Goal: Transaction & Acquisition: Purchase product/service

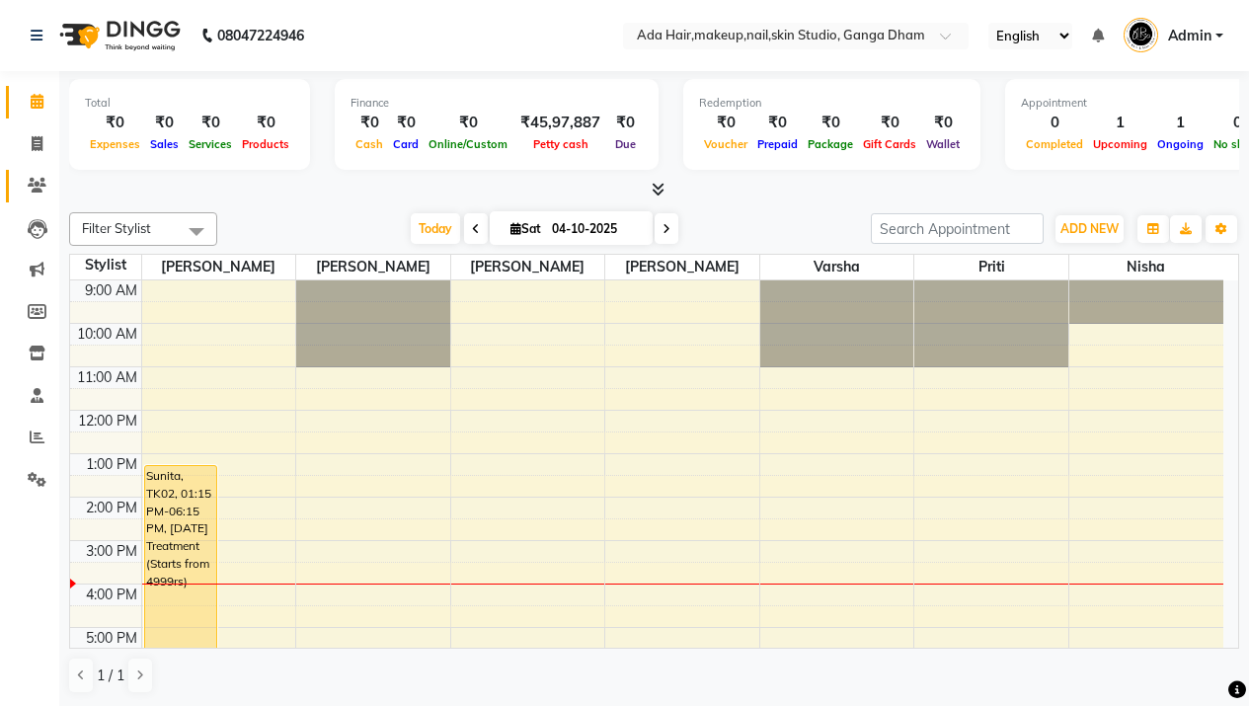
click at [35, 174] on link "Clients" at bounding box center [29, 186] width 47 height 33
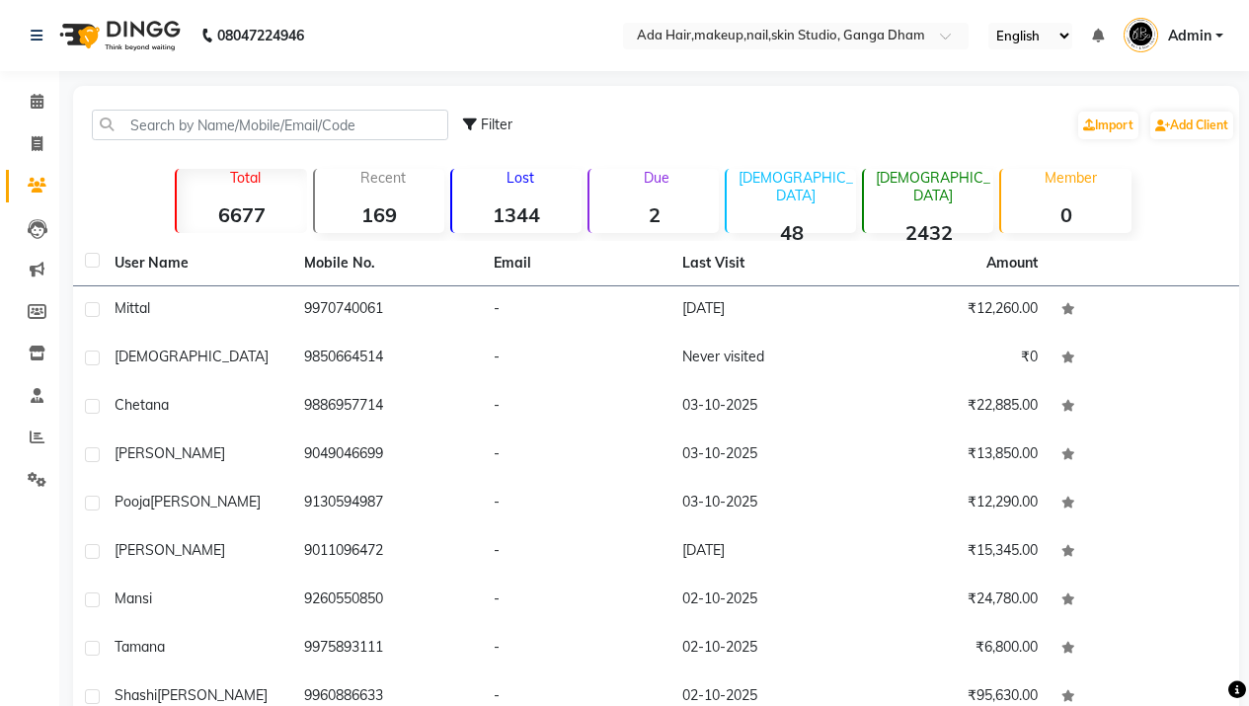
click at [619, 220] on strong "2" at bounding box center [653, 214] width 129 height 25
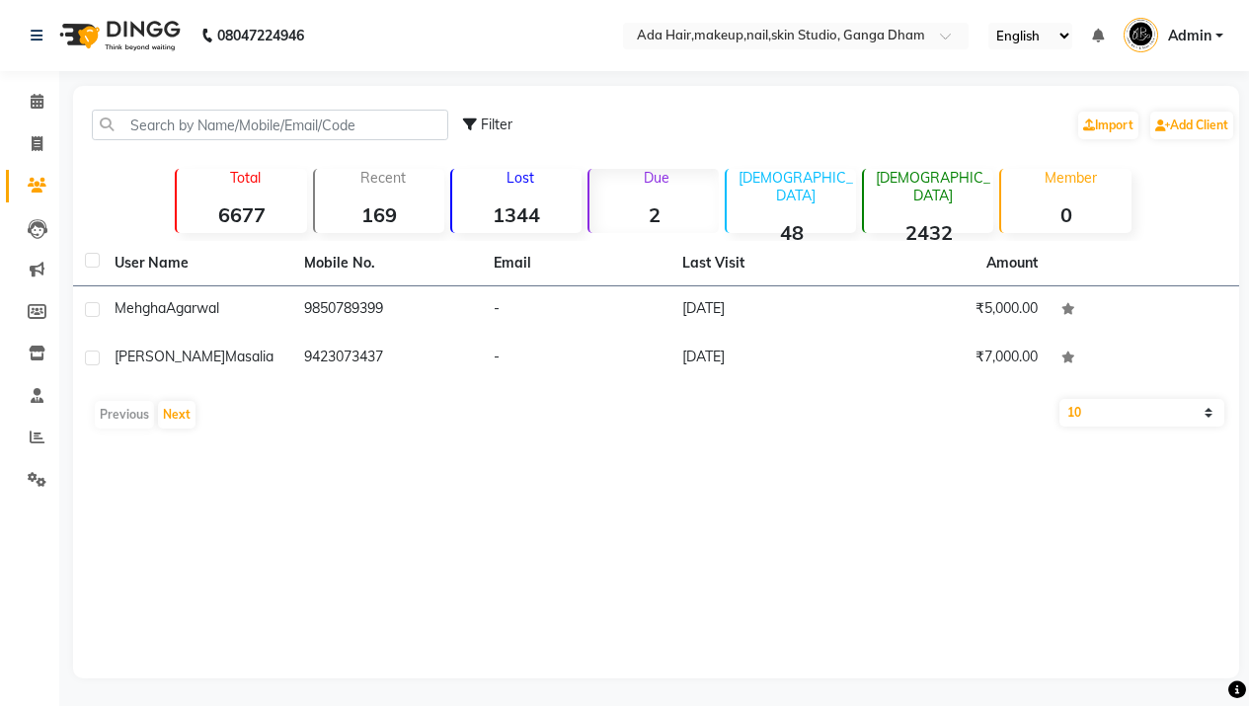
click at [352, 425] on div "Previous Next" at bounding box center [656, 415] width 1150 height 32
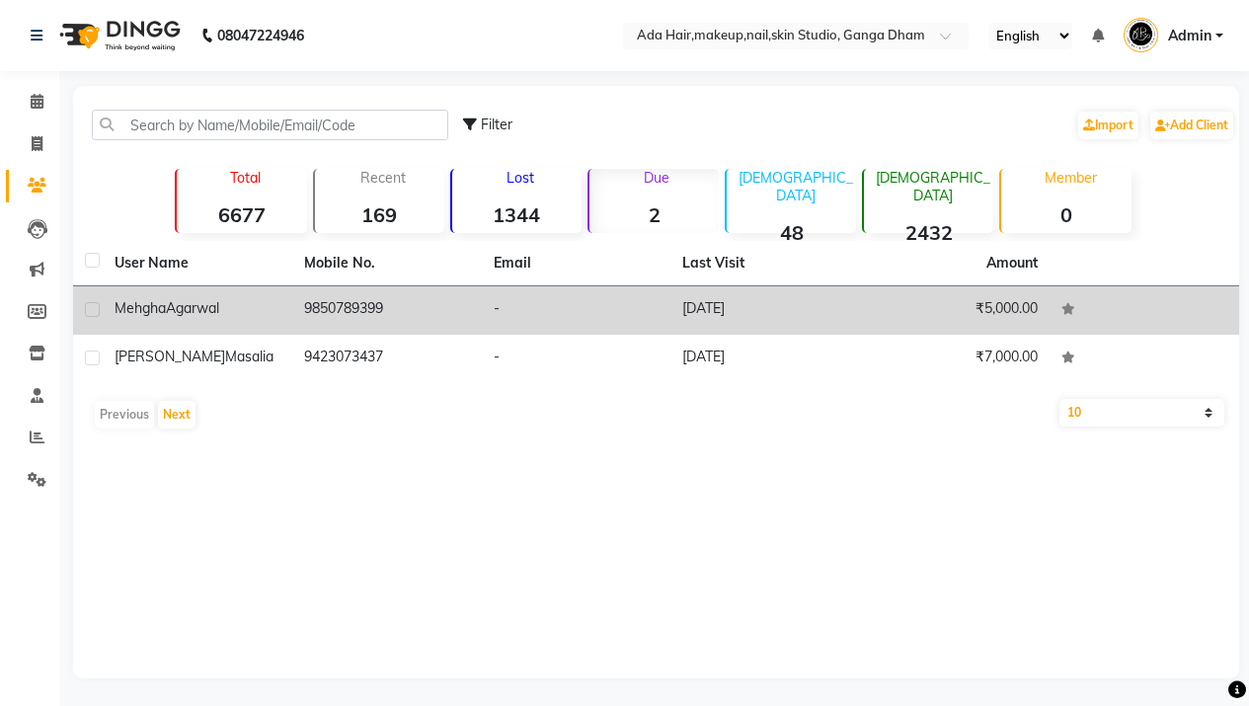
click at [333, 292] on td "9850789399" at bounding box center [387, 310] width 190 height 48
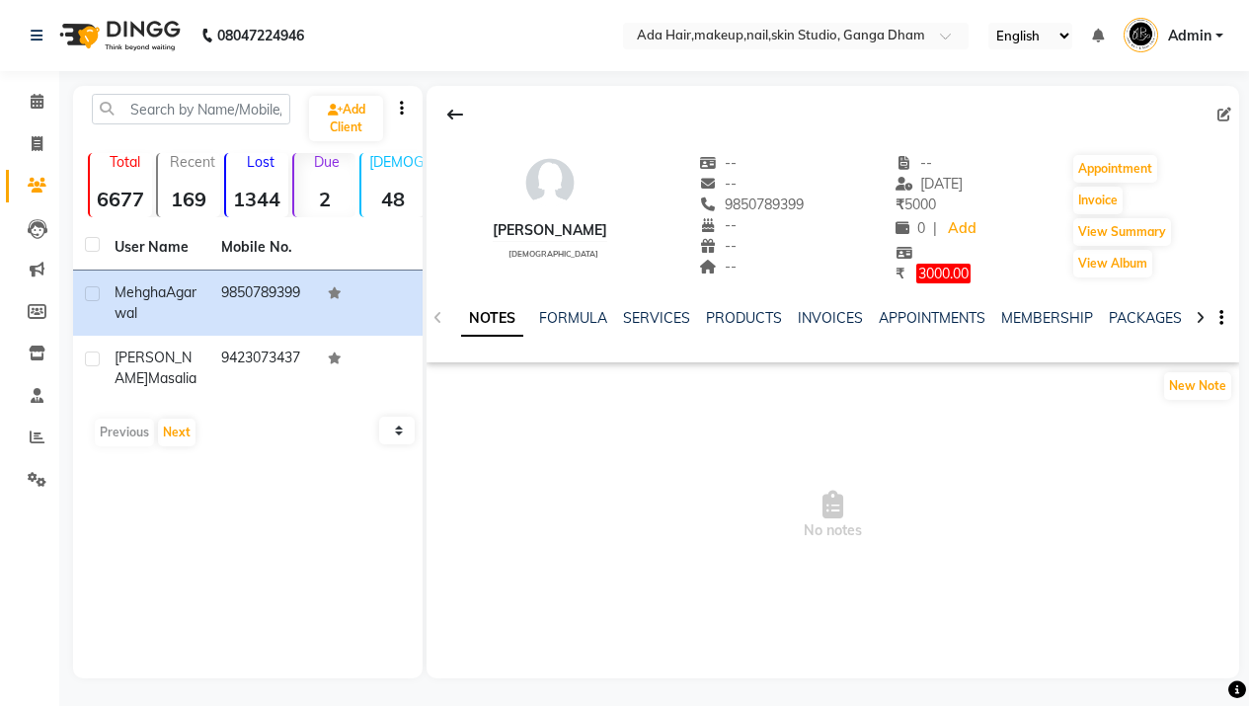
click at [96, 26] on img at bounding box center [117, 35] width 135 height 55
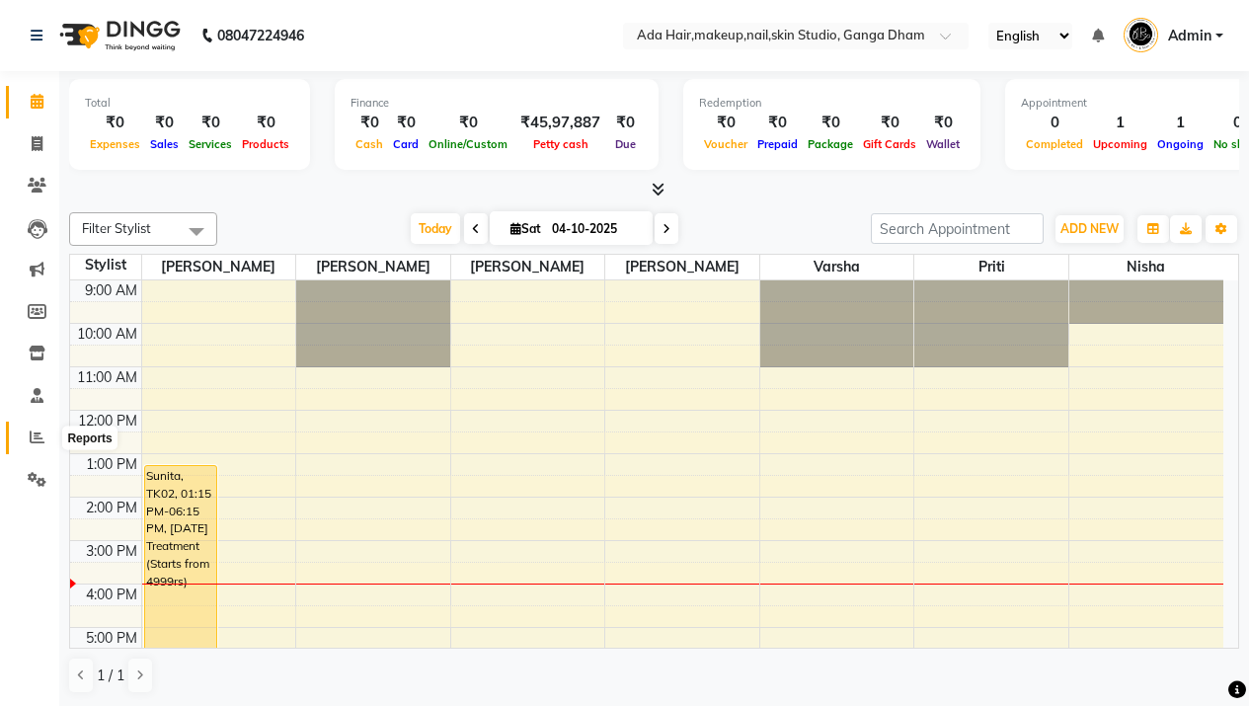
click at [28, 444] on span at bounding box center [37, 437] width 35 height 23
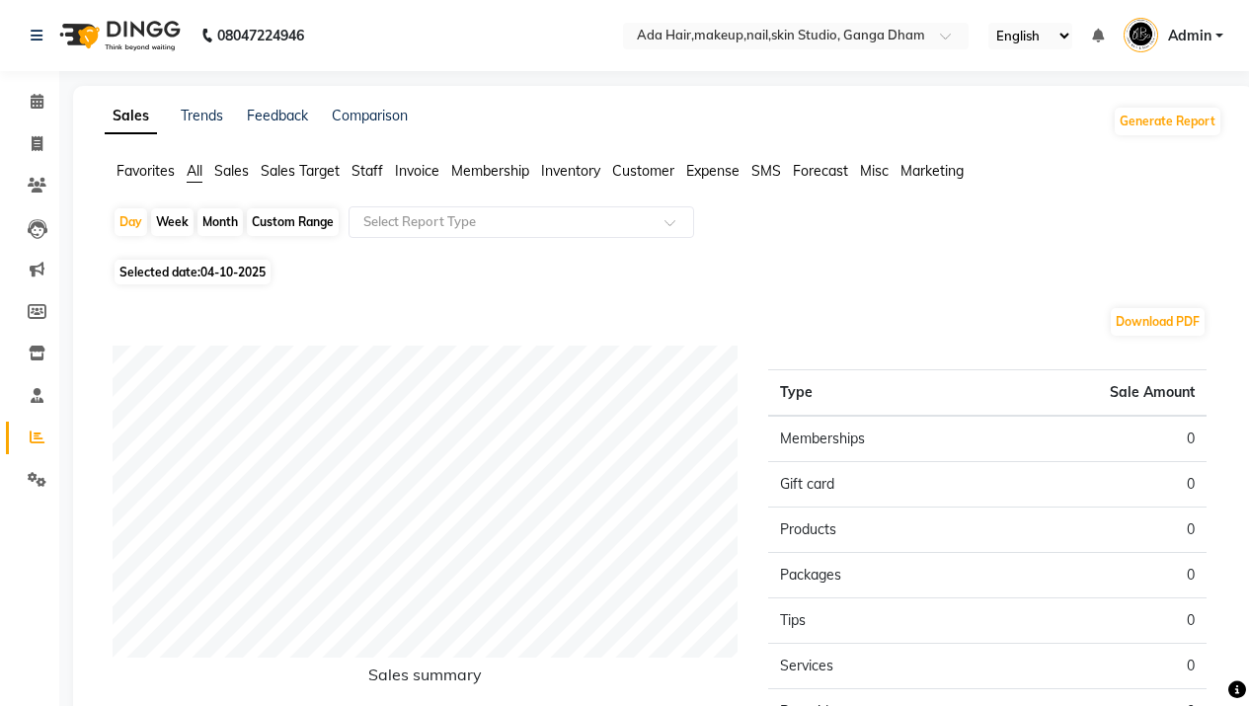
click at [215, 216] on div "Month" at bounding box center [219, 222] width 45 height 28
select select "10"
select select "2025"
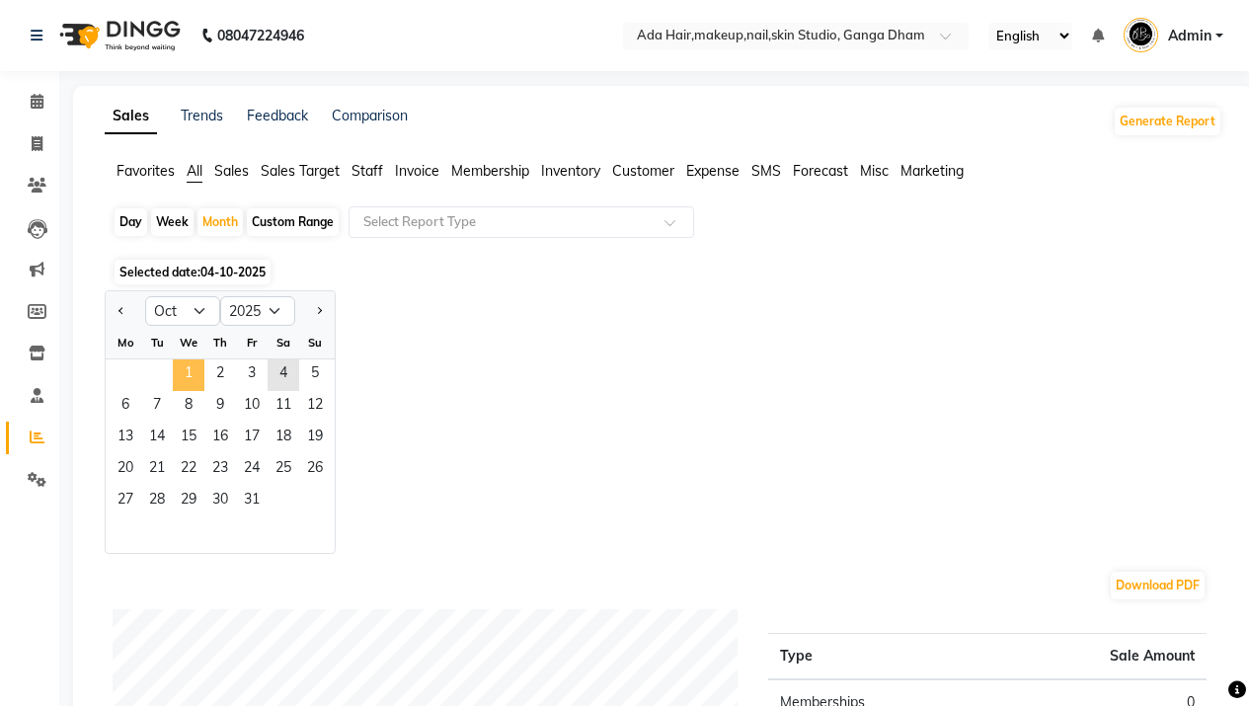
click at [183, 372] on span "1" at bounding box center [189, 375] width 32 height 32
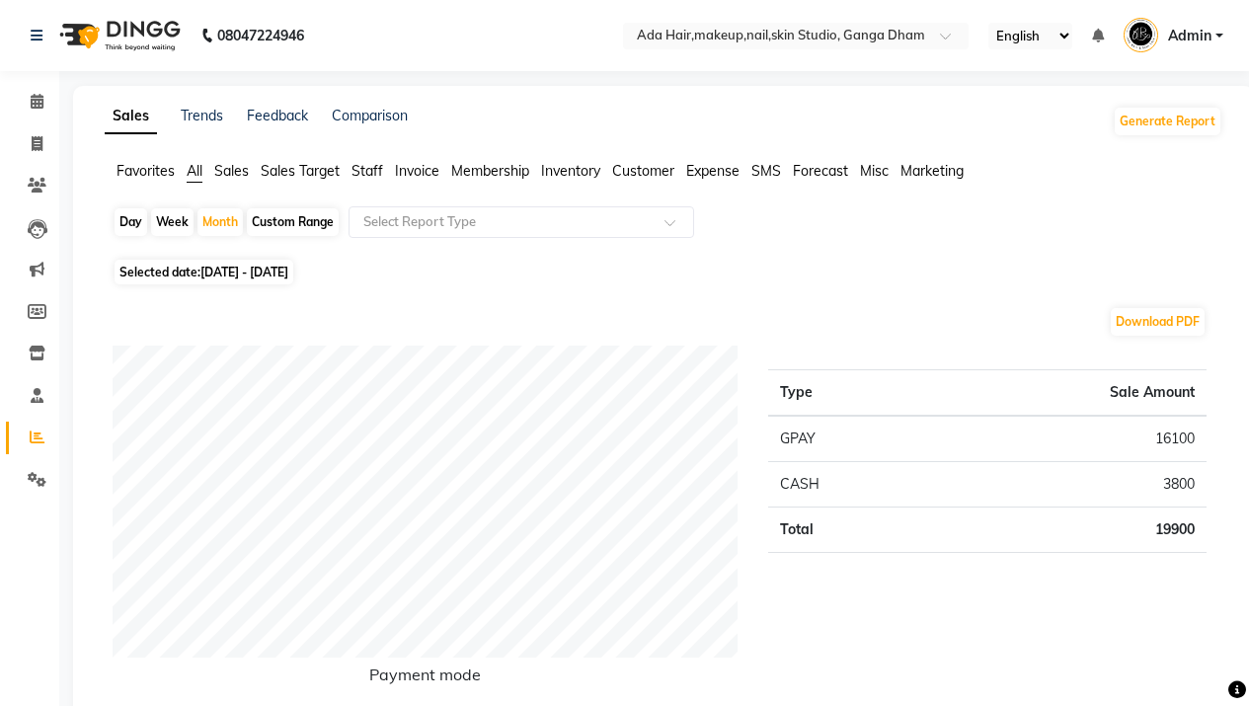
click at [103, 39] on img at bounding box center [117, 35] width 135 height 55
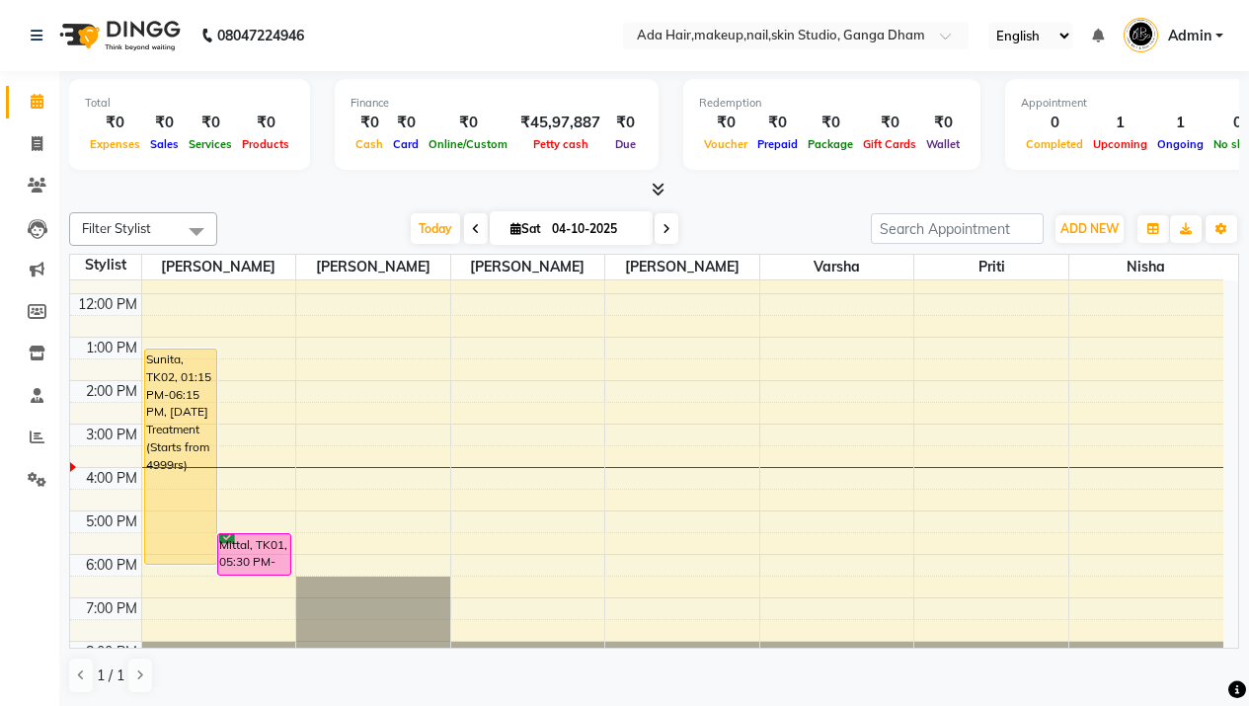
scroll to position [152, 0]
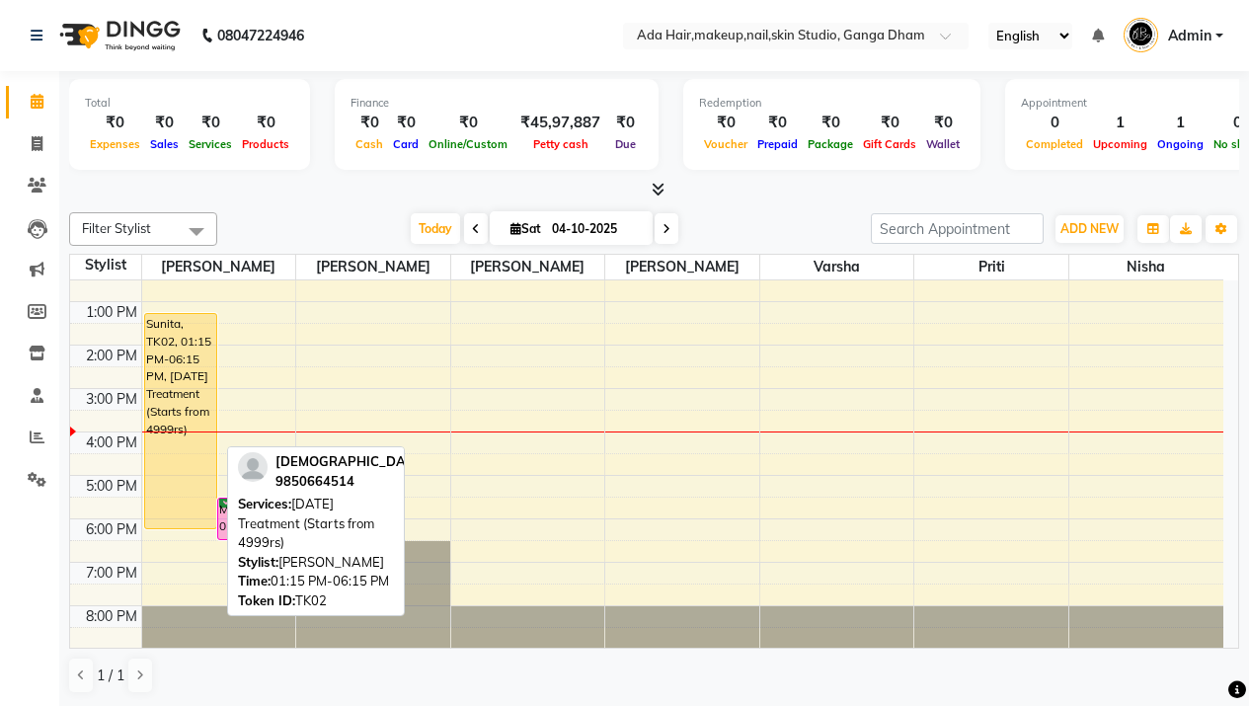
click at [194, 409] on div "Sunita, TK02, 01:15 PM-06:15 PM, [DATE] Treatment (Starts from 4999rs)" at bounding box center [181, 421] width 72 height 214
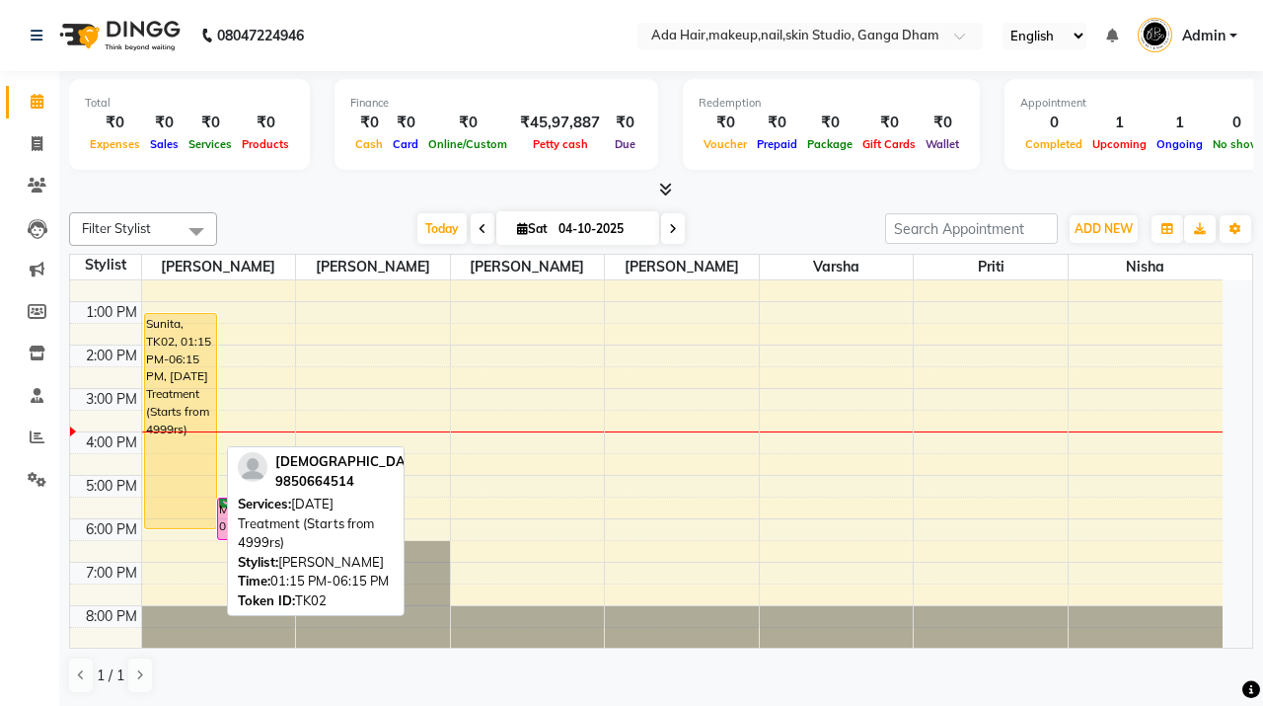
select select "1"
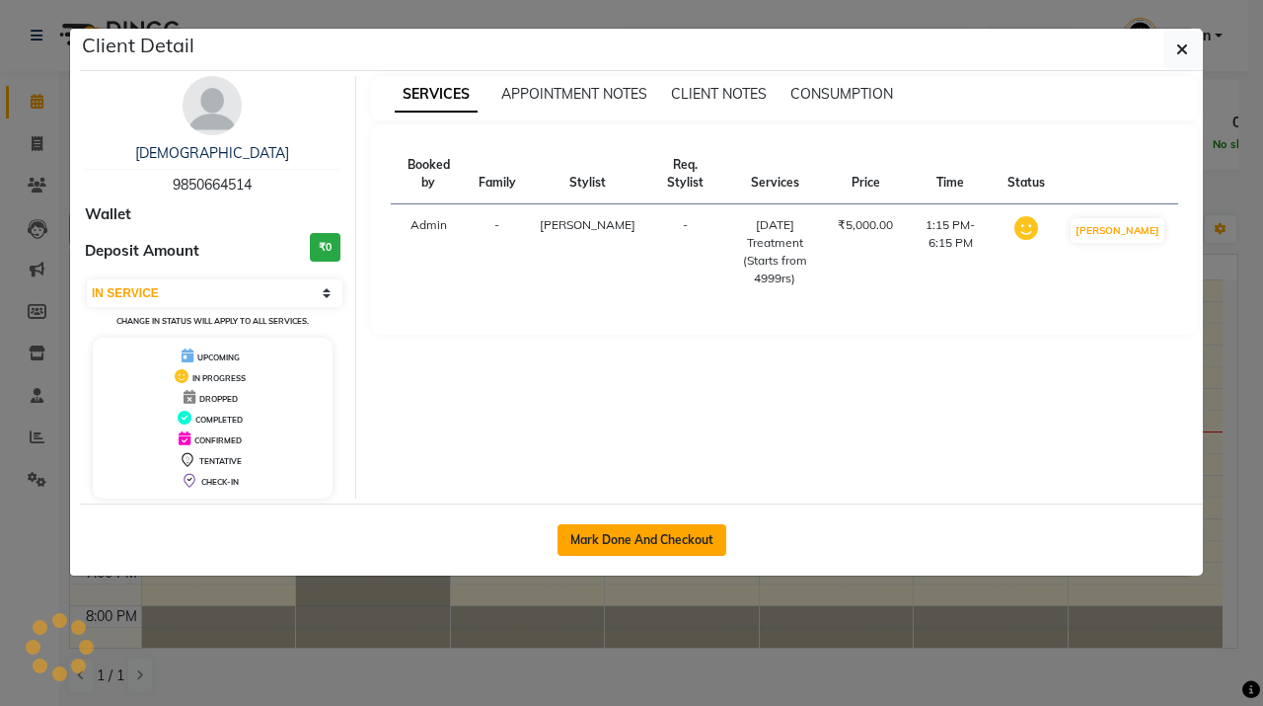
click at [596, 534] on button "Mark Done And Checkout" at bounding box center [642, 540] width 169 height 32
select select "748"
select select "service"
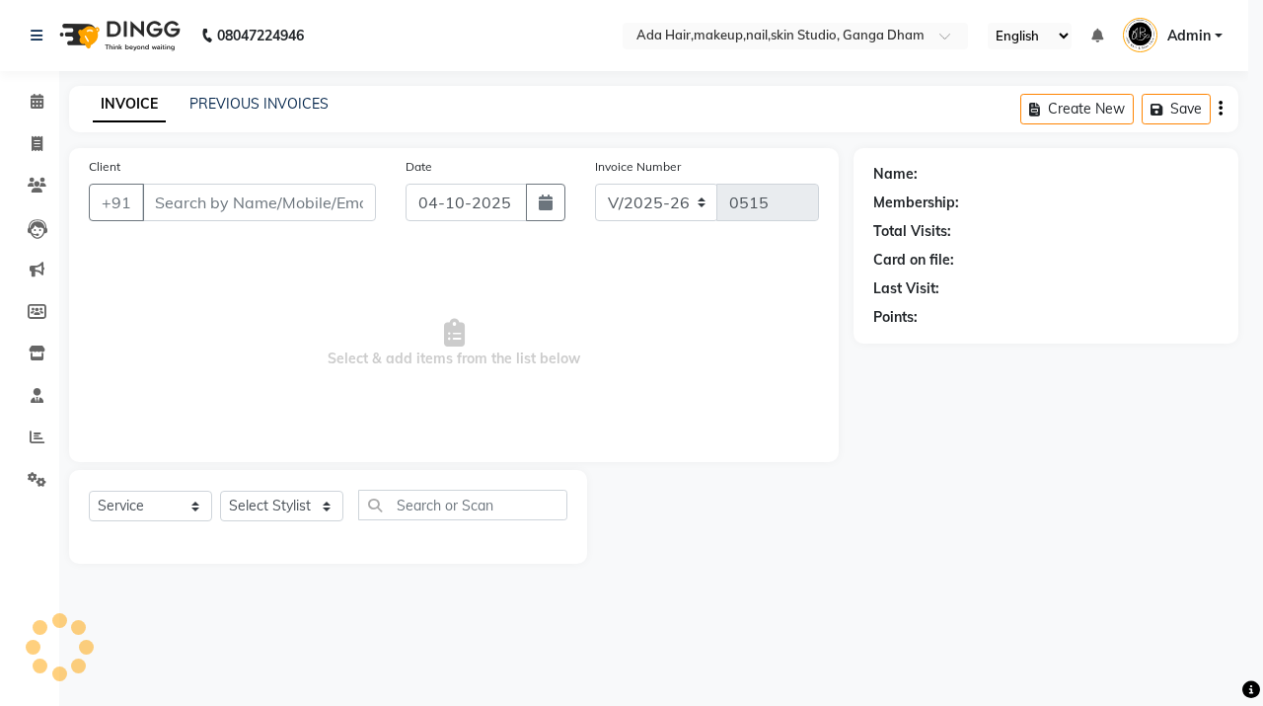
select select "3"
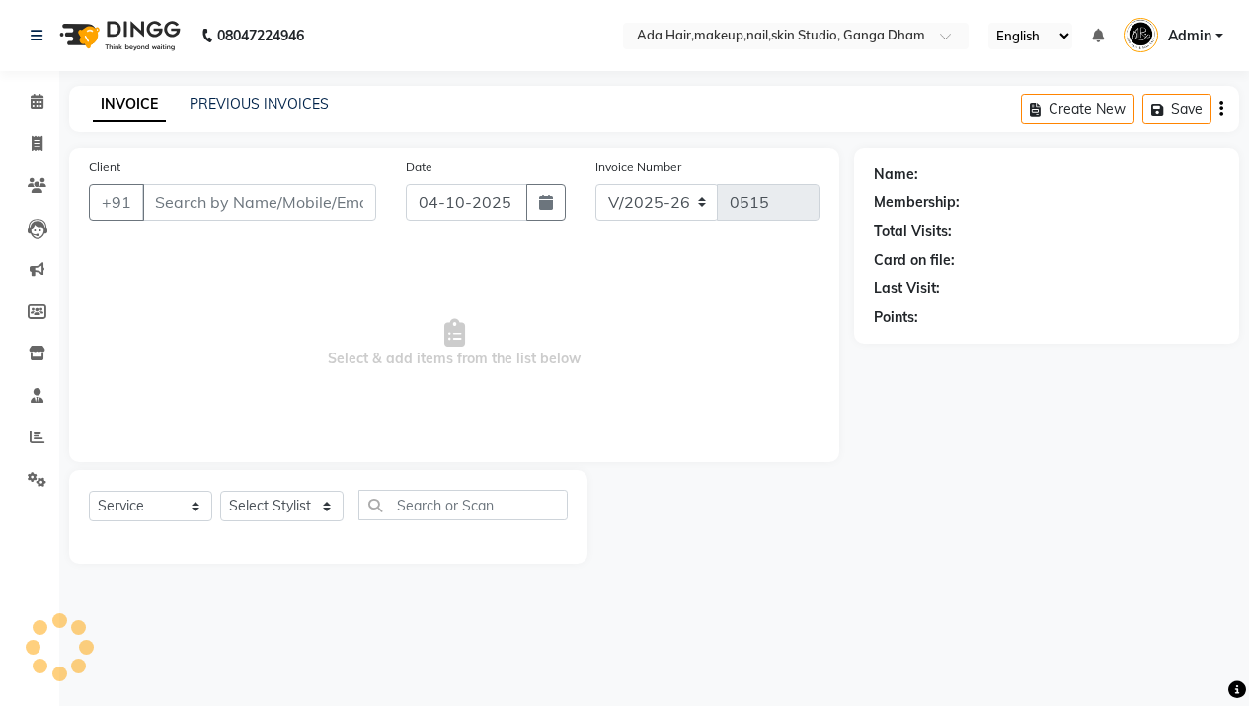
type input "9850664514"
select select "11917"
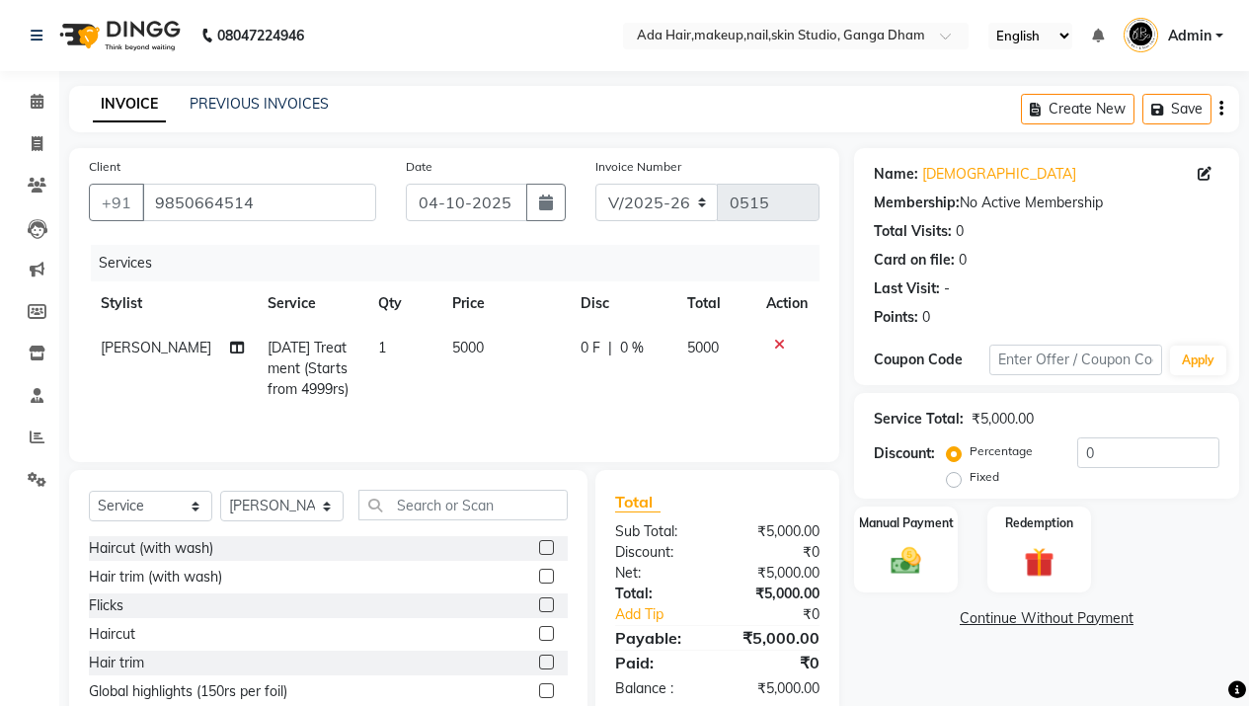
click at [478, 354] on td "5000" at bounding box center [504, 369] width 128 height 86
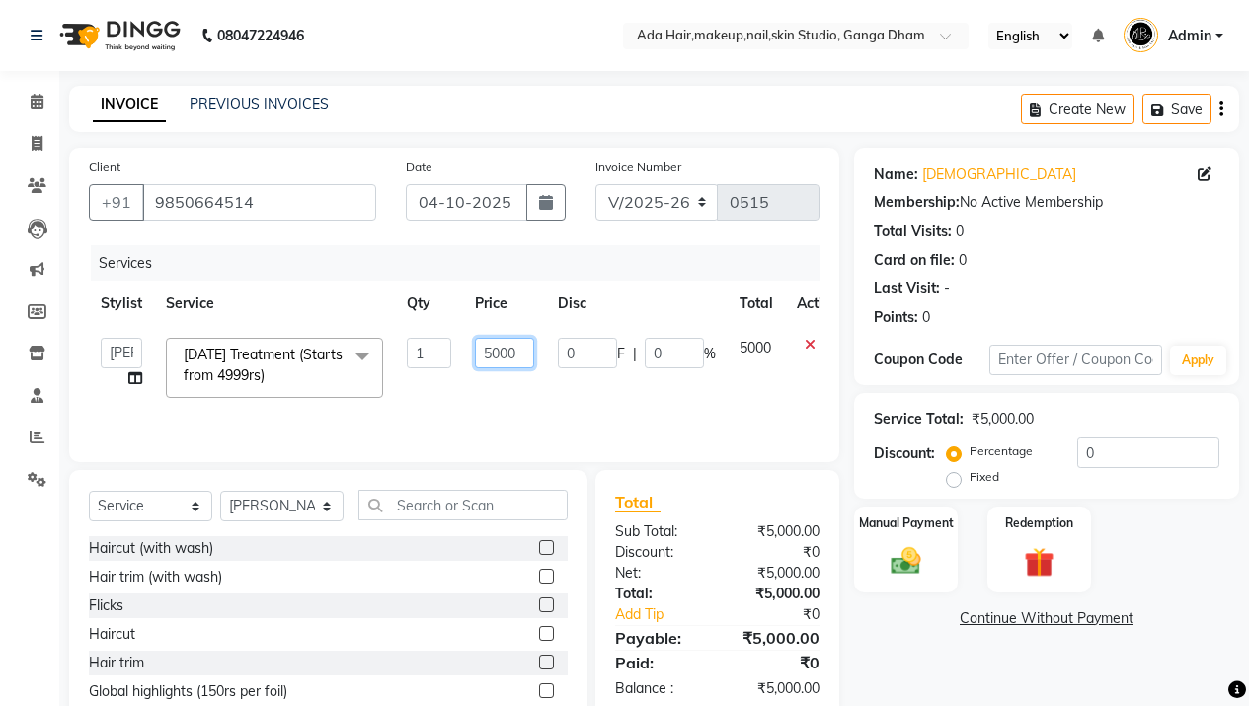
click at [489, 362] on input "5000" at bounding box center [504, 353] width 59 height 31
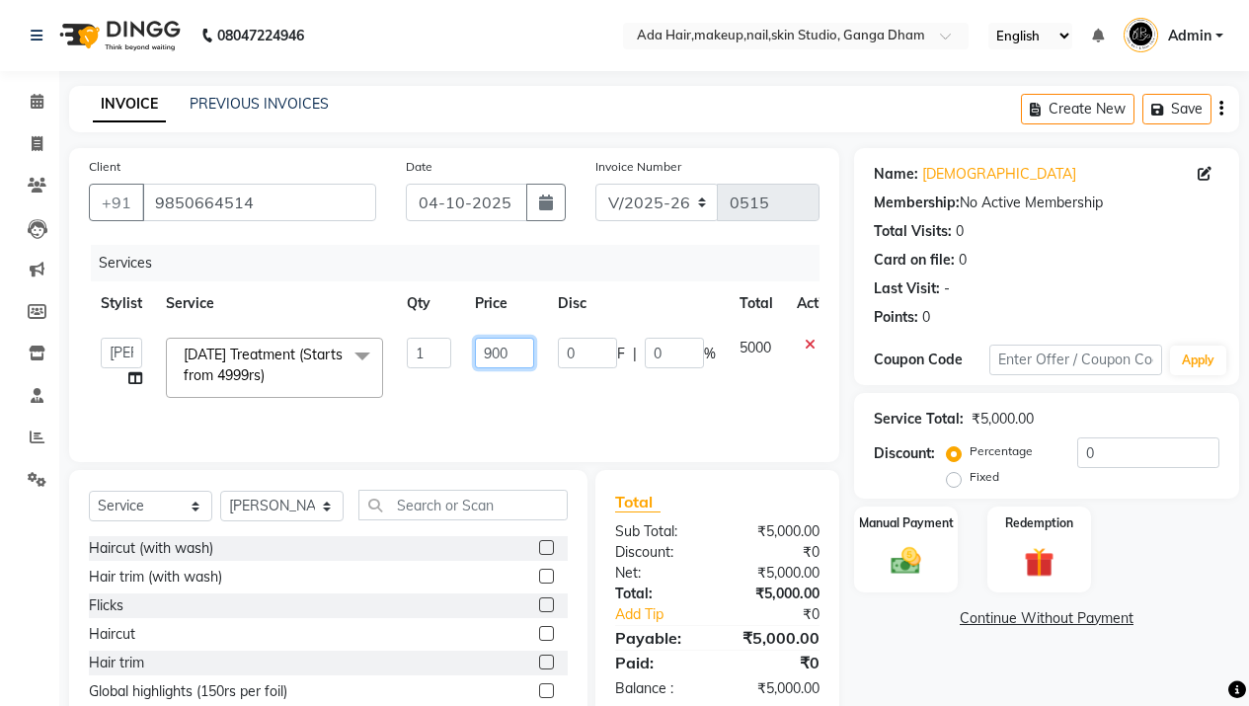
type input "9000"
click at [543, 406] on td "9000" at bounding box center [504, 368] width 83 height 84
click at [623, 359] on span "F" at bounding box center [621, 354] width 8 height 21
click at [600, 347] on input "0" at bounding box center [587, 353] width 59 height 31
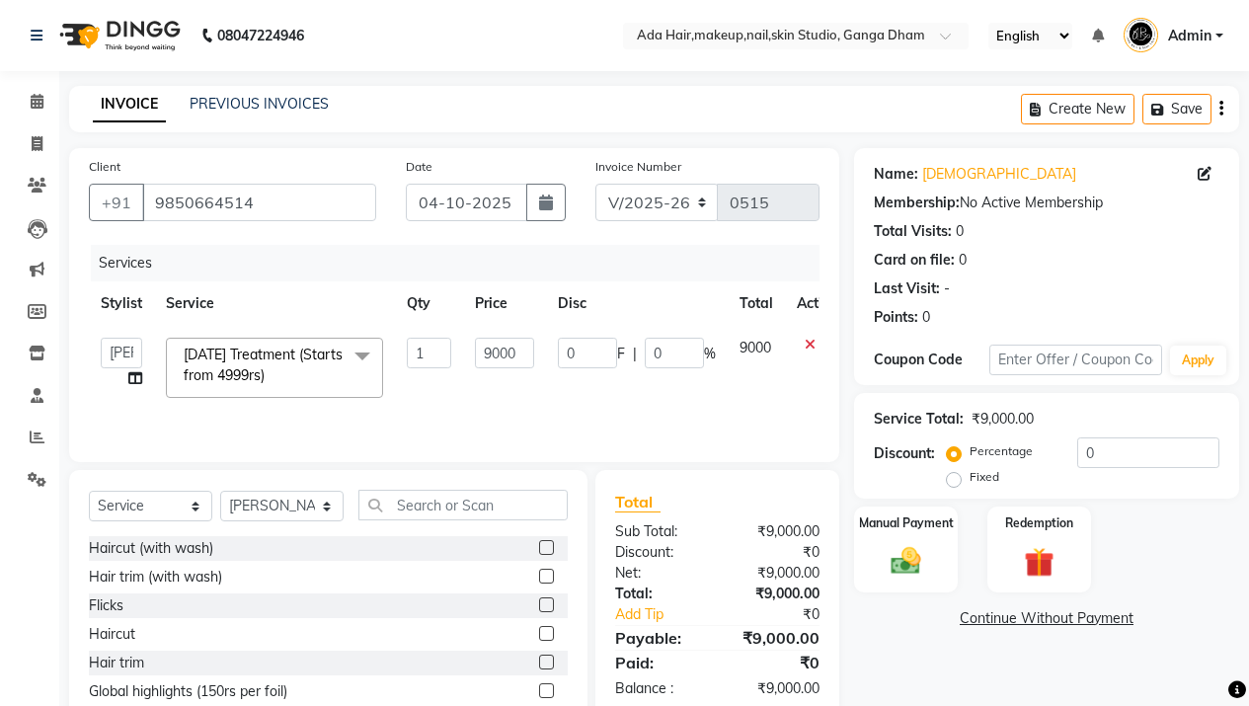
click at [716, 348] on tr "Aarsh Rawal Aishwarya Rawal Anita Rawal Jyoti Dhade Nisha Priti Varsha Carnival…" at bounding box center [469, 368] width 761 height 84
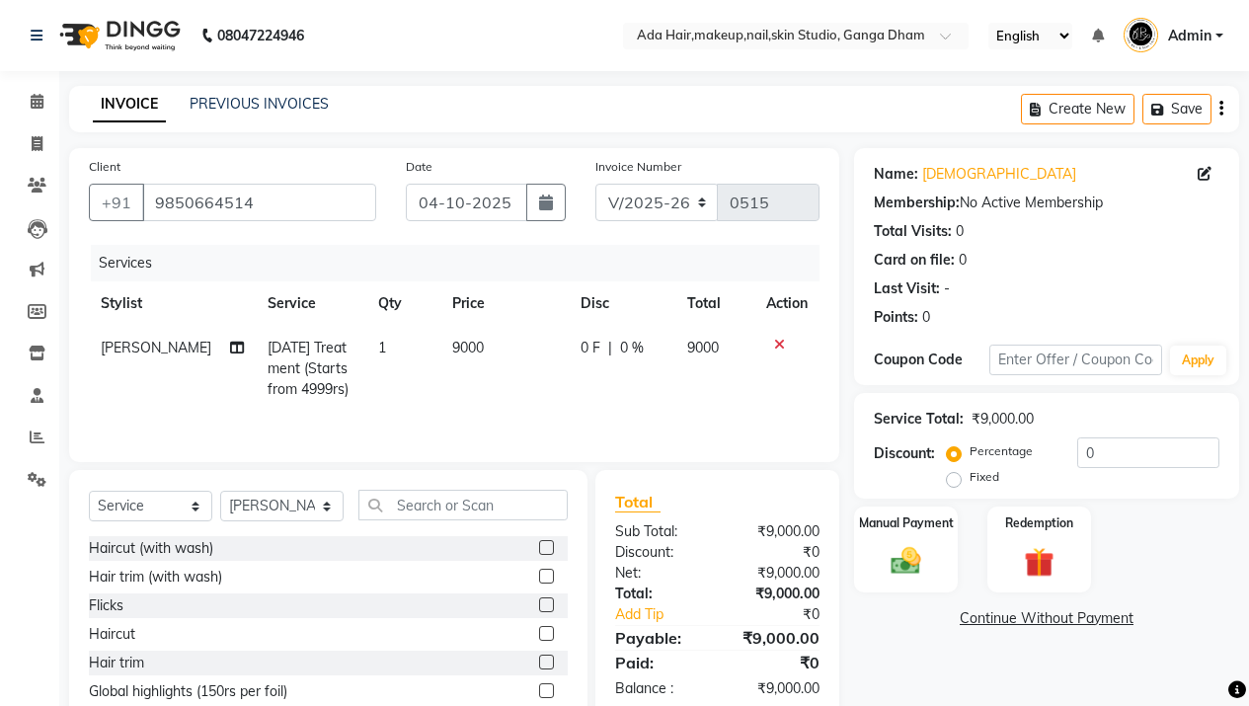
click at [664, 349] on td "0 F | 0 %" at bounding box center [622, 369] width 107 height 86
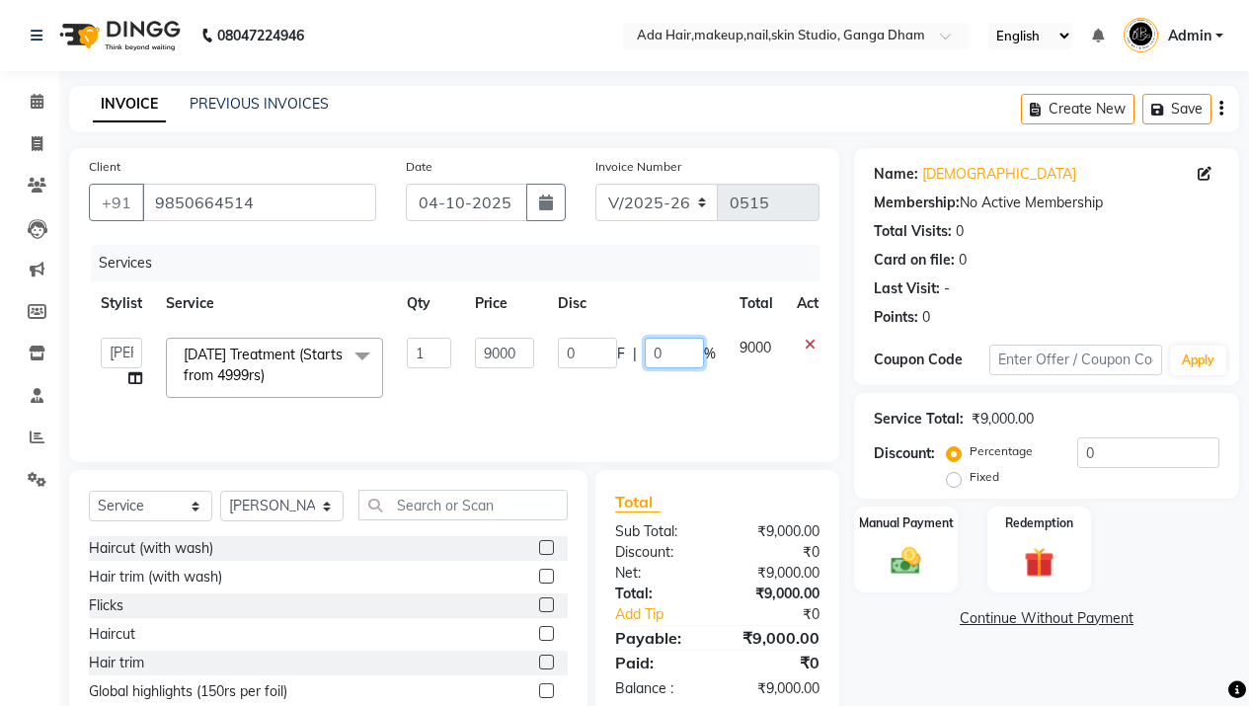
click at [663, 350] on input "0" at bounding box center [674, 353] width 59 height 31
type input "25"
click at [683, 395] on tr "Aarsh Rawal Aishwarya Rawal Anita Rawal Jyoti Dhade Nisha Priti Varsha Carnival…" at bounding box center [469, 368] width 761 height 84
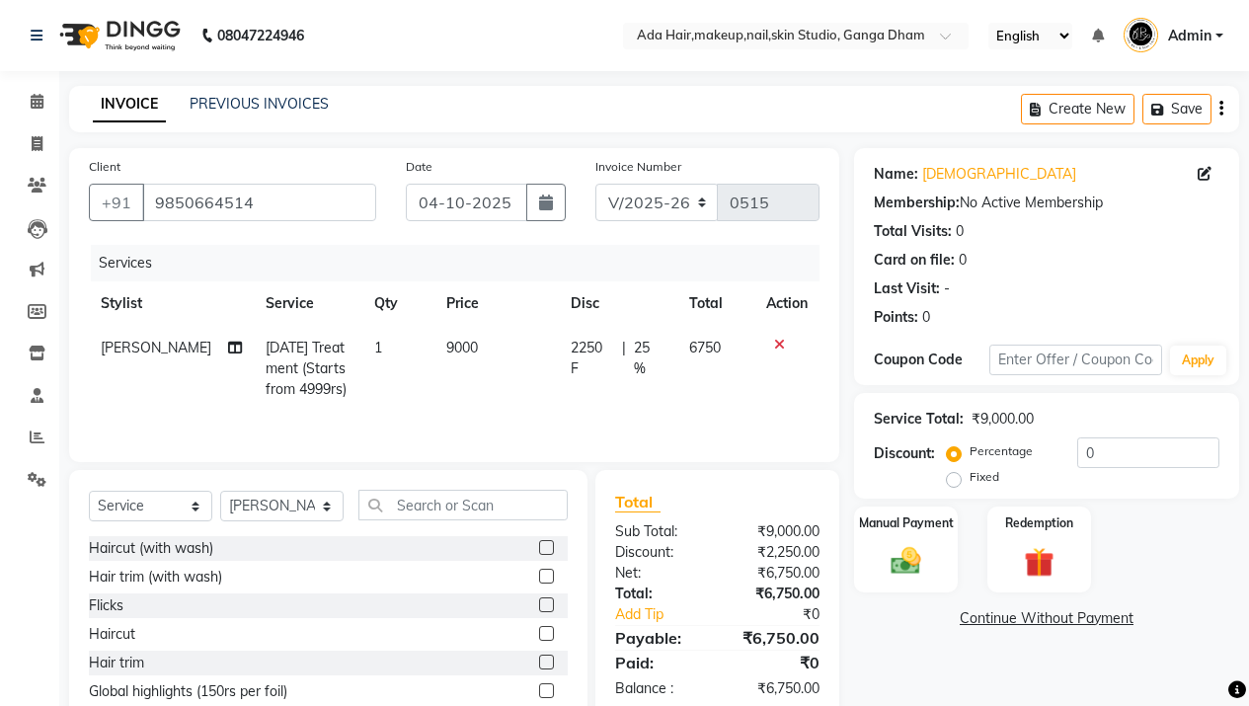
click at [644, 360] on td "2250 F | 25 %" at bounding box center [618, 369] width 118 height 86
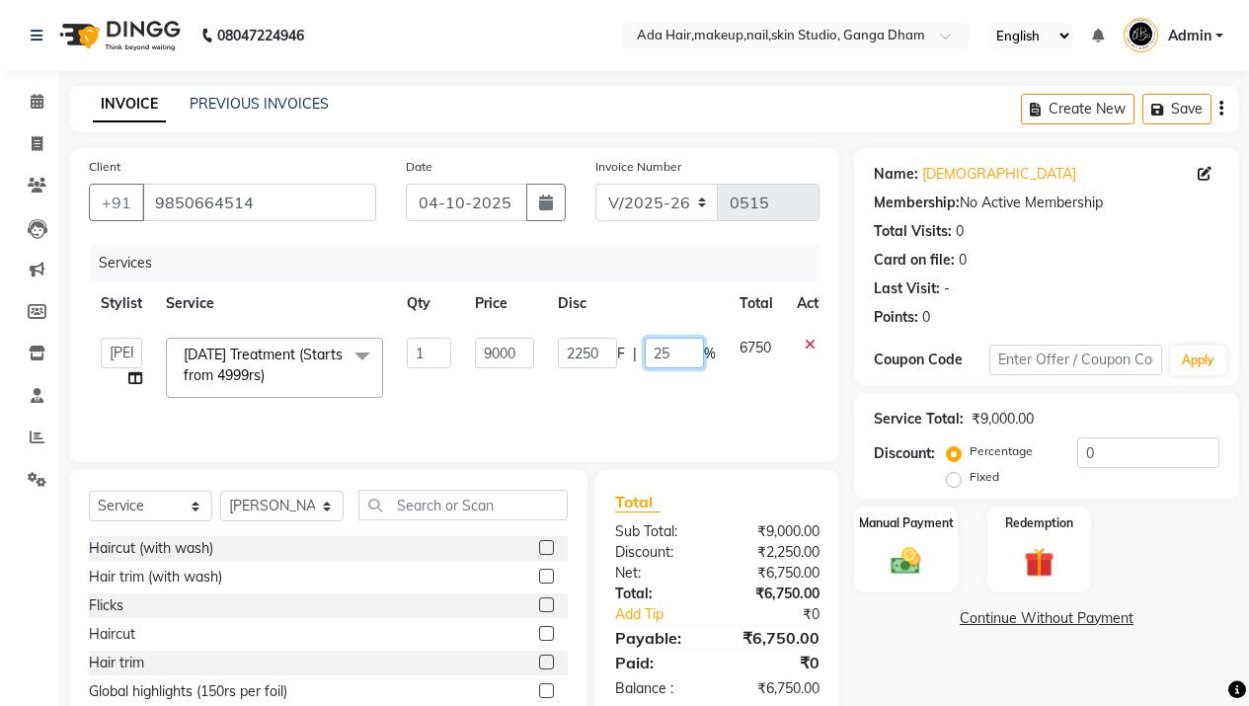
click at [654, 357] on input "25" at bounding box center [674, 353] width 59 height 31
type input "20"
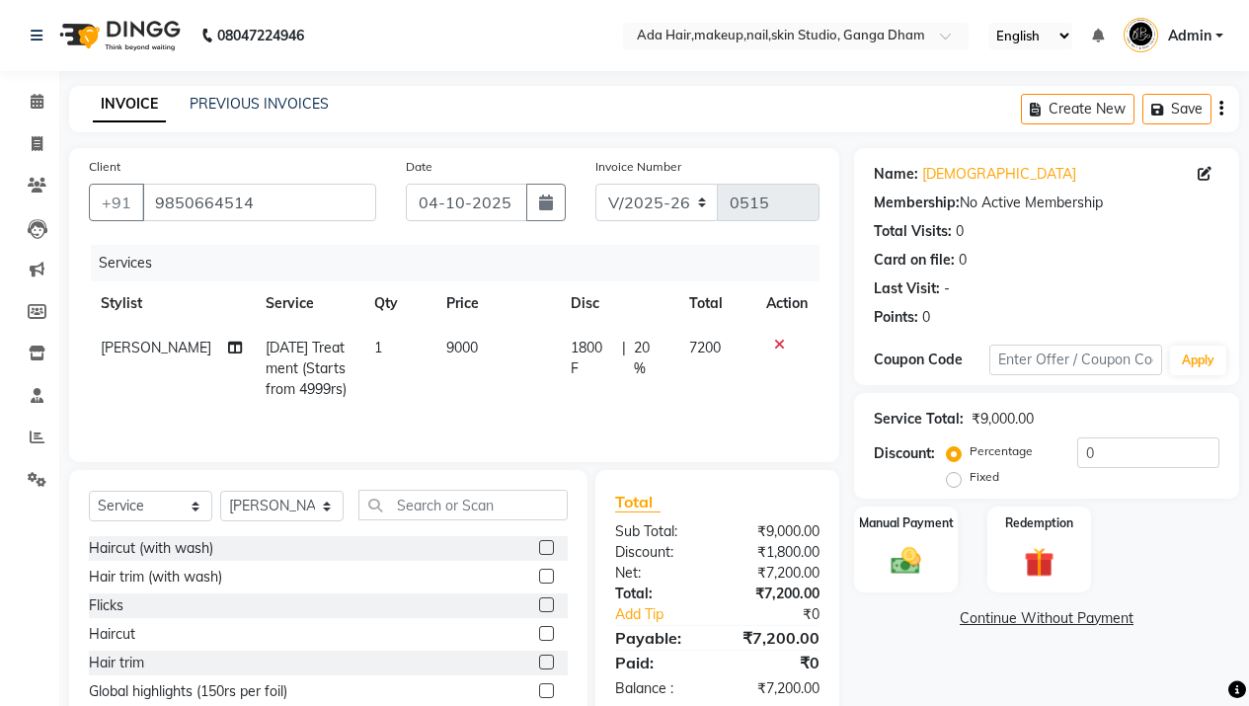
click at [668, 272] on div "Services" at bounding box center [462, 263] width 743 height 37
click at [469, 353] on td "9000" at bounding box center [496, 369] width 124 height 86
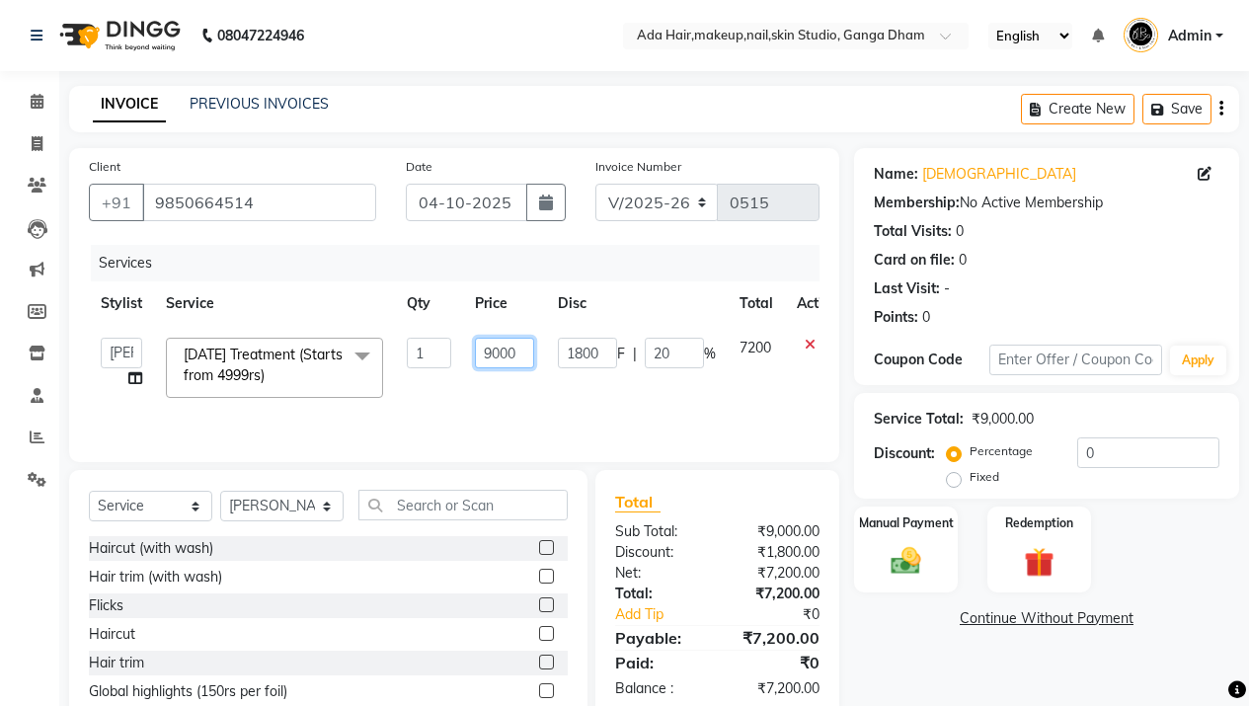
click at [502, 355] on input "9000" at bounding box center [504, 353] width 59 height 31
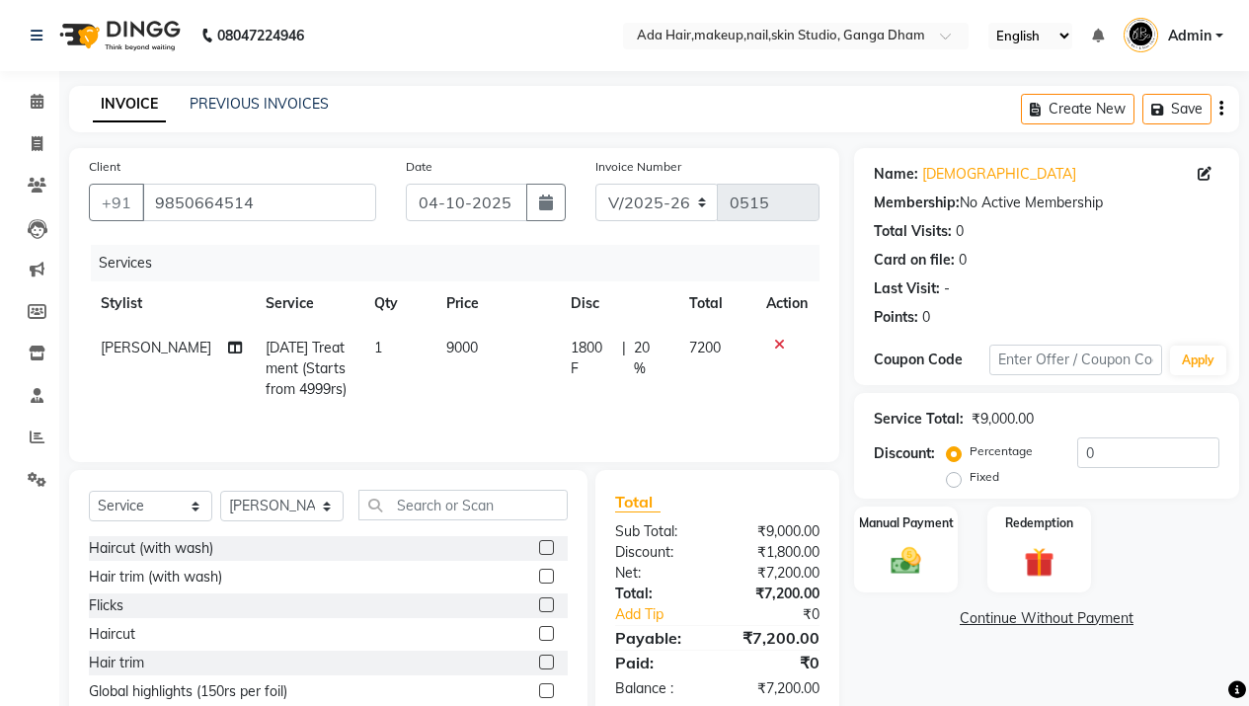
click at [466, 349] on td "9000" at bounding box center [496, 369] width 124 height 86
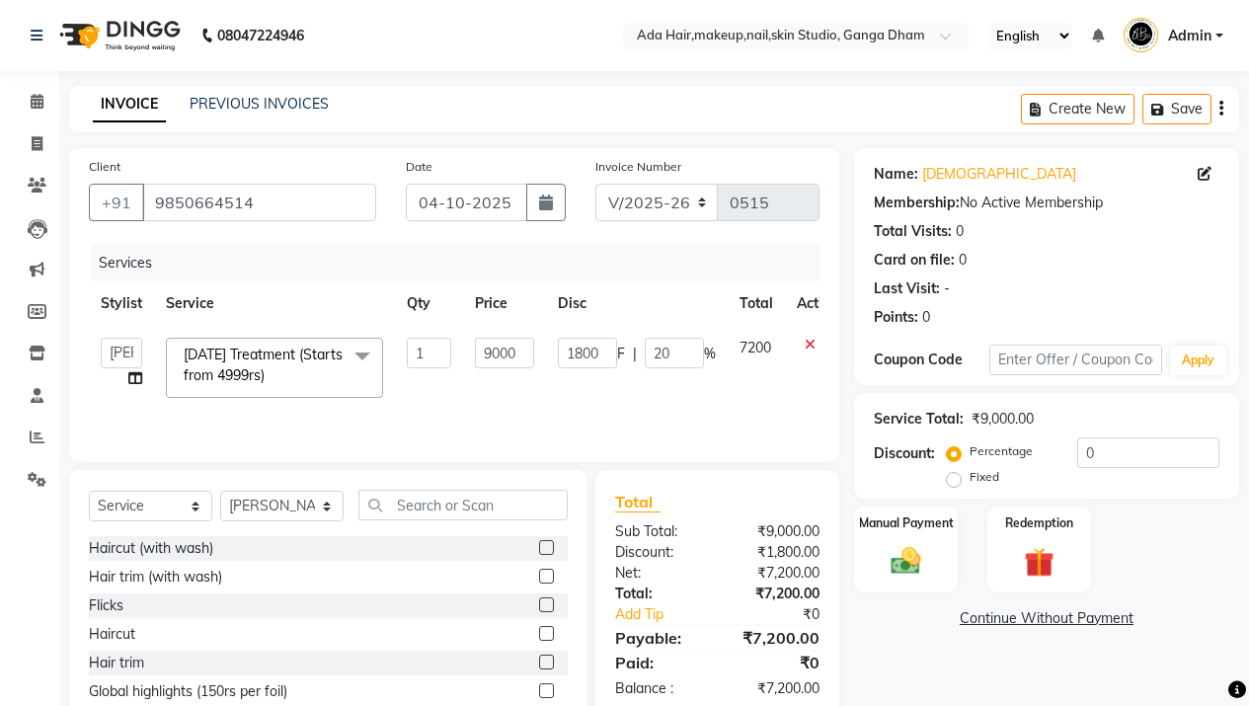
click at [463, 312] on th "Price" at bounding box center [504, 303] width 83 height 44
click at [503, 355] on input "9000" at bounding box center [504, 353] width 59 height 31
type input "7500"
click at [593, 400] on td "1800 F | 20 %" at bounding box center [637, 368] width 182 height 84
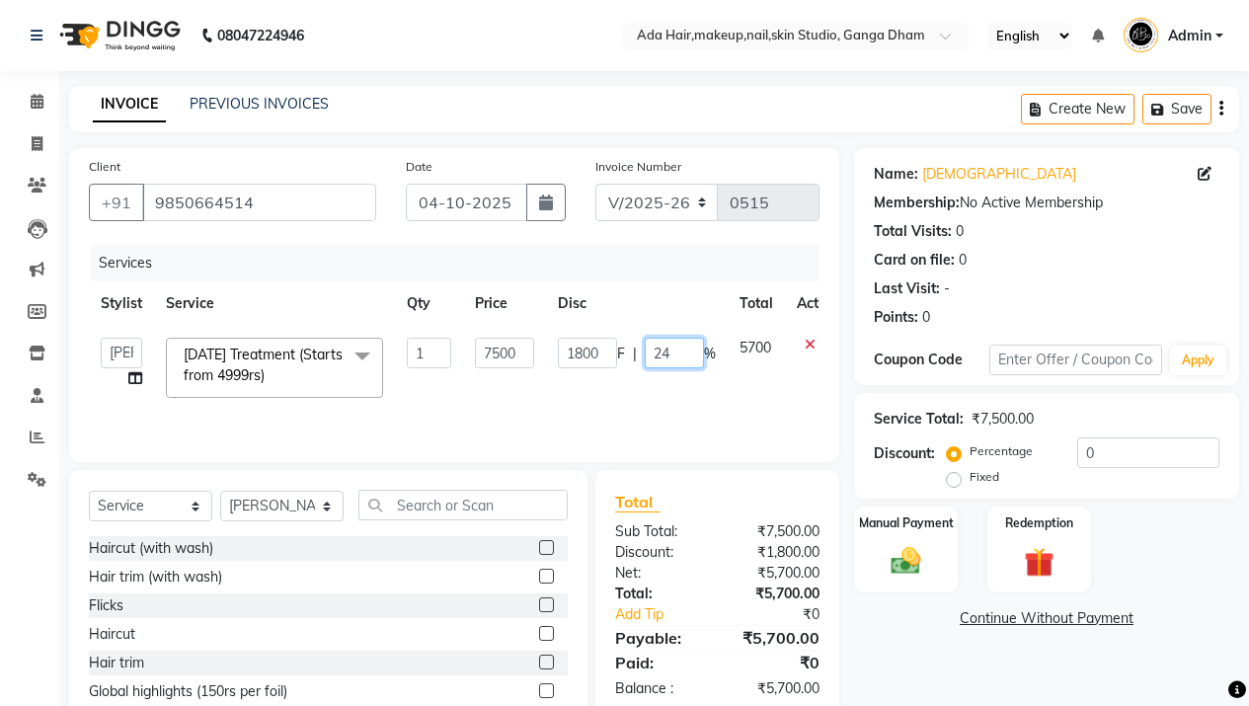
click at [657, 359] on input "24" at bounding box center [674, 353] width 59 height 31
click at [697, 356] on input "24" at bounding box center [674, 353] width 59 height 31
type input "25"
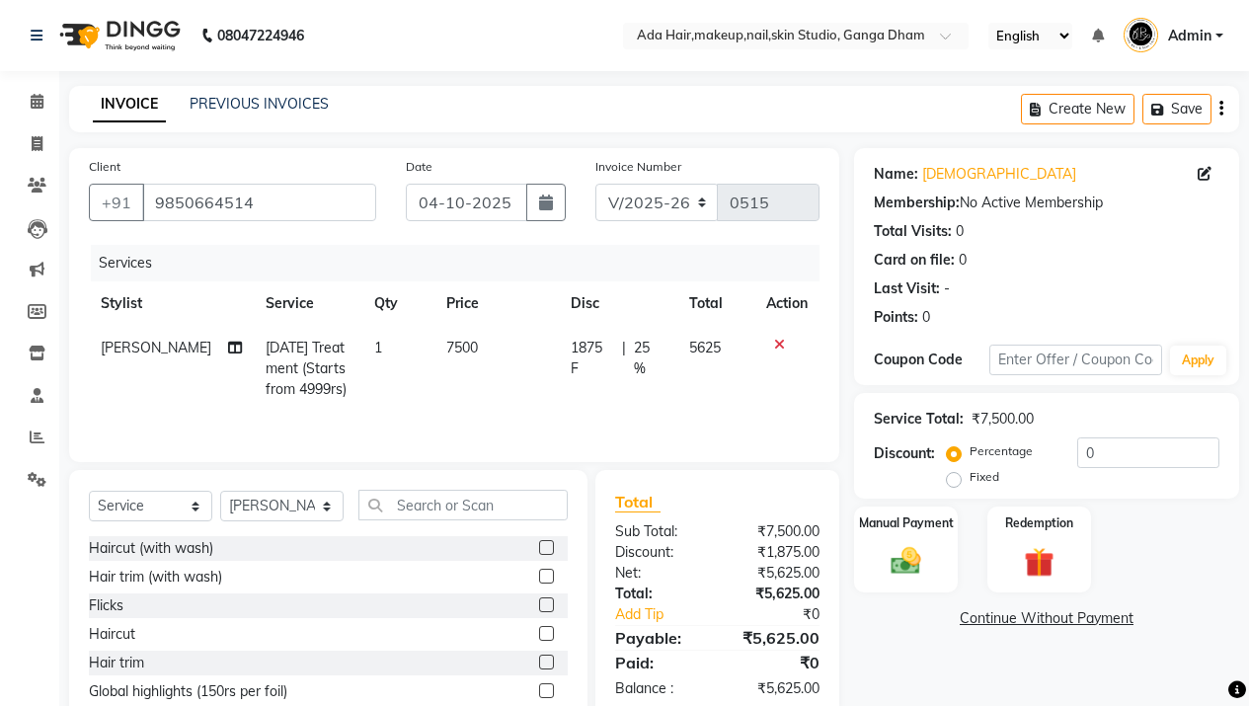
click at [672, 295] on tr "Stylist Service Qty Price Disc Total Action" at bounding box center [454, 303] width 730 height 44
click at [585, 357] on span "1875 F" at bounding box center [592, 358] width 43 height 41
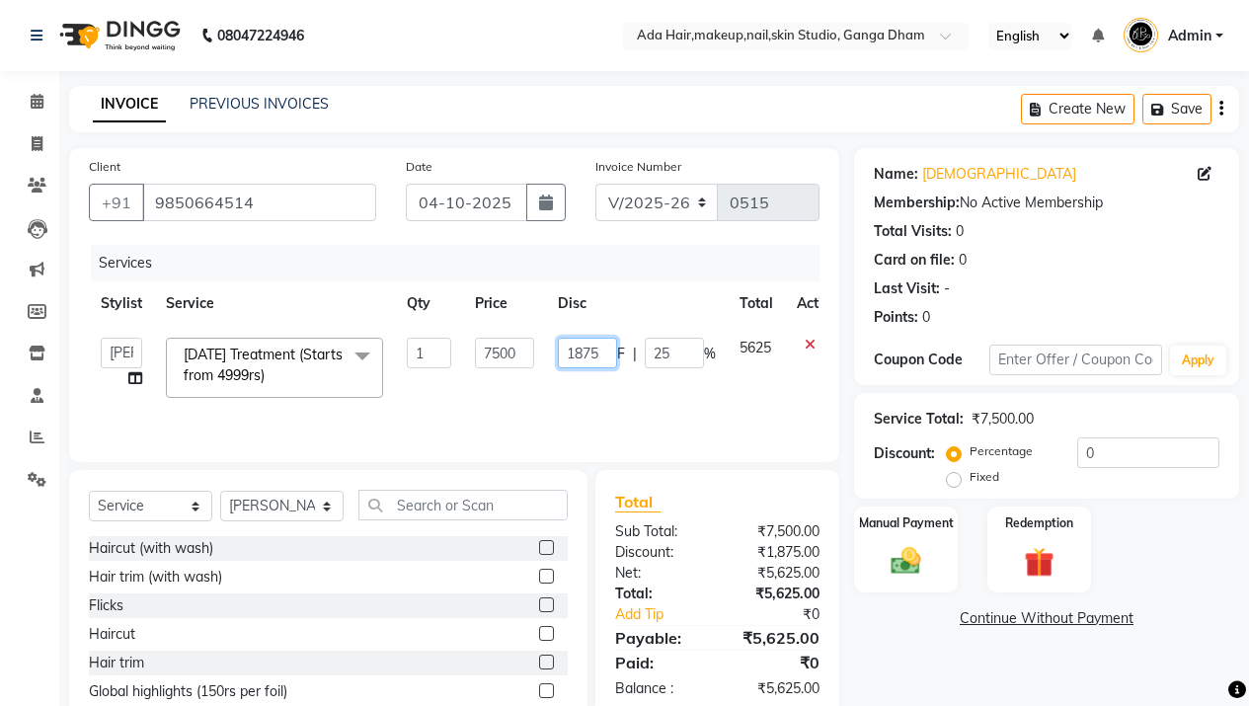
click at [585, 357] on input "1875" at bounding box center [587, 353] width 59 height 31
type input "1900"
click at [622, 306] on th "Disc" at bounding box center [637, 303] width 182 height 44
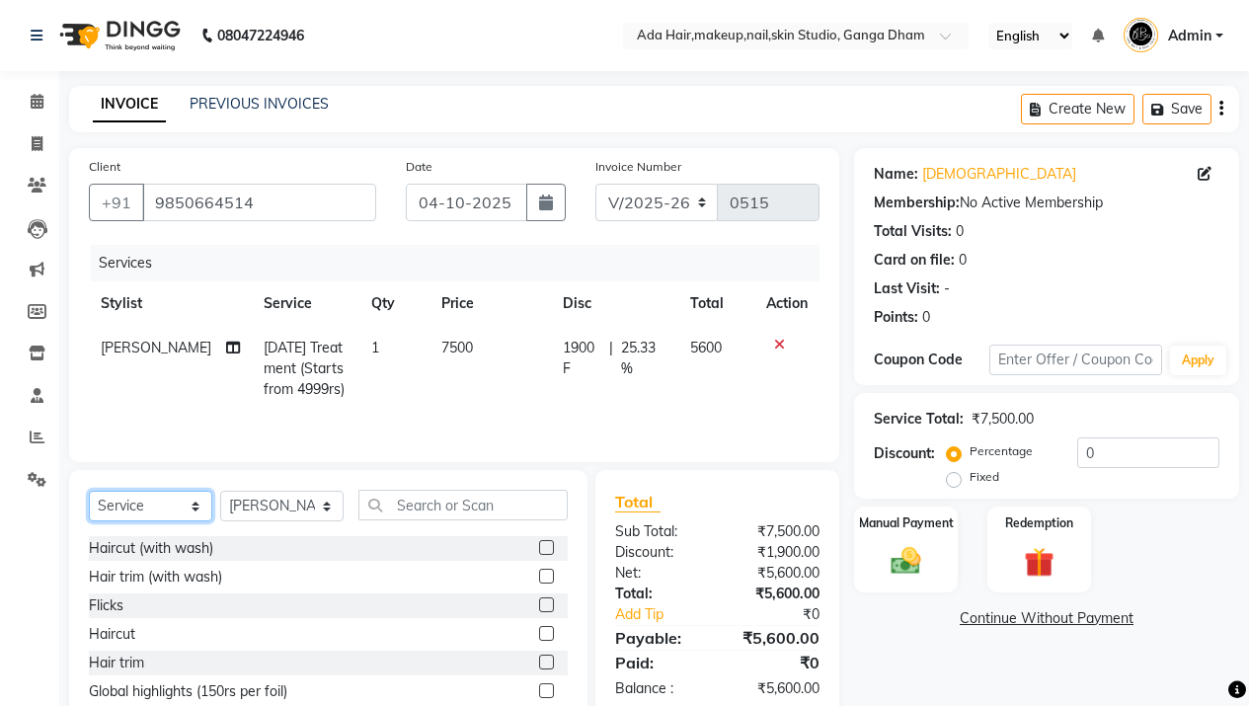
click at [206, 512] on select "Select Service Product Membership Package Voucher Prepaid Gift Card" at bounding box center [150, 506] width 123 height 31
select select "product"
click at [89, 491] on select "Select Service Product Membership Package Voucher Prepaid Gift Card" at bounding box center [150, 506] width 123 height 31
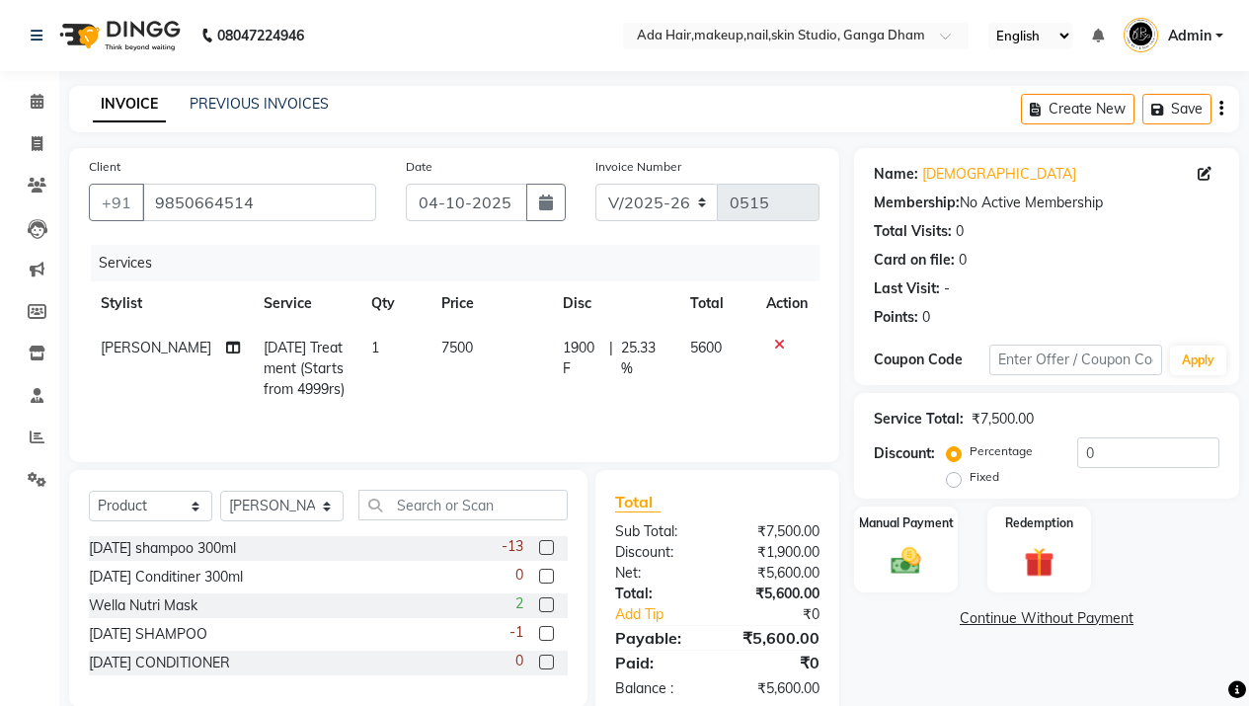
click at [554, 543] on div "-13" at bounding box center [534, 548] width 66 height 25
click at [545, 551] on label at bounding box center [546, 547] width 15 height 15
click at [545, 551] on input "checkbox" at bounding box center [545, 548] width 13 height 13
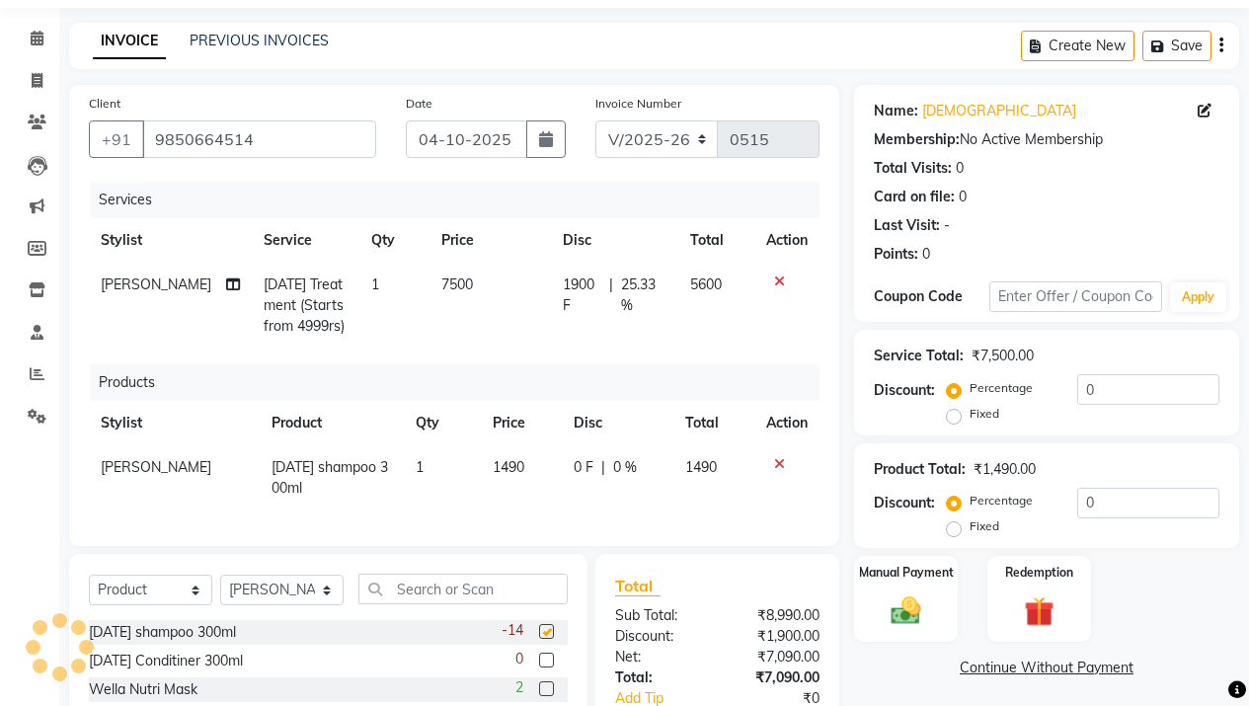
checkbox input "false"
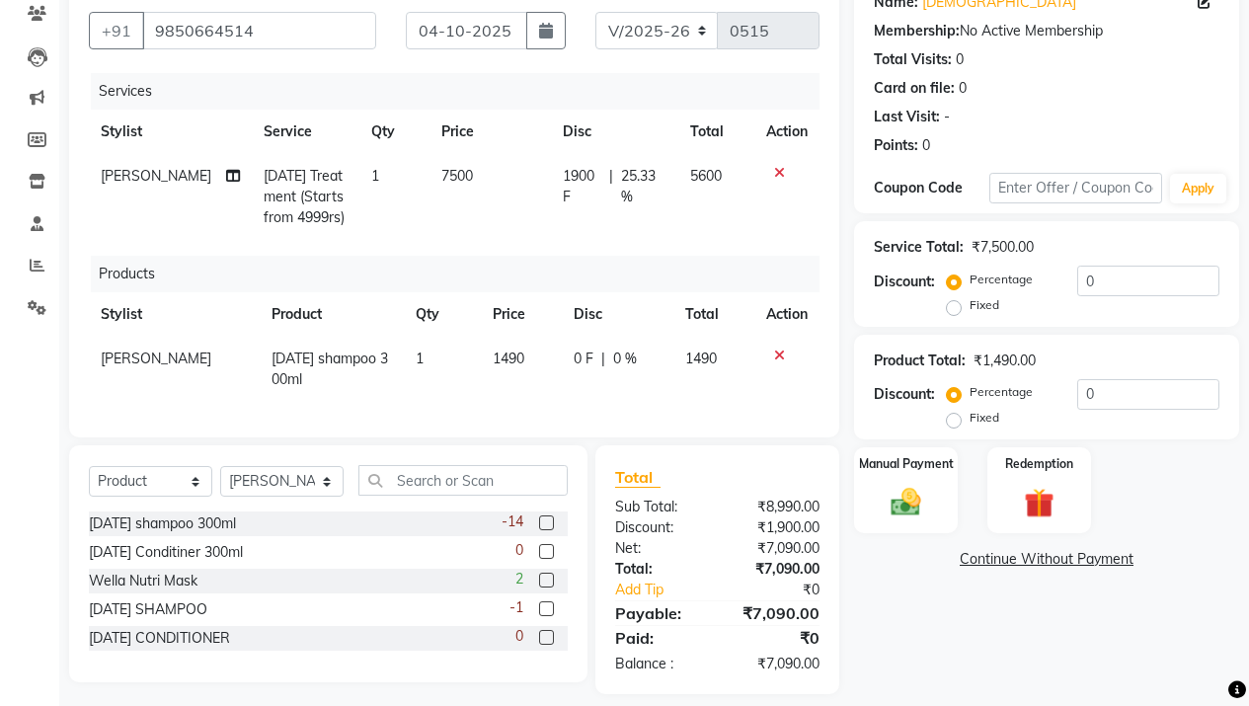
click at [549, 559] on label at bounding box center [546, 551] width 15 height 15
click at [549, 559] on input "checkbox" at bounding box center [545, 552] width 13 height 13
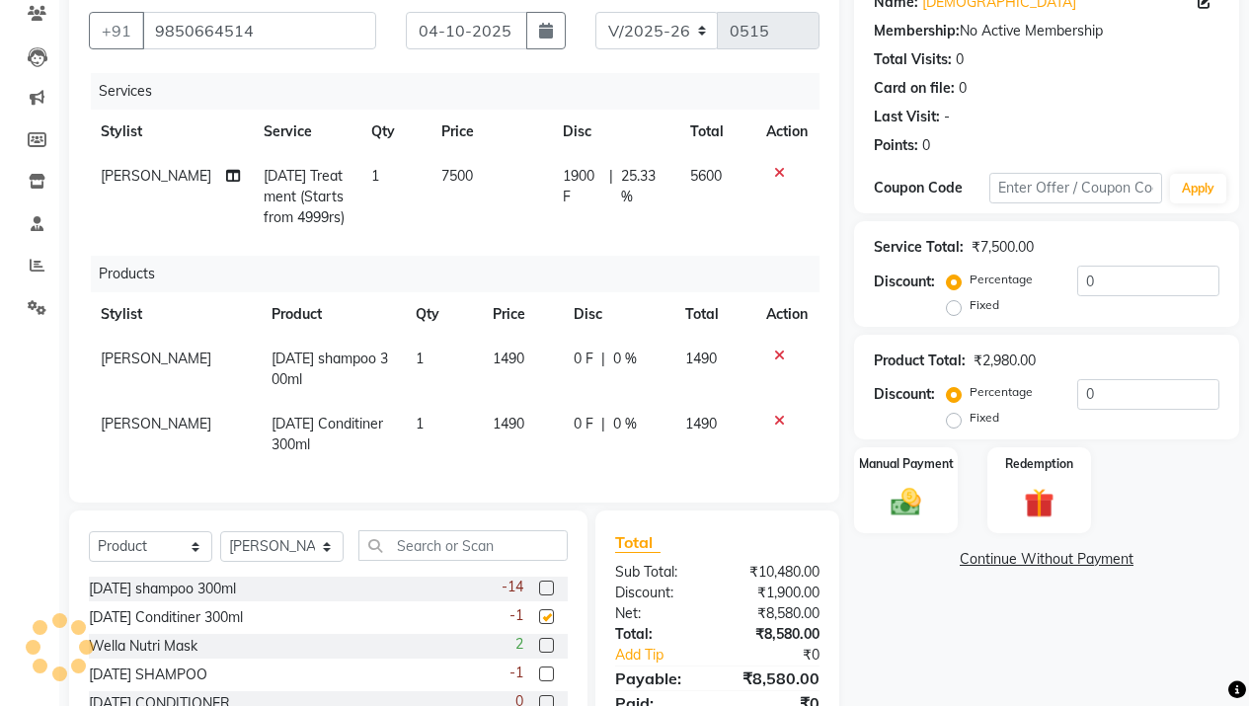
checkbox input "false"
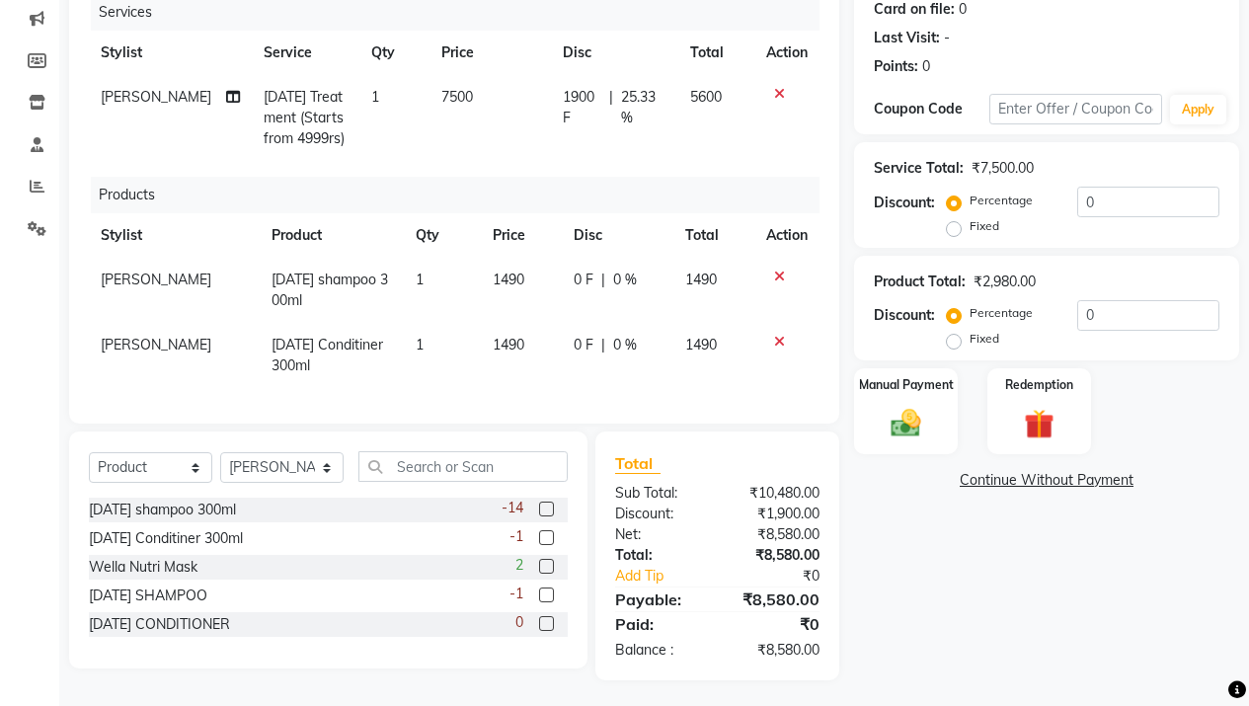
scroll to position [269, 0]
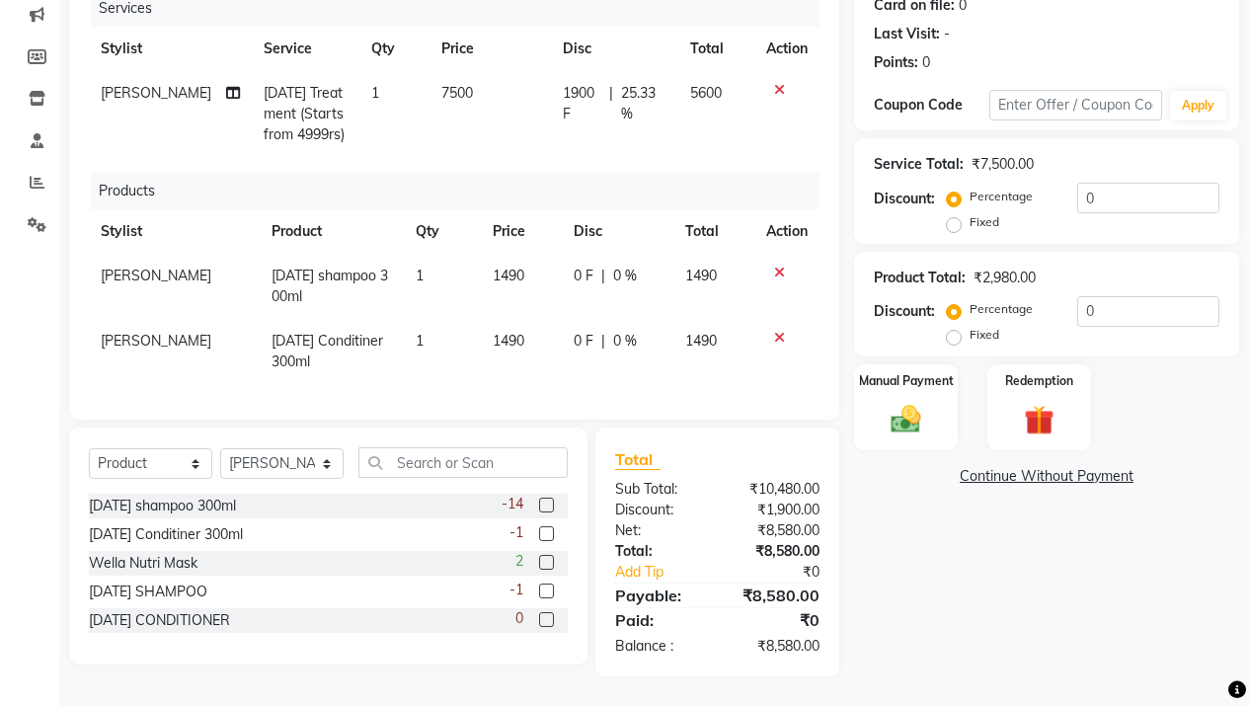
click at [562, 254] on td "0 F | 0 %" at bounding box center [618, 286] width 112 height 65
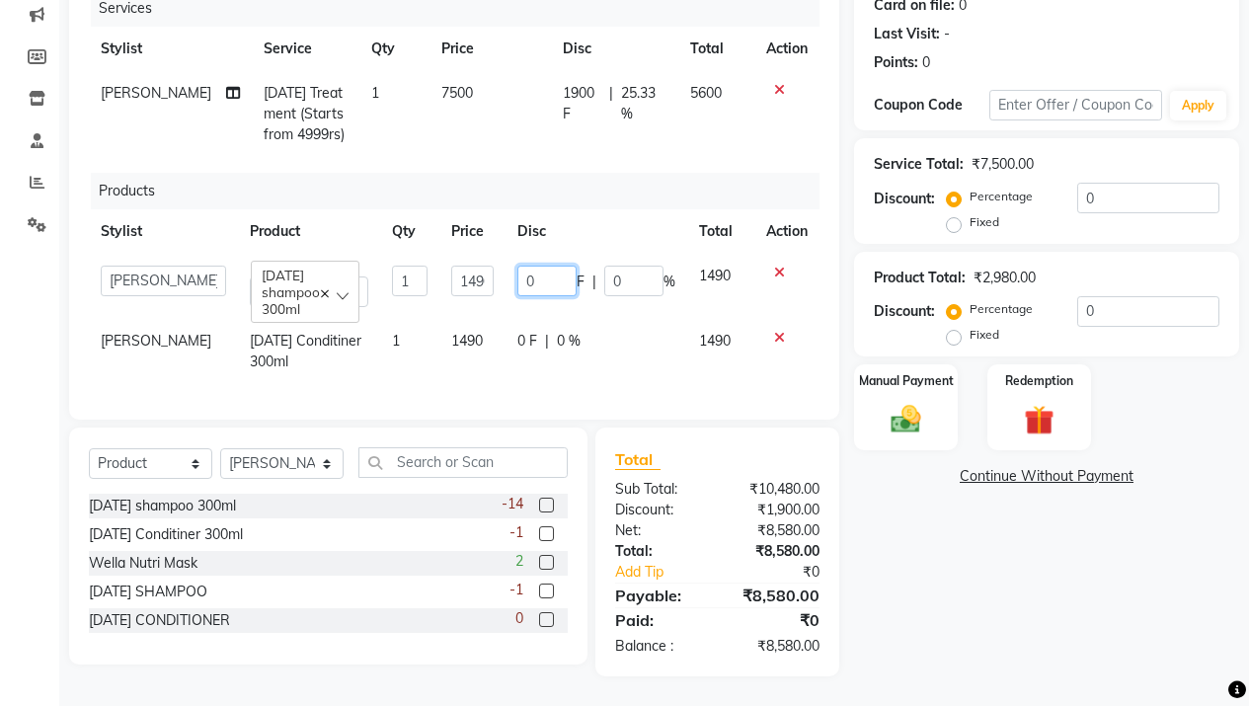
click at [538, 269] on input "0" at bounding box center [546, 281] width 59 height 31
type input "40"
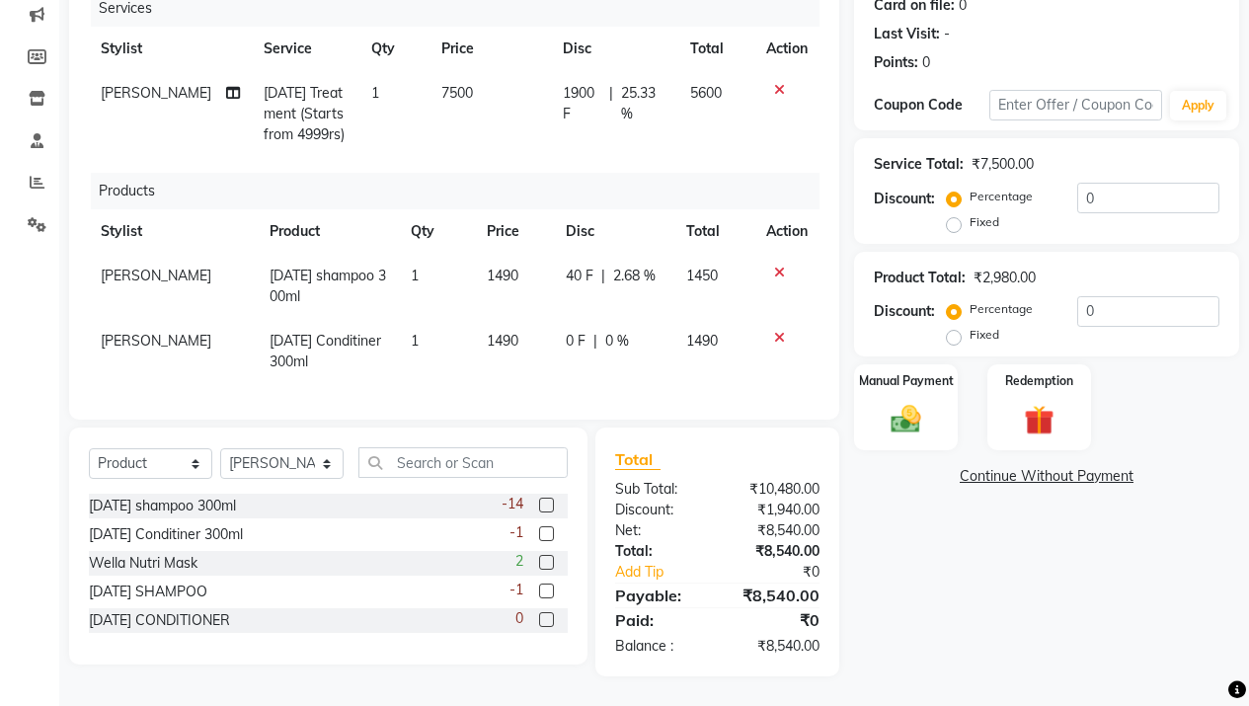
click at [590, 209] on th "Disc" at bounding box center [613, 231] width 119 height 44
click at [566, 331] on span "0 F" at bounding box center [576, 341] width 20 height 21
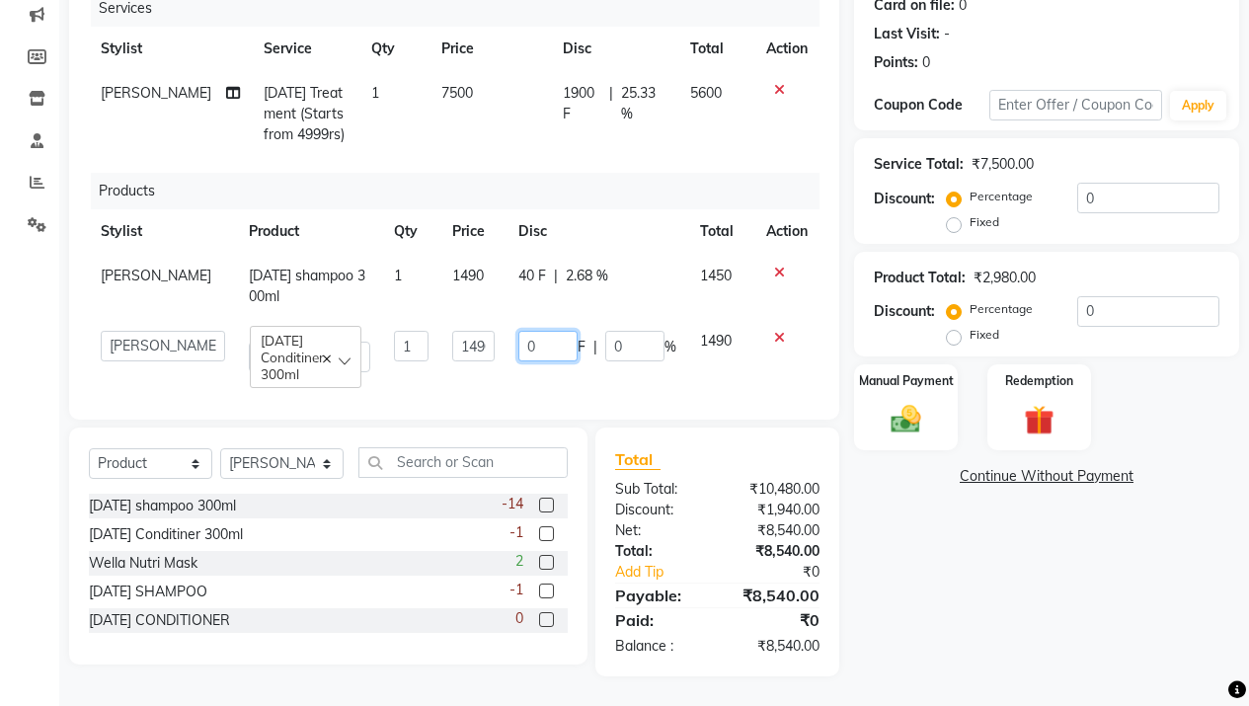
click at [537, 336] on input "0" at bounding box center [547, 346] width 59 height 31
type input "40"
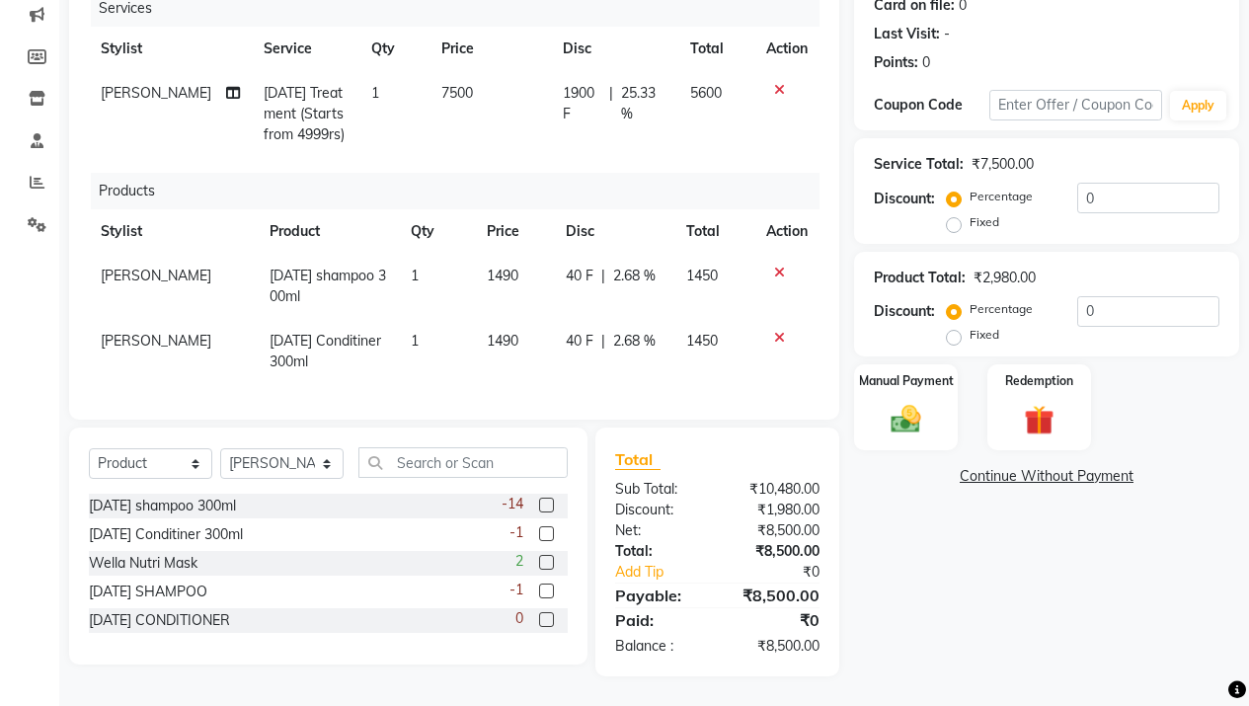
click at [597, 209] on th "Disc" at bounding box center [613, 231] width 119 height 44
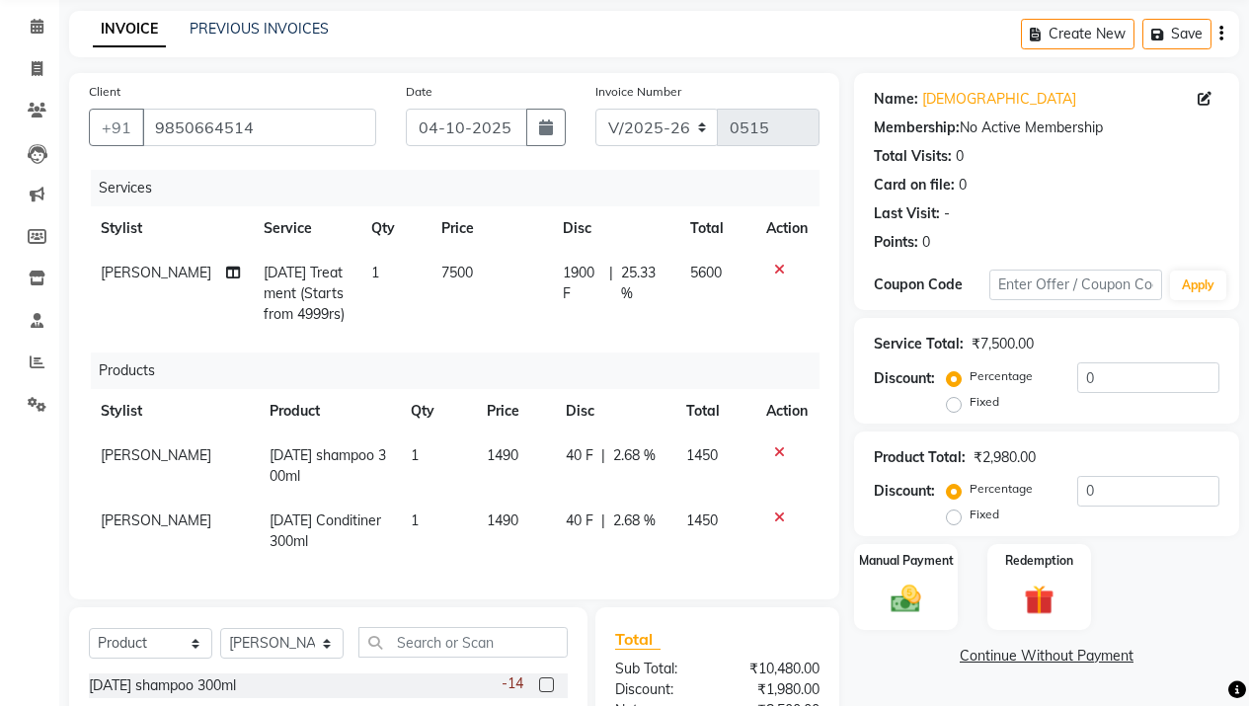
scroll to position [151, 0]
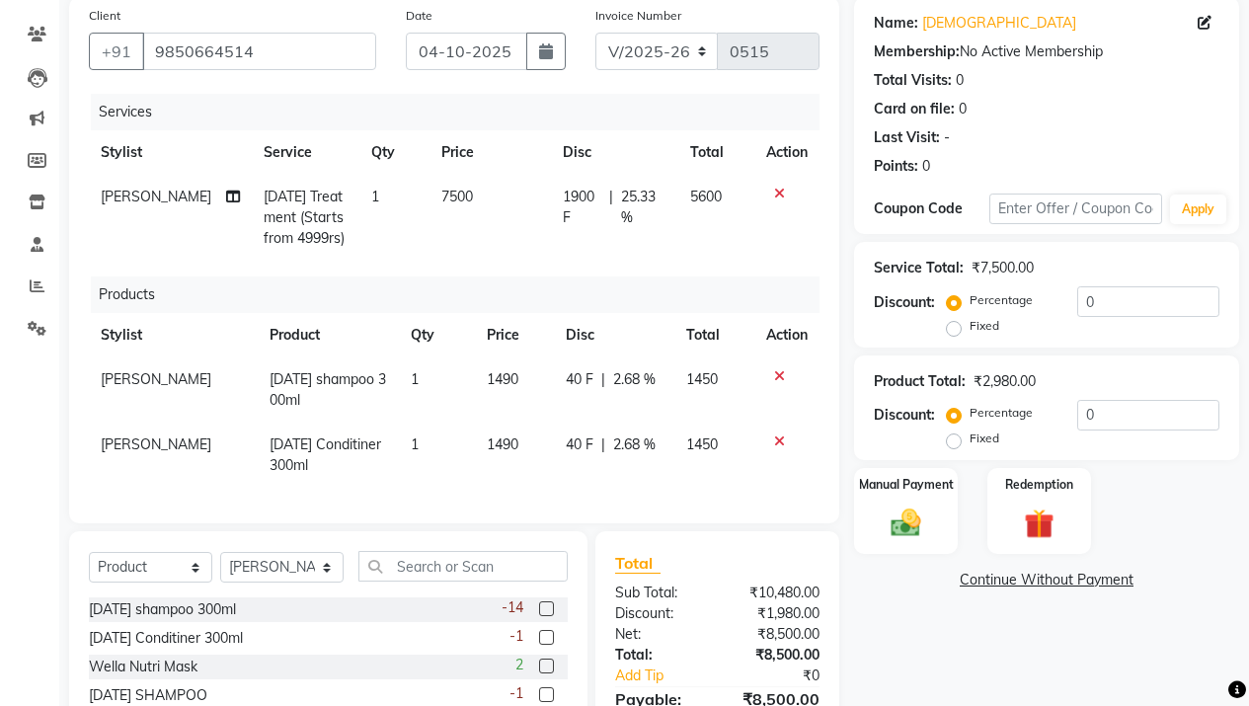
click at [447, 205] on td "7500" at bounding box center [489, 218] width 120 height 86
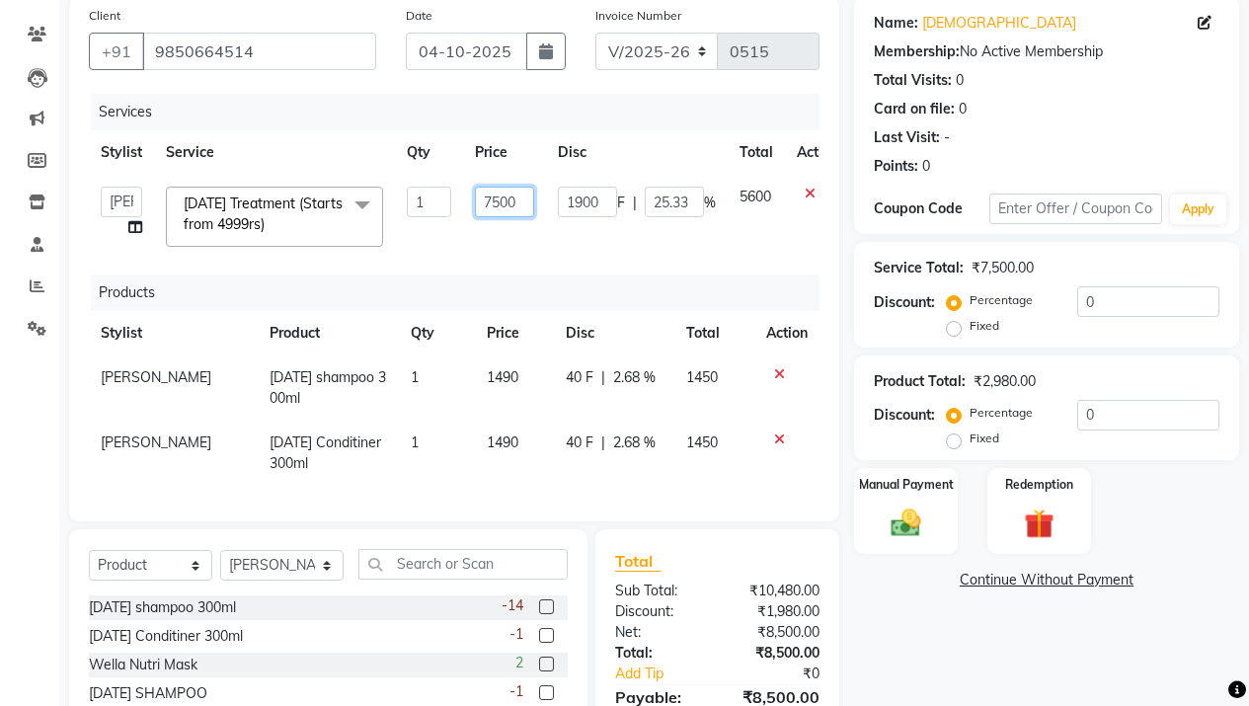
click at [498, 209] on input "7500" at bounding box center [504, 202] width 59 height 31
type input "1"
type input "7200"
click at [642, 226] on td "1900 F | 25.33 %" at bounding box center [637, 217] width 182 height 84
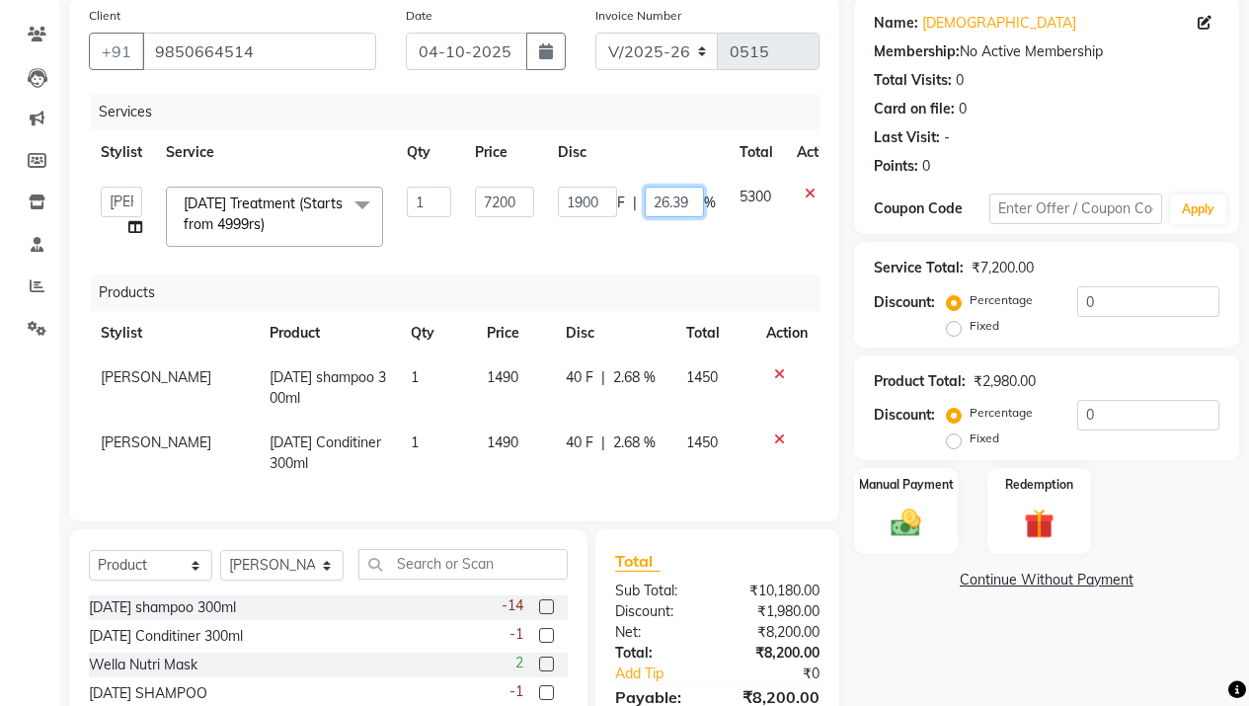
click at [698, 201] on input "26.39" at bounding box center [674, 202] width 59 height 31
type input "20"
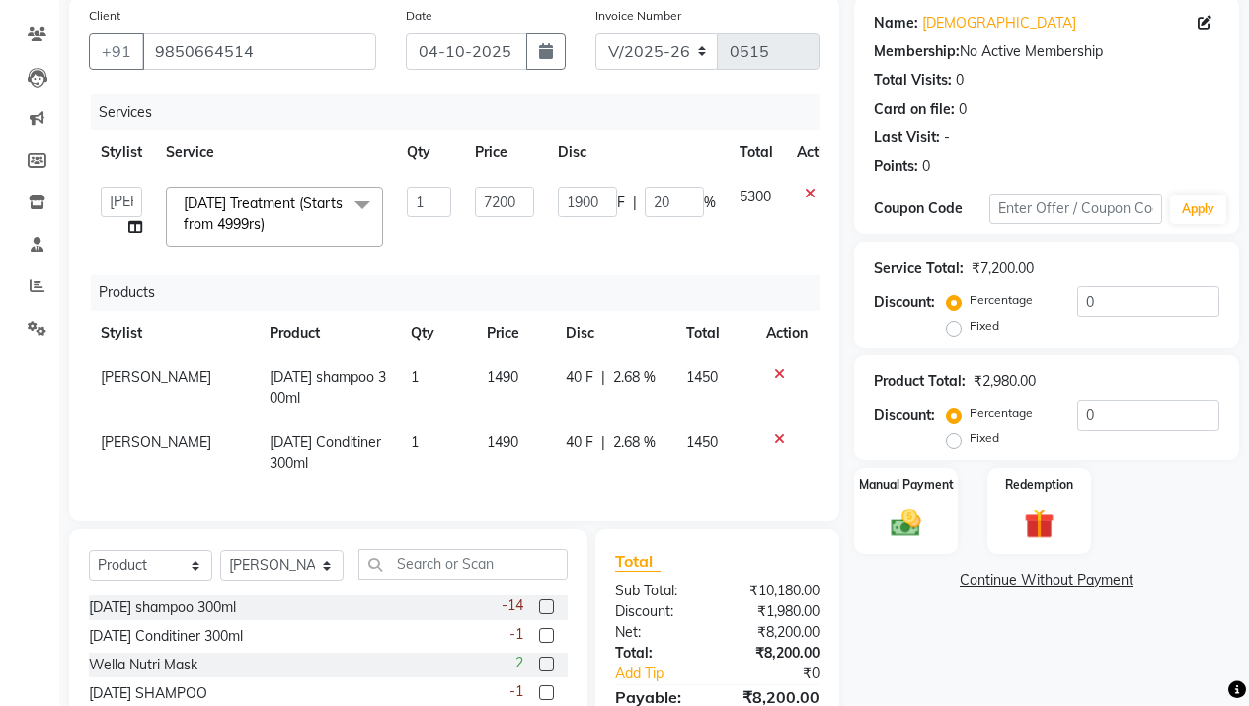
click at [683, 131] on tr "Stylist Service Qty Price Disc Total Action" at bounding box center [469, 152] width 761 height 44
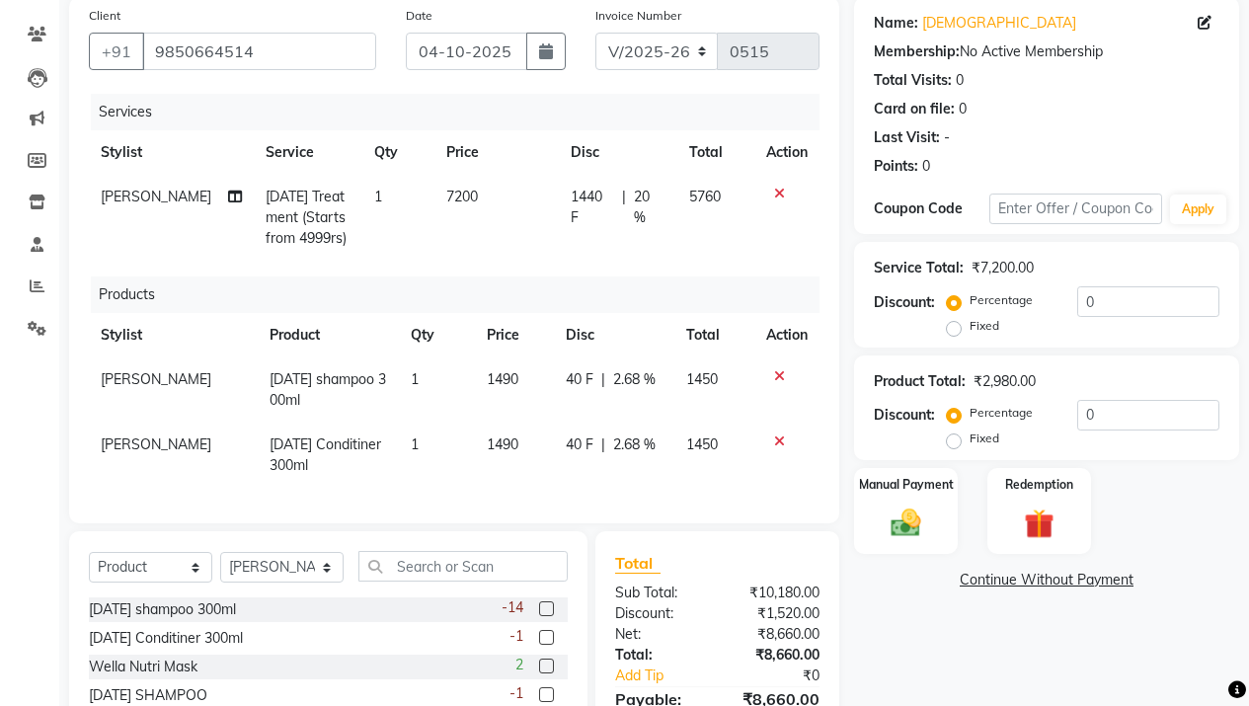
click at [588, 201] on span "1440 F" at bounding box center [592, 207] width 43 height 41
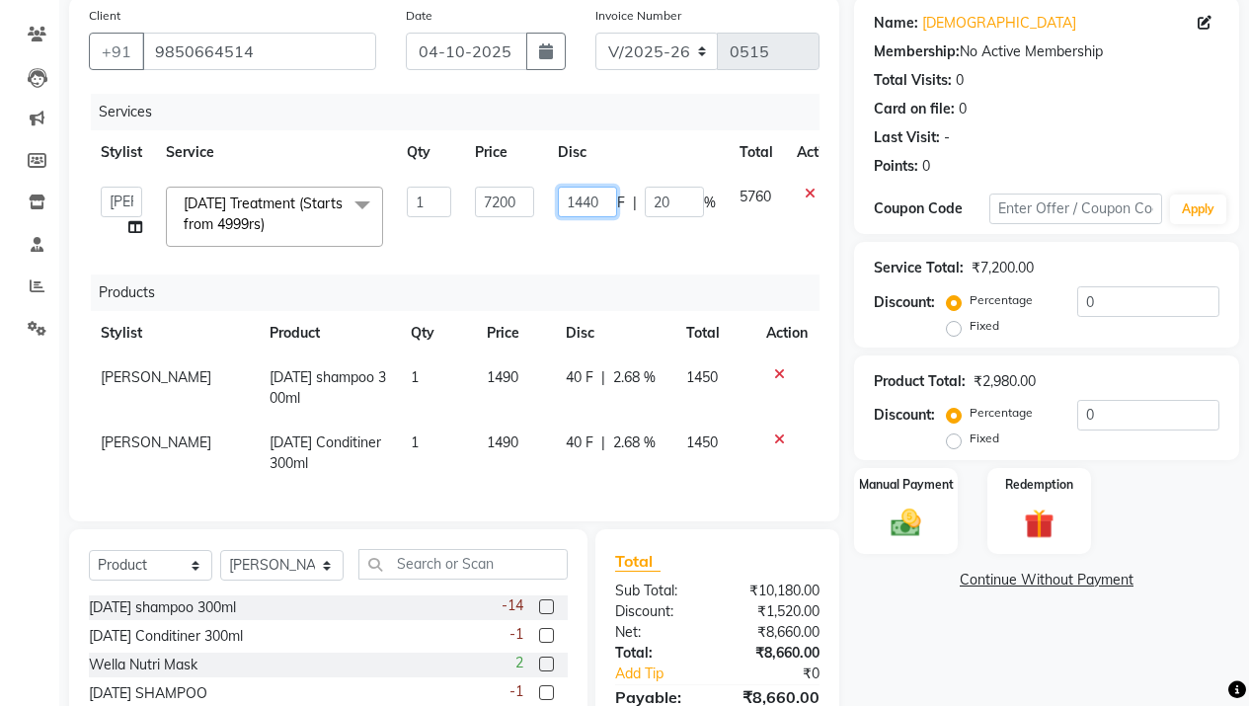
click at [588, 201] on input "1440" at bounding box center [587, 202] width 59 height 31
type input "1500"
click at [649, 85] on div "Invoice Number V/2025 V/2025-26 0515" at bounding box center [707, 45] width 254 height 81
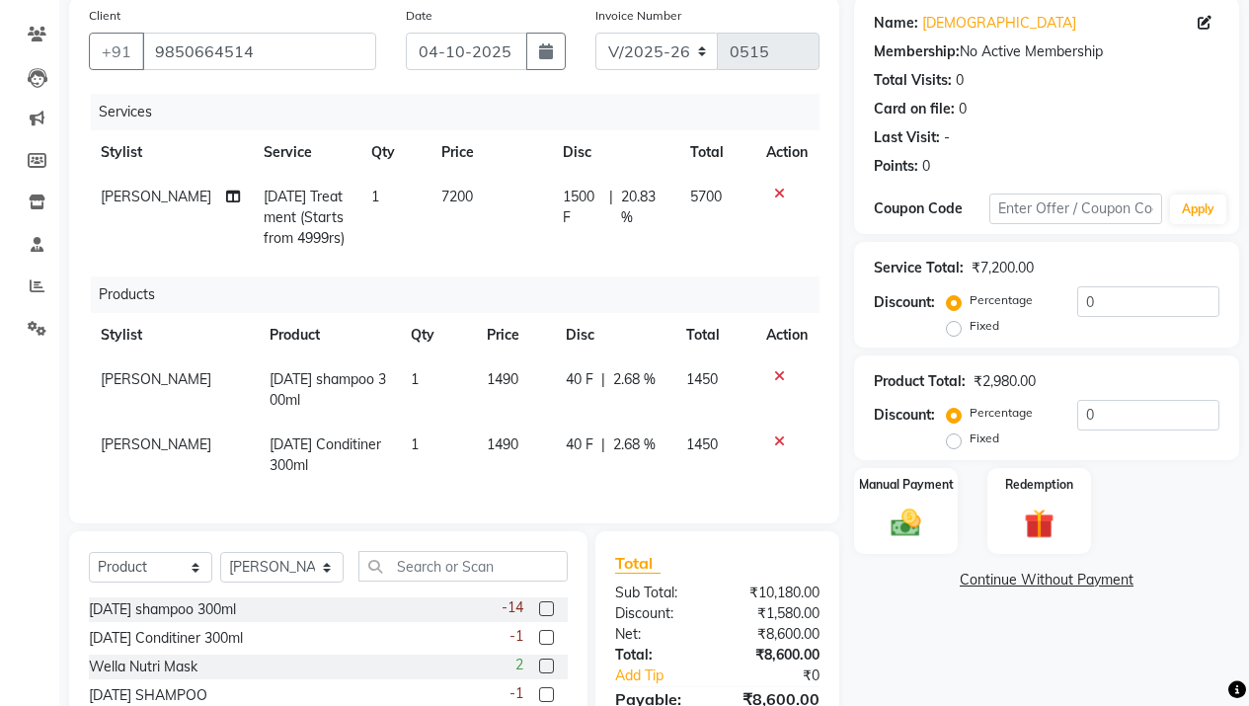
scroll to position [269, 0]
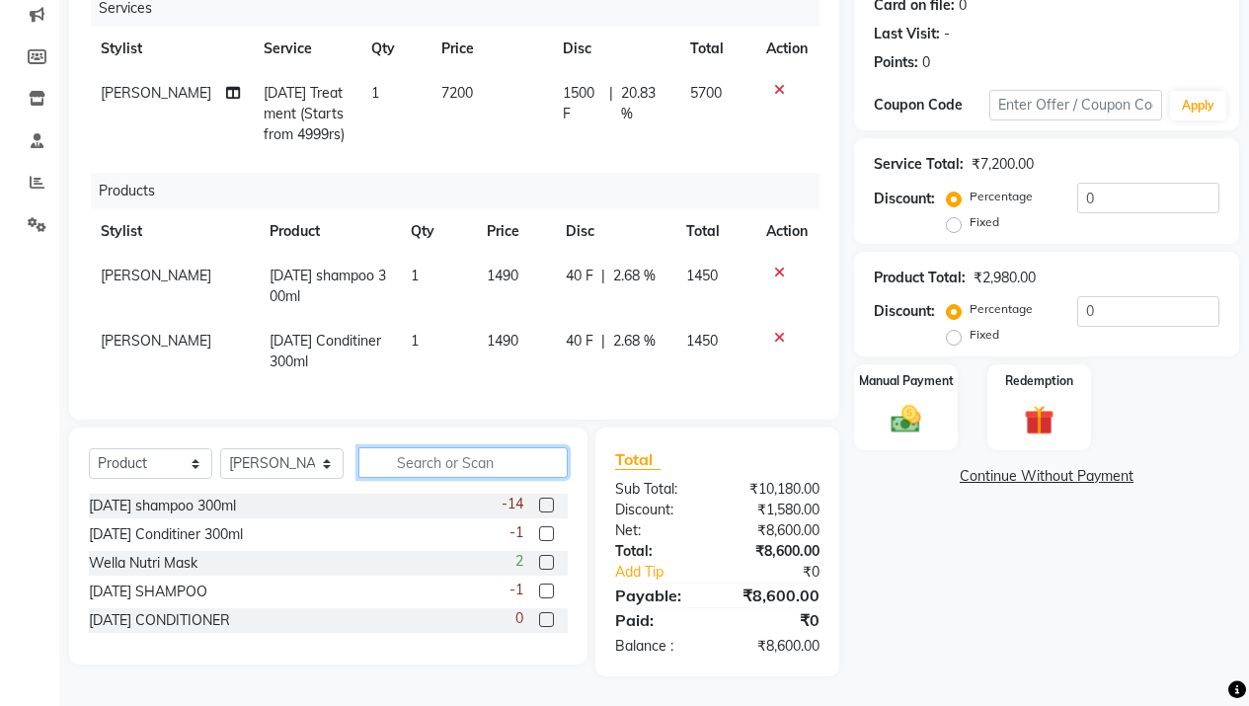
click at [452, 460] on input "text" at bounding box center [462, 462] width 209 height 31
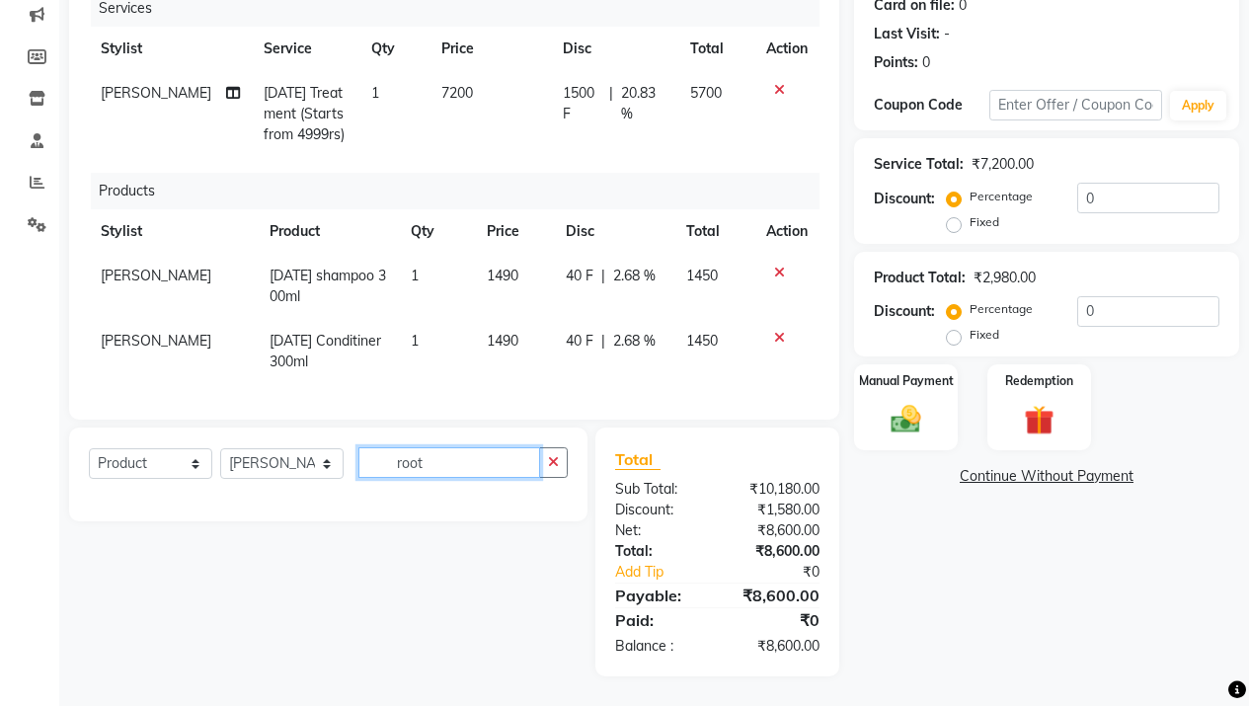
type input "root"
click at [174, 462] on select "Select Service Product Membership Package Voucher Prepaid Gift Card" at bounding box center [150, 463] width 123 height 31
select select "service"
click at [89, 448] on select "Select Service Product Membership Package Voucher Prepaid Gift Card" at bounding box center [150, 463] width 123 height 31
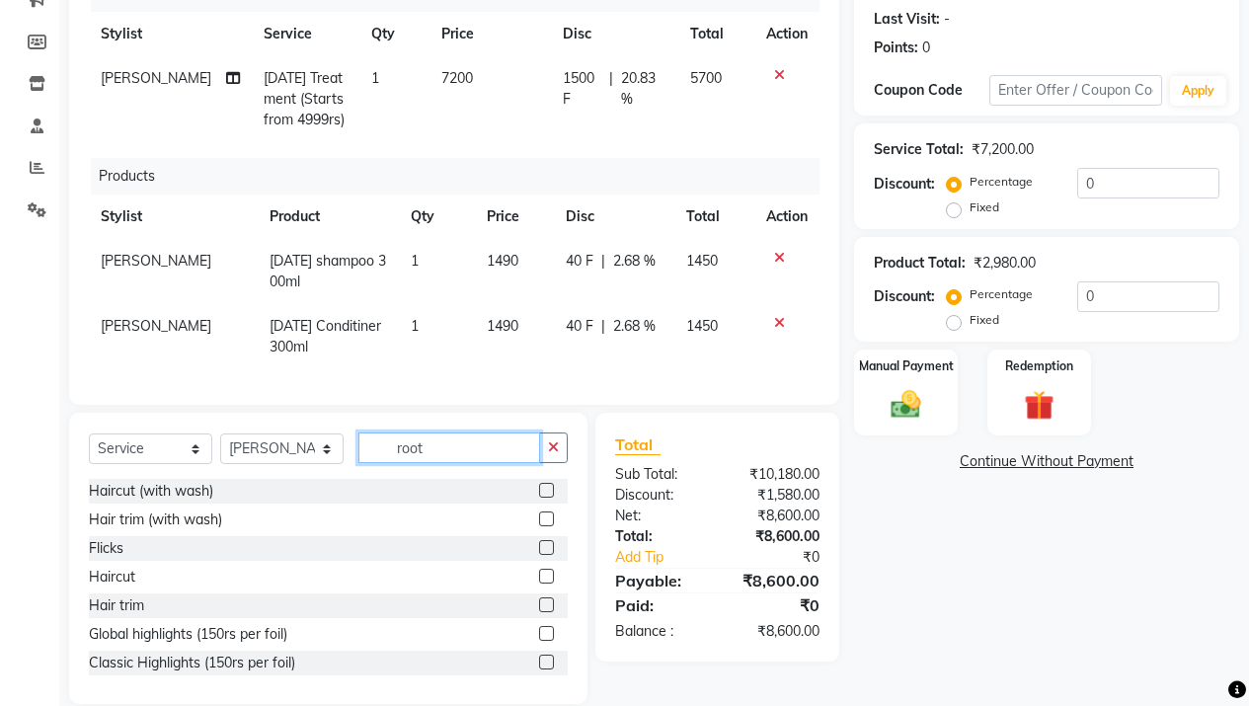
click at [432, 451] on input "root" at bounding box center [449, 447] width 182 height 31
click at [444, 463] on input "root" at bounding box center [449, 447] width 182 height 31
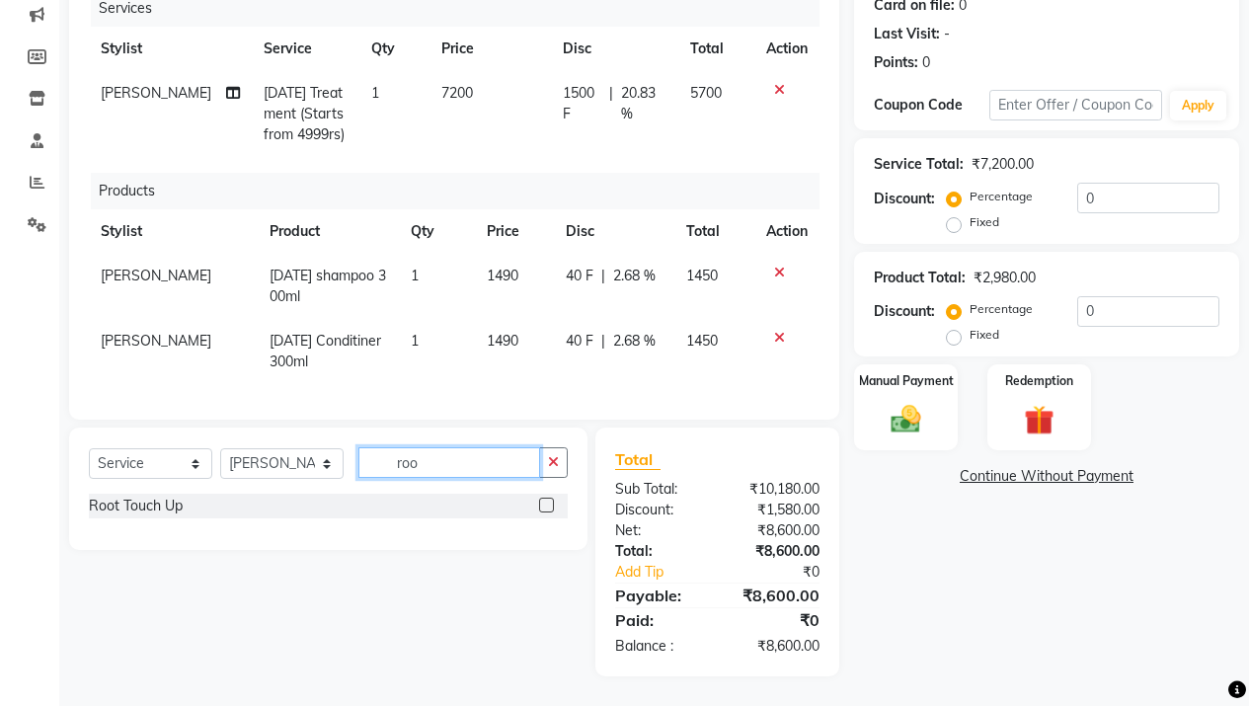
type input "root"
click at [549, 504] on label at bounding box center [546, 504] width 15 height 15
click at [549, 504] on input "checkbox" at bounding box center [545, 505] width 13 height 13
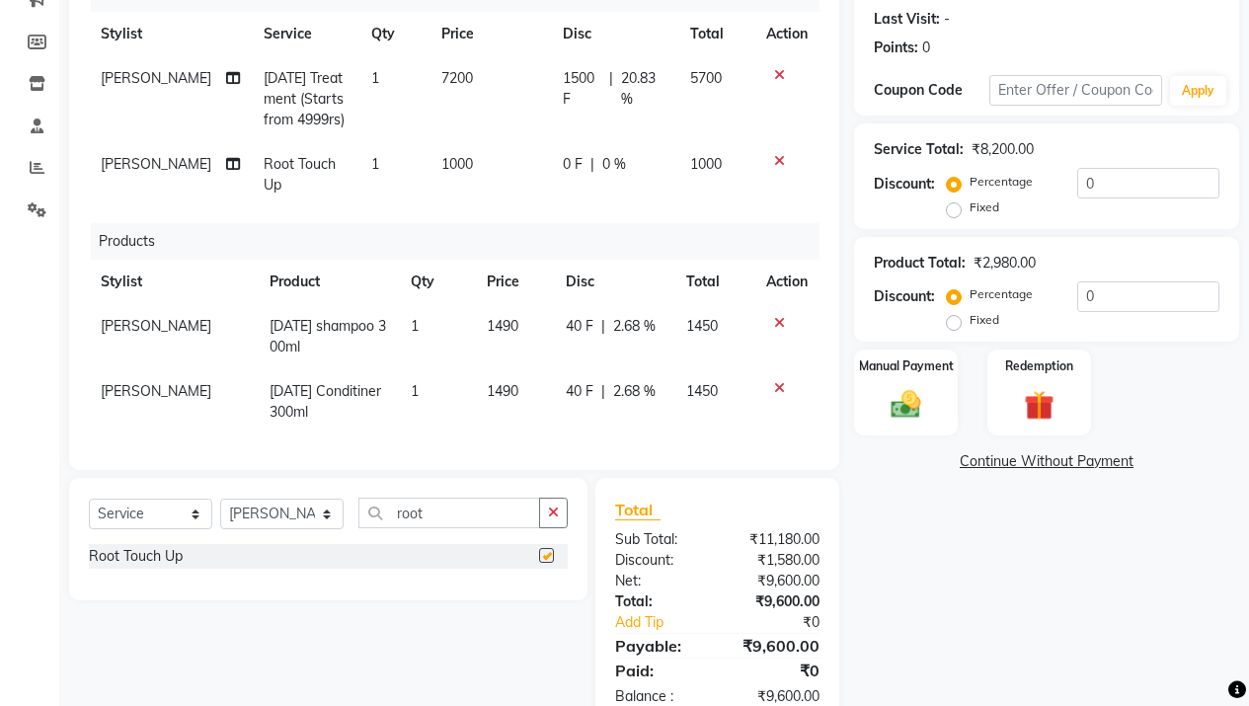
checkbox input "false"
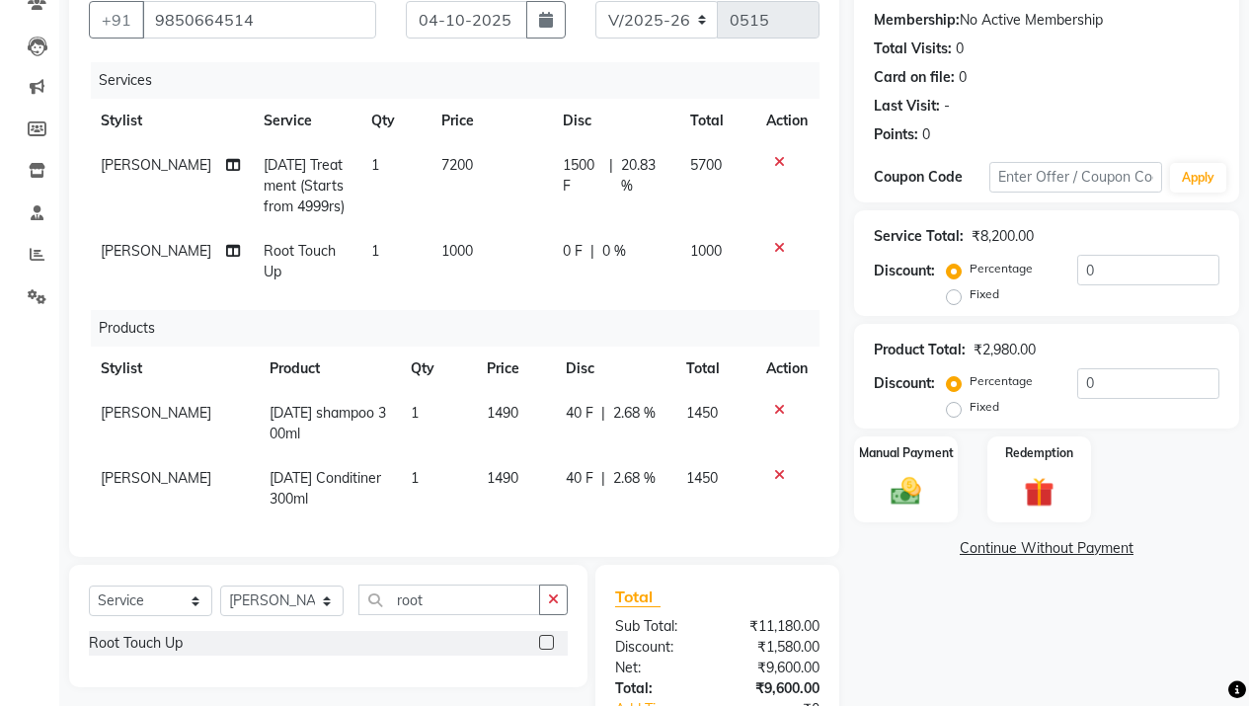
scroll to position [335, 0]
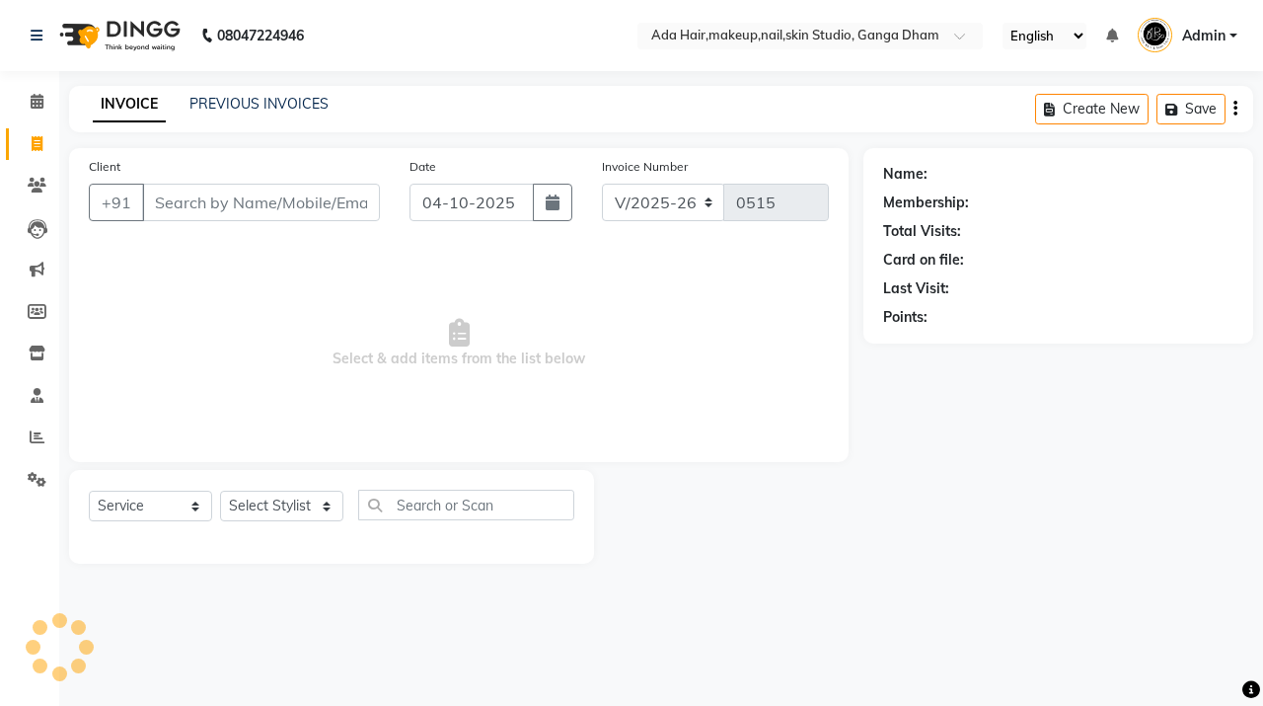
select select "748"
select select "service"
select select "11917"
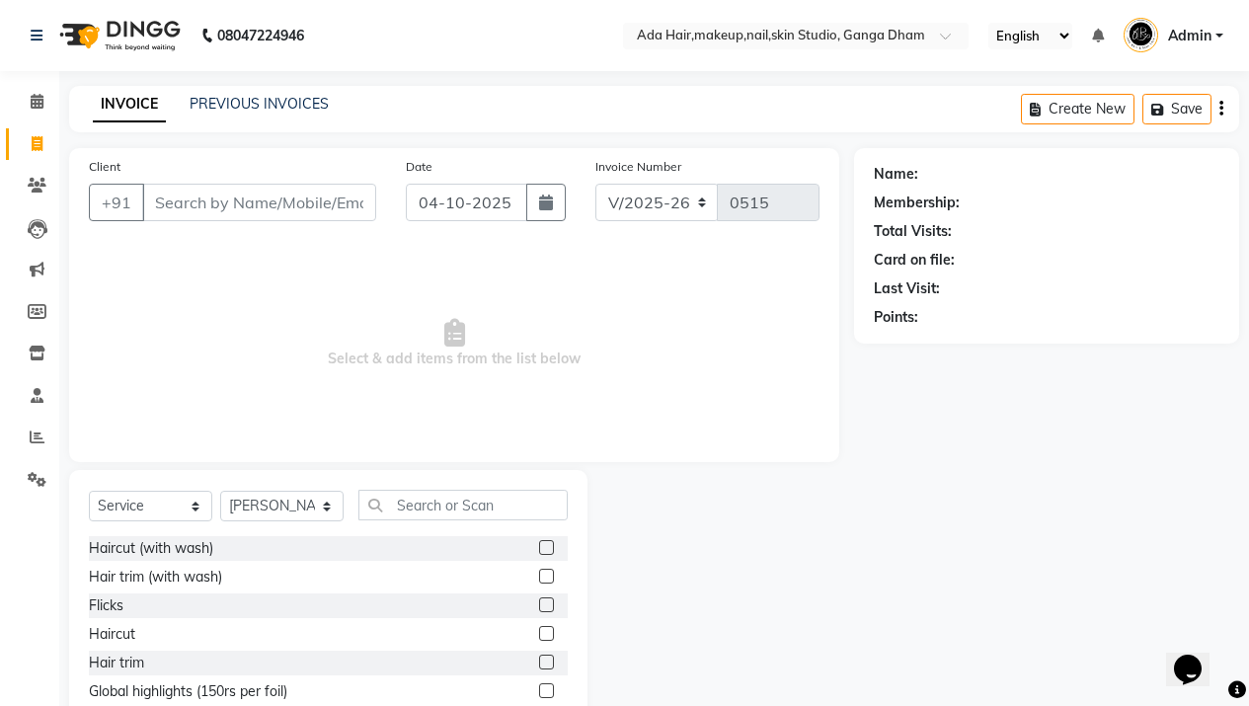
click at [92, 25] on img at bounding box center [117, 35] width 135 height 55
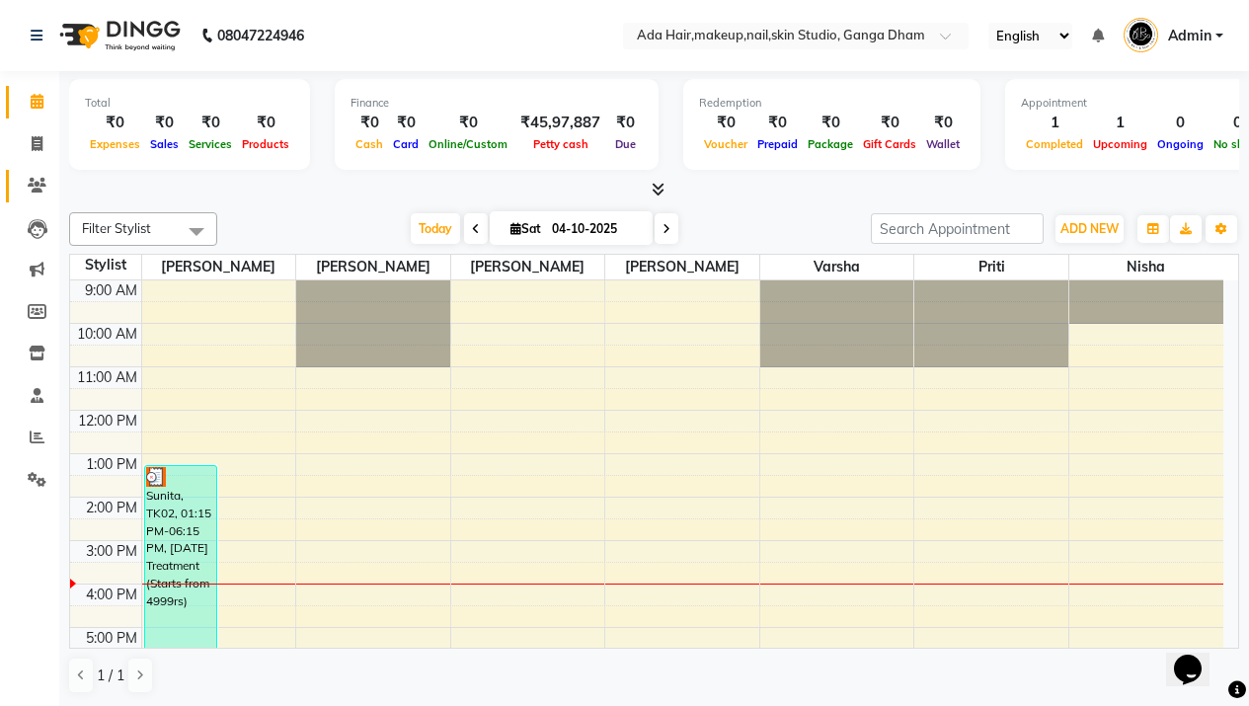
click at [31, 180] on icon at bounding box center [37, 185] width 19 height 15
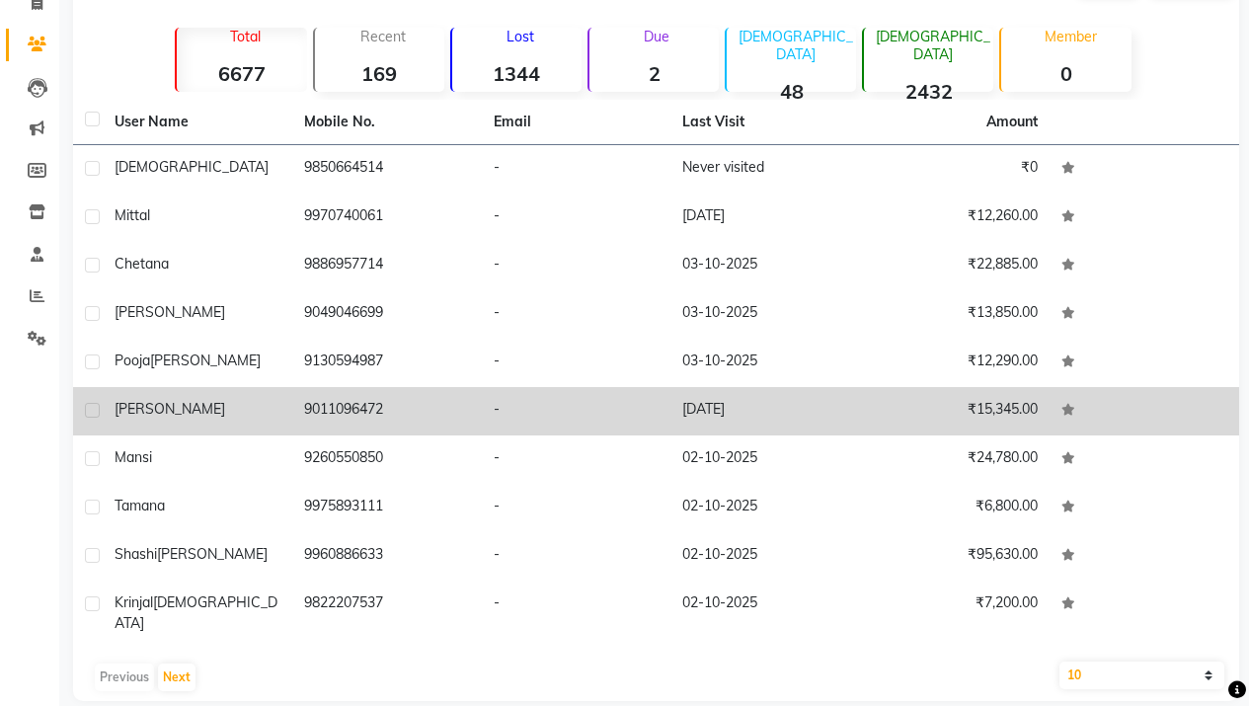
scroll to position [149, 0]
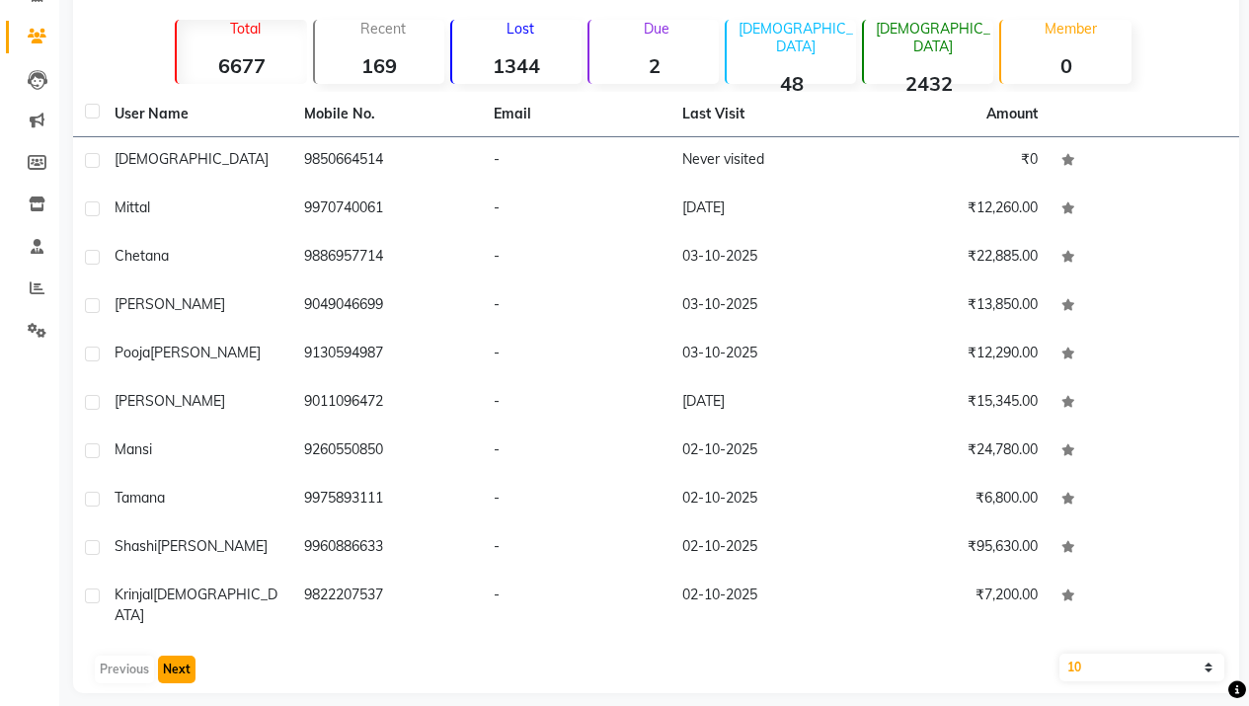
click at [172, 655] on button "Next" at bounding box center [177, 669] width 38 height 28
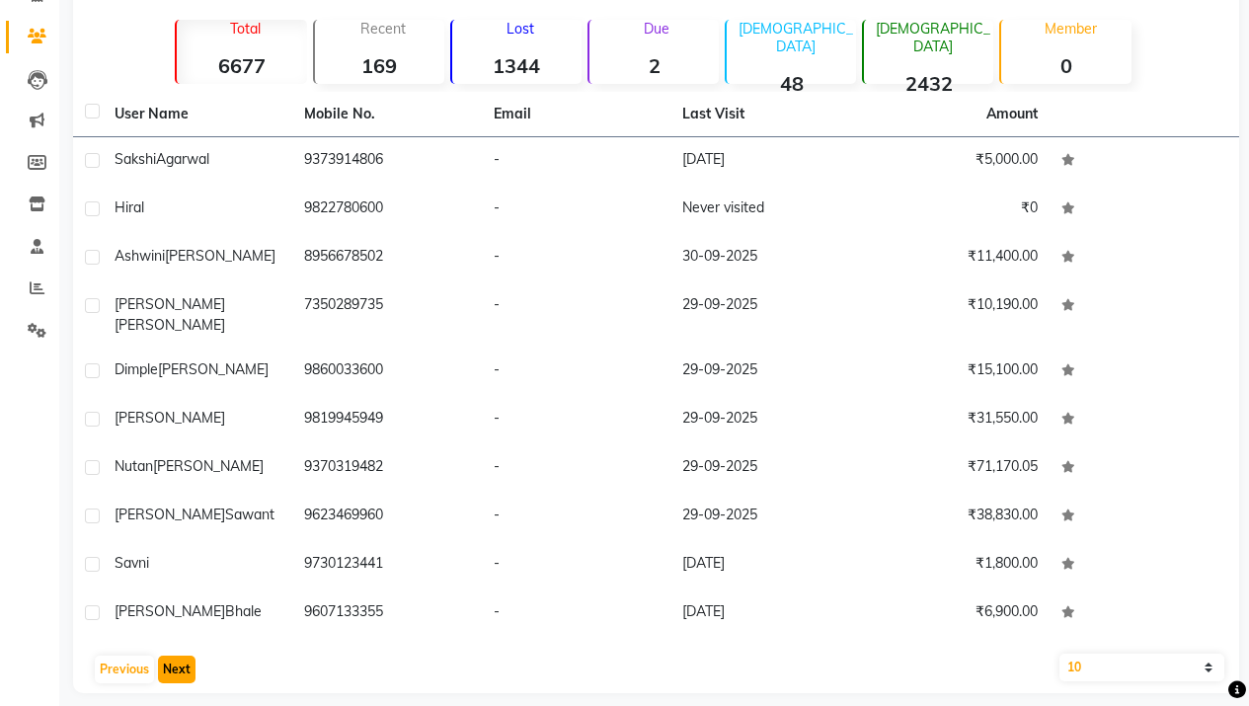
click at [174, 655] on button "Next" at bounding box center [177, 669] width 38 height 28
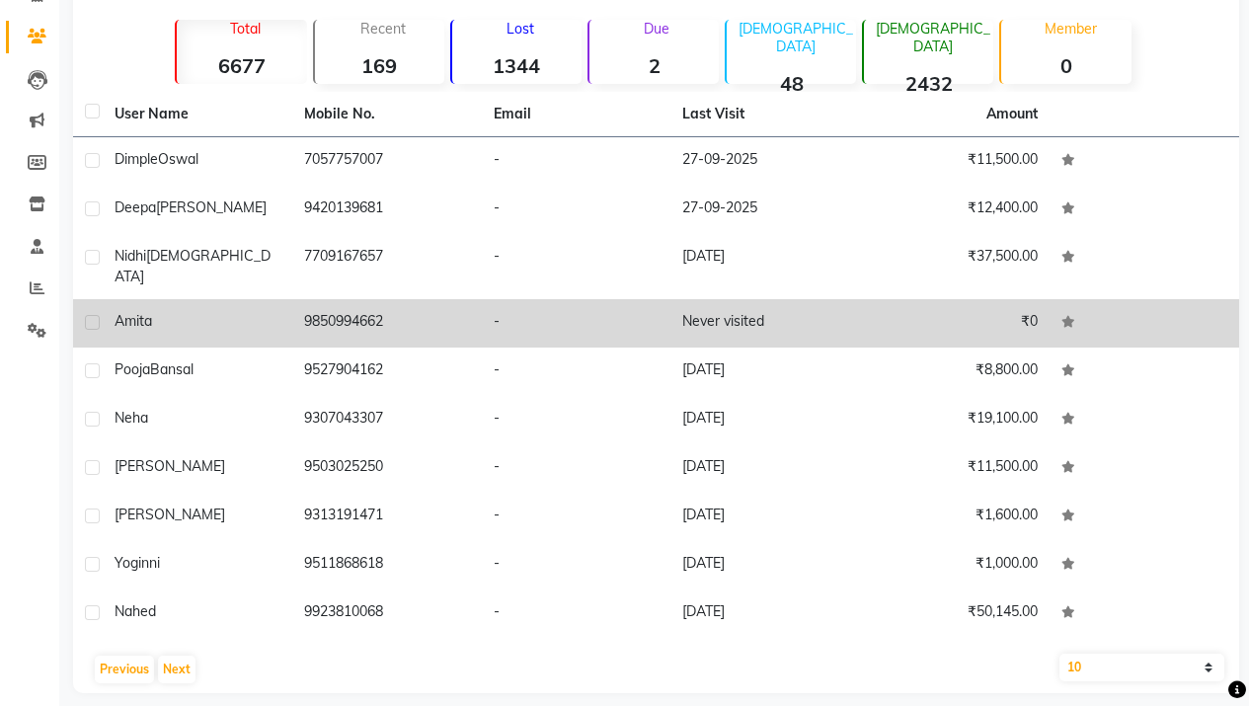
click at [215, 311] on div "Amita" at bounding box center [198, 321] width 166 height 21
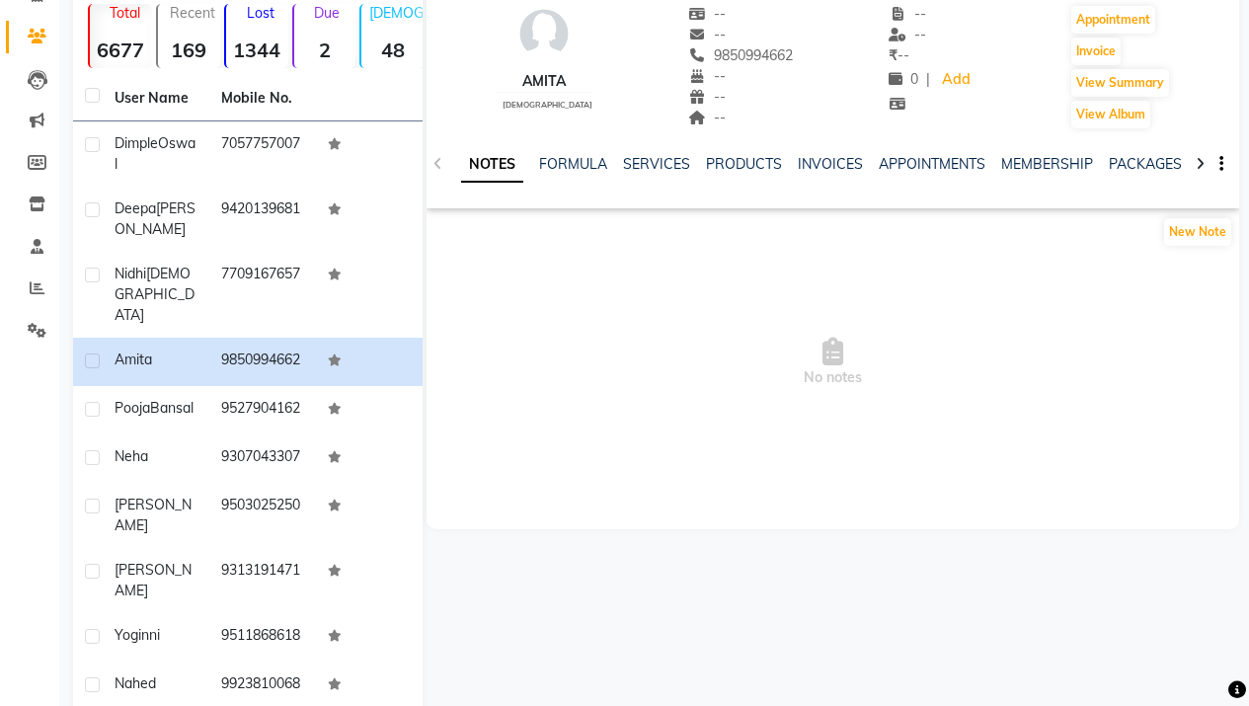
click at [789, 159] on ul "NOTES FORMULA SERVICES PRODUCTS INVOICES APPOINTMENTS MEMBERSHIP PACKAGES VOUCH…" at bounding box center [1088, 164] width 1254 height 21
click at [816, 163] on link "INVOICES" at bounding box center [830, 164] width 65 height 18
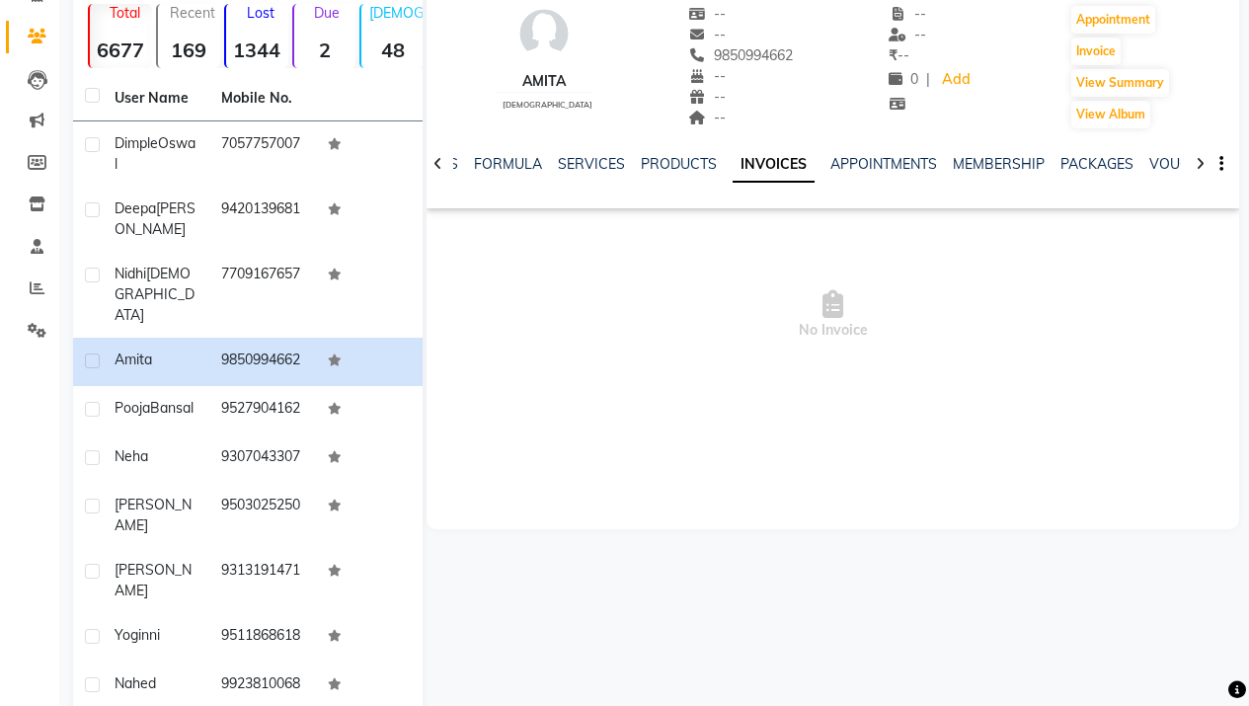
click at [743, 174] on link "INVOICES" at bounding box center [773, 165] width 82 height 36
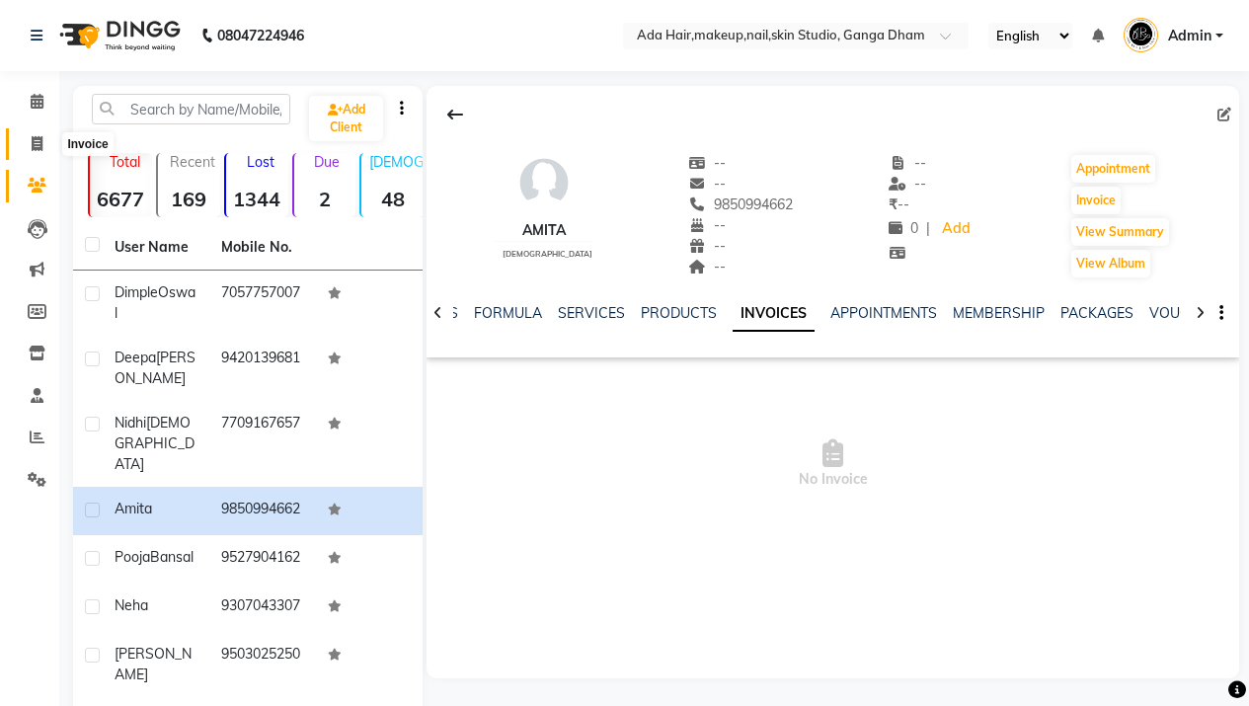
click at [36, 142] on icon at bounding box center [37, 143] width 11 height 15
select select "748"
select select "service"
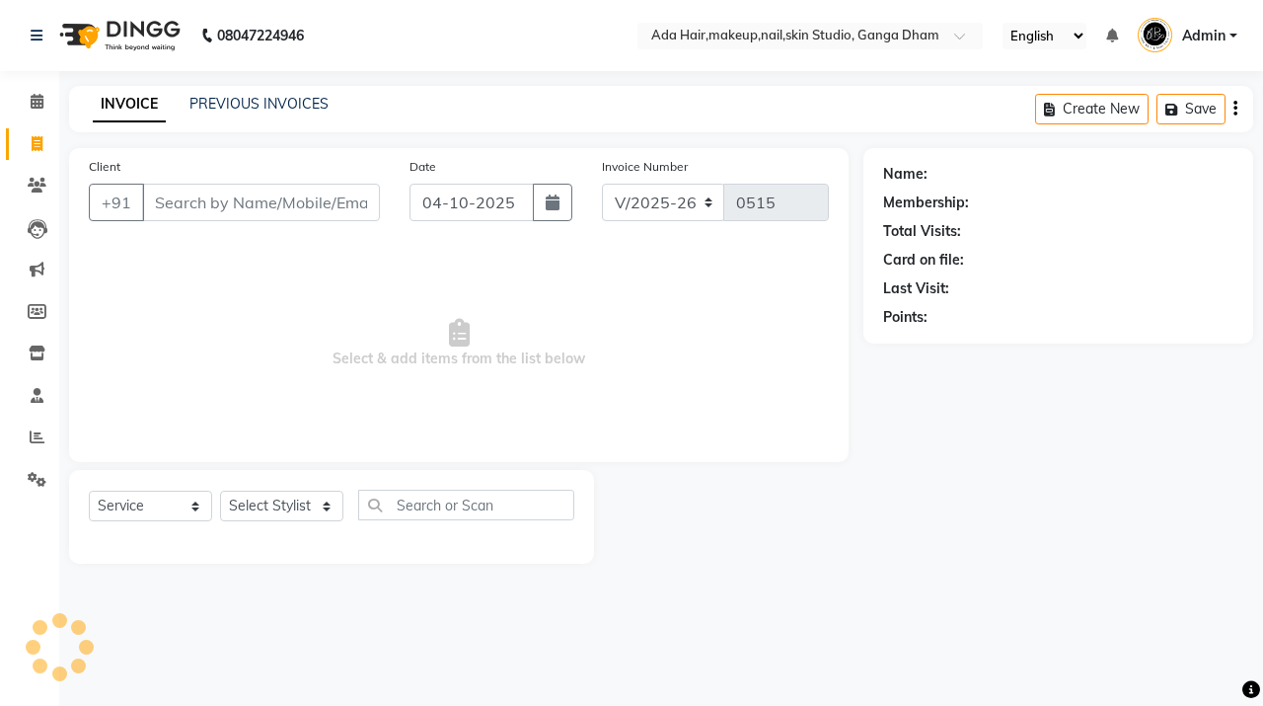
select select "11917"
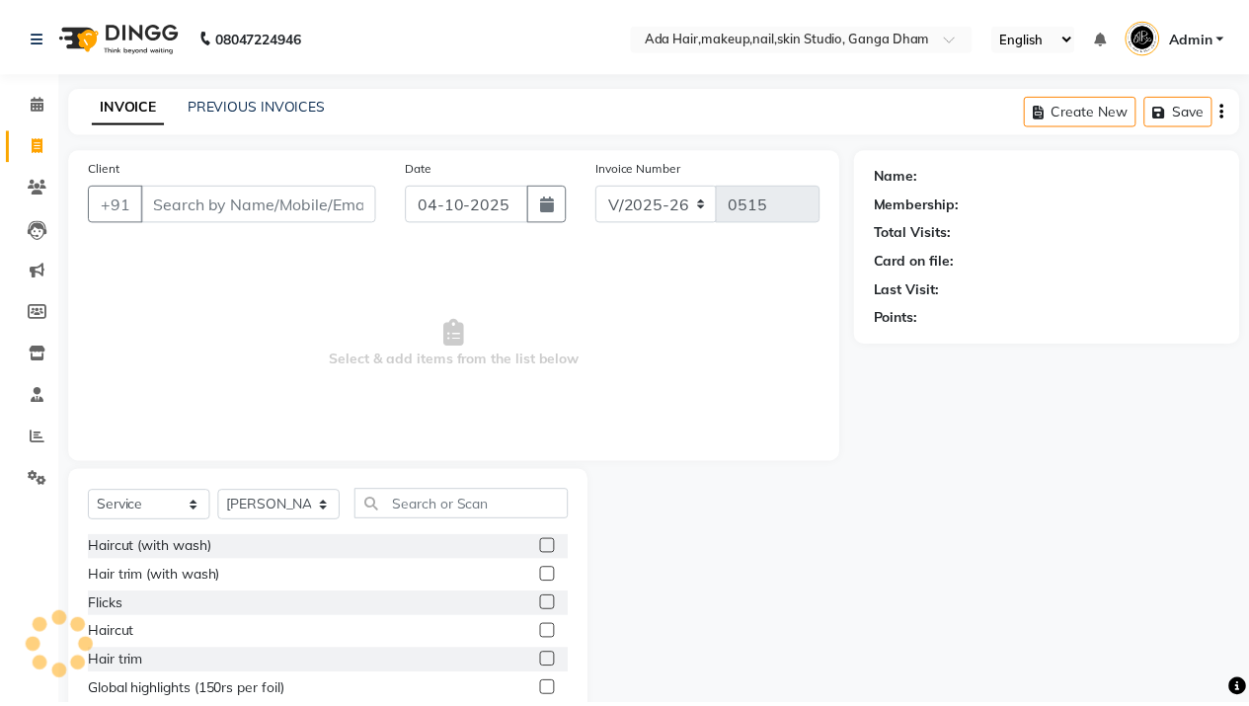
scroll to position [85, 0]
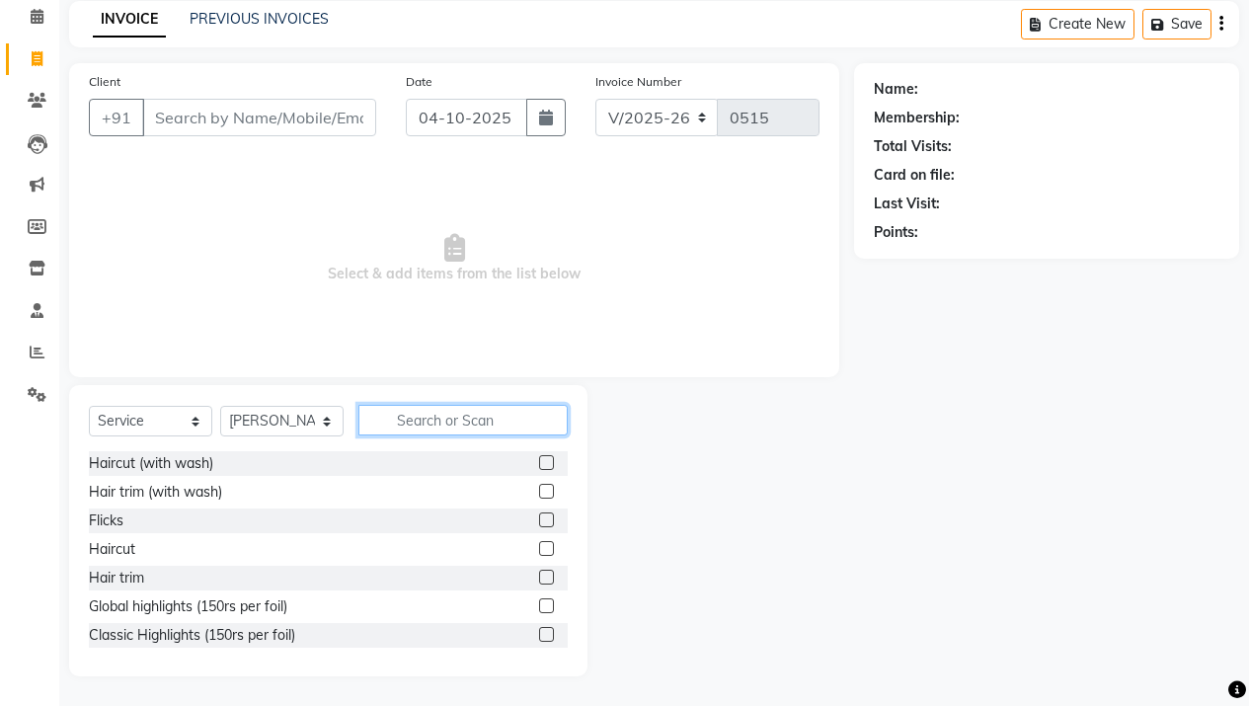
click at [444, 420] on input "text" at bounding box center [462, 420] width 209 height 31
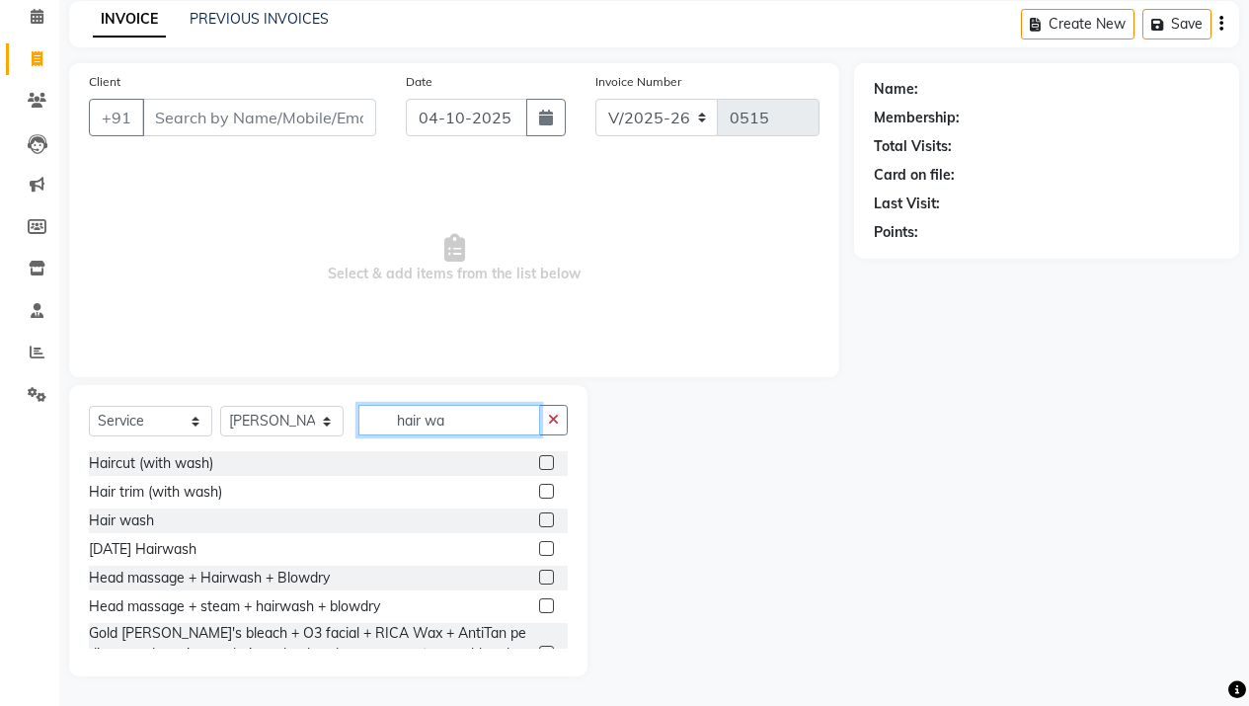
type input "hair wa"
click at [539, 524] on label at bounding box center [546, 519] width 15 height 15
click at [539, 524] on input "checkbox" at bounding box center [545, 520] width 13 height 13
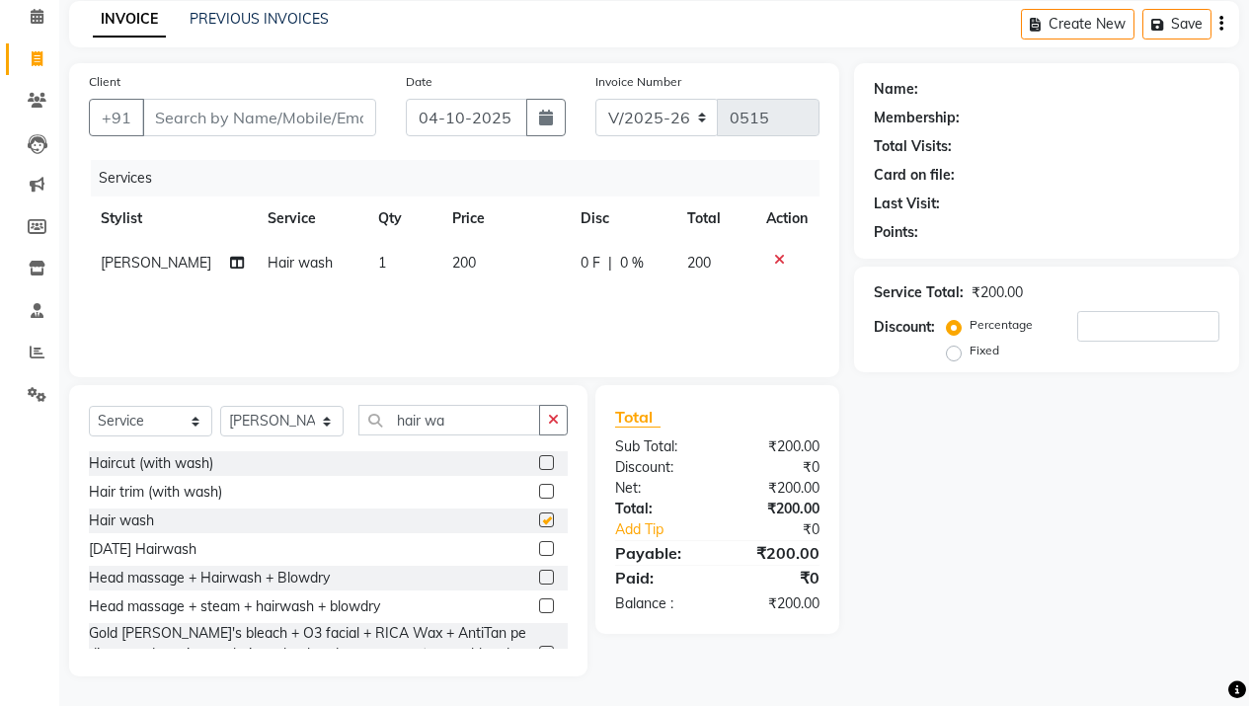
checkbox input "false"
click at [452, 267] on span "200" at bounding box center [464, 263] width 24 height 18
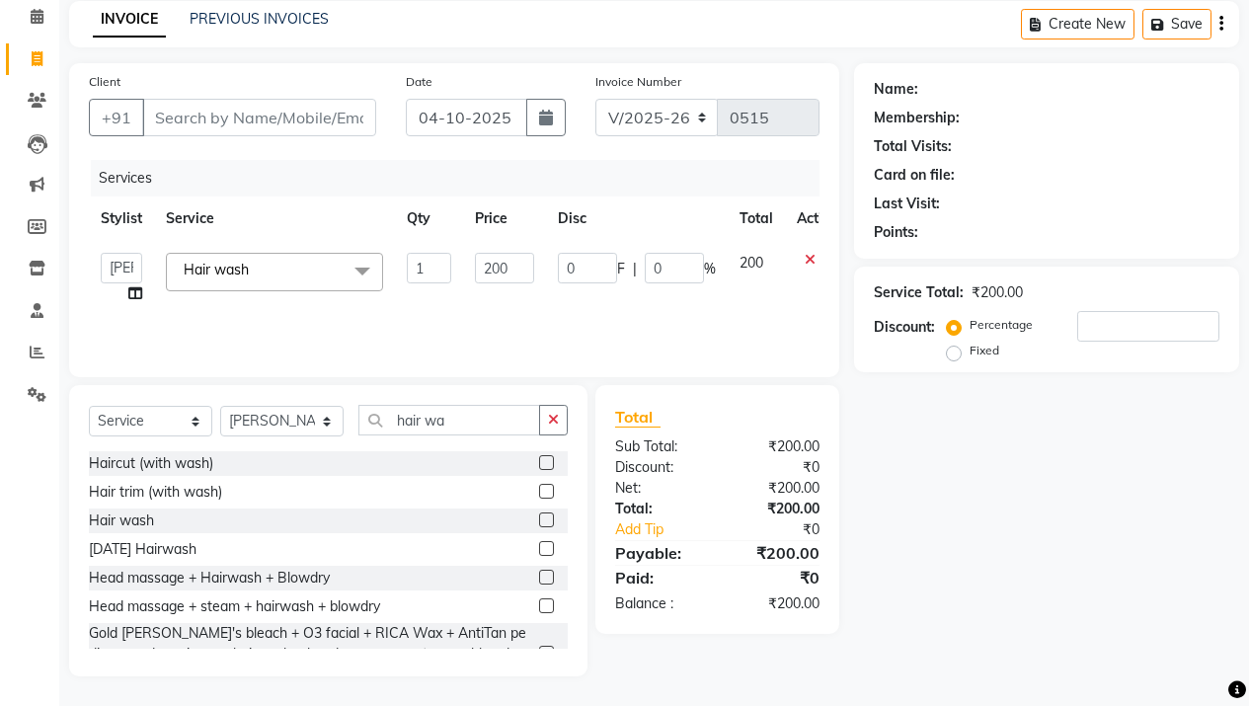
click at [424, 310] on td "1" at bounding box center [429, 278] width 68 height 75
click at [436, 265] on input "1" at bounding box center [429, 268] width 44 height 31
type input "6"
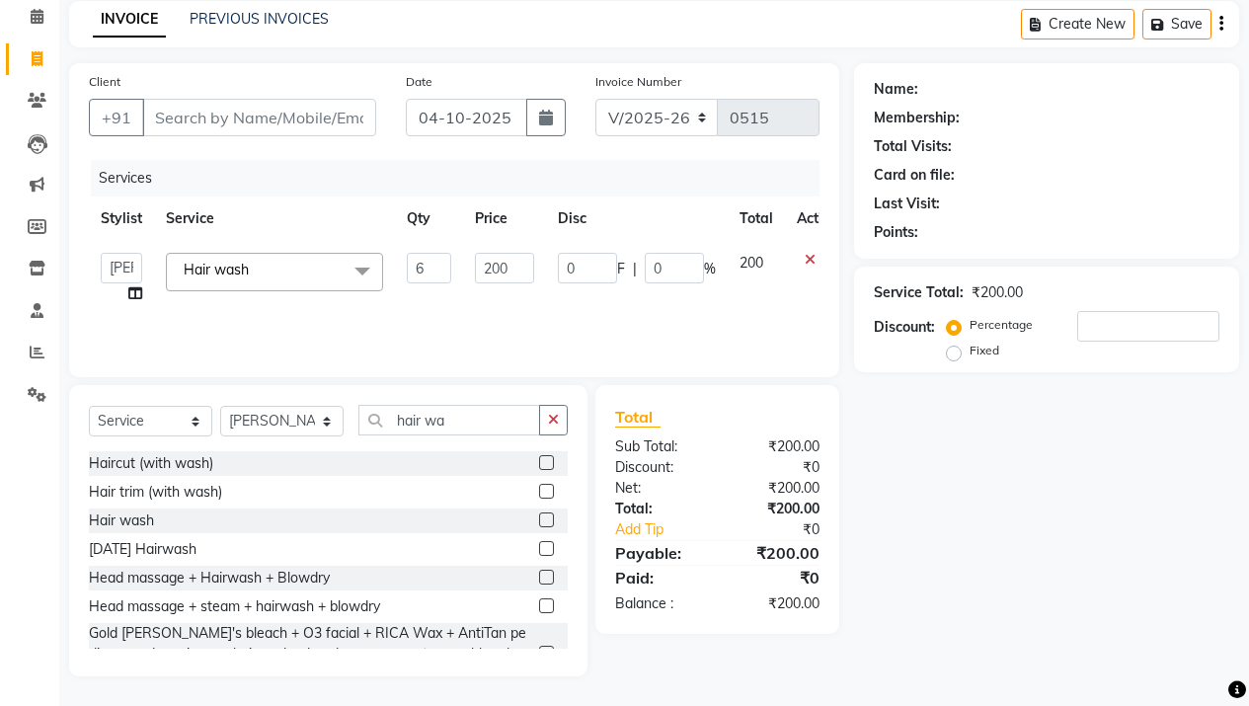
click at [471, 318] on div "Services Stylist Service Qty Price Disc Total Action Aarsh Rawal Aishwarya Rawa…" at bounding box center [454, 258] width 730 height 197
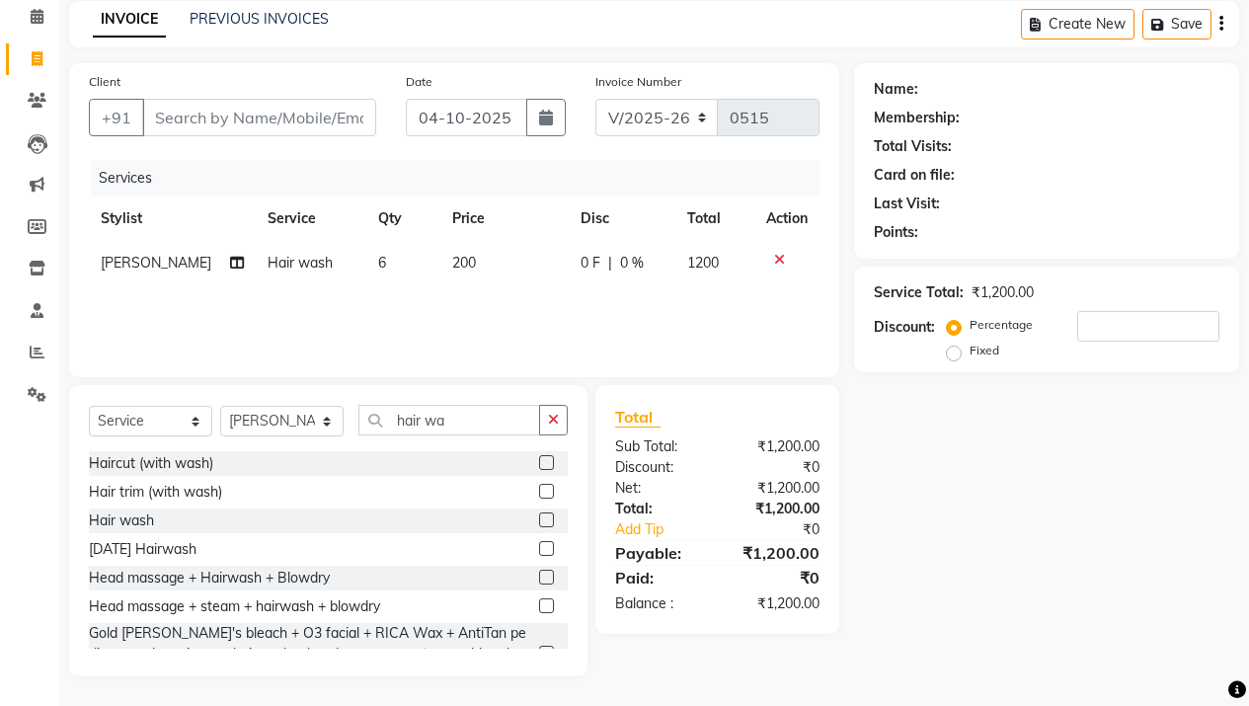
click at [539, 520] on label at bounding box center [546, 519] width 15 height 15
click at [539, 520] on input "checkbox" at bounding box center [545, 520] width 13 height 13
checkbox input "false"
click at [452, 303] on span "200" at bounding box center [464, 307] width 24 height 18
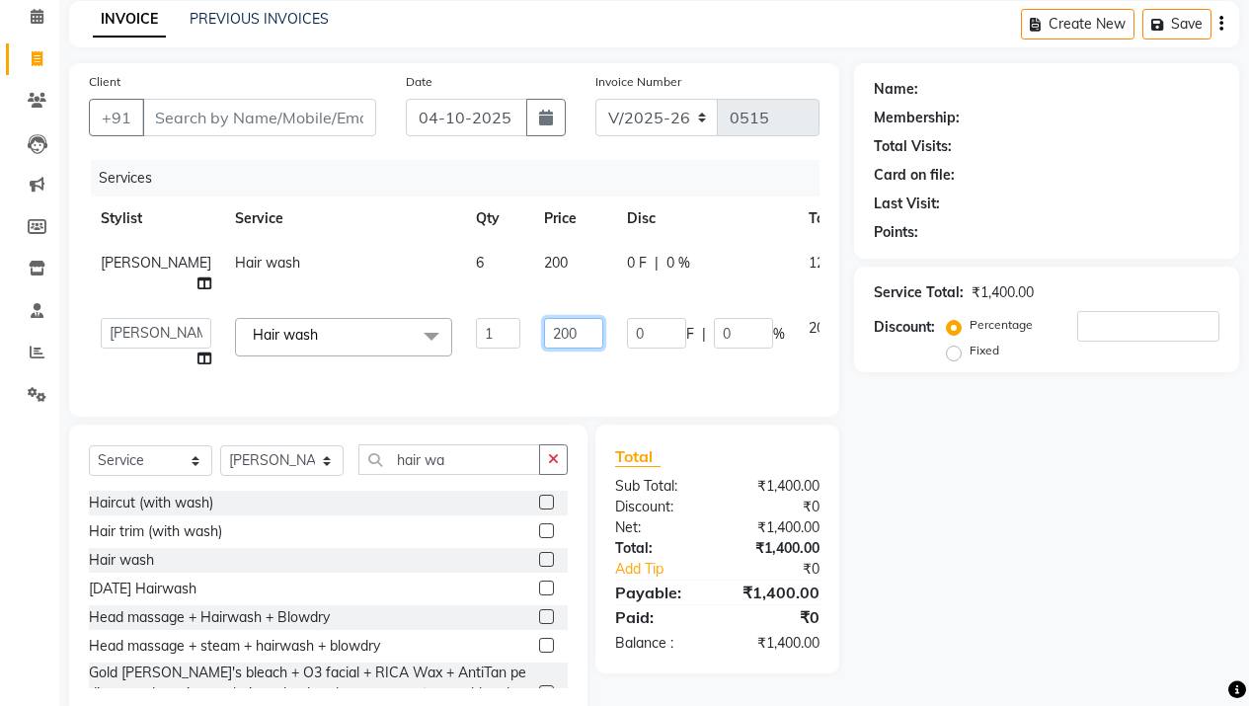
click at [544, 348] on input "200" at bounding box center [573, 333] width 59 height 31
type input "400"
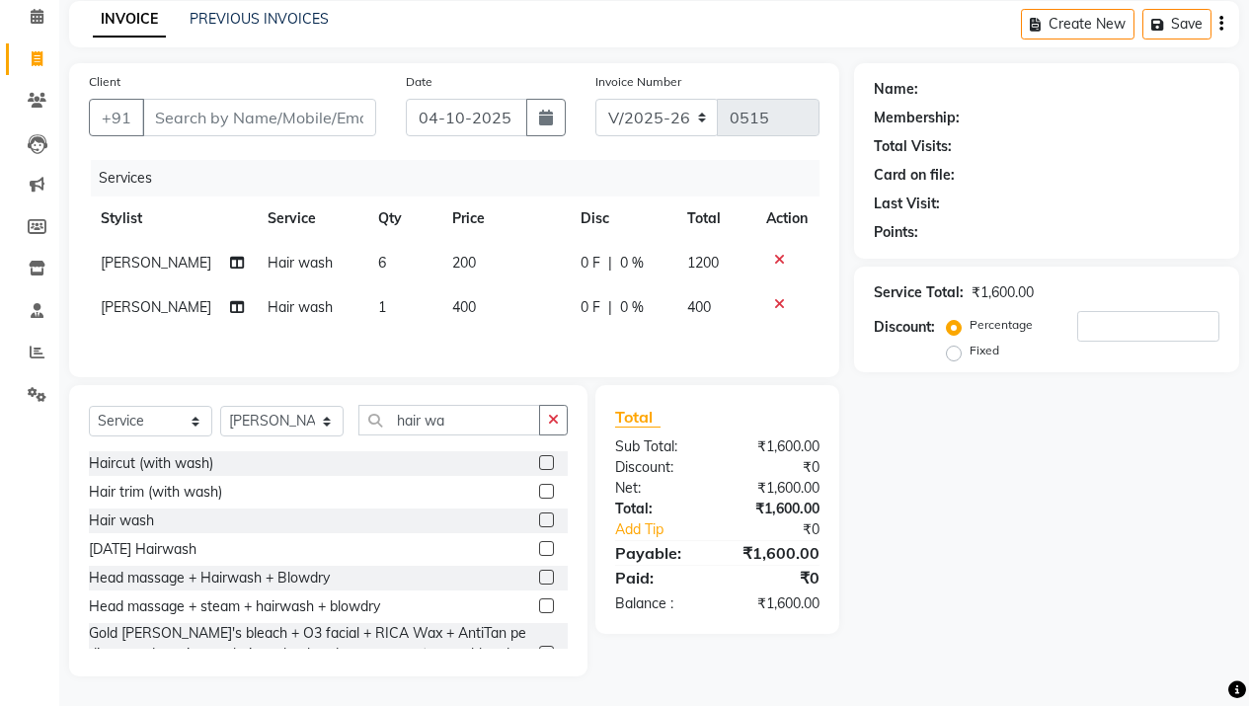
click at [547, 402] on div "Client +91 Date 04-10-2025 Invoice Number V/2025 V/2025-26 0515 Services Stylis…" at bounding box center [454, 369] width 800 height 613
click at [494, 410] on input "hair wa" at bounding box center [449, 420] width 182 height 31
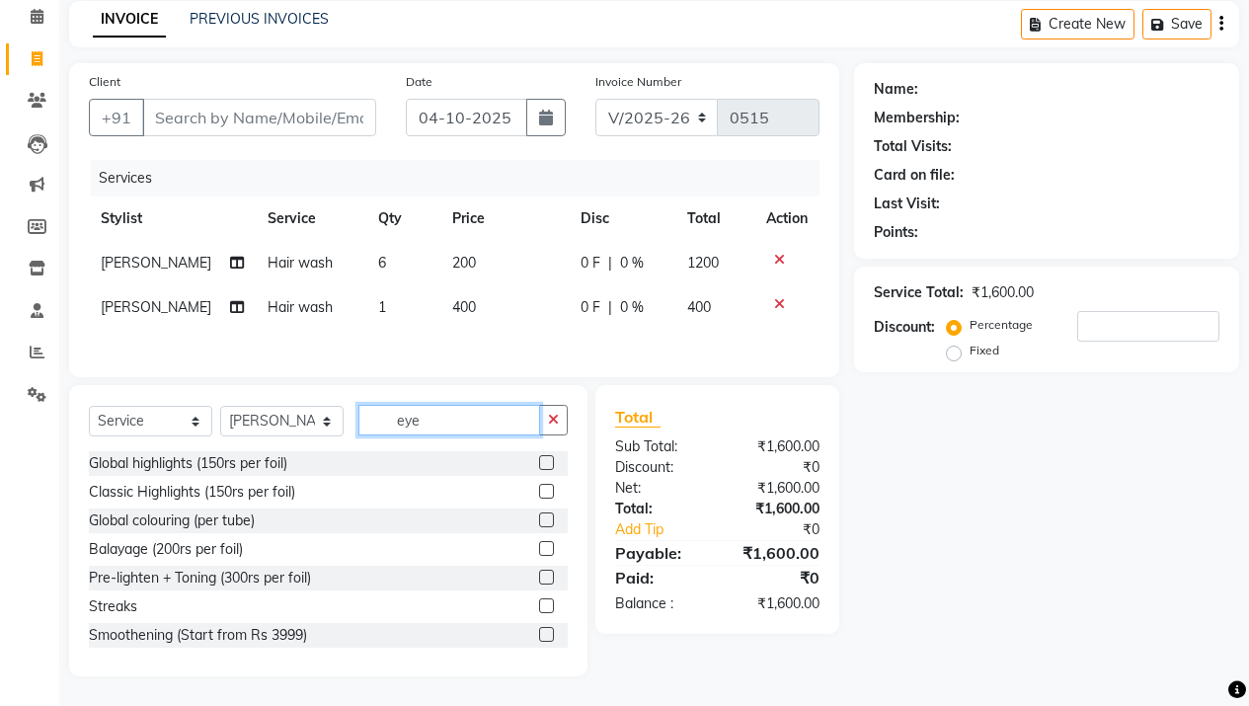
scroll to position [45, 0]
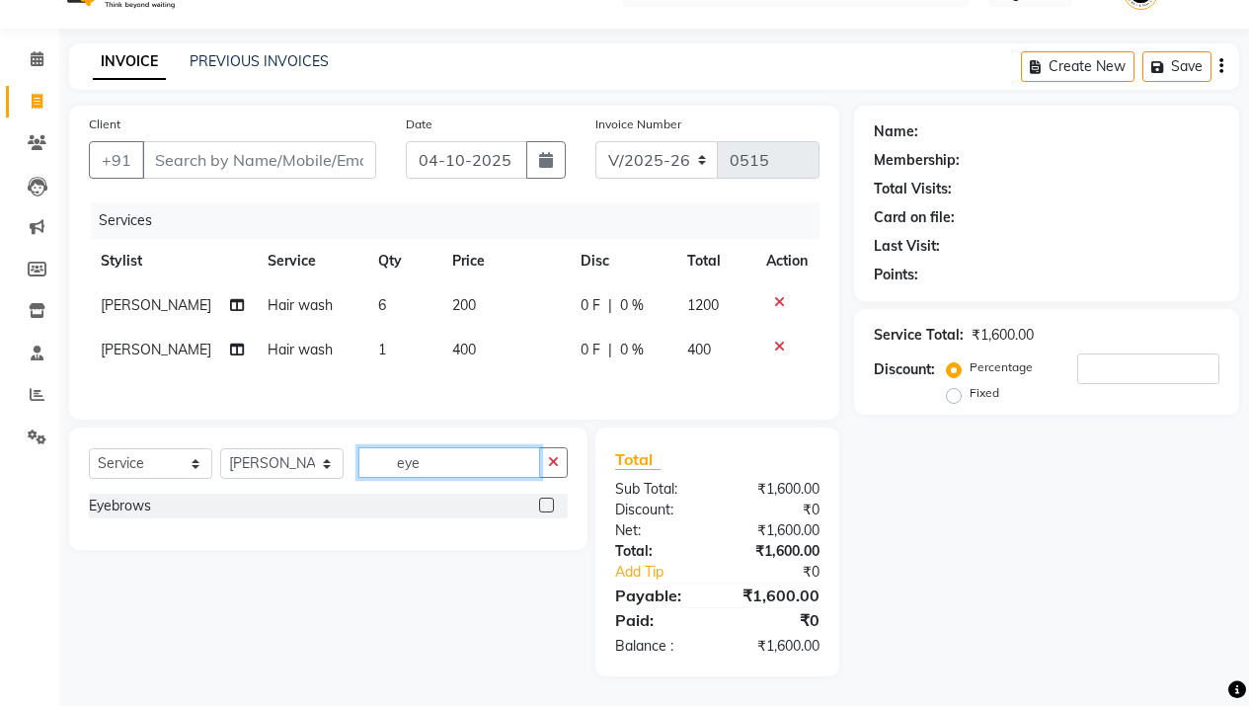
type input "eye"
click at [544, 506] on label at bounding box center [546, 504] width 15 height 15
click at [544, 506] on input "checkbox" at bounding box center [545, 505] width 13 height 13
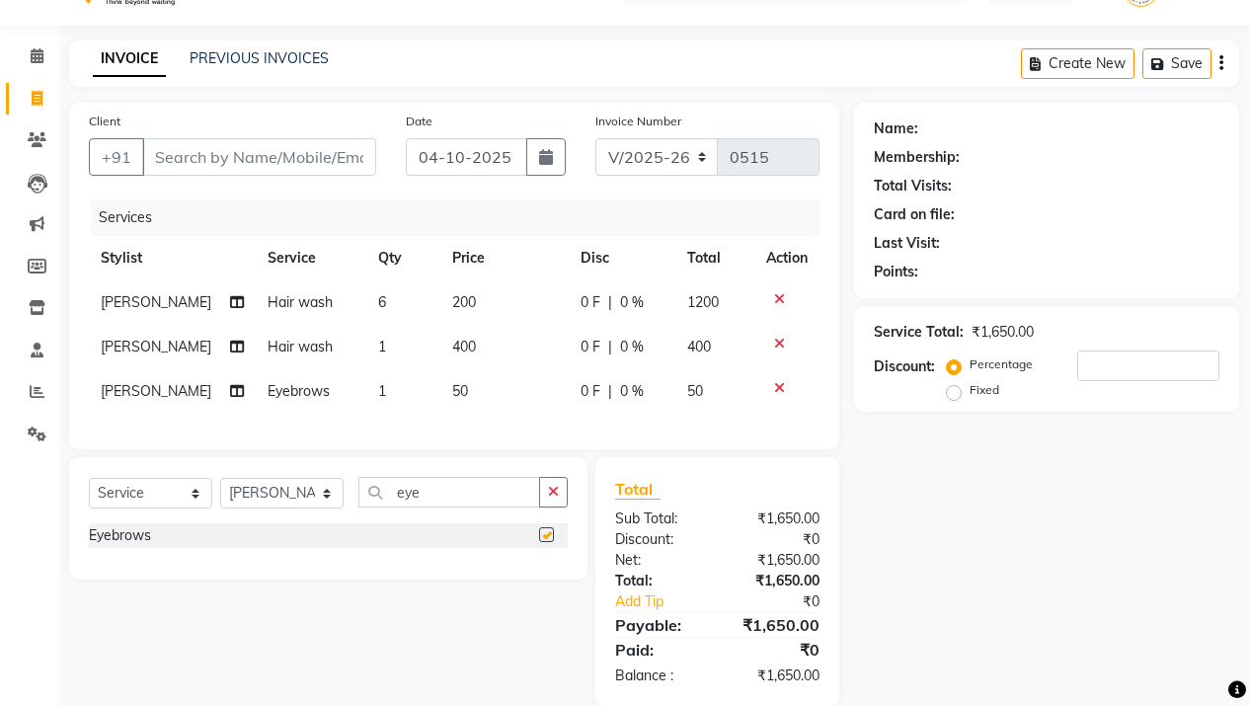
checkbox input "false"
click at [469, 386] on td "50" at bounding box center [504, 391] width 128 height 44
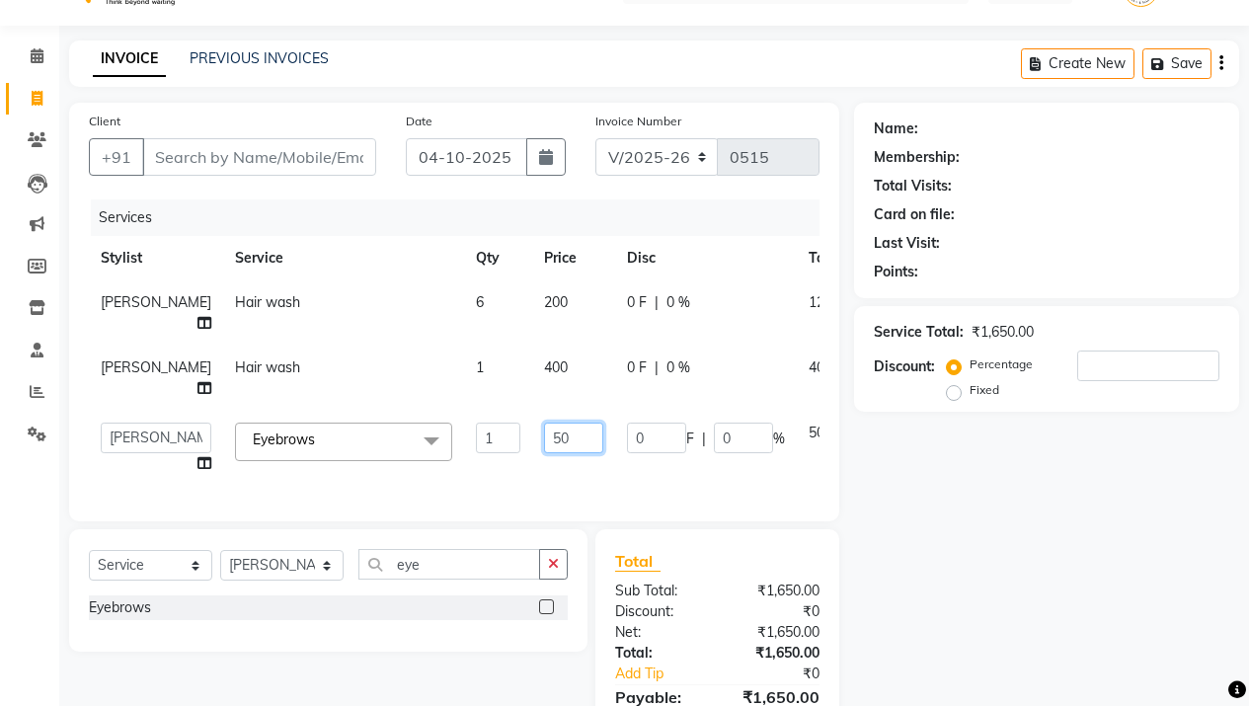
click at [544, 453] on input "50" at bounding box center [573, 437] width 59 height 31
type input "100"
click at [579, 521] on div "Client +91 Date 04-10-2025 Invoice Number V/2025 V/2025-26 0515 Services Stylis…" at bounding box center [454, 440] width 800 height 675
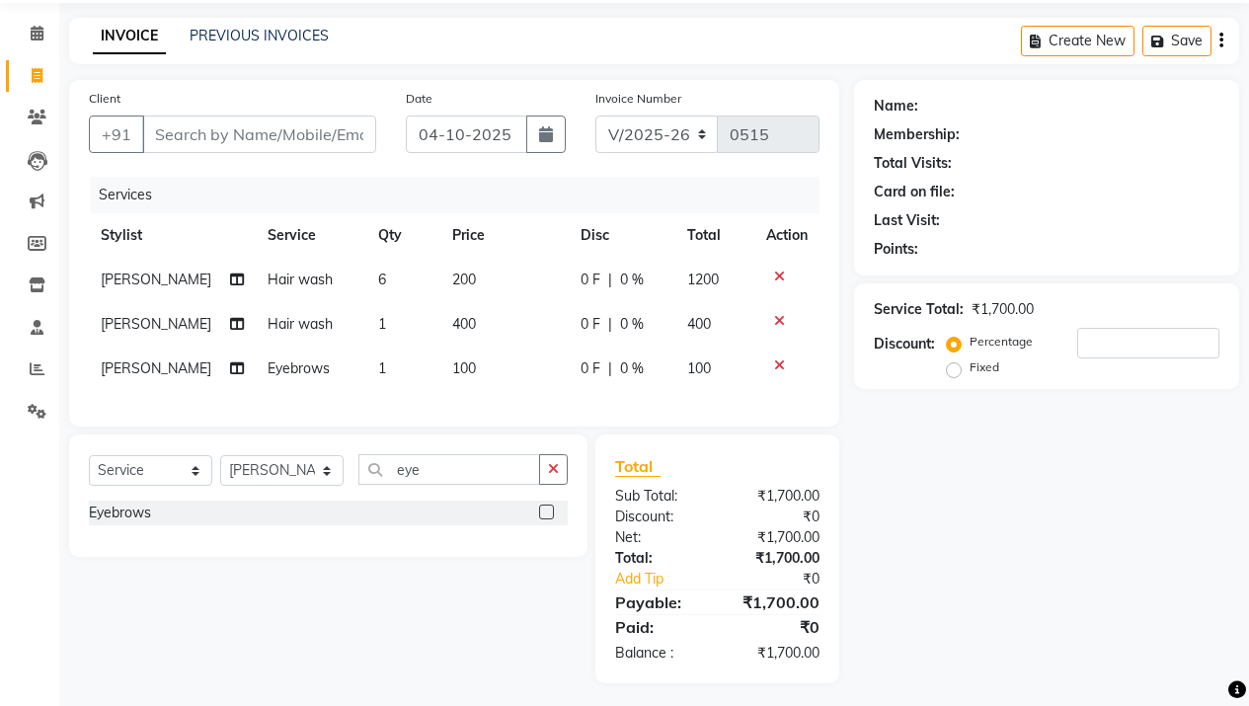
scroll to position [90, 0]
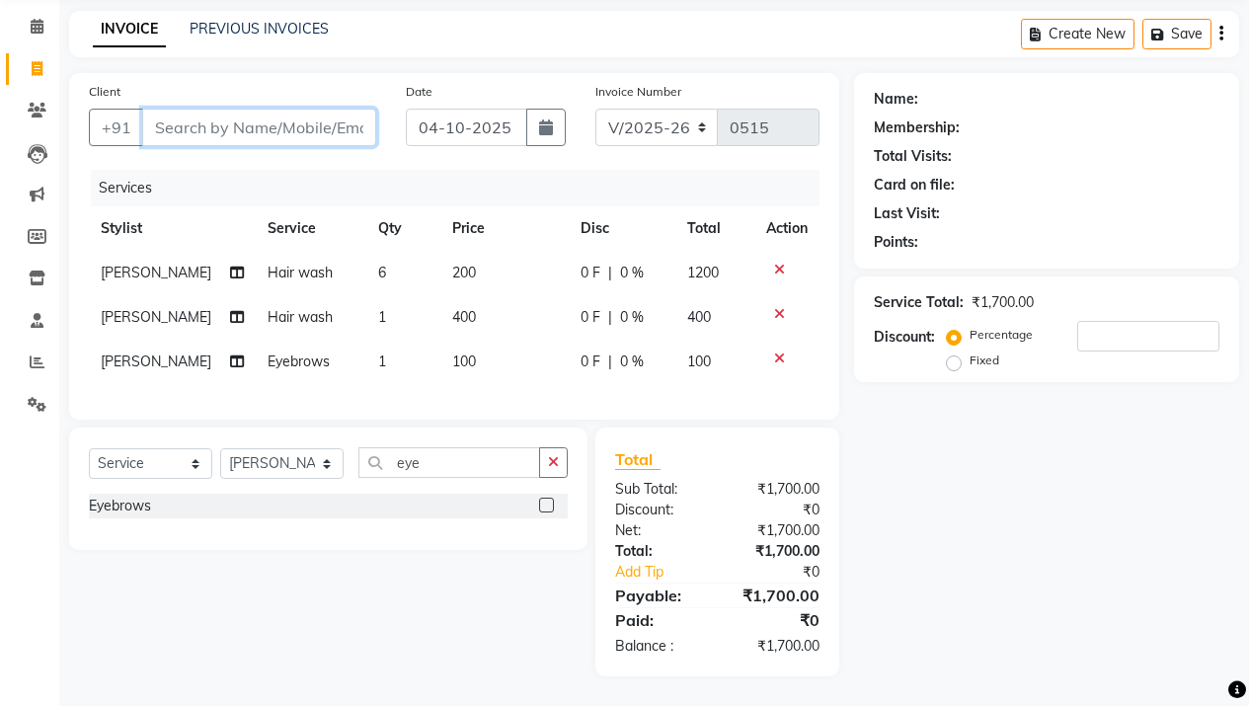
click at [303, 119] on input "Client" at bounding box center [259, 128] width 234 height 38
type input "7"
type input "0"
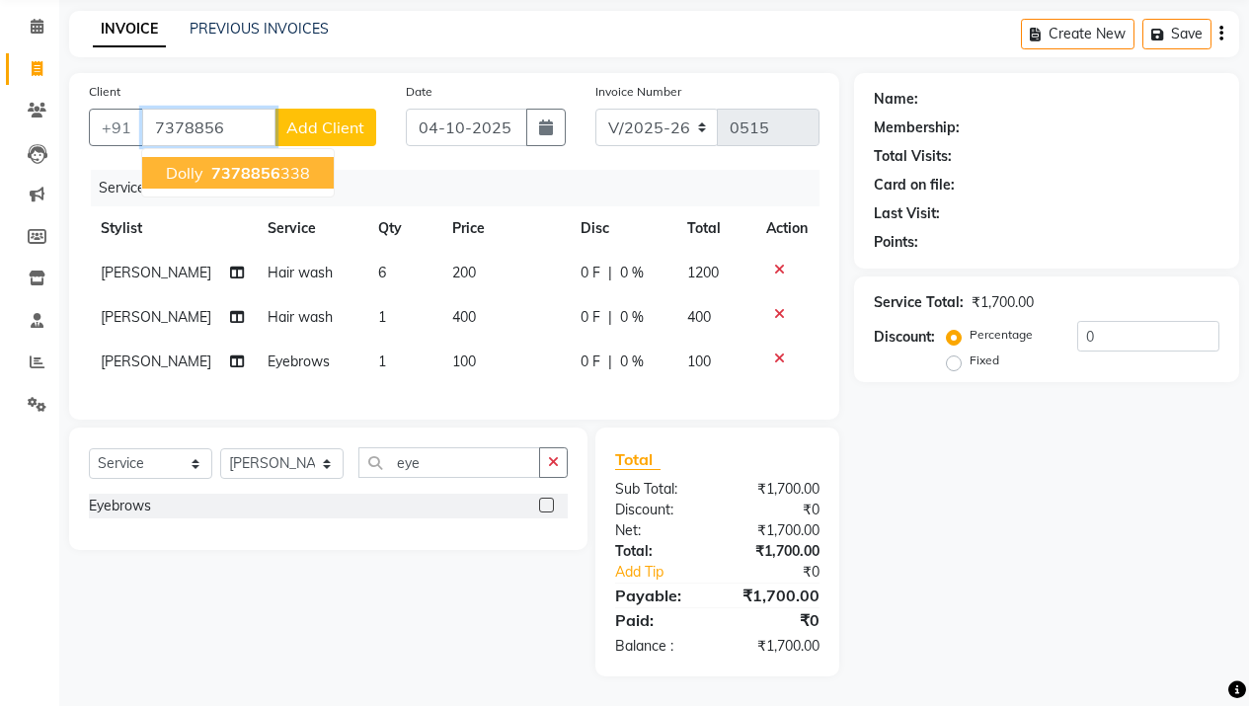
click at [304, 163] on ngb-highlight "7378856 338" at bounding box center [258, 173] width 103 height 20
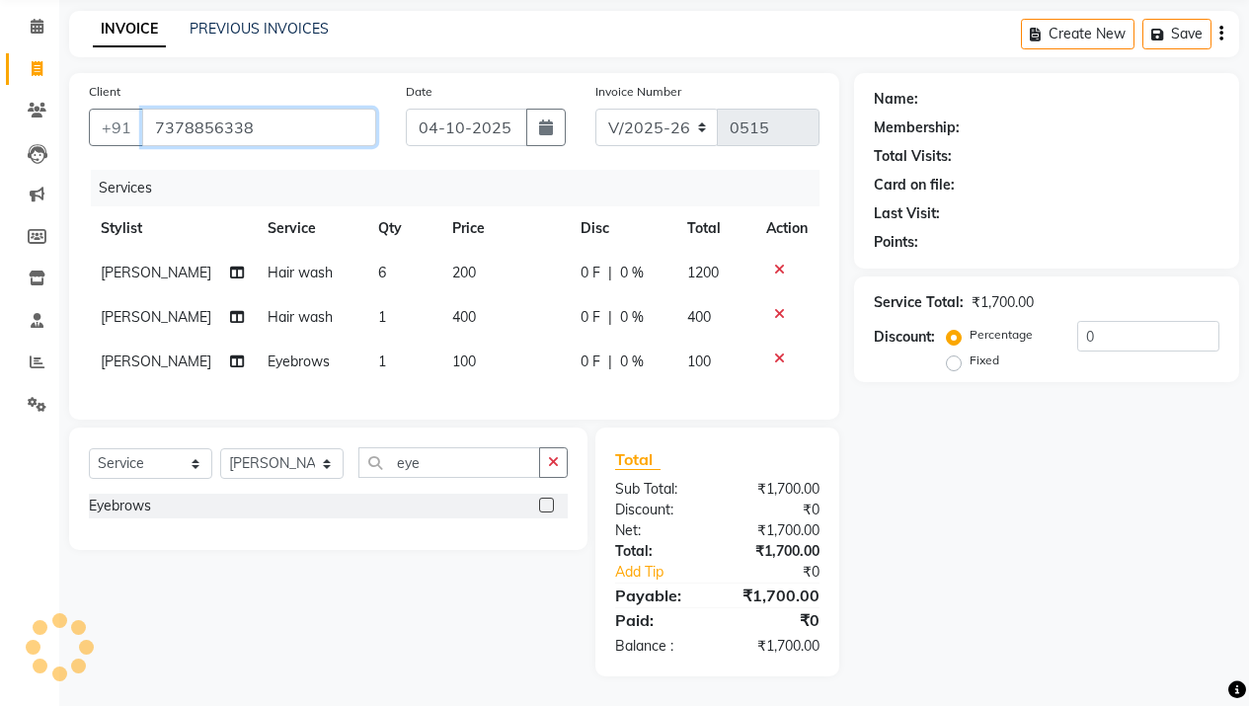
type input "7378856338"
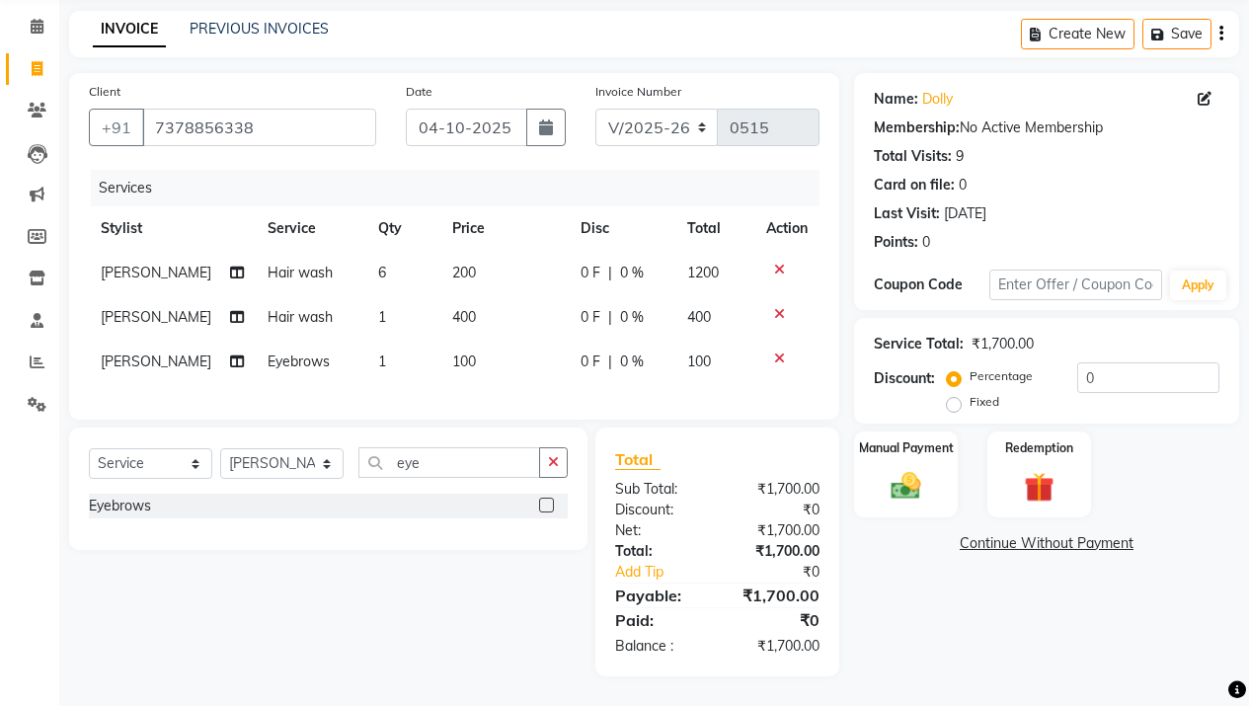
click at [983, 393] on label "Fixed" at bounding box center [984, 402] width 30 height 18
click at [964, 395] on input "Fixed" at bounding box center [958, 402] width 14 height 14
radio input "true"
click at [1157, 364] on input "0" at bounding box center [1148, 377] width 142 height 31
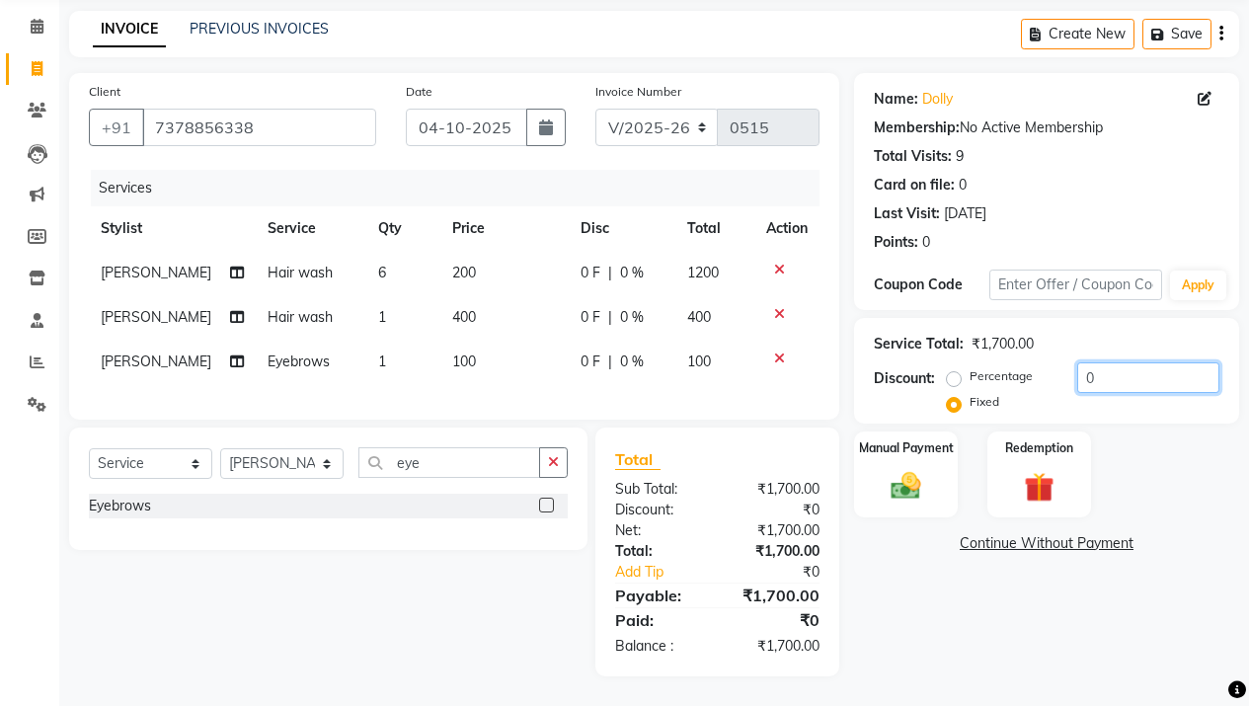
click at [1157, 364] on input "0" at bounding box center [1148, 377] width 142 height 31
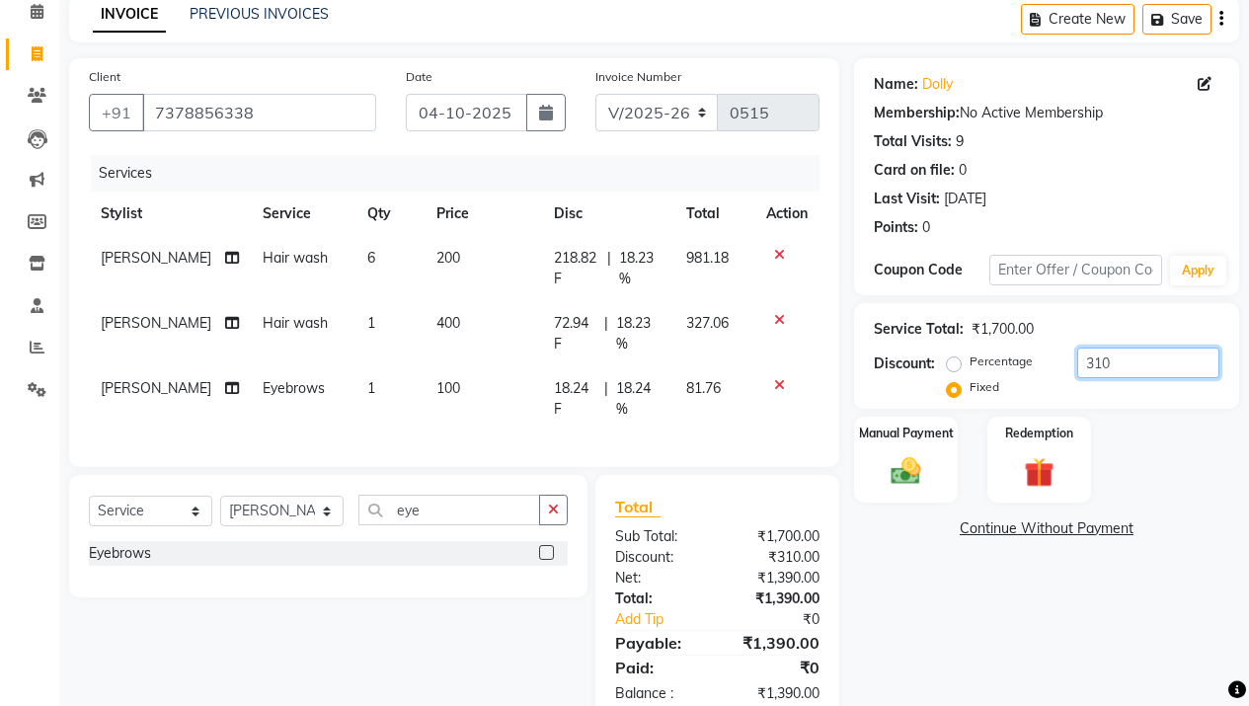
type input "310"
click at [569, 404] on span "18.24 F" at bounding box center [575, 398] width 42 height 41
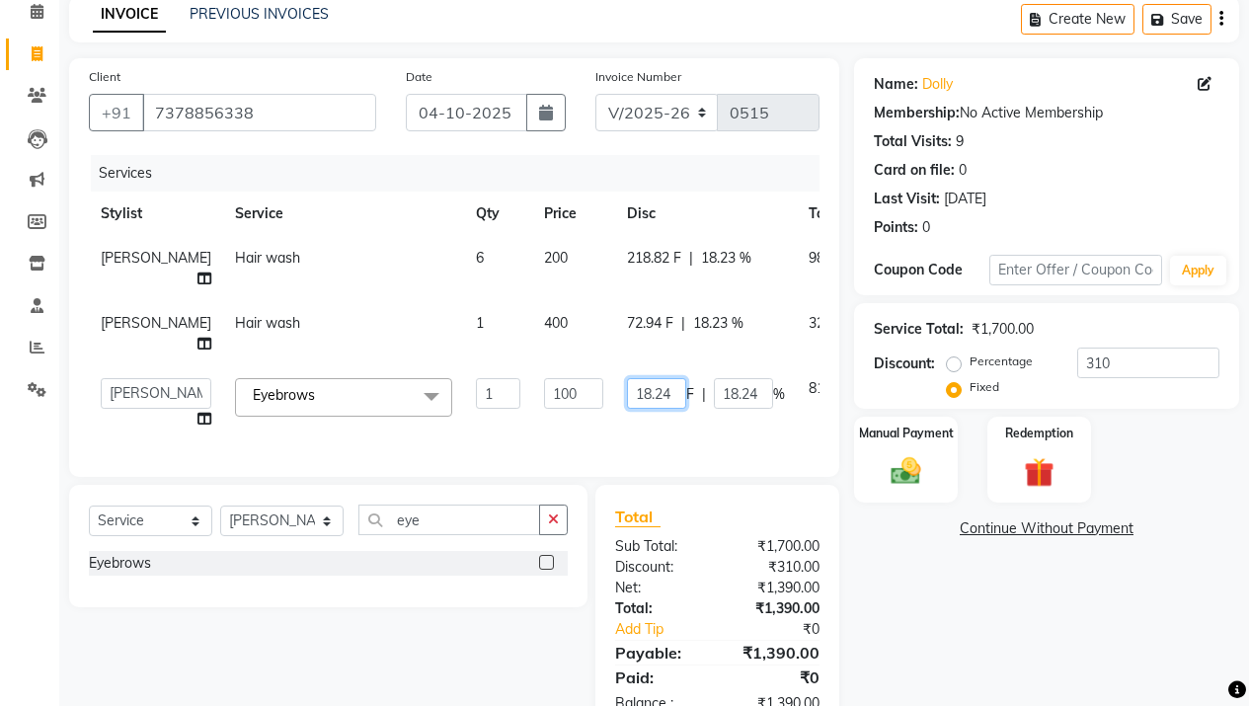
click at [627, 409] on input "18.24" at bounding box center [656, 393] width 59 height 31
click at [708, 476] on div "Client +91 7378856338 Date 04-10-2025 Invoice Number V/2025 V/2025-26 0515 Serv…" at bounding box center [454, 395] width 800 height 675
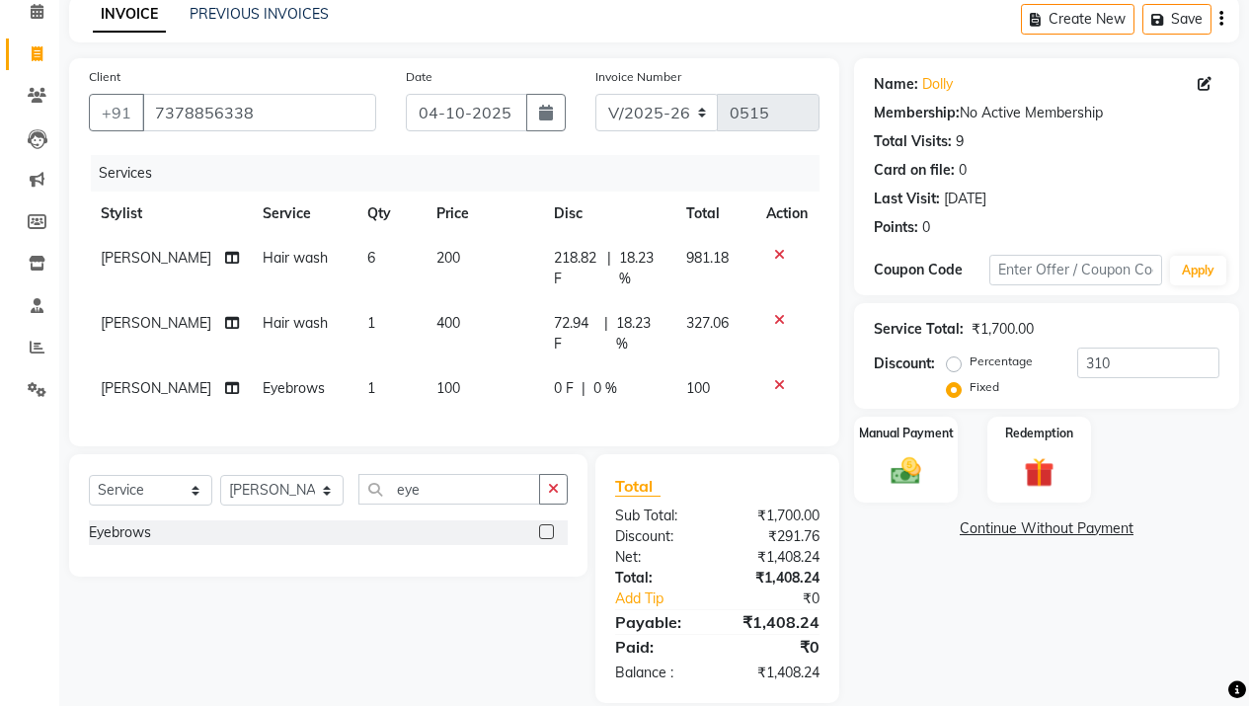
click at [778, 389] on icon at bounding box center [779, 385] width 11 height 14
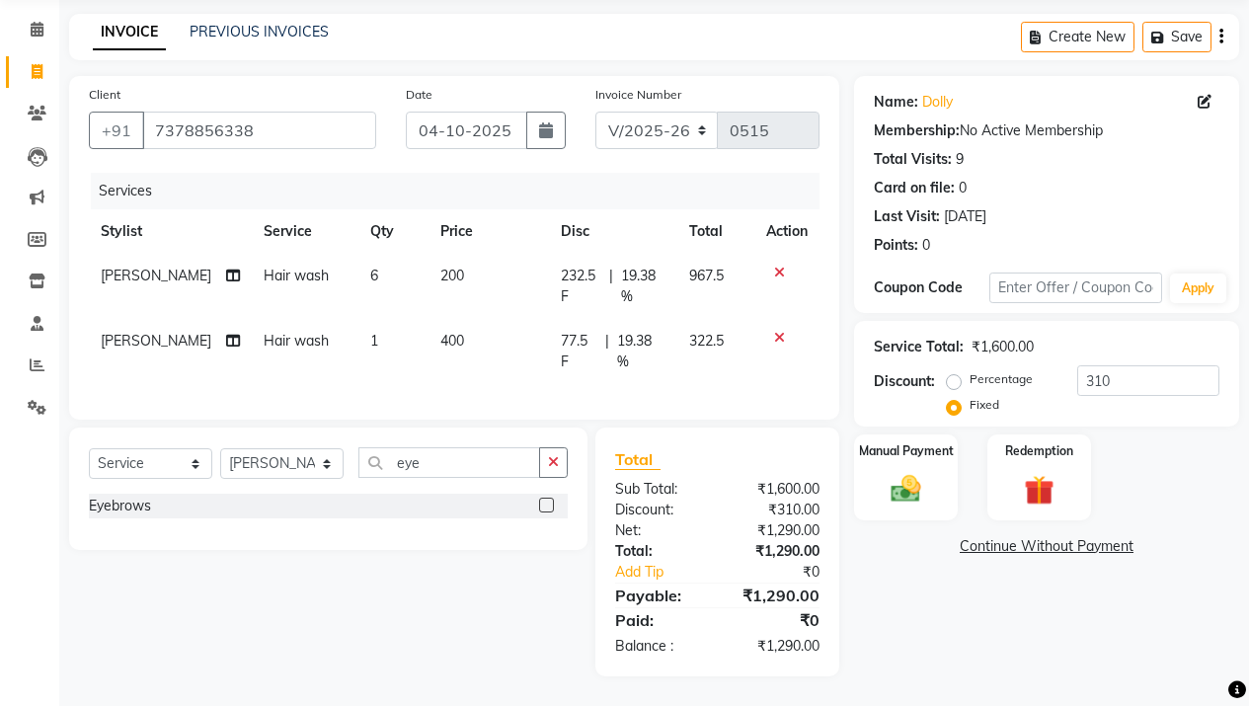
scroll to position [87, 0]
click at [438, 466] on input "eye" at bounding box center [449, 462] width 182 height 31
click at [551, 506] on label at bounding box center [546, 504] width 15 height 15
click at [551, 506] on input "checkbox" at bounding box center [545, 505] width 13 height 13
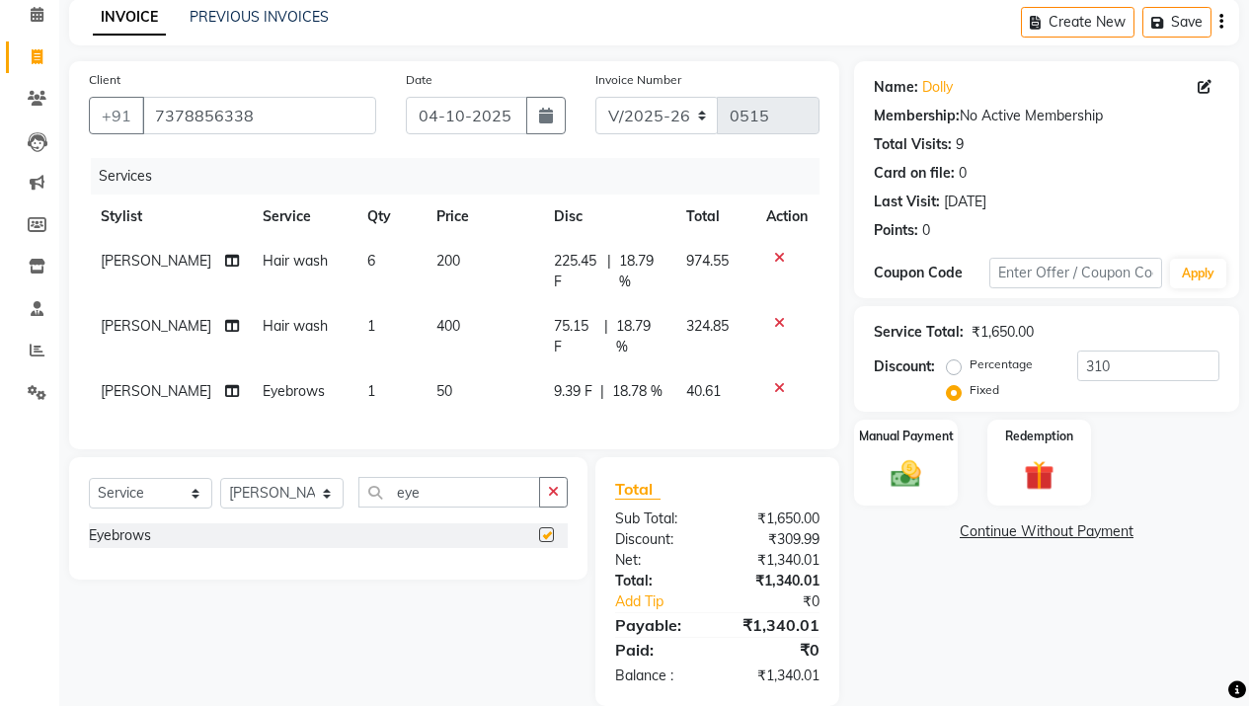
checkbox input "false"
click at [446, 395] on td "50" at bounding box center [482, 391] width 117 height 44
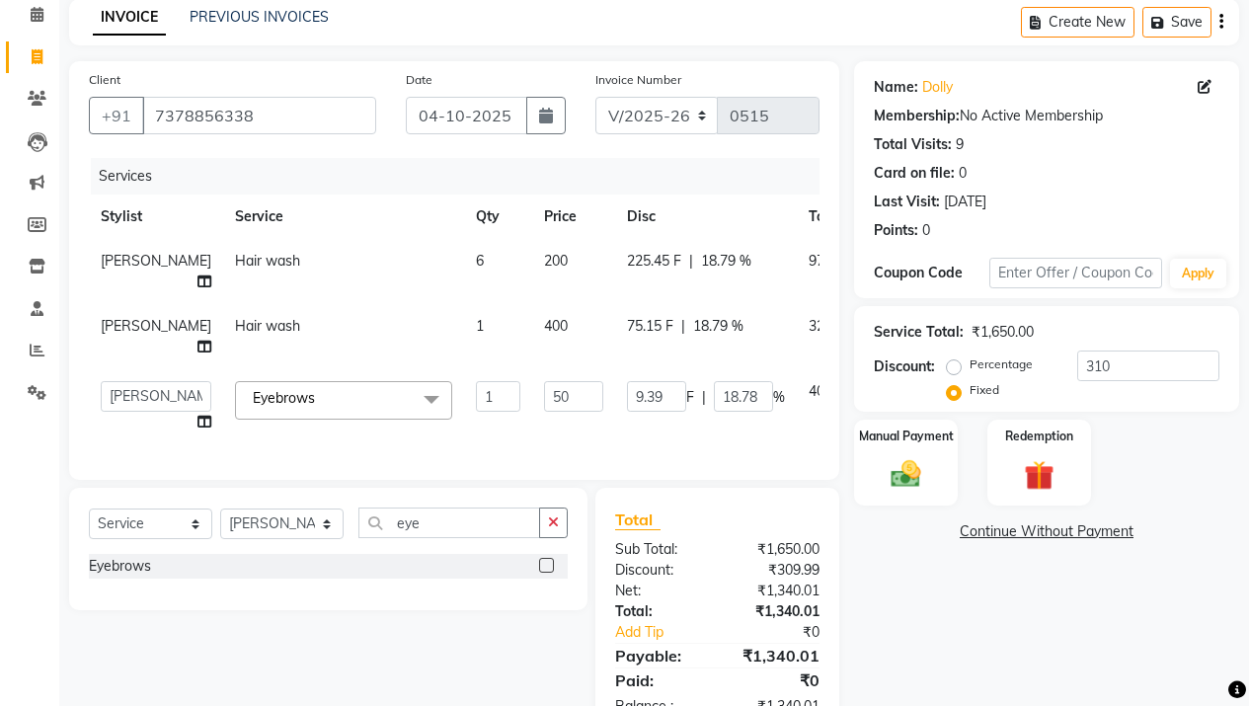
click at [464, 369] on td "1" at bounding box center [498, 336] width 68 height 65
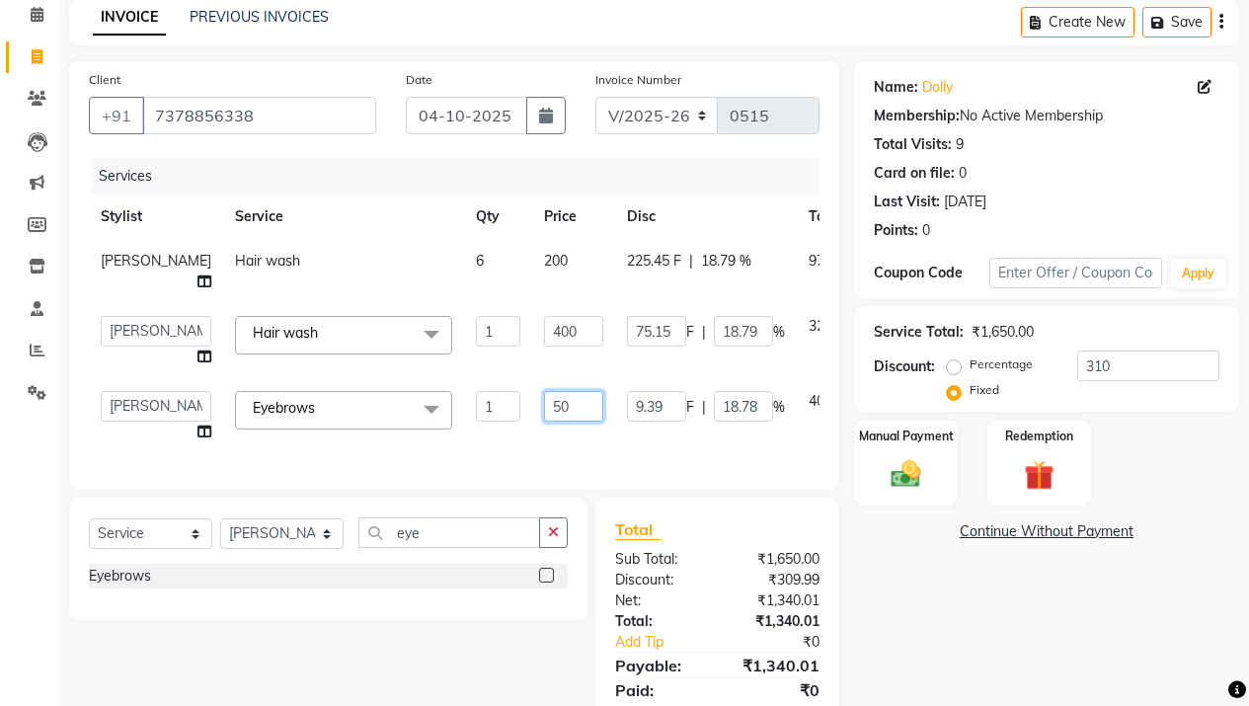
click at [544, 421] on input "50" at bounding box center [573, 406] width 59 height 31
type input "100"
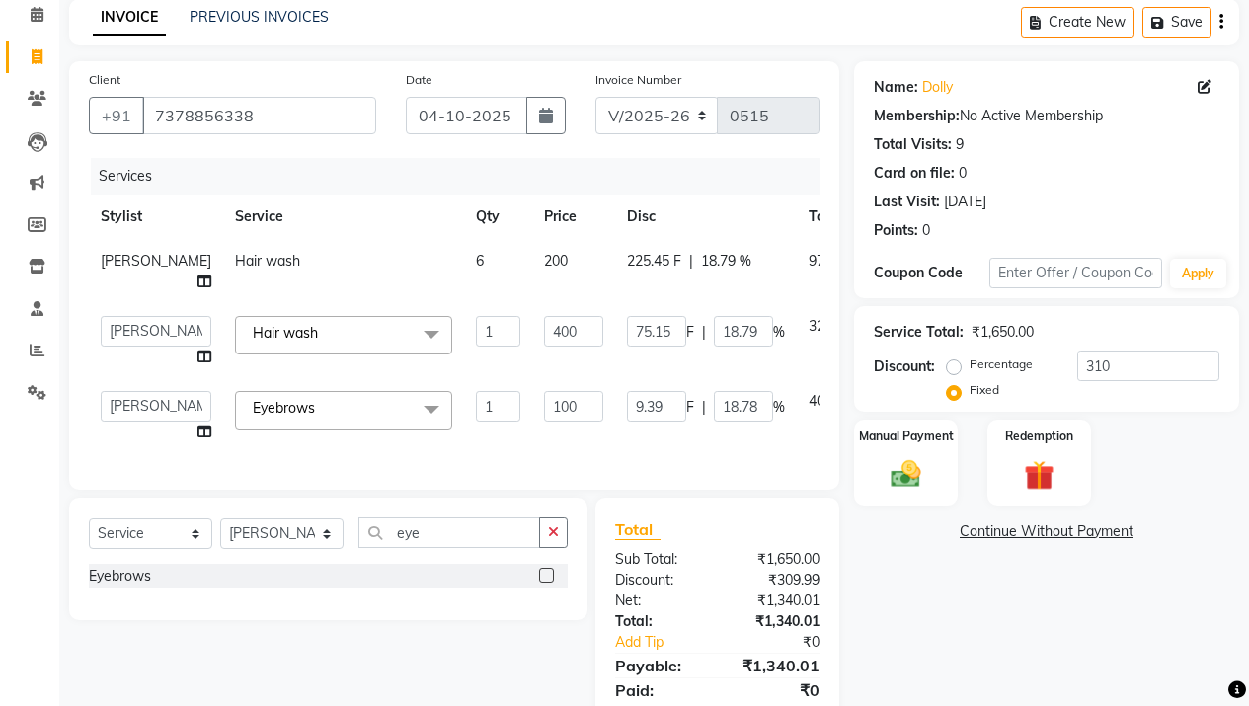
type input "72.94"
type input "18.23"
click at [615, 454] on td "9.39 F | 18.78 %" at bounding box center [706, 416] width 182 height 75
click at [615, 282] on td "218.82 F | 18.23 %" at bounding box center [706, 271] width 182 height 65
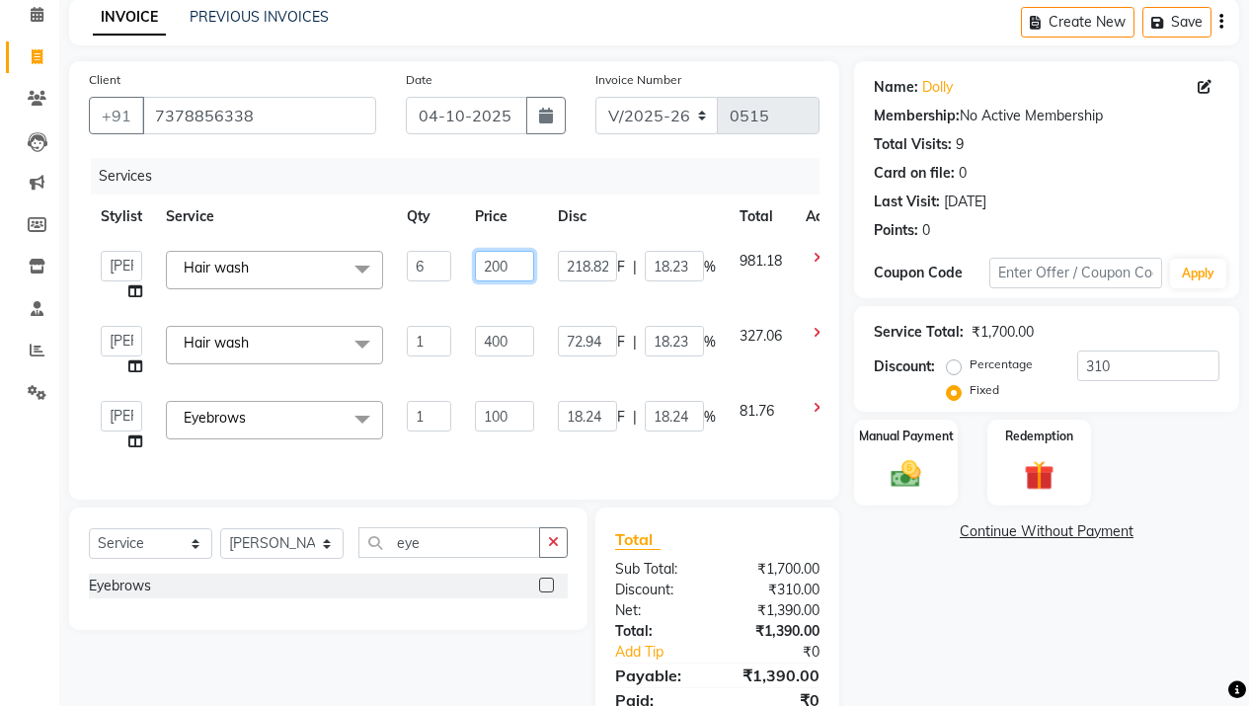
click at [505, 260] on input "200" at bounding box center [504, 266] width 59 height 31
type input "170"
type input "81.58"
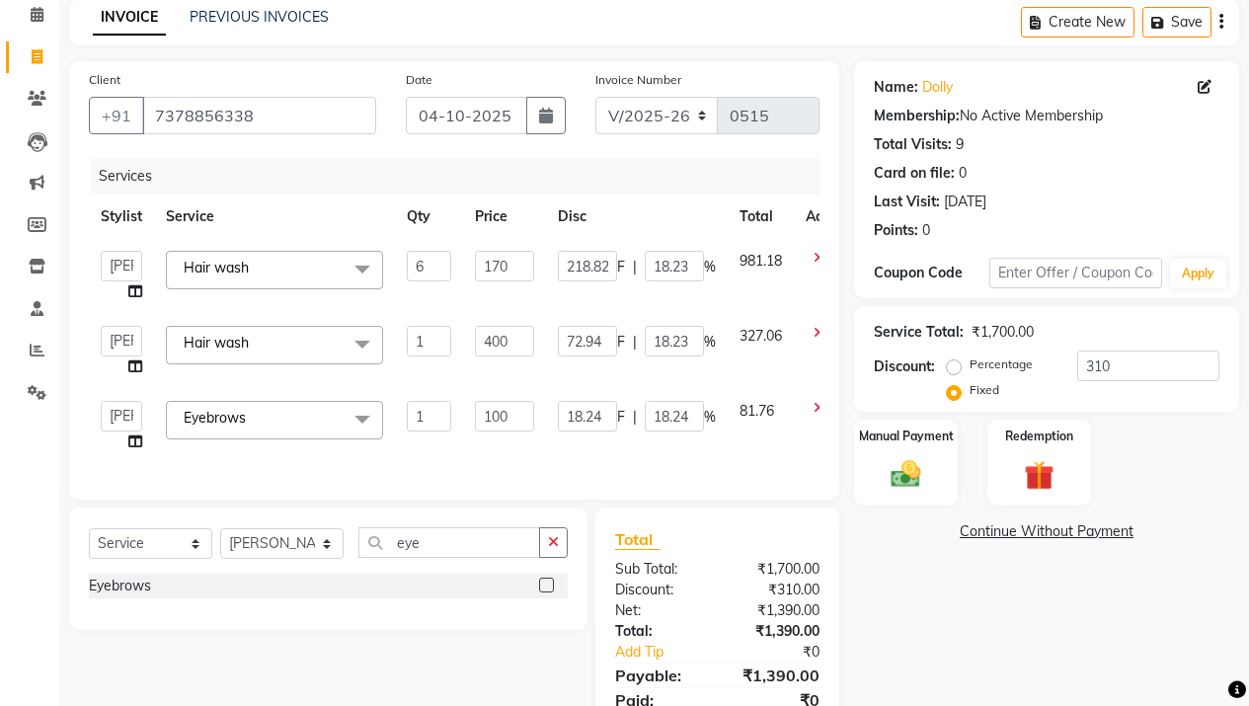
type input "20.39"
click at [564, 190] on div "Services" at bounding box center [462, 176] width 743 height 37
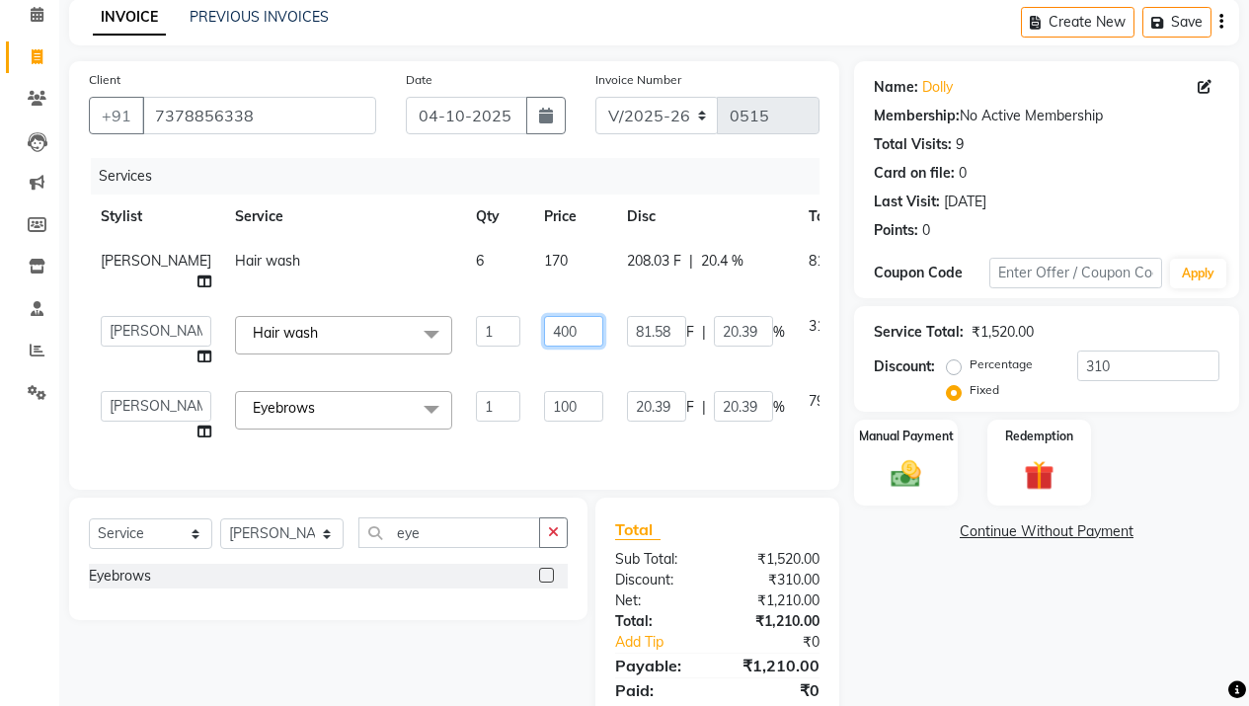
click at [544, 342] on input "400" at bounding box center [573, 331] width 59 height 31
type input "270"
type input "22.3"
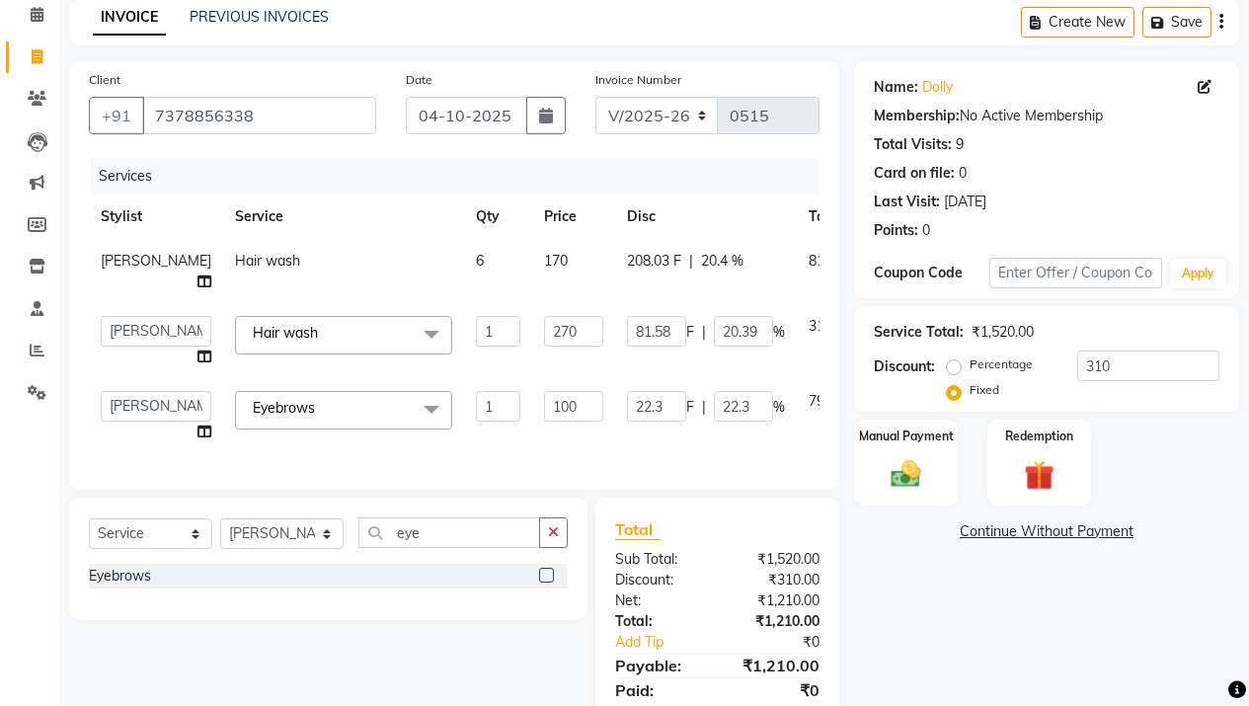
click at [662, 192] on div "Services" at bounding box center [462, 176] width 743 height 37
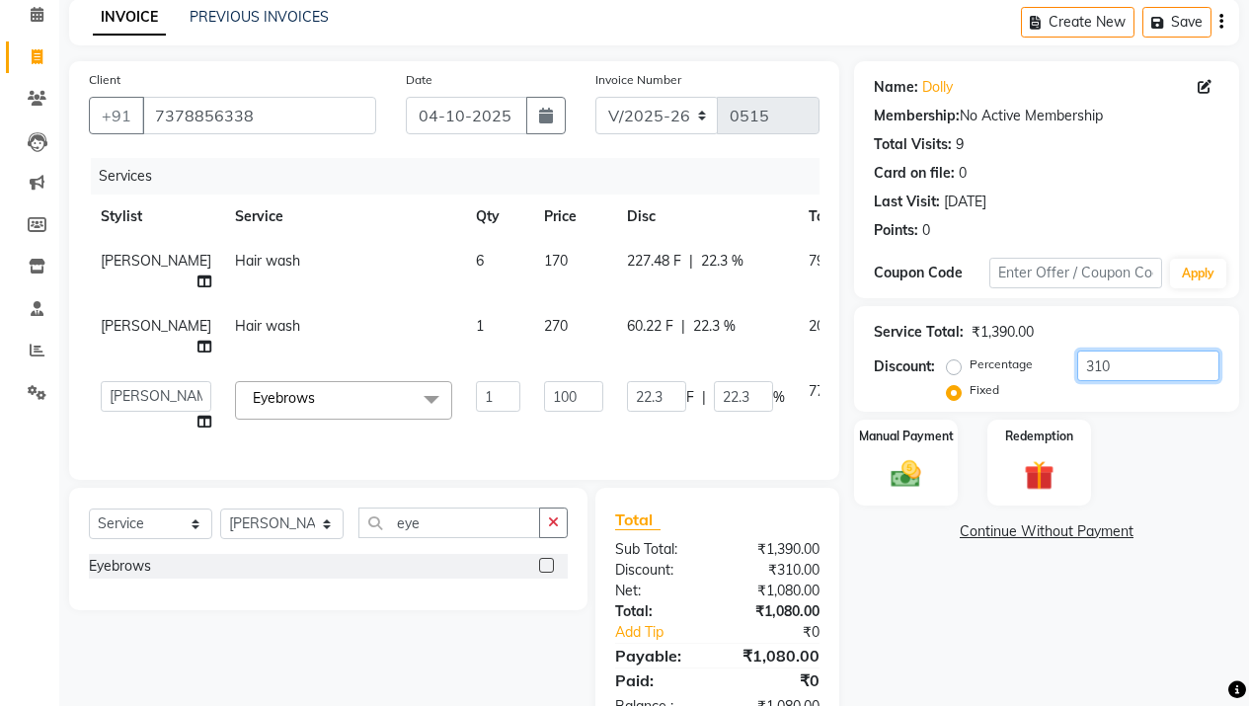
click at [1152, 370] on input "310" at bounding box center [1148, 365] width 142 height 31
type input "0"
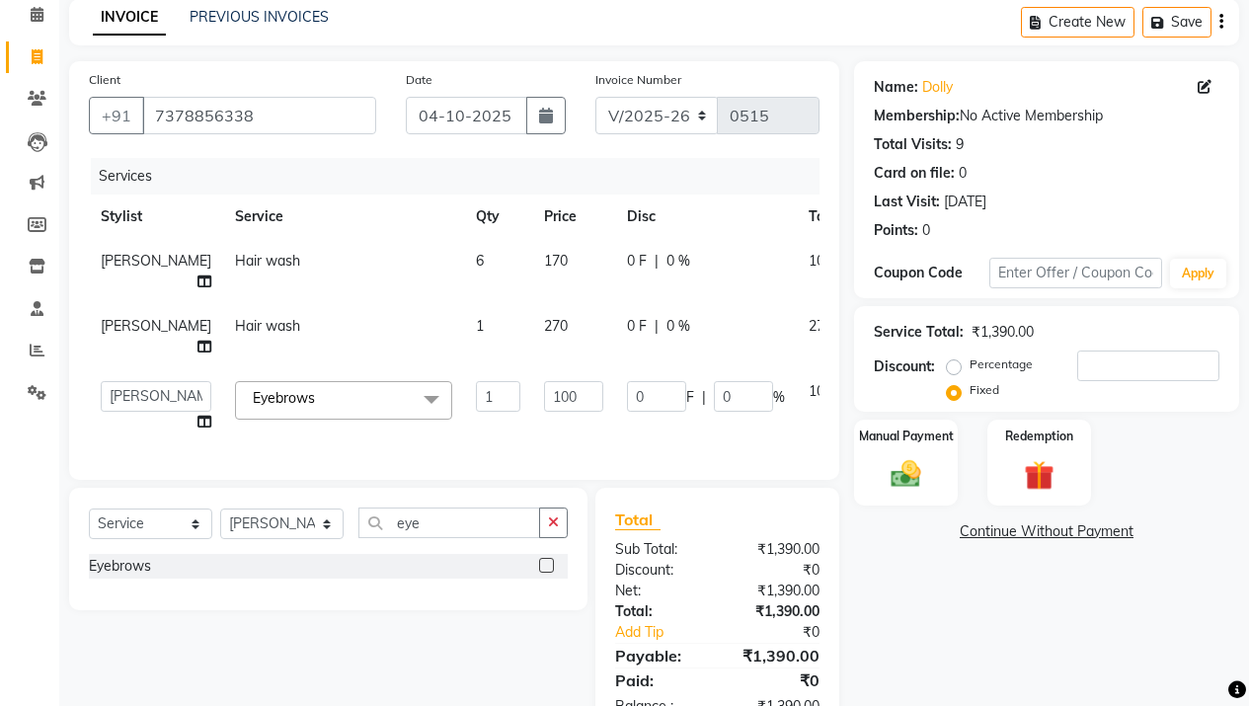
click at [1102, 705] on div "Name: Dolly Membership: No Active Membership Total Visits: 9 Card on file: 0 La…" at bounding box center [1054, 398] width 400 height 675
click at [926, 473] on img at bounding box center [905, 474] width 50 height 36
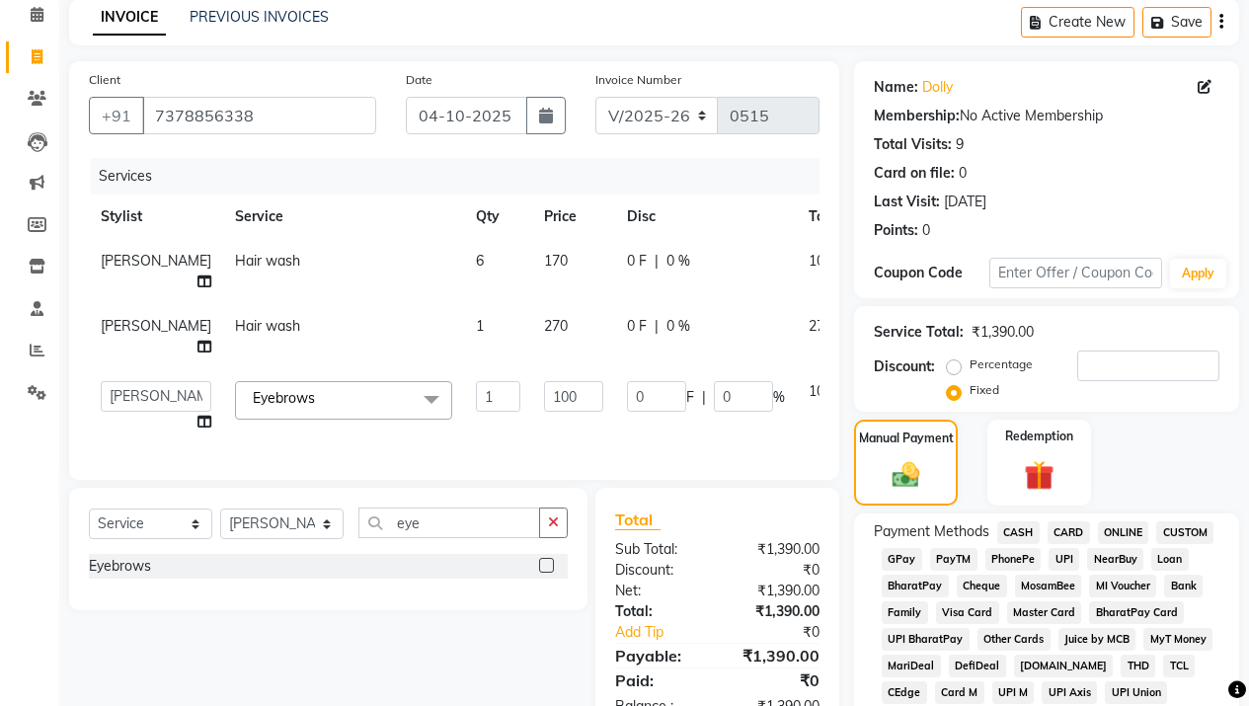
click at [897, 561] on span "GPay" at bounding box center [901, 559] width 40 height 23
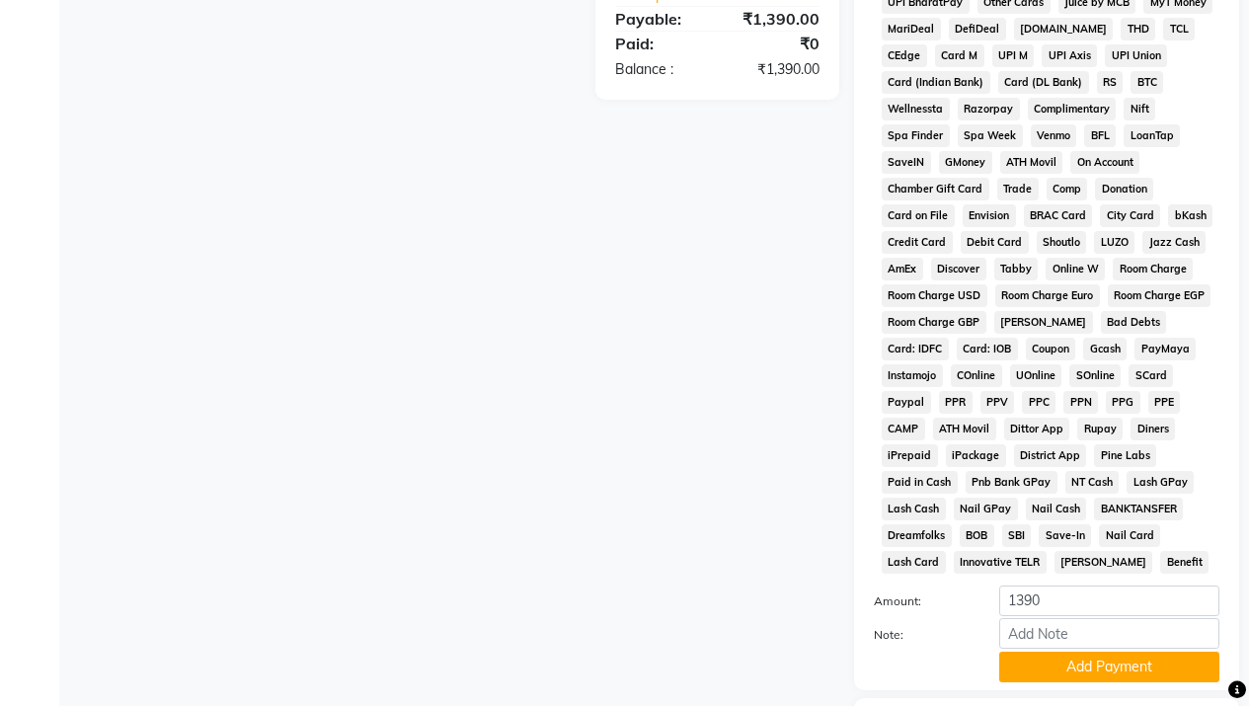
scroll to position [855, 0]
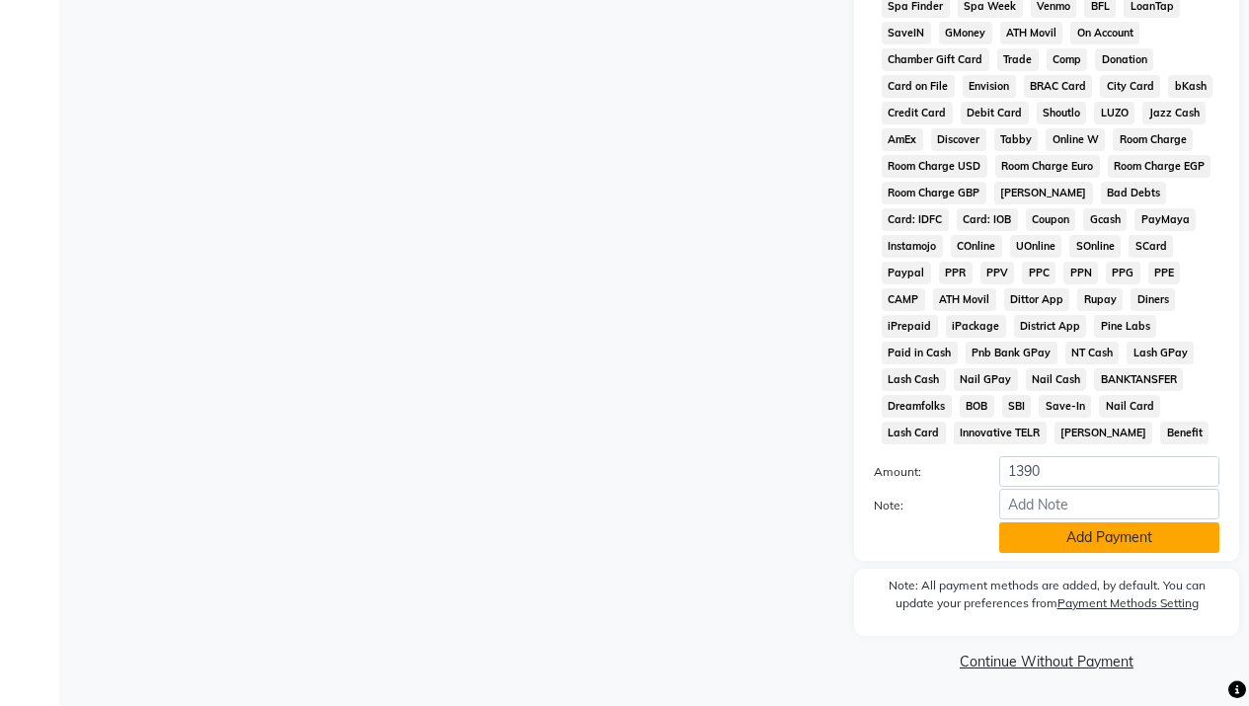
click at [1073, 540] on button "Add Payment" at bounding box center [1109, 537] width 220 height 31
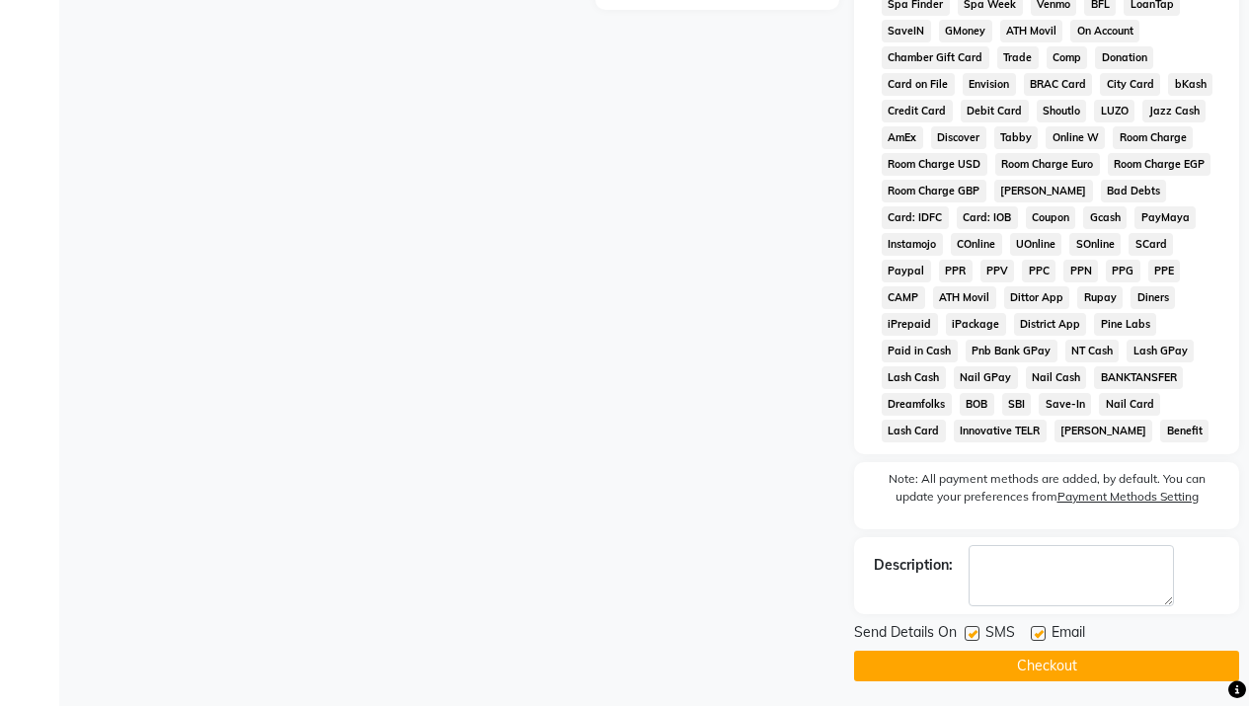
click at [1092, 665] on button "Checkout" at bounding box center [1046, 665] width 385 height 31
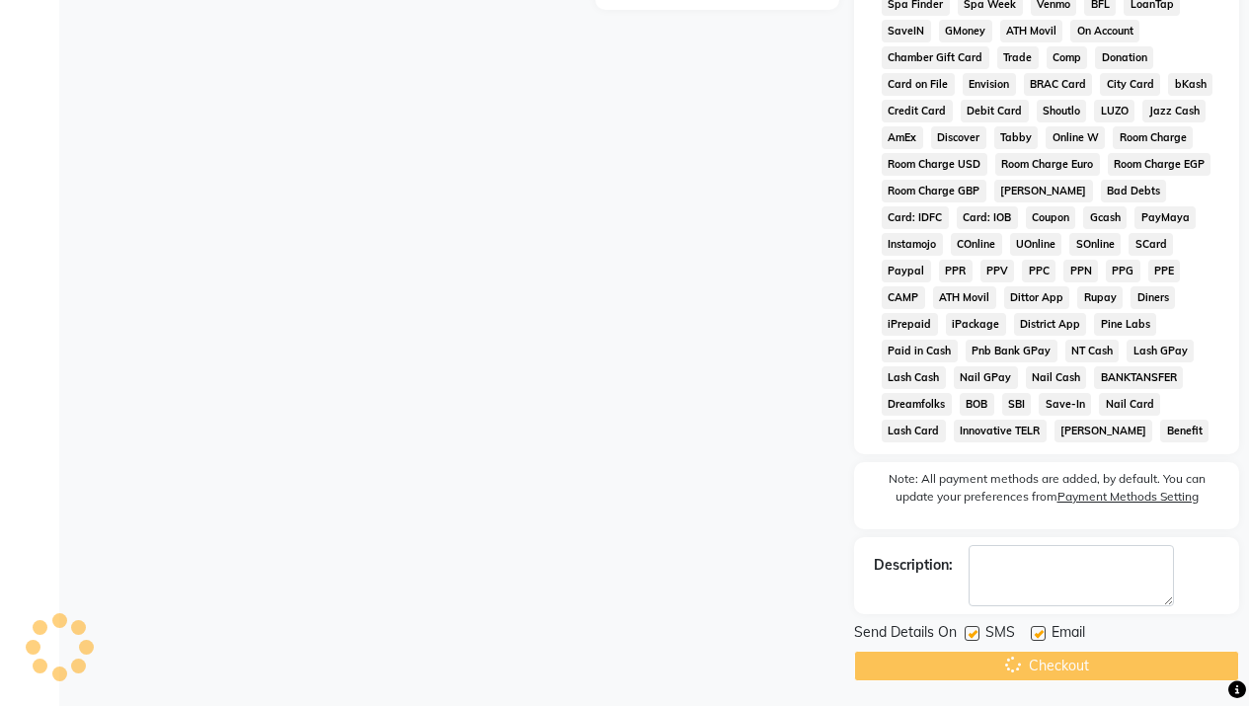
scroll to position [0, 0]
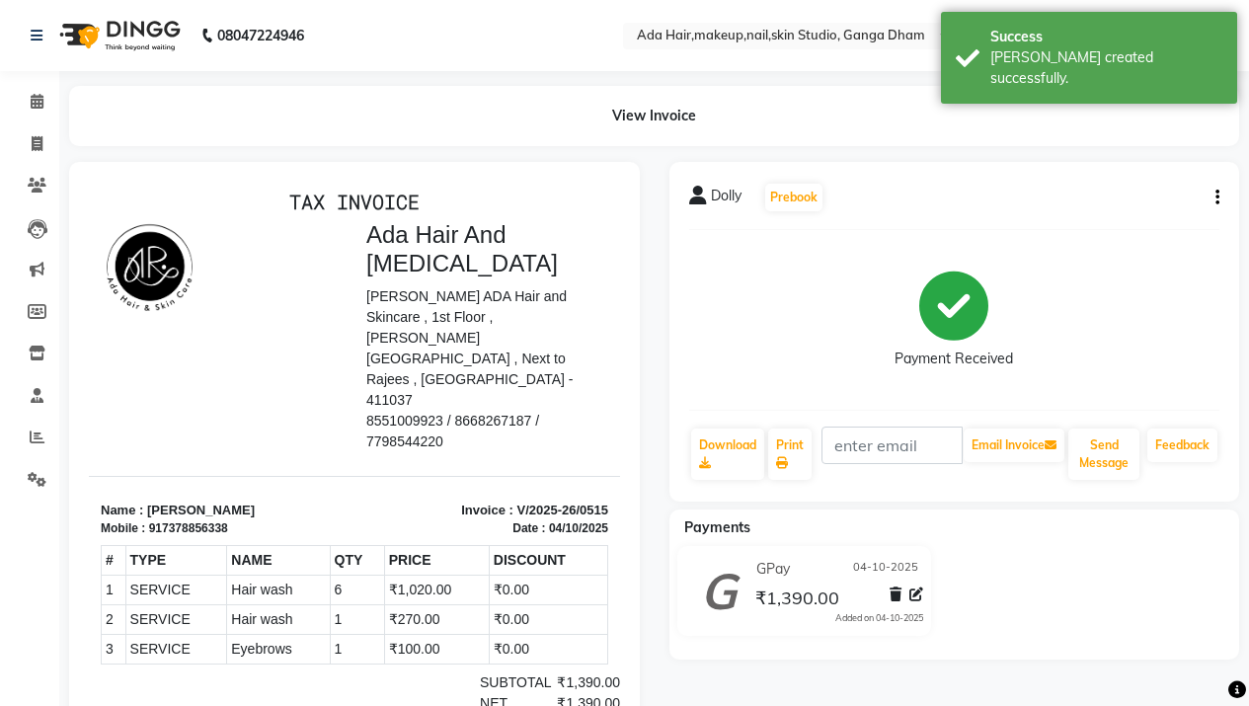
click at [115, 23] on img at bounding box center [117, 35] width 135 height 55
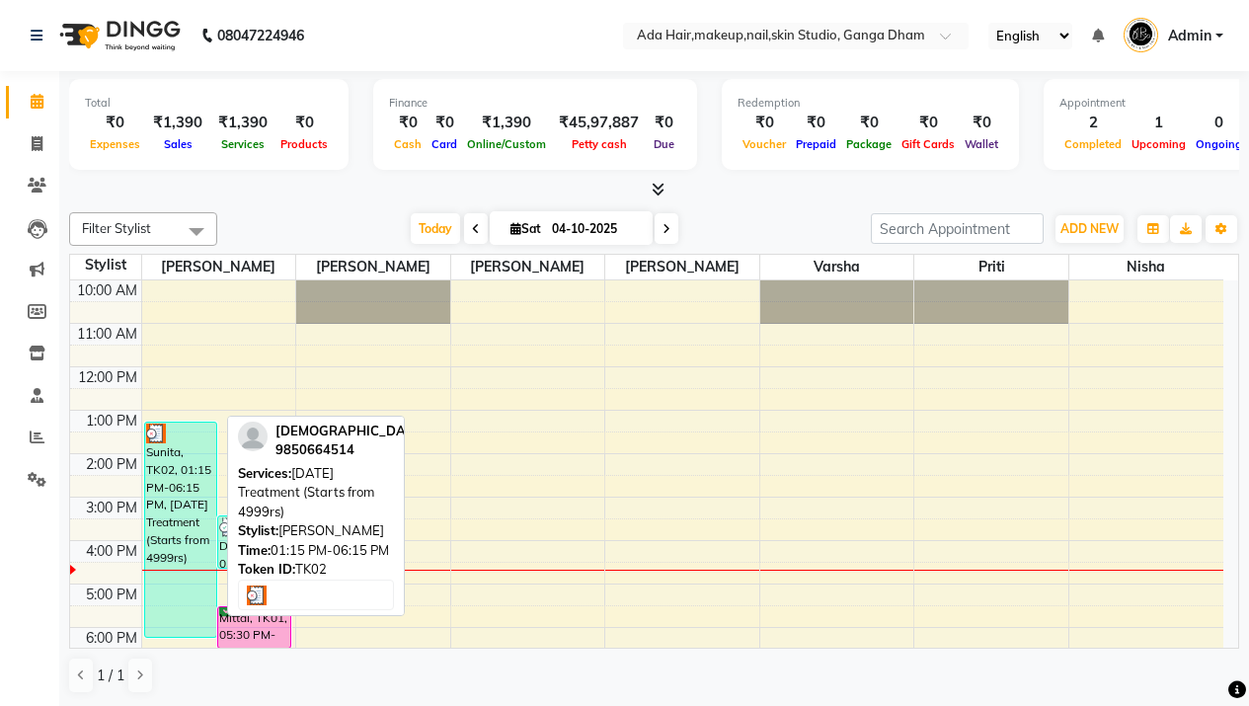
scroll to position [152, 0]
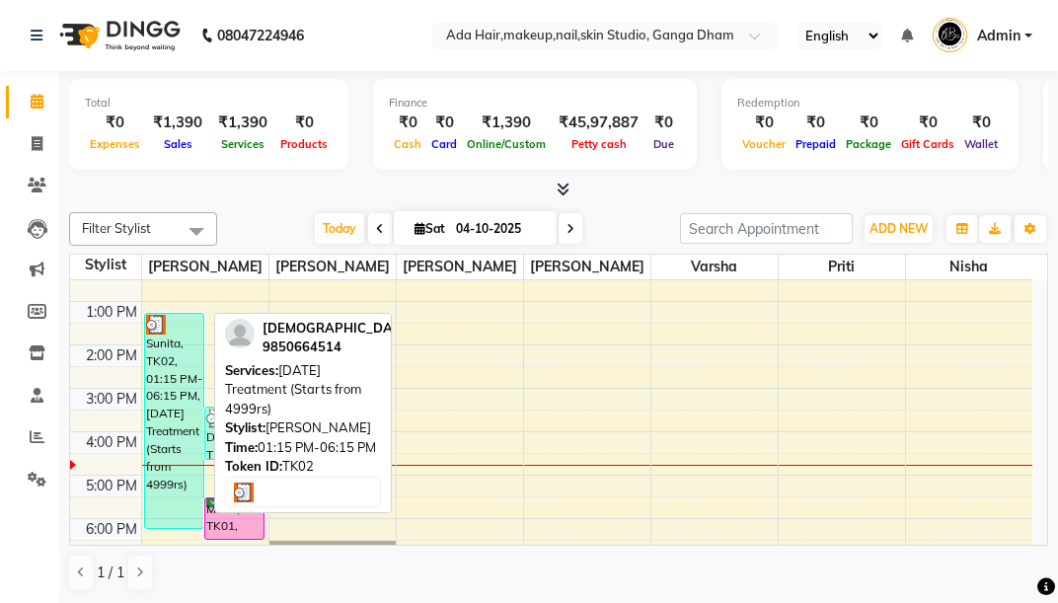
click at [184, 371] on div "Sunita, TK02, 01:15 PM-06:15 PM, Carnival Treatment (Starts from 4999rs)" at bounding box center [174, 421] width 58 height 214
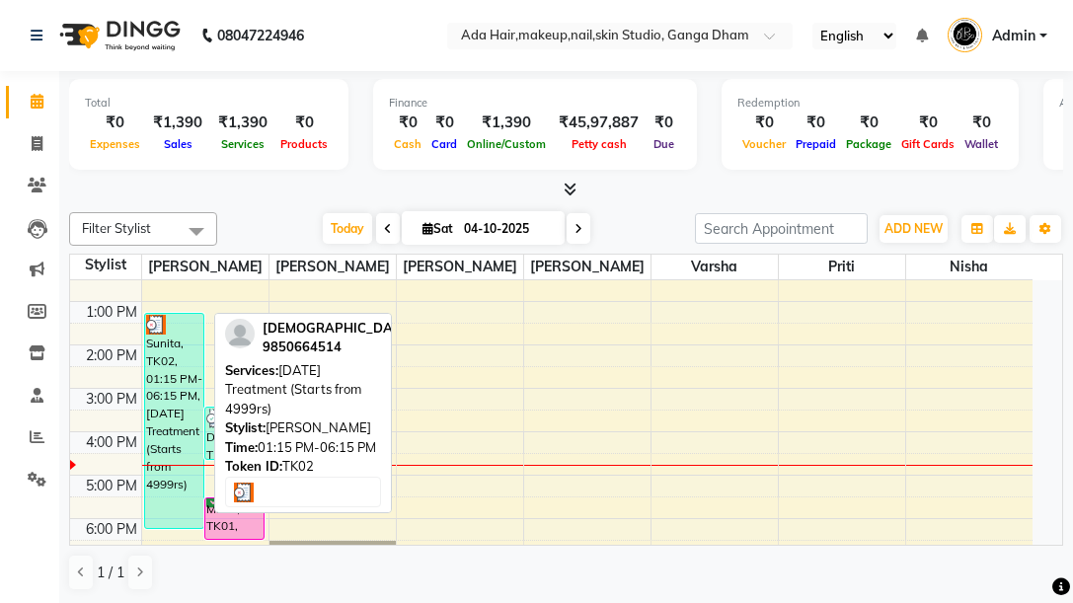
select select "3"
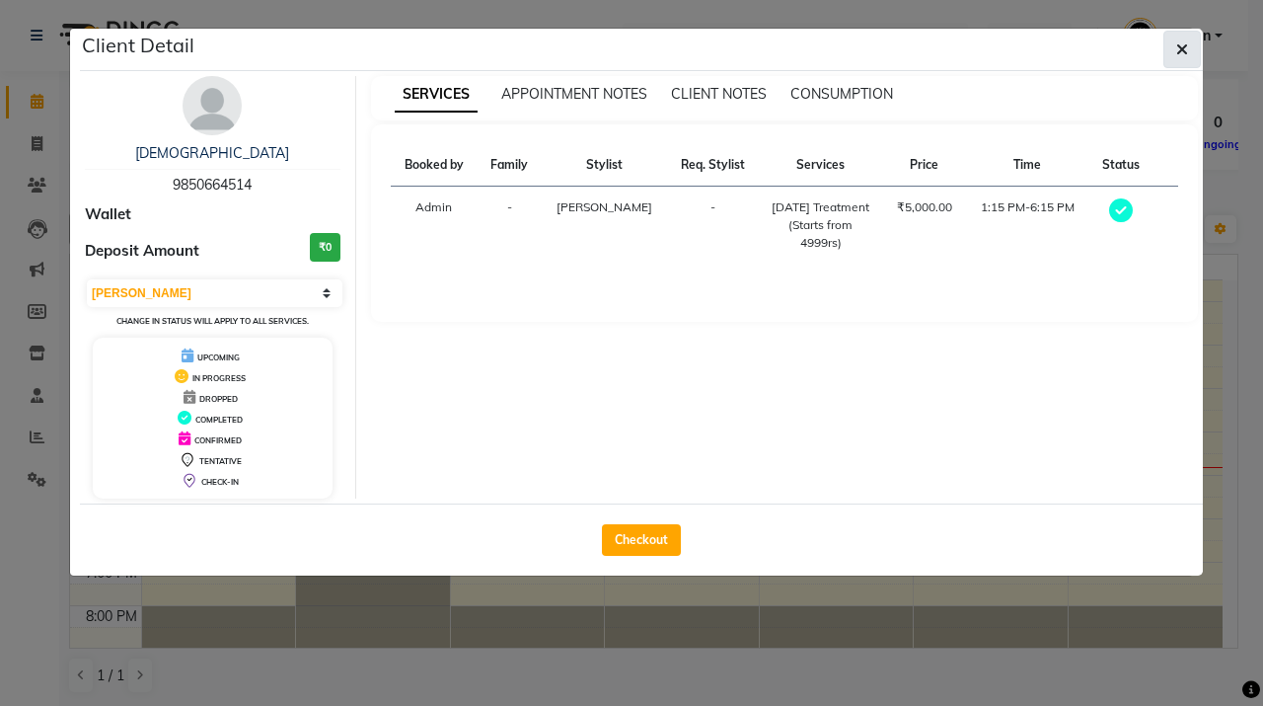
click at [1174, 47] on button "button" at bounding box center [1183, 50] width 38 height 38
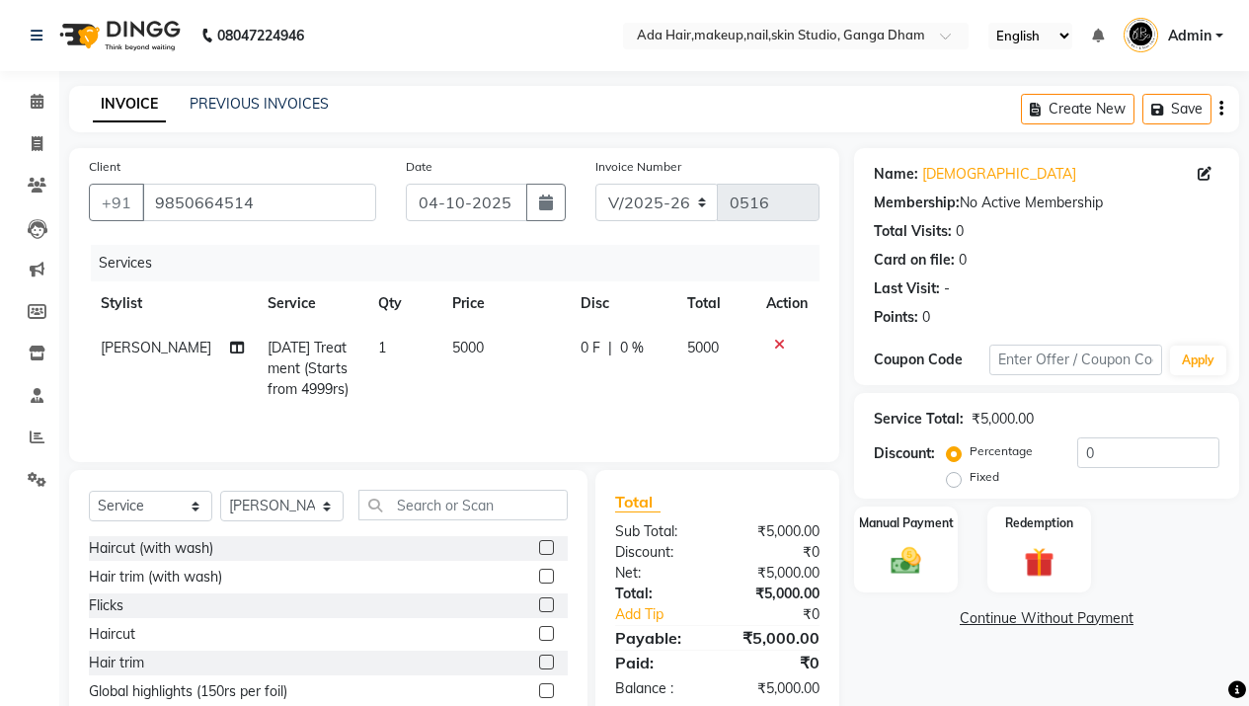
select select "748"
select select "service"
select select "11917"
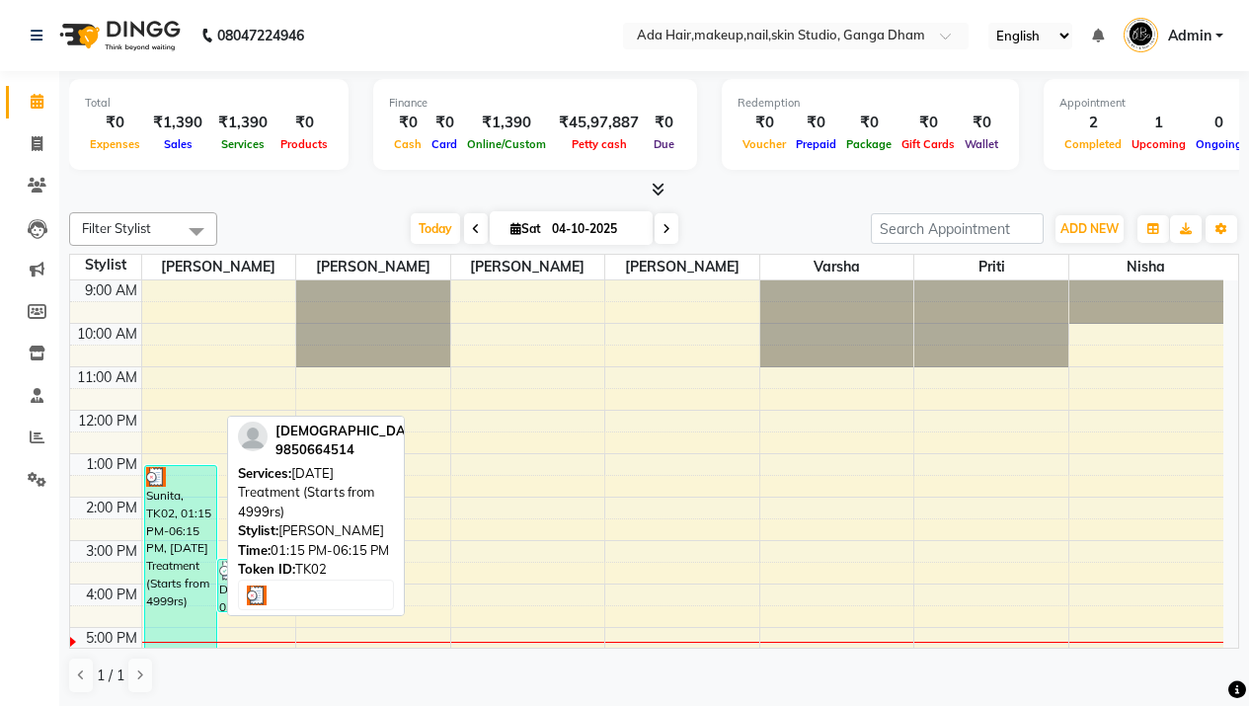
click at [174, 551] on div "Sunita, TK02, 01:15 PM-06:15 PM, [DATE] Treatment (Starts from 4999rs)" at bounding box center [181, 573] width 72 height 214
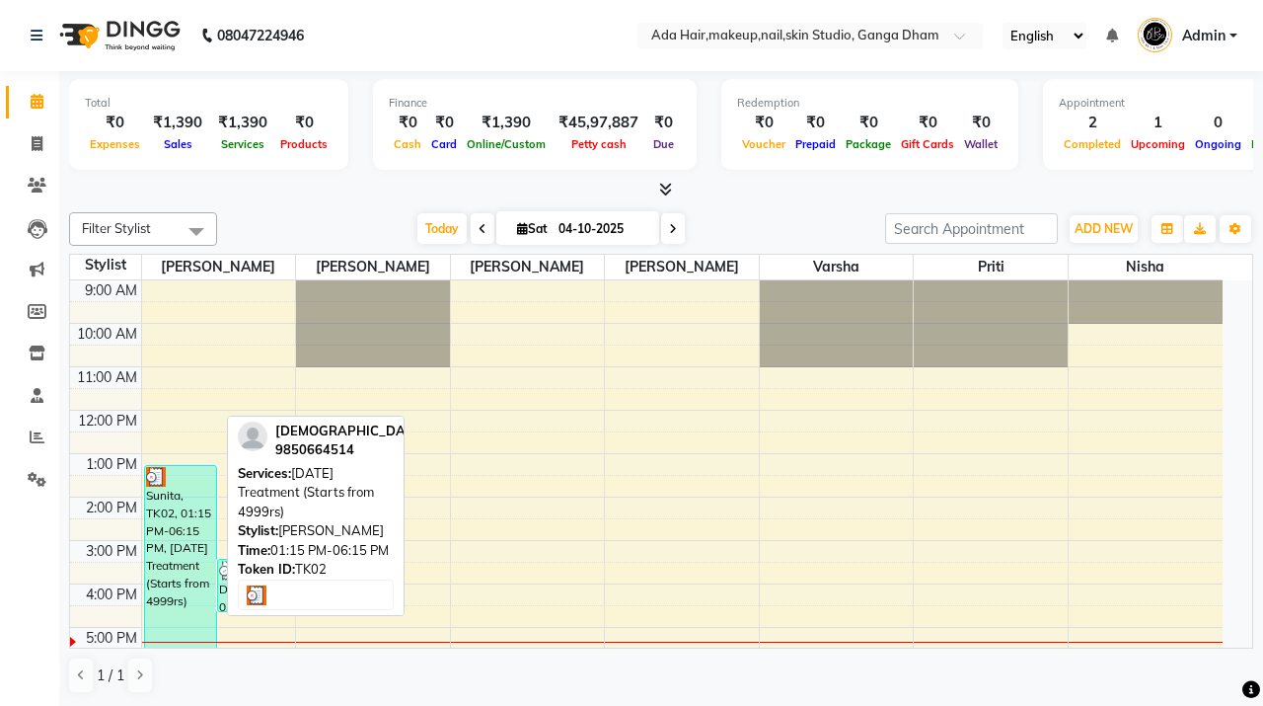
select select "3"
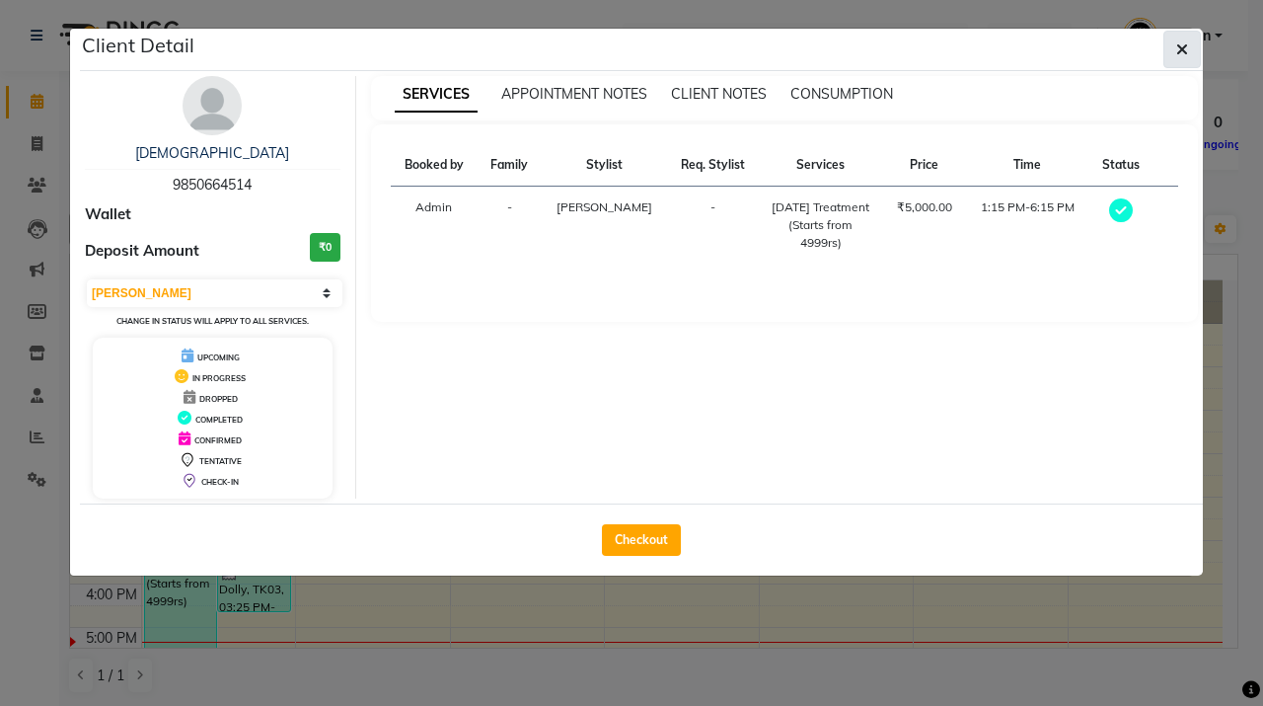
click at [1179, 47] on icon "button" at bounding box center [1183, 49] width 12 height 16
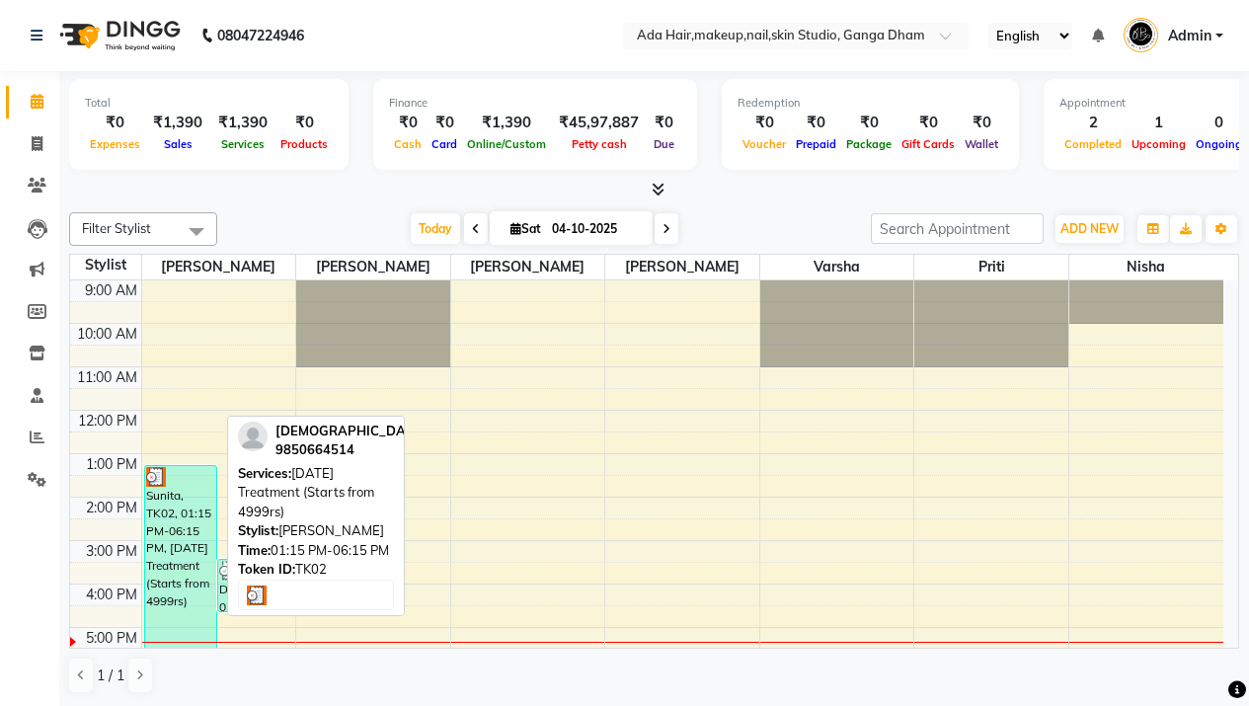
click at [197, 518] on div "Sunita, TK02, 01:15 PM-06:15 PM, [DATE] Treatment (Starts from 4999rs)" at bounding box center [181, 573] width 72 height 214
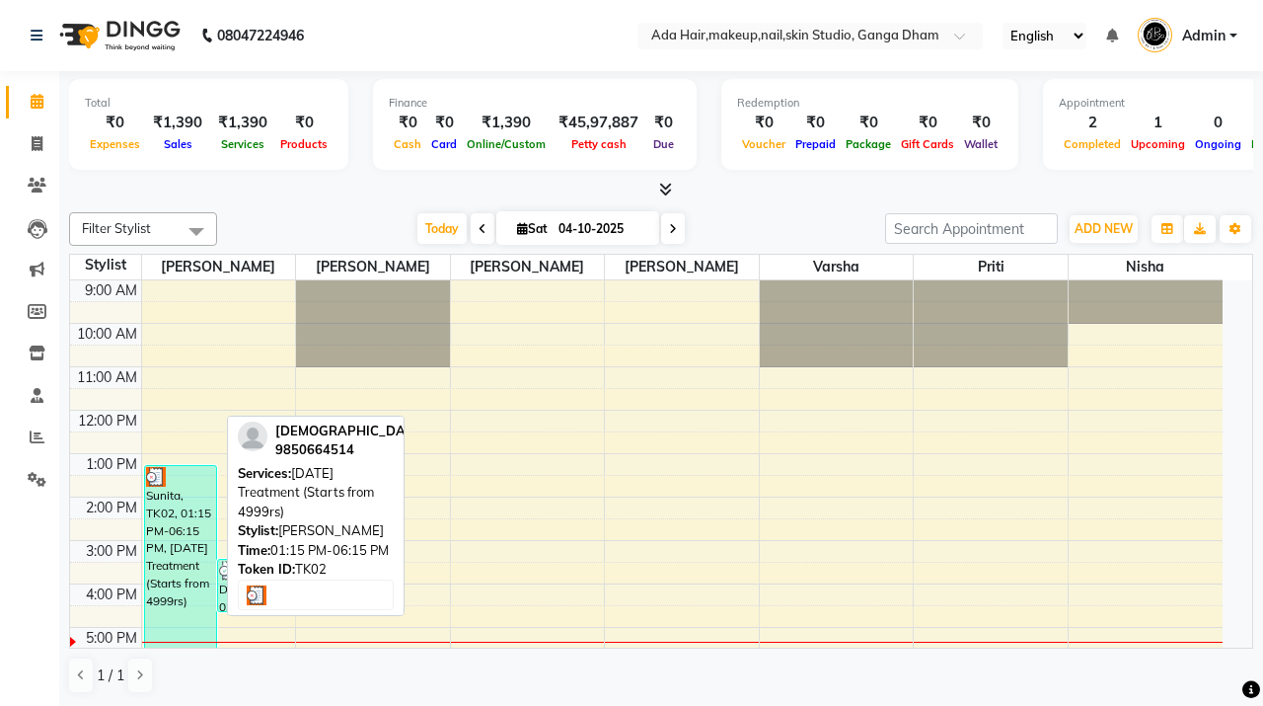
select select "3"
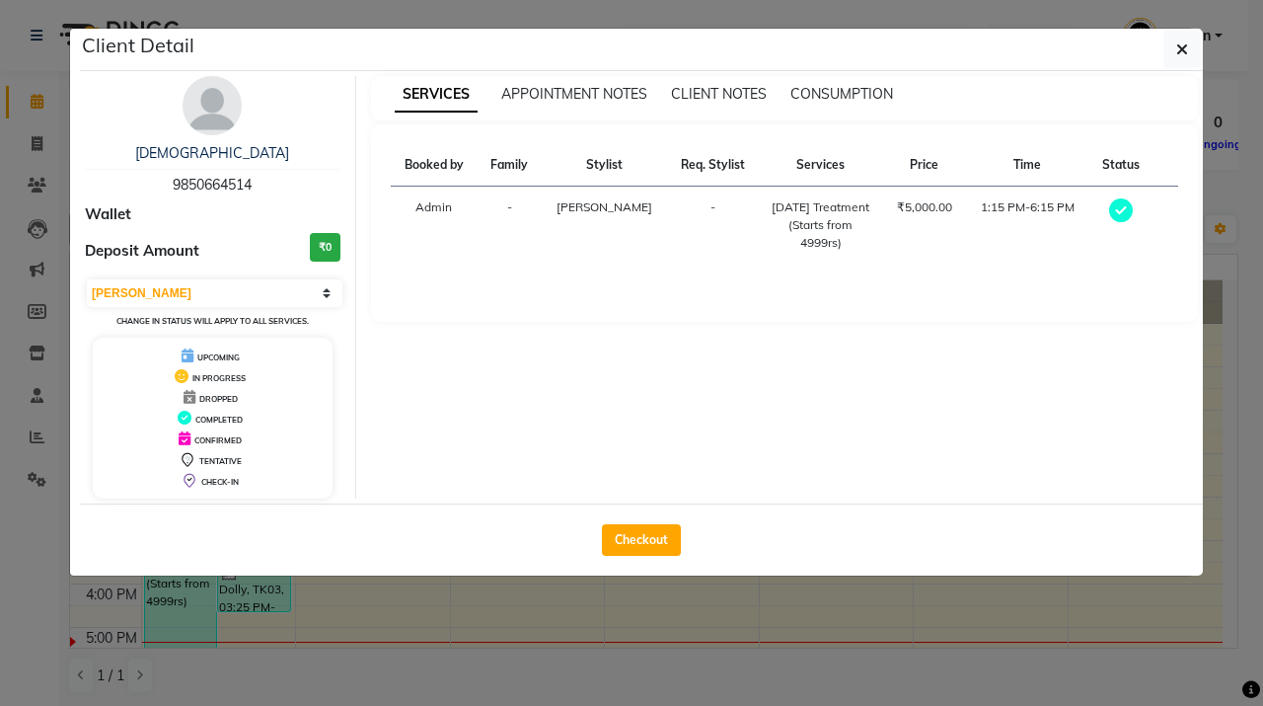
click at [742, 529] on div "Checkout" at bounding box center [641, 539] width 1123 height 72
click at [667, 540] on button "Checkout" at bounding box center [641, 540] width 79 height 32
select select "748"
select select "service"
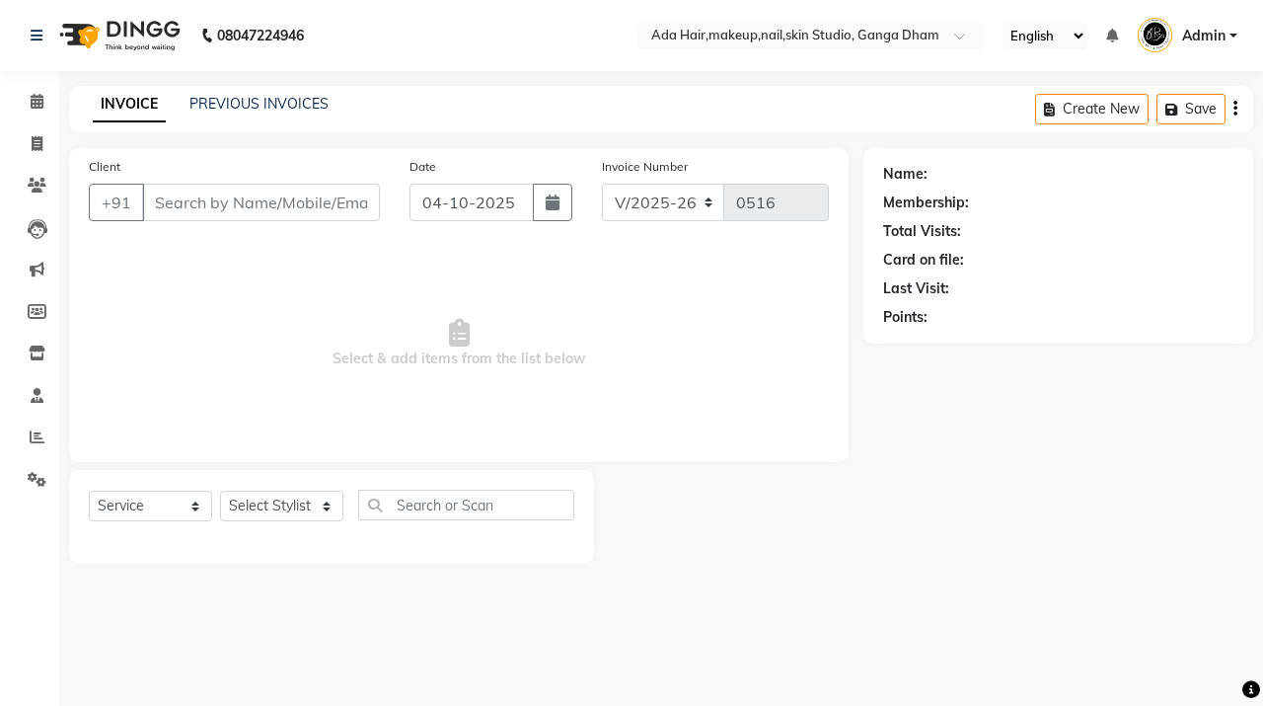
type input "9850664514"
select select "11917"
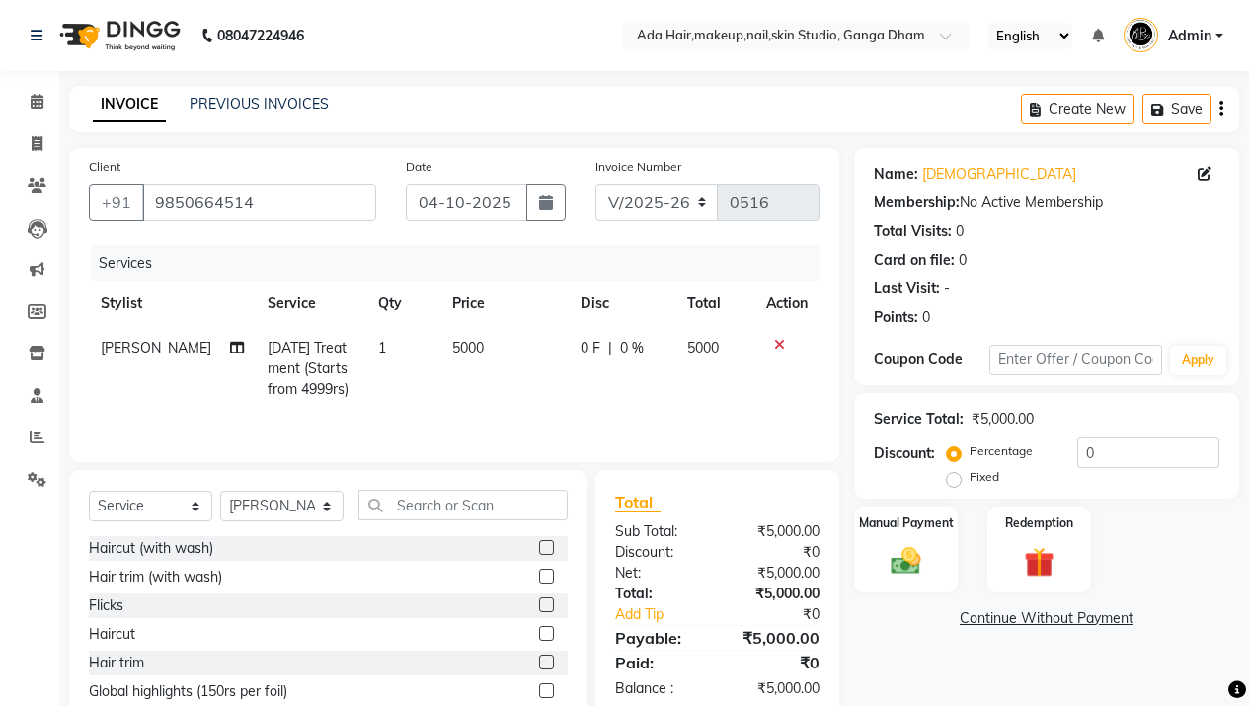
click at [496, 336] on td "5000" at bounding box center [504, 369] width 128 height 86
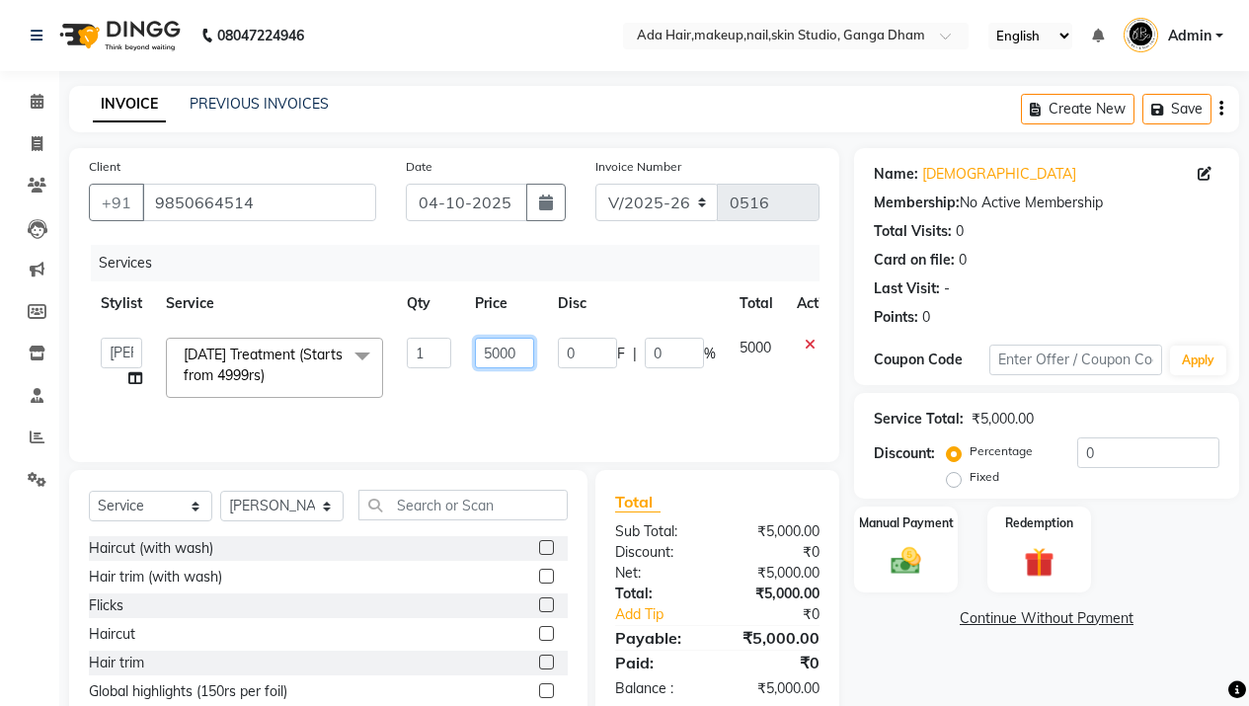
click at [509, 364] on input "5000" at bounding box center [504, 353] width 59 height 31
type input "7200"
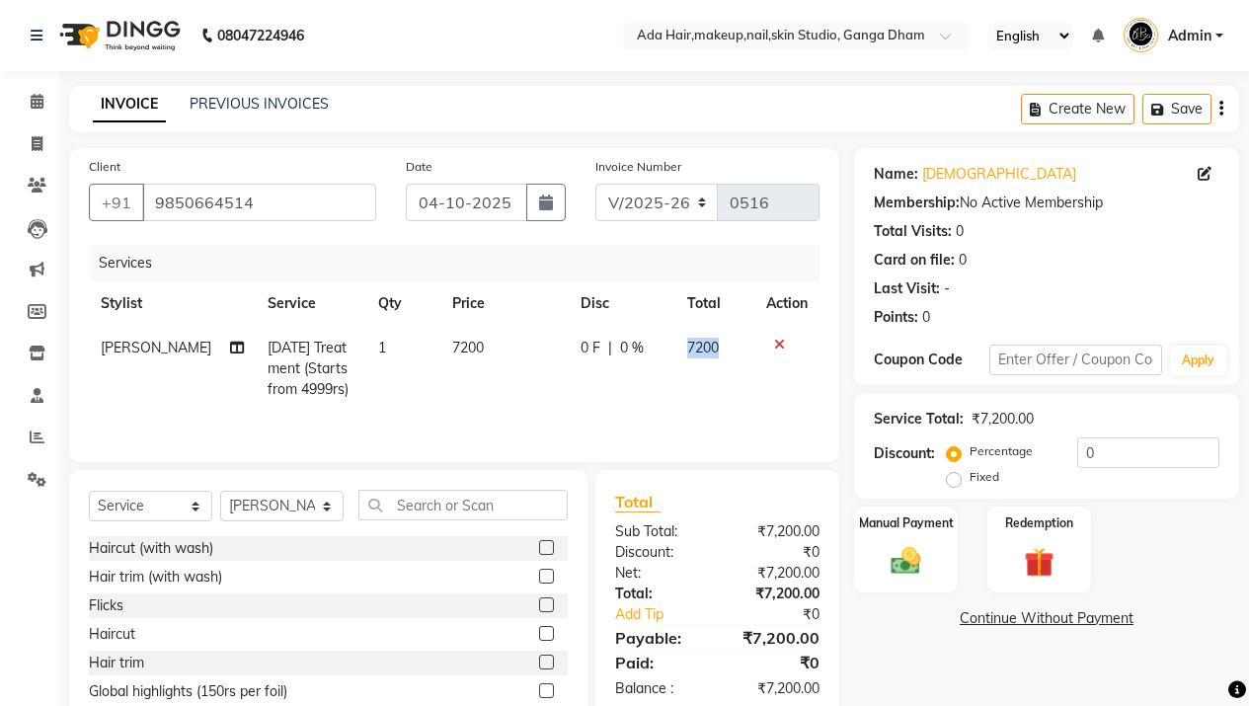
click at [687, 342] on span "7200" at bounding box center [703, 348] width 32 height 18
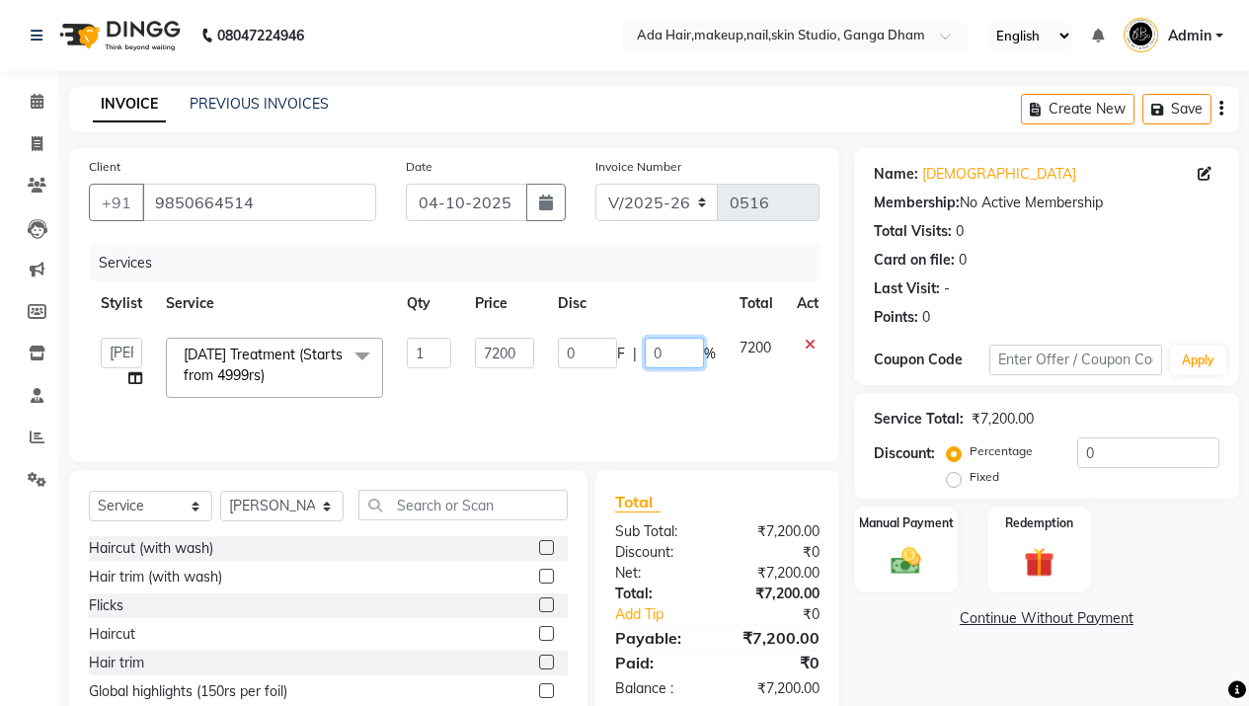
click at [663, 363] on input "0" at bounding box center [674, 353] width 59 height 31
type input "20"
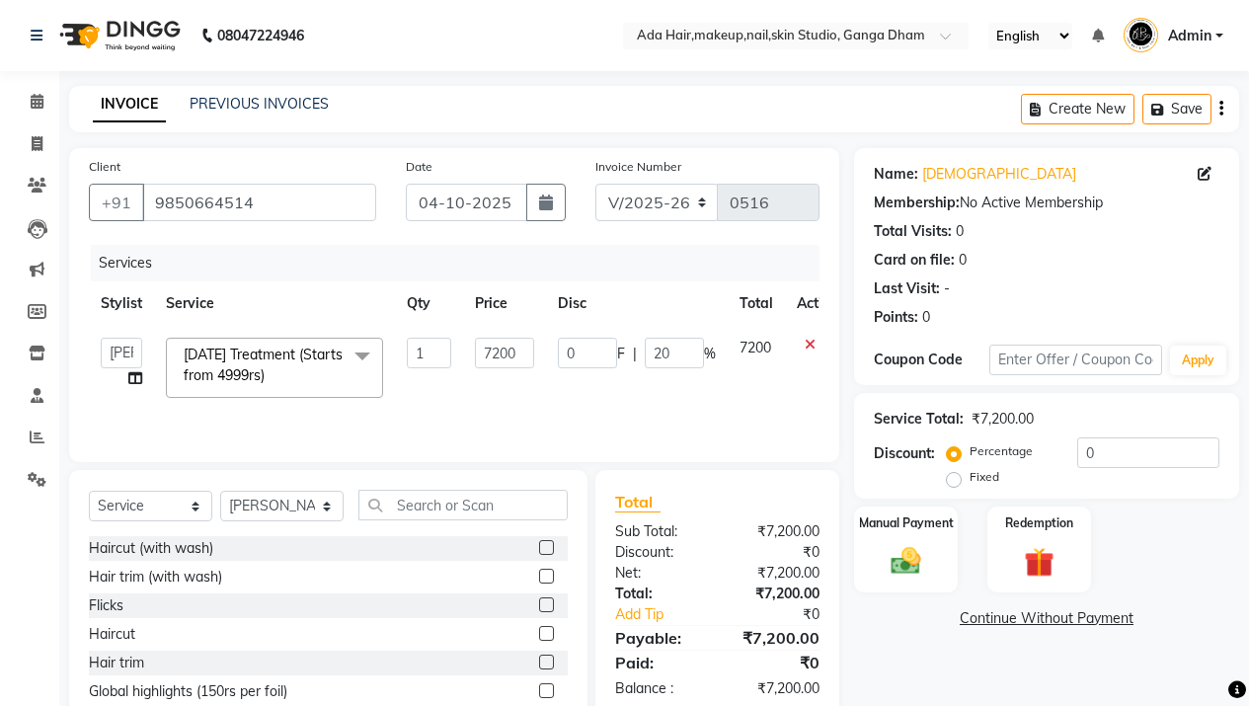
click at [758, 401] on tr "Aarsh Rawal Aishwarya Rawal Anita Rawal Jyoti Dhade Nisha Priti Varsha Carnival…" at bounding box center [469, 368] width 761 height 84
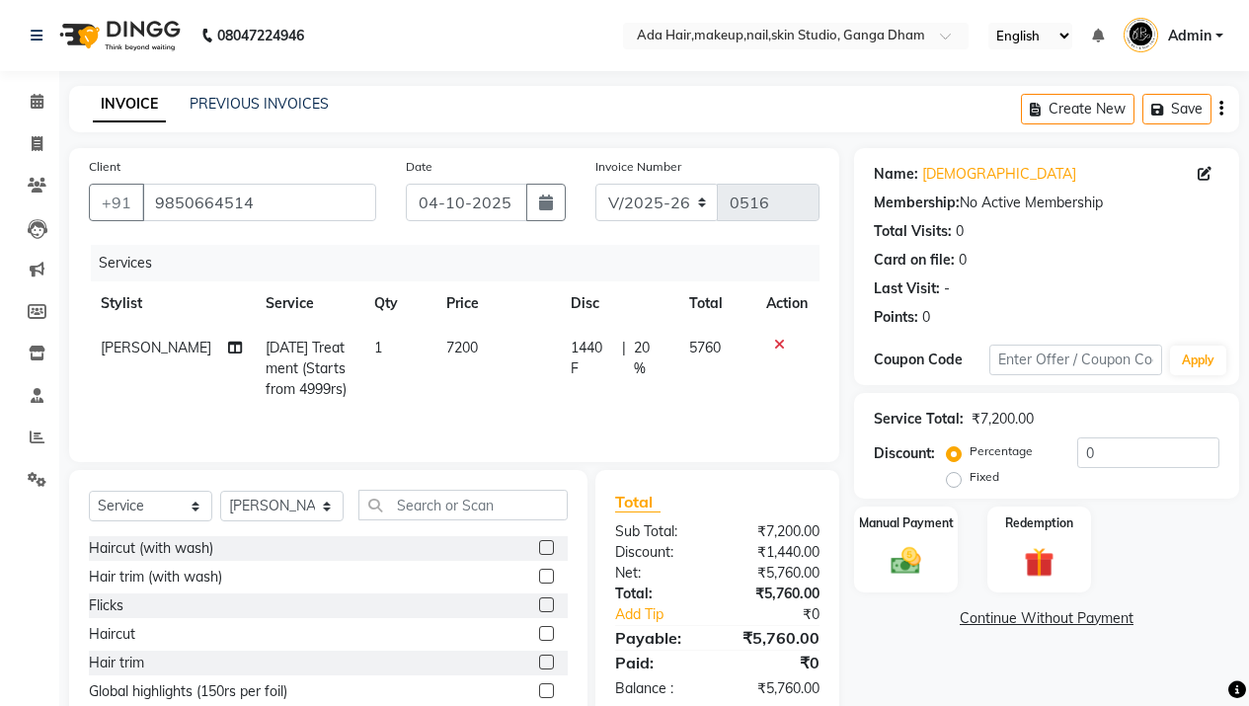
scroll to position [85, 0]
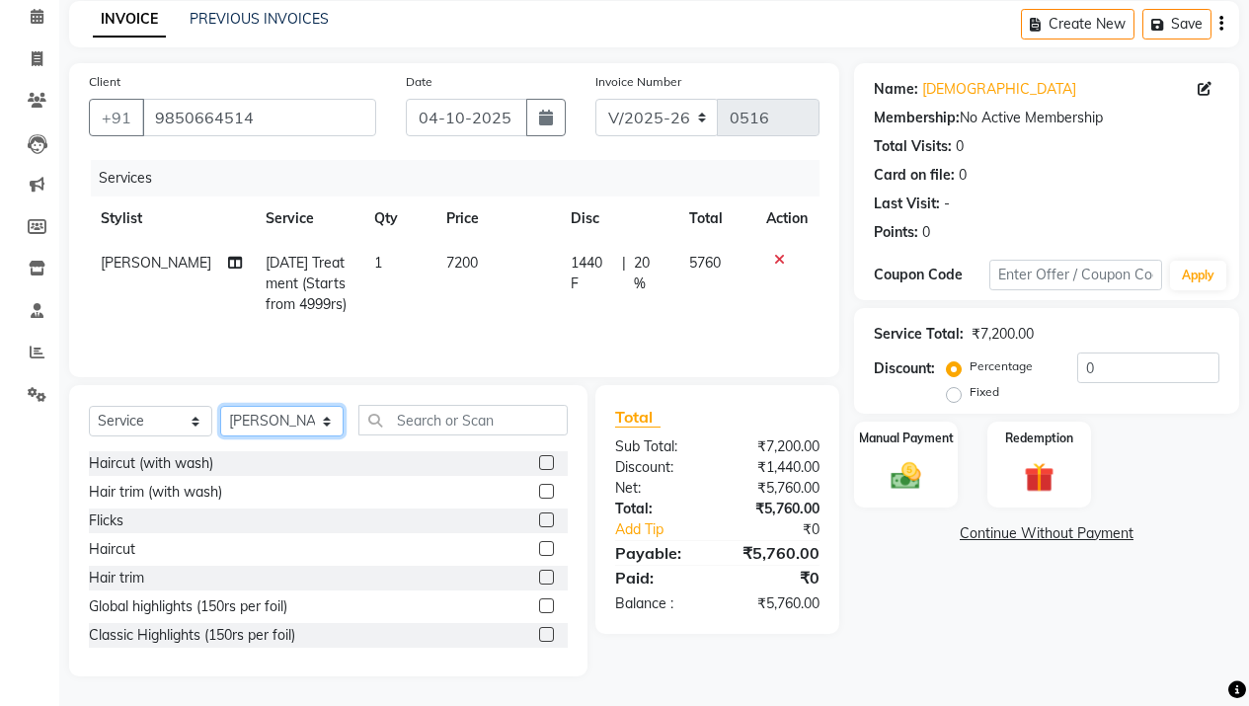
click at [281, 430] on select "Select Stylist Aarsh Rawal Aishwarya Rawal Anita Rawal Jyoti Dhade Nisha Priti …" at bounding box center [281, 421] width 123 height 31
click at [220, 406] on select "Select Stylist Aarsh Rawal Aishwarya Rawal Anita Rawal Jyoti Dhade Nisha Priti …" at bounding box center [281, 421] width 123 height 31
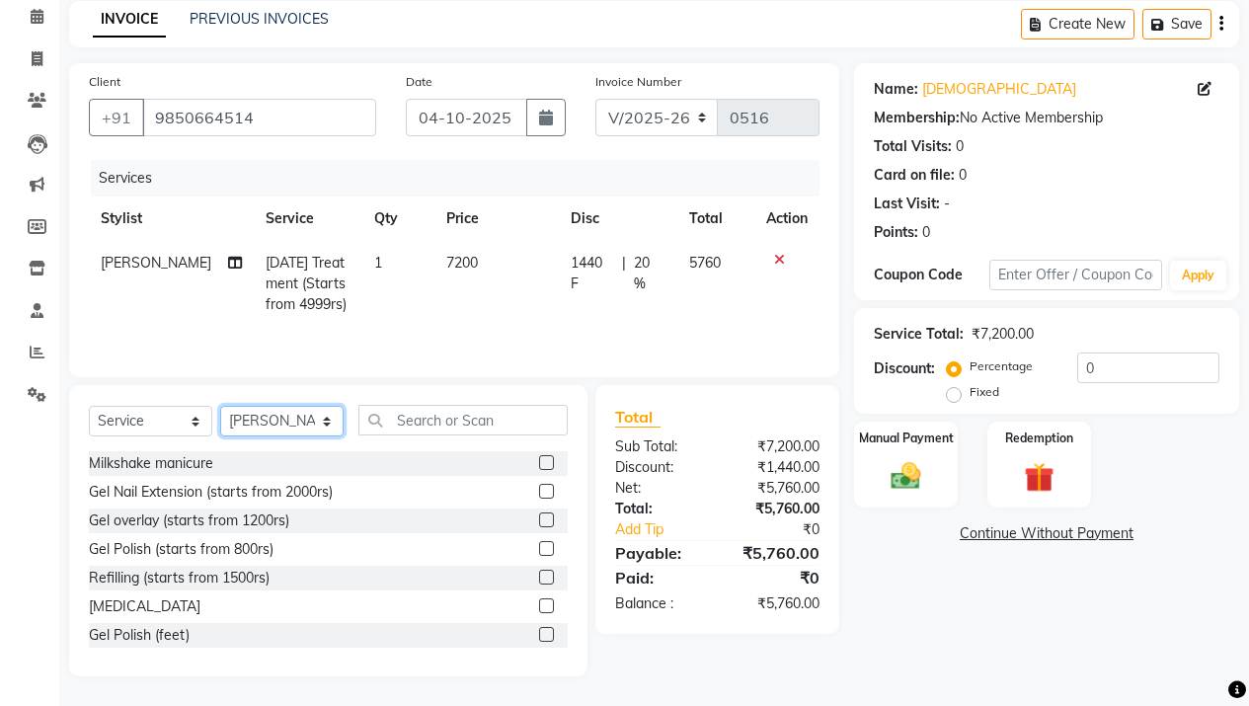
click at [280, 422] on select "Select Stylist Aarsh Rawal Aishwarya Rawal Anita Rawal Jyoti Dhade Nisha Priti …" at bounding box center [281, 421] width 123 height 31
click at [220, 406] on select "Select Stylist Aarsh Rawal Aishwarya Rawal Anita Rawal Jyoti Dhade Nisha Priti …" at bounding box center [281, 421] width 123 height 31
click at [276, 417] on select "Select Stylist Aarsh Rawal Aishwarya Rawal Anita Rawal Jyoti Dhade Nisha Priti …" at bounding box center [281, 421] width 123 height 31
select select "11917"
click at [220, 406] on select "Select Stylist Aarsh Rawal Aishwarya Rawal Anita Rawal Jyoti Dhade Nisha Priti …" at bounding box center [281, 421] width 123 height 31
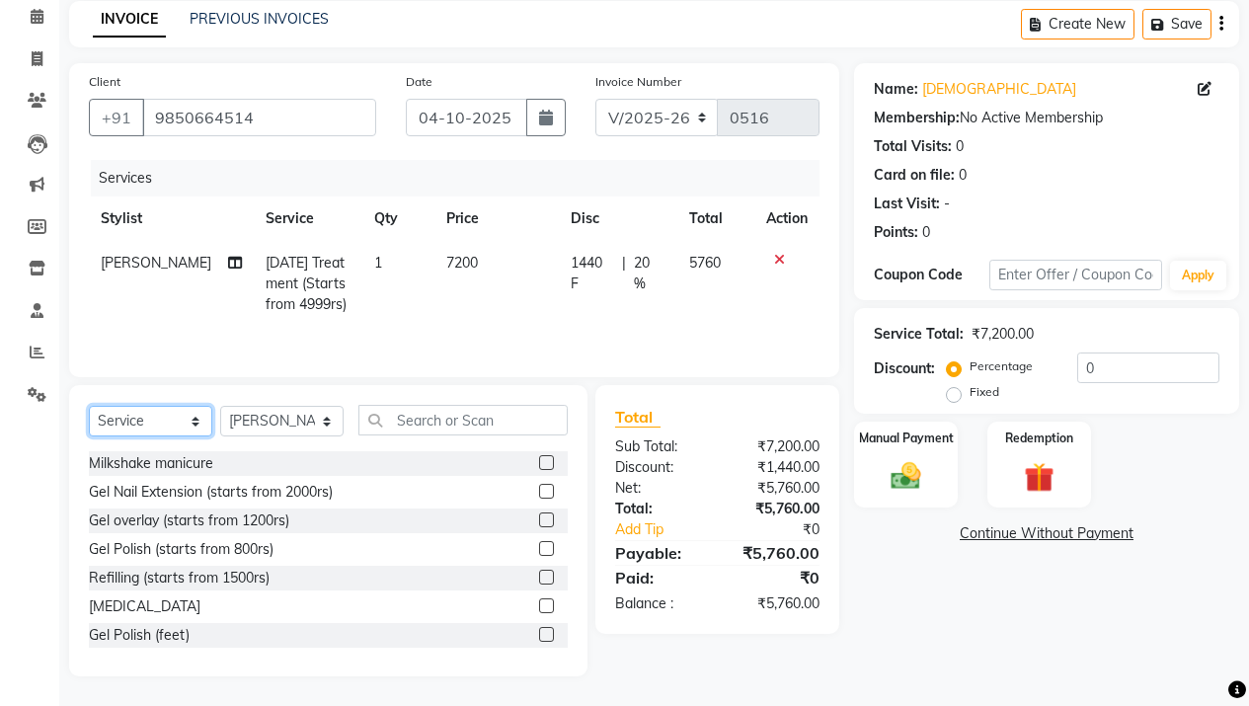
click at [158, 427] on select "Select Service Product Membership Package Voucher Prepaid Gift Card" at bounding box center [150, 421] width 123 height 31
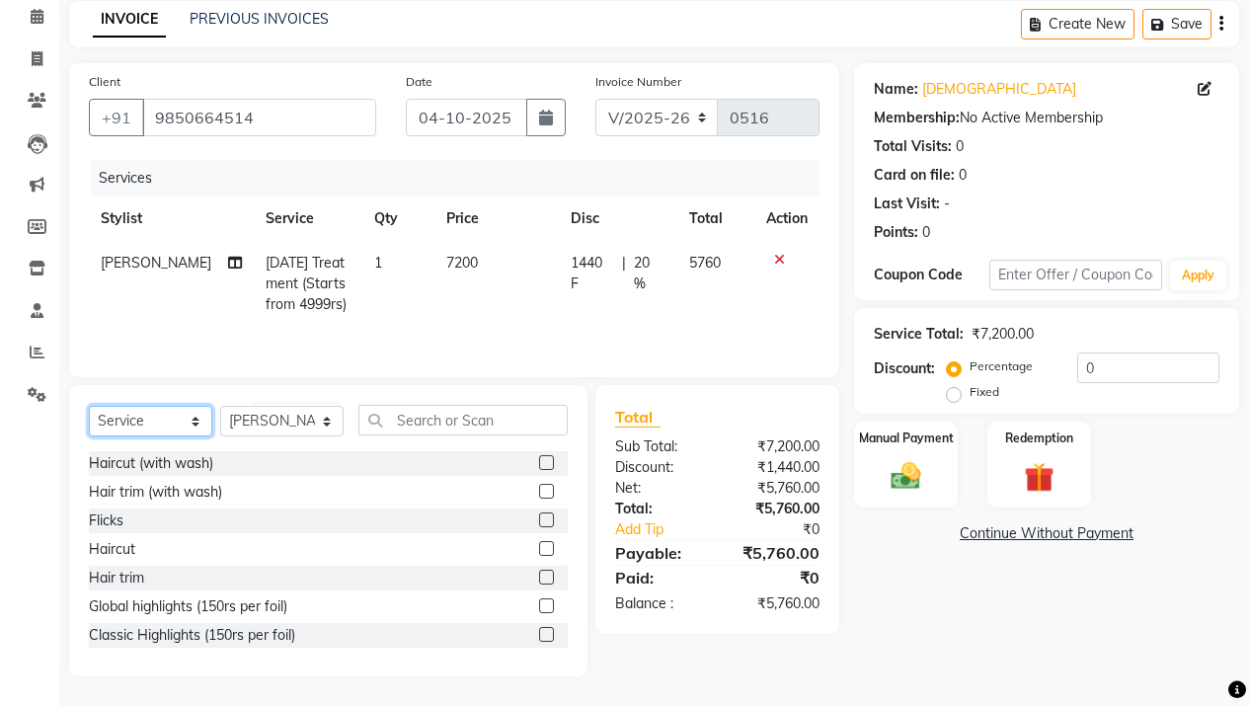
select select "product"
click at [89, 436] on select "Select Service Product Membership Package Voucher Prepaid Gift Card" at bounding box center [150, 421] width 123 height 31
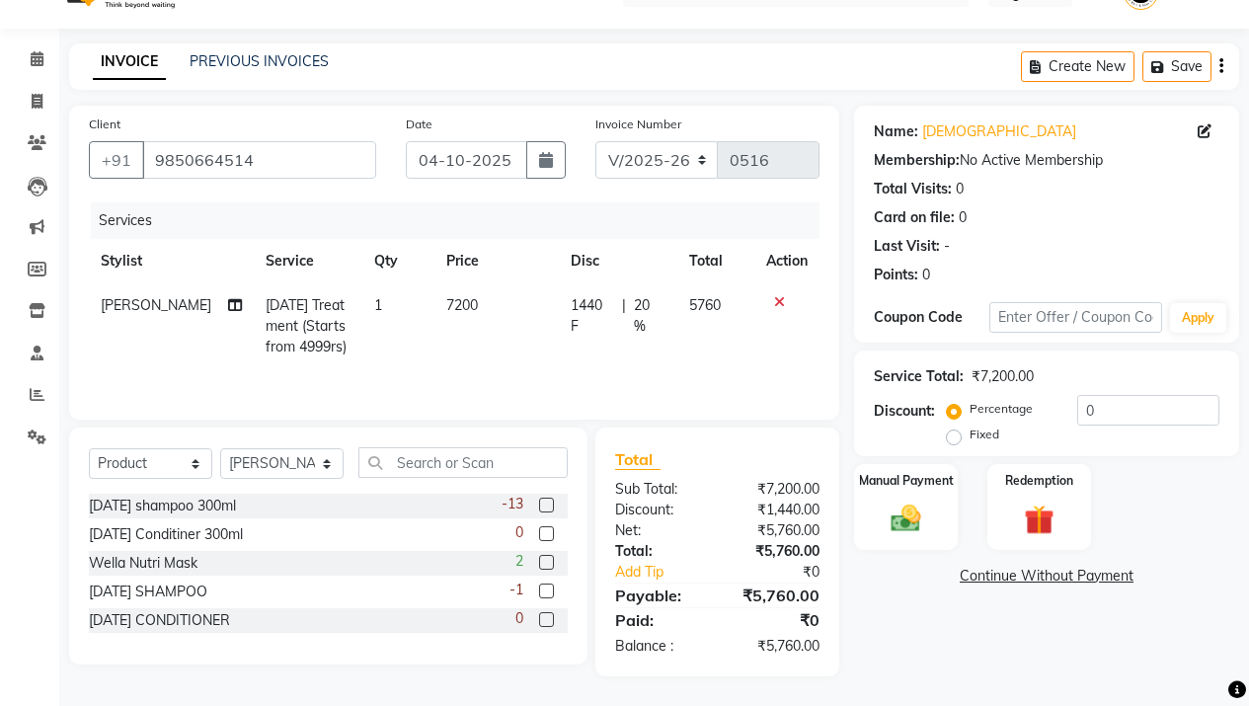
click at [540, 503] on label at bounding box center [546, 504] width 15 height 15
click at [540, 503] on input "checkbox" at bounding box center [545, 505] width 13 height 13
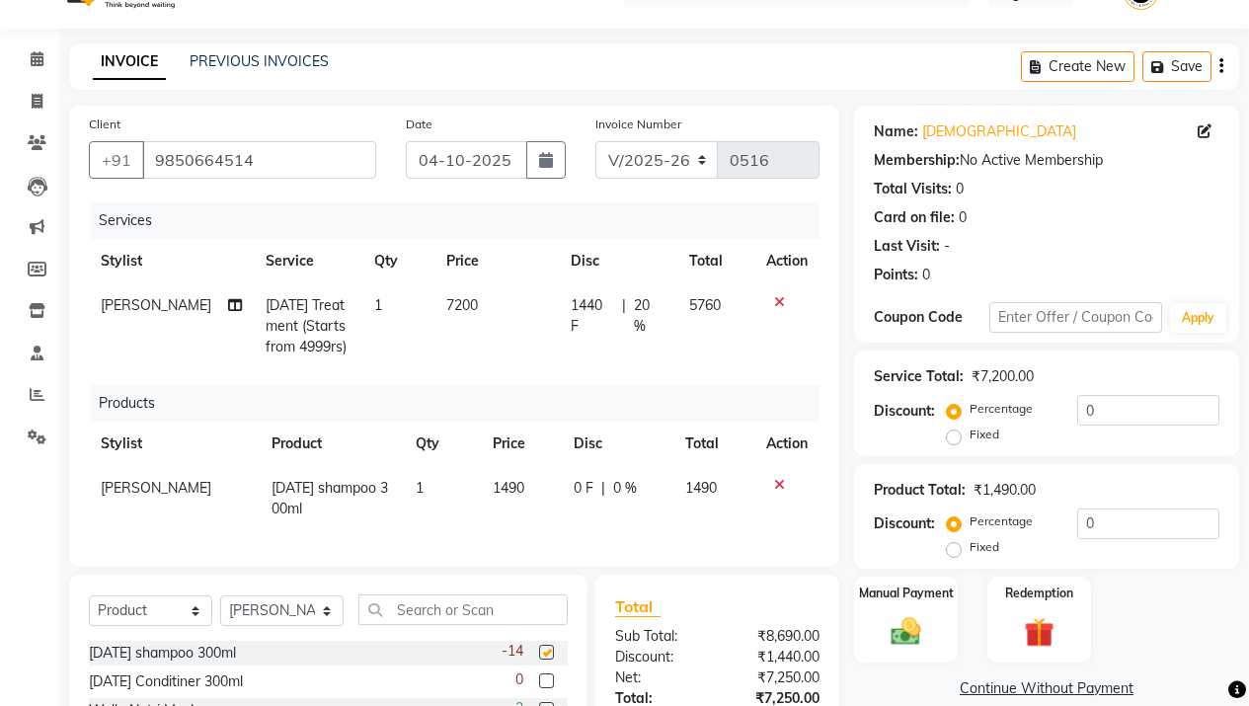
checkbox input "false"
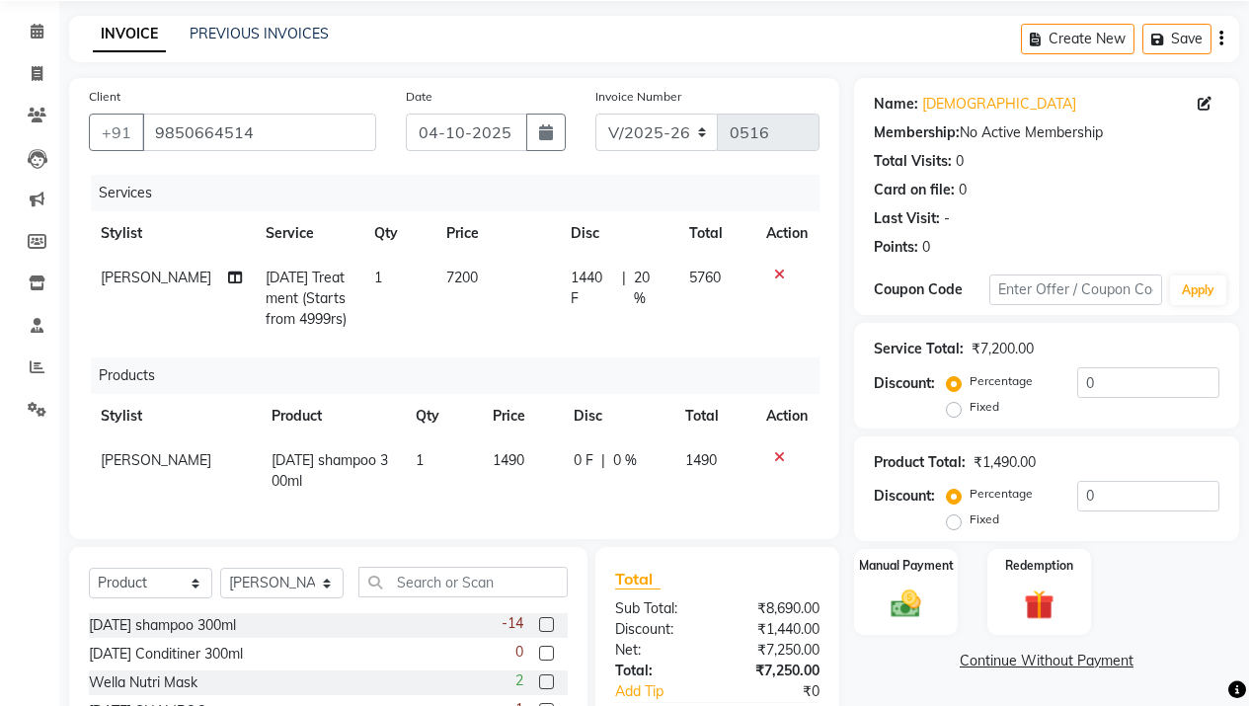
scroll to position [204, 0]
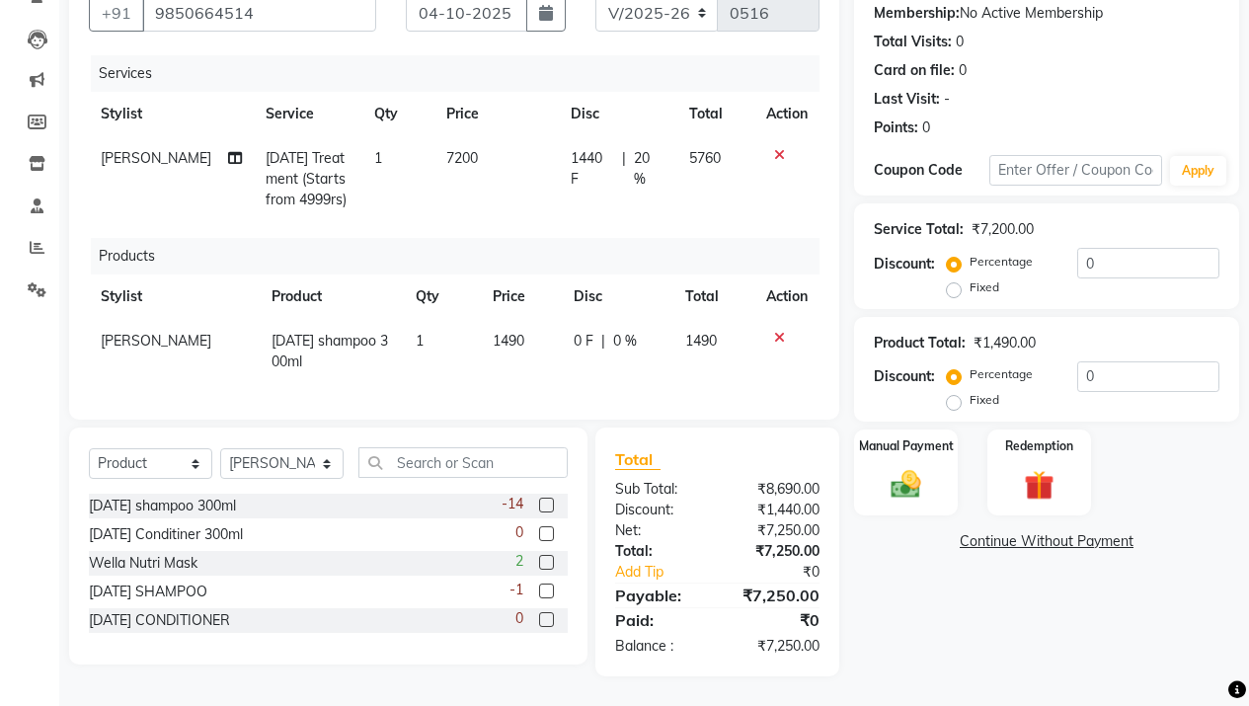
click at [547, 539] on label at bounding box center [546, 533] width 15 height 15
click at [547, 539] on input "checkbox" at bounding box center [545, 534] width 13 height 13
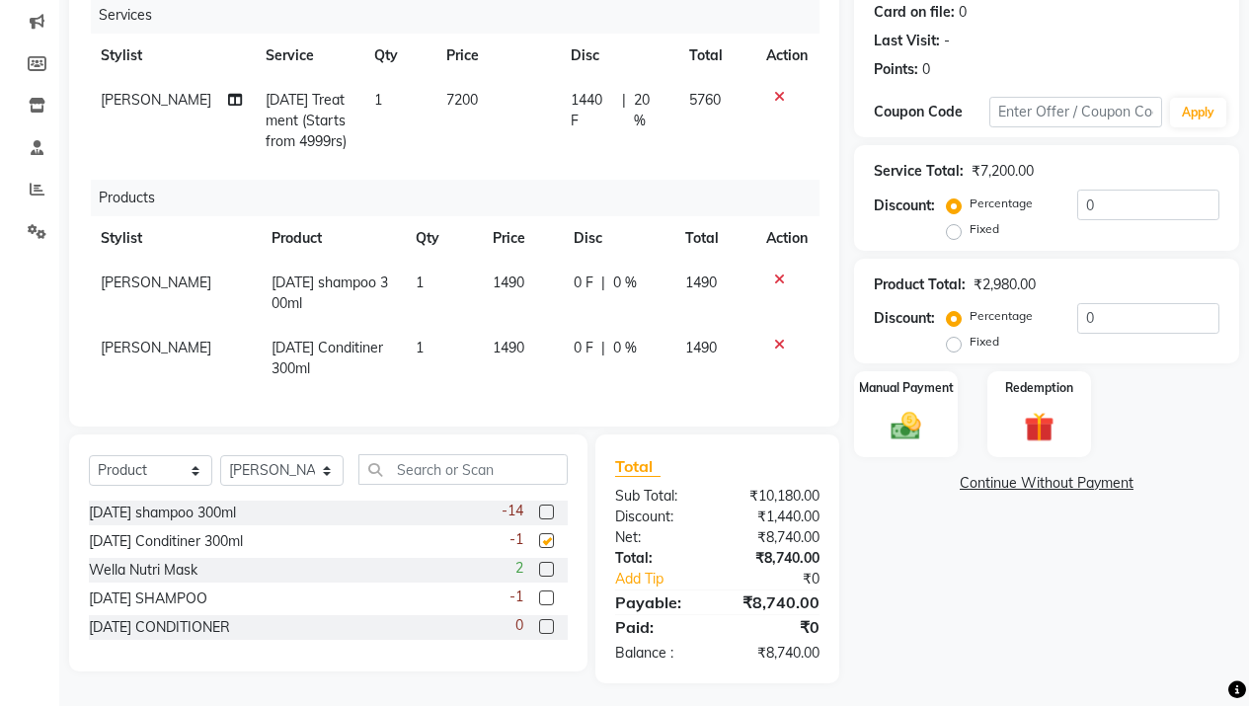
checkbox input "false"
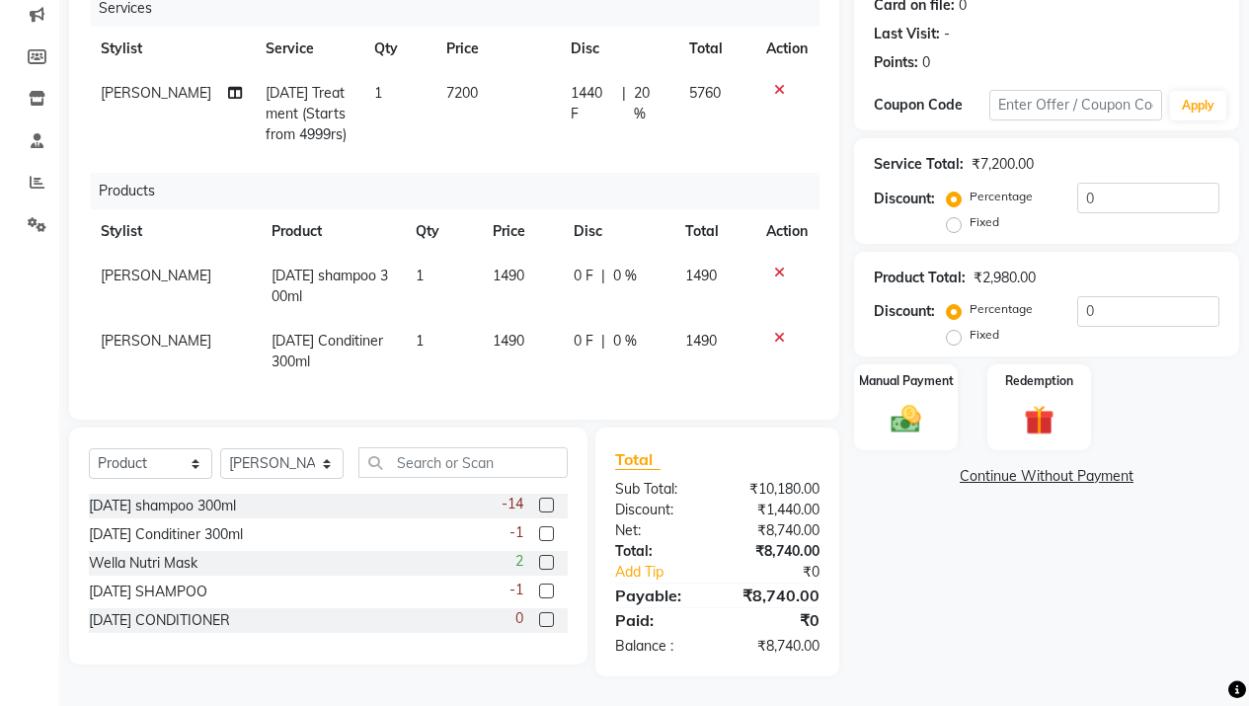
scroll to position [269, 0]
click at [591, 95] on td "1440 F | 20 %" at bounding box center [618, 114] width 118 height 86
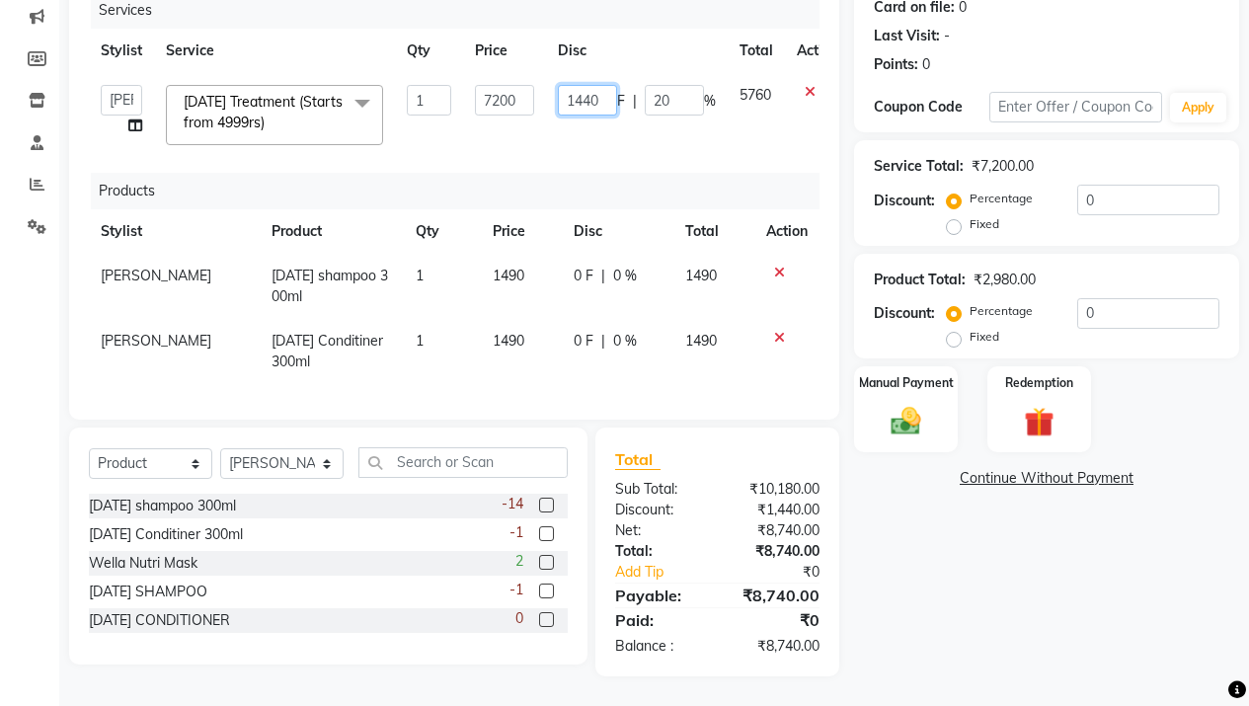
click at [591, 95] on input "1440" at bounding box center [587, 100] width 59 height 31
type input "1500"
click at [719, 181] on div "Products" at bounding box center [462, 191] width 743 height 37
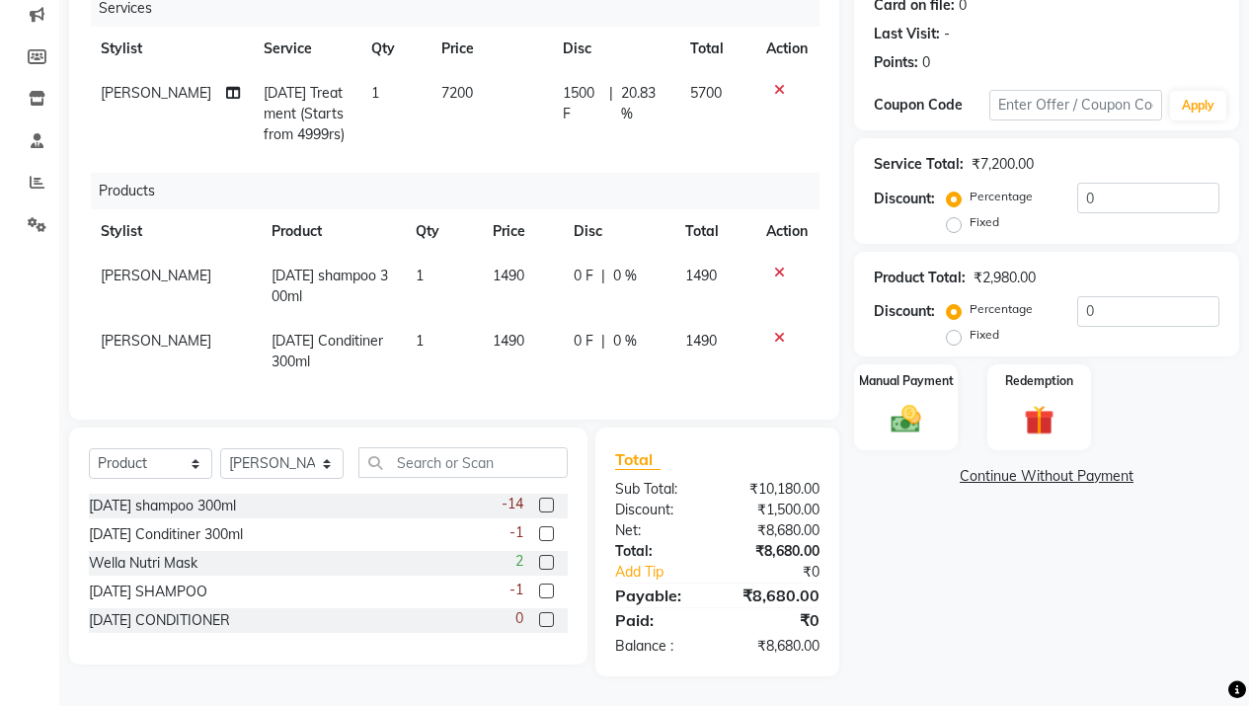
click at [573, 266] on span "0 F" at bounding box center [583, 276] width 20 height 21
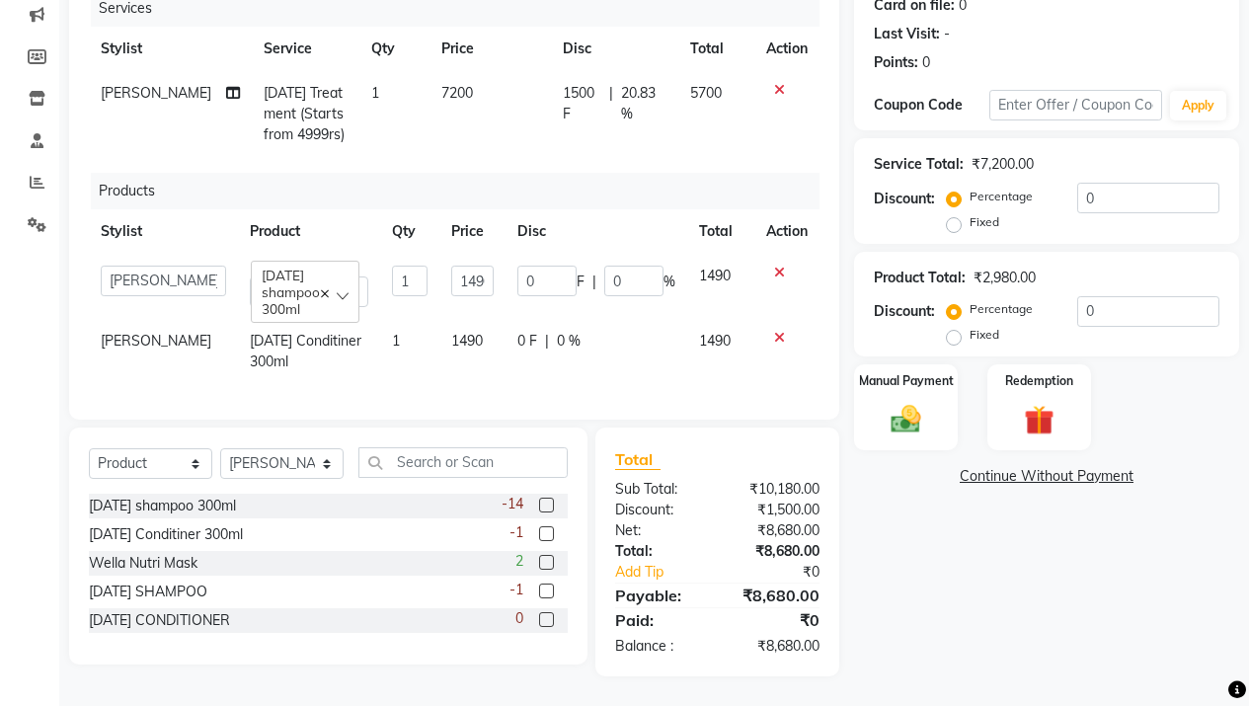
click at [593, 269] on div "0 F | 0 %" at bounding box center [596, 281] width 158 height 31
click at [538, 269] on input "0" at bounding box center [546, 281] width 59 height 31
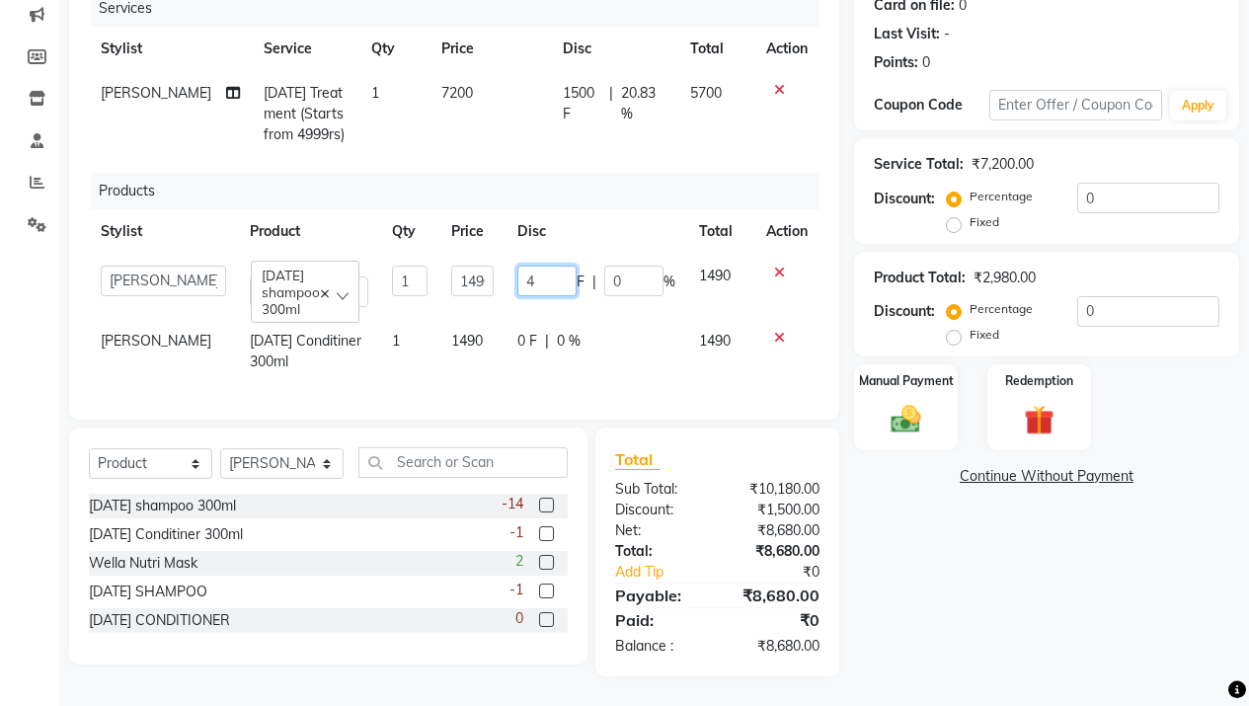
type input "40"
click at [620, 188] on div "Products" at bounding box center [462, 191] width 743 height 37
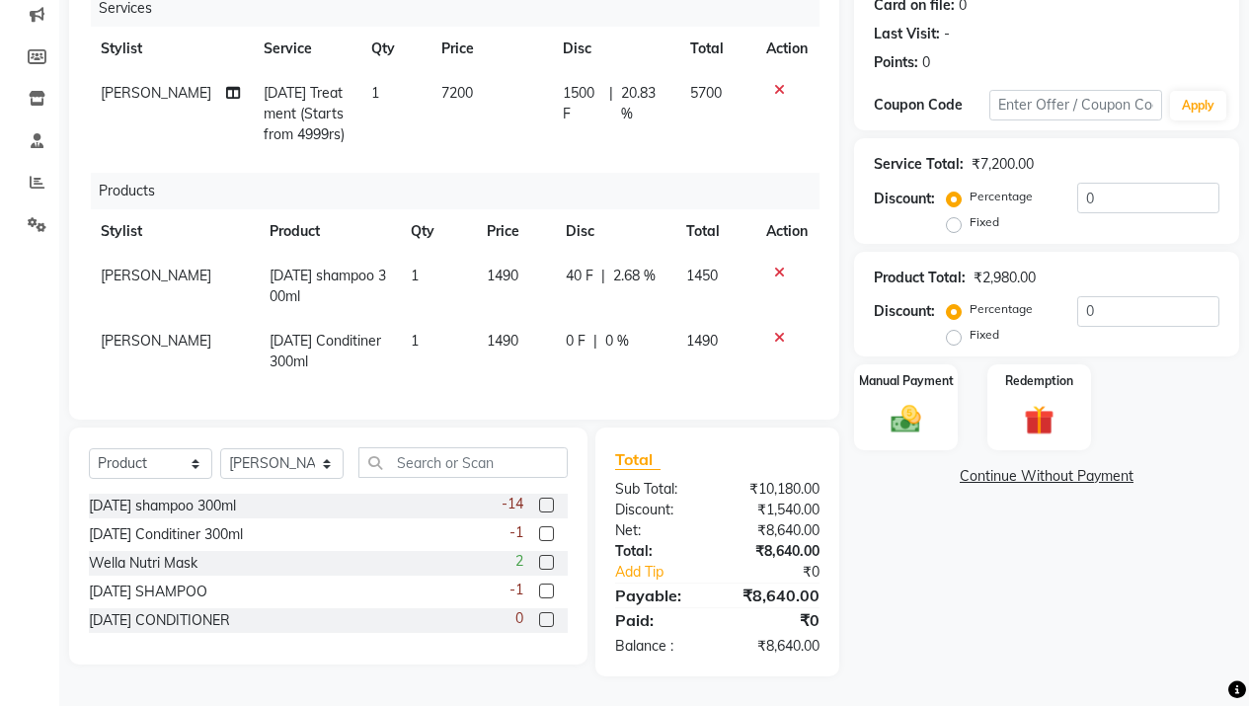
click at [554, 323] on td "0 F | 0 %" at bounding box center [613, 351] width 119 height 65
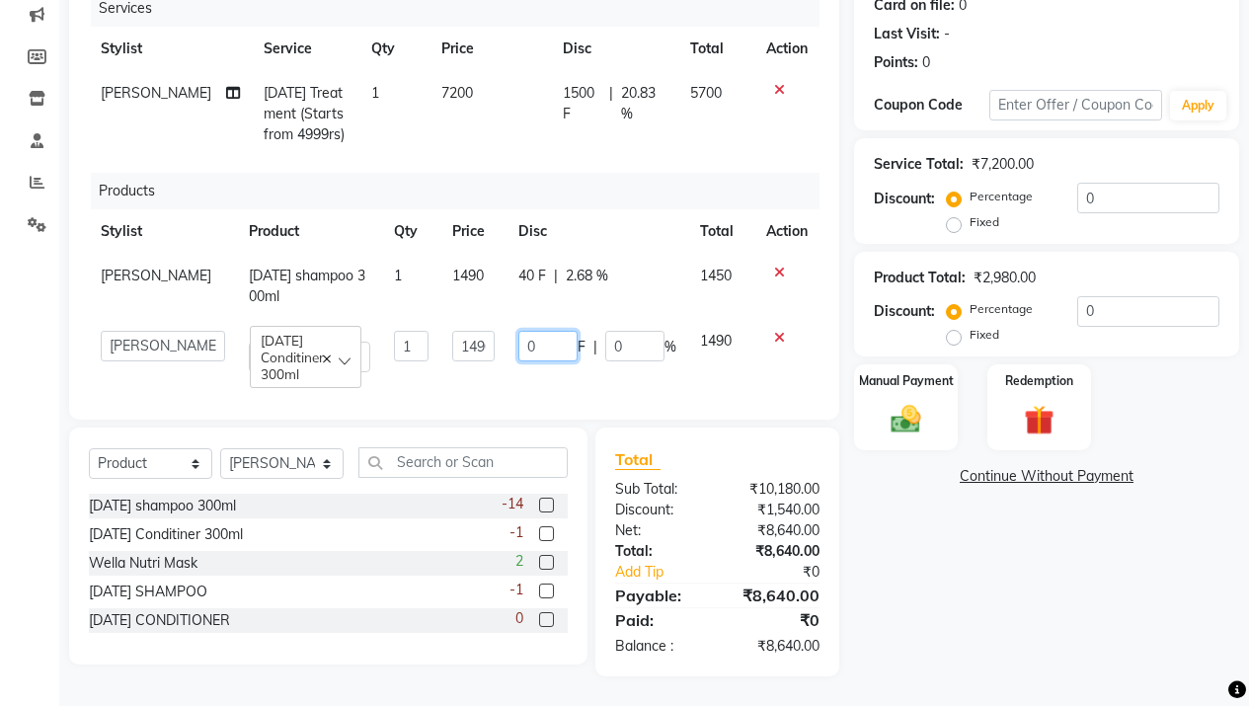
click at [555, 331] on input "0" at bounding box center [547, 346] width 59 height 31
type input "40"
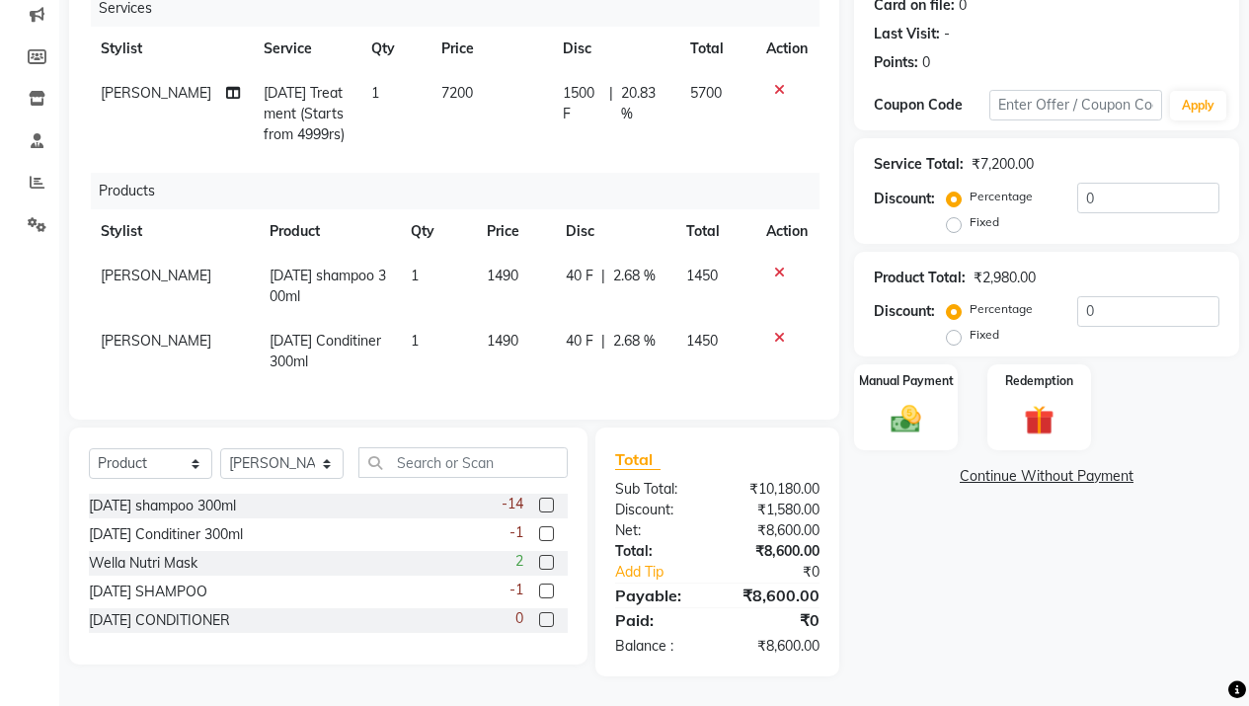
click at [610, 157] on div "Services Stylist Service Qty Price Disc Total Action Aarsh Rawal Carnival Treat…" at bounding box center [454, 195] width 730 height 410
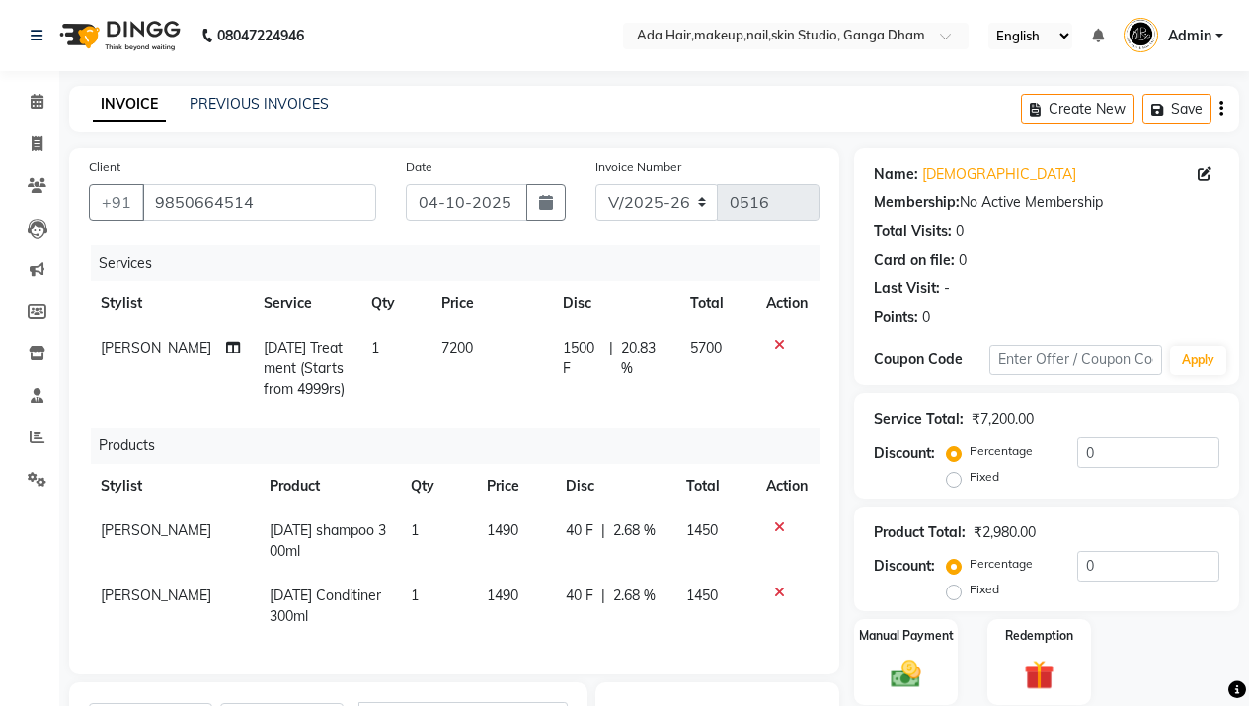
click at [778, 529] on icon at bounding box center [779, 527] width 11 height 14
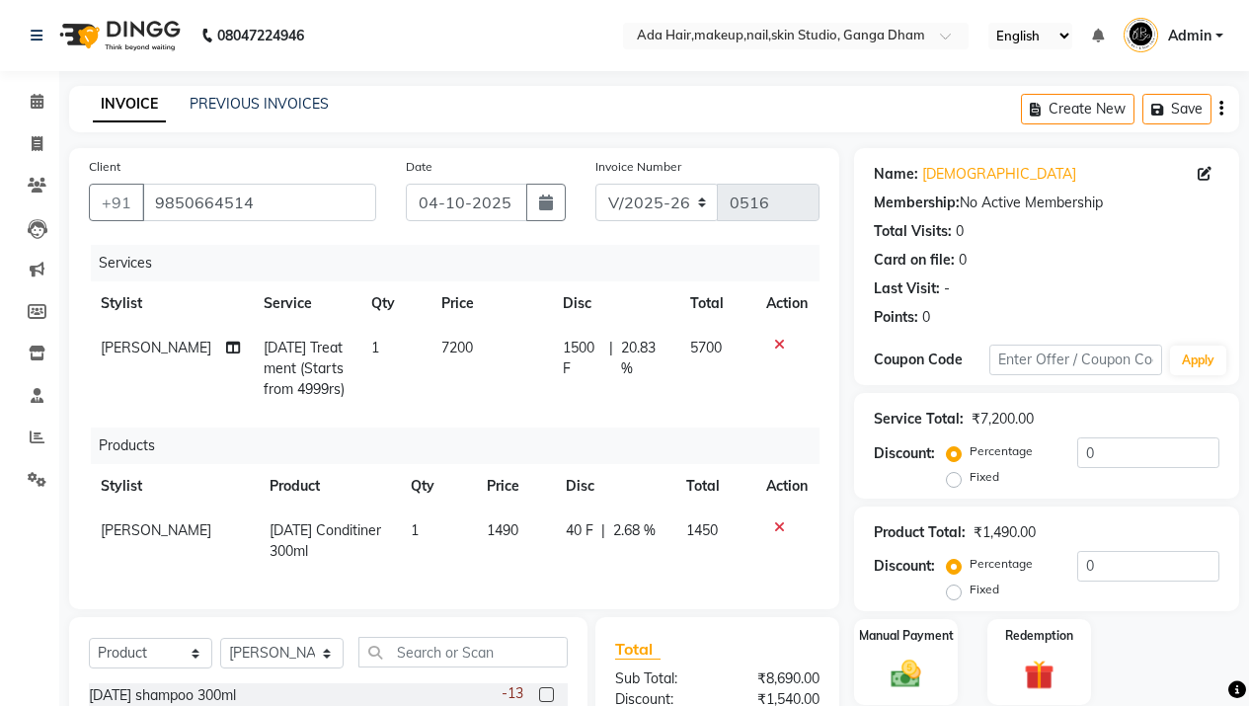
click at [778, 529] on icon at bounding box center [779, 527] width 11 height 14
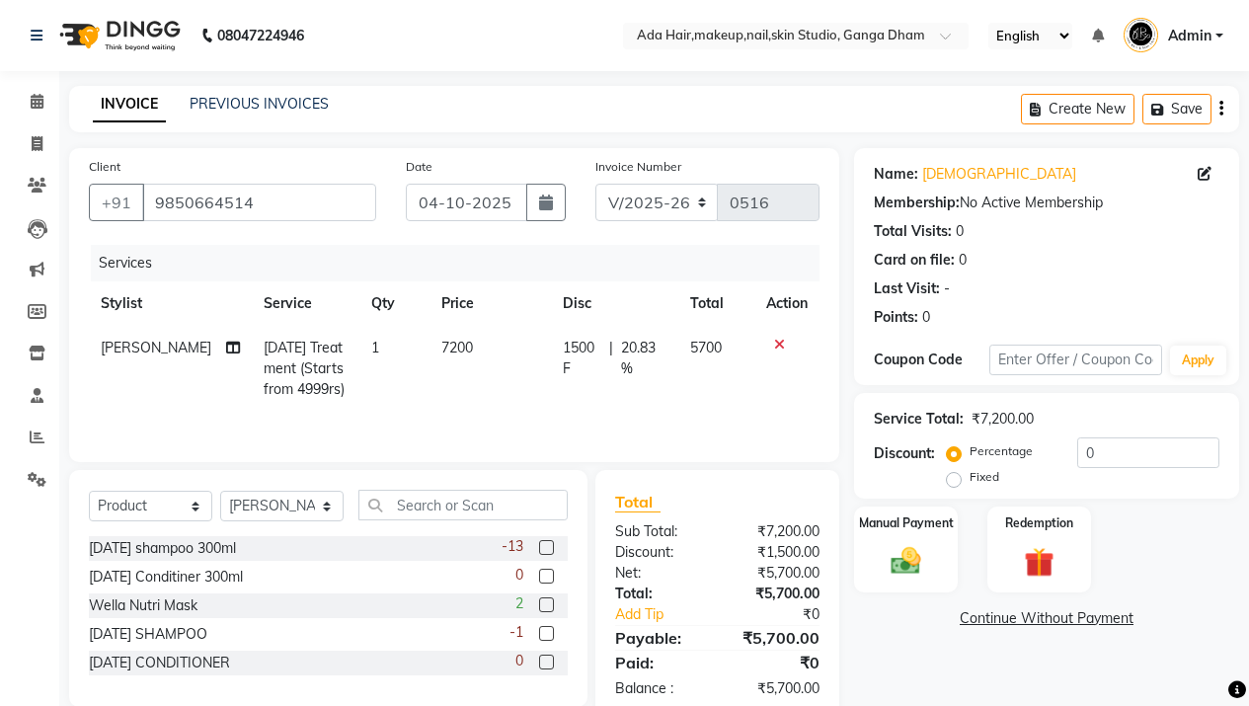
click at [576, 355] on span "1500 F" at bounding box center [582, 358] width 38 height 41
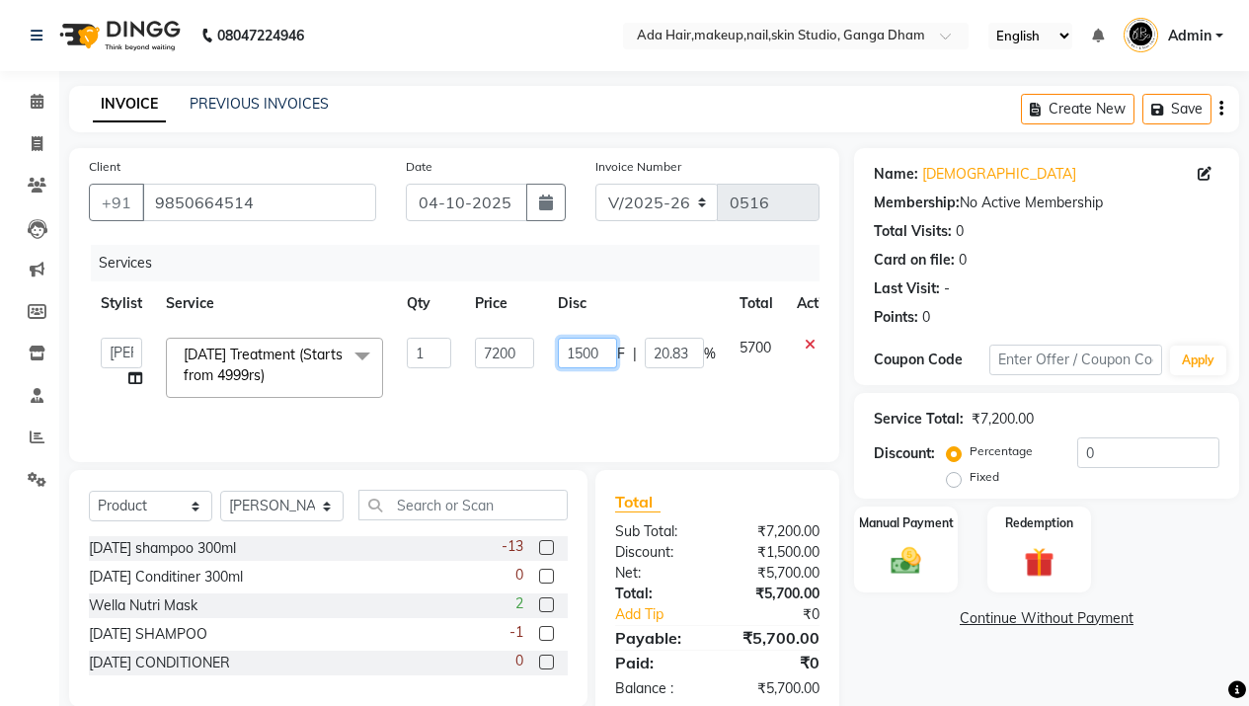
click at [576, 355] on input "1500" at bounding box center [587, 353] width 59 height 31
type input "1700"
click at [630, 290] on th "Disc" at bounding box center [637, 303] width 182 height 44
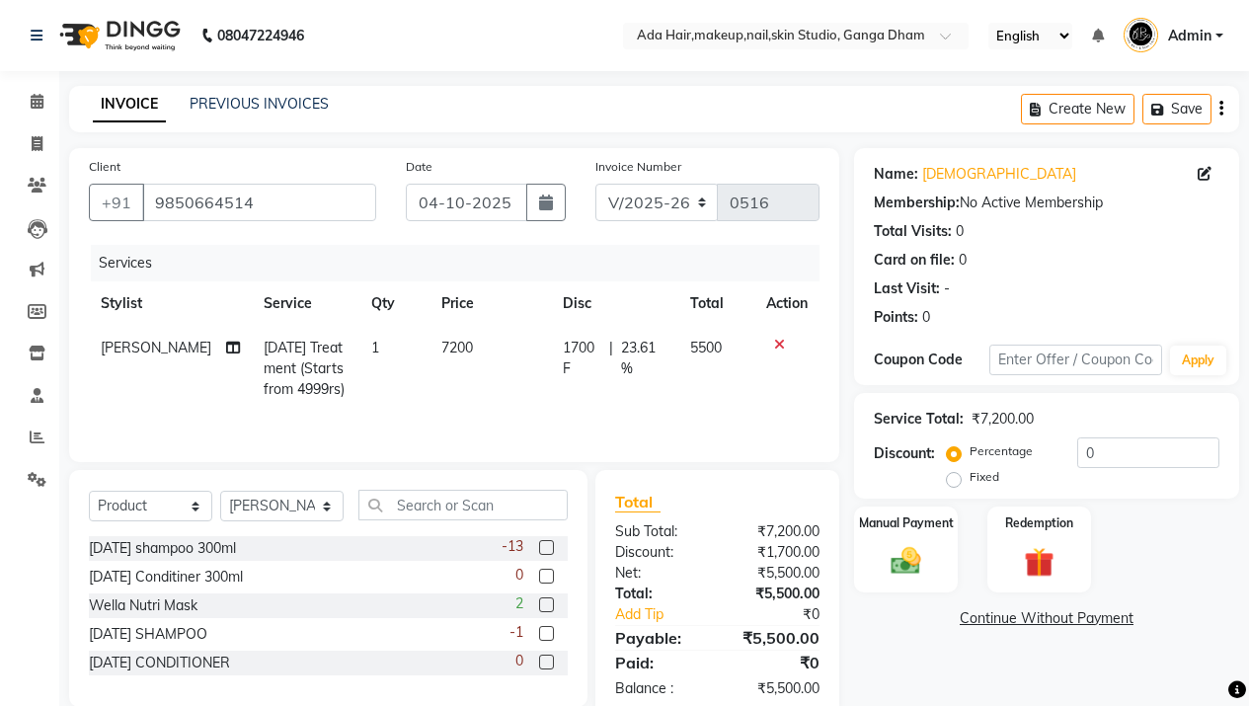
click at [711, 392] on td "5500" at bounding box center [716, 369] width 76 height 86
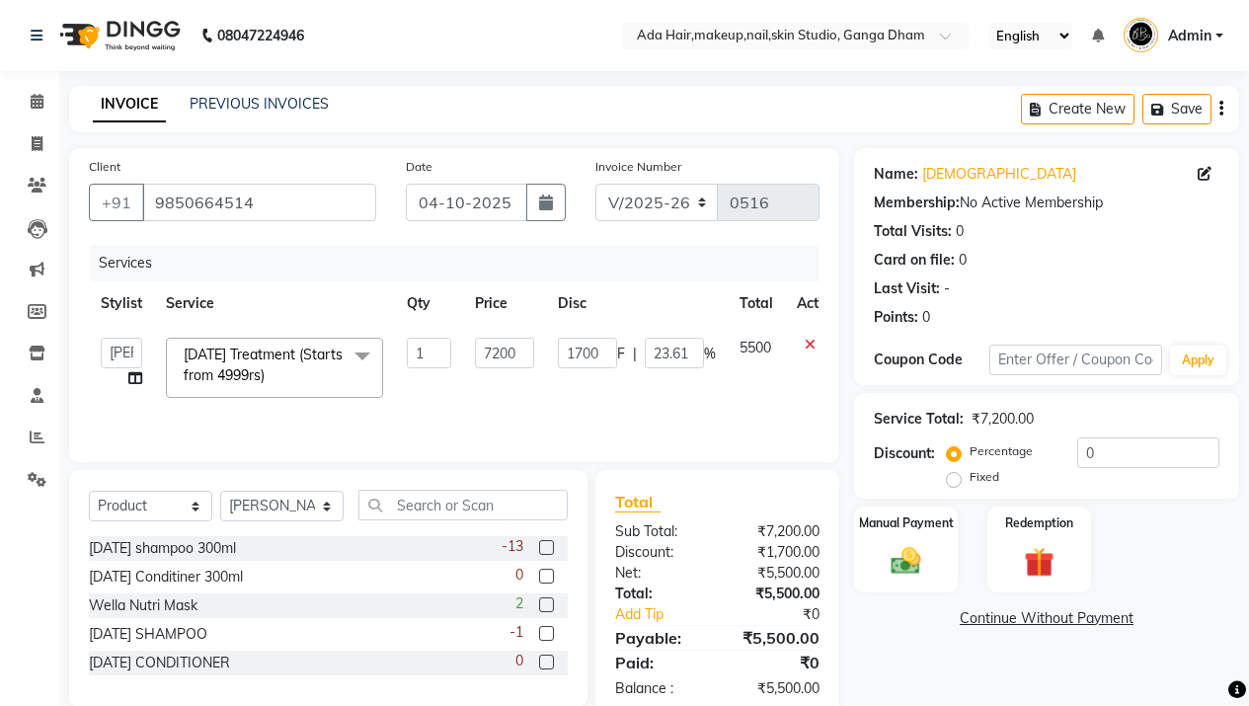
click at [757, 399] on td "5500" at bounding box center [755, 368] width 57 height 84
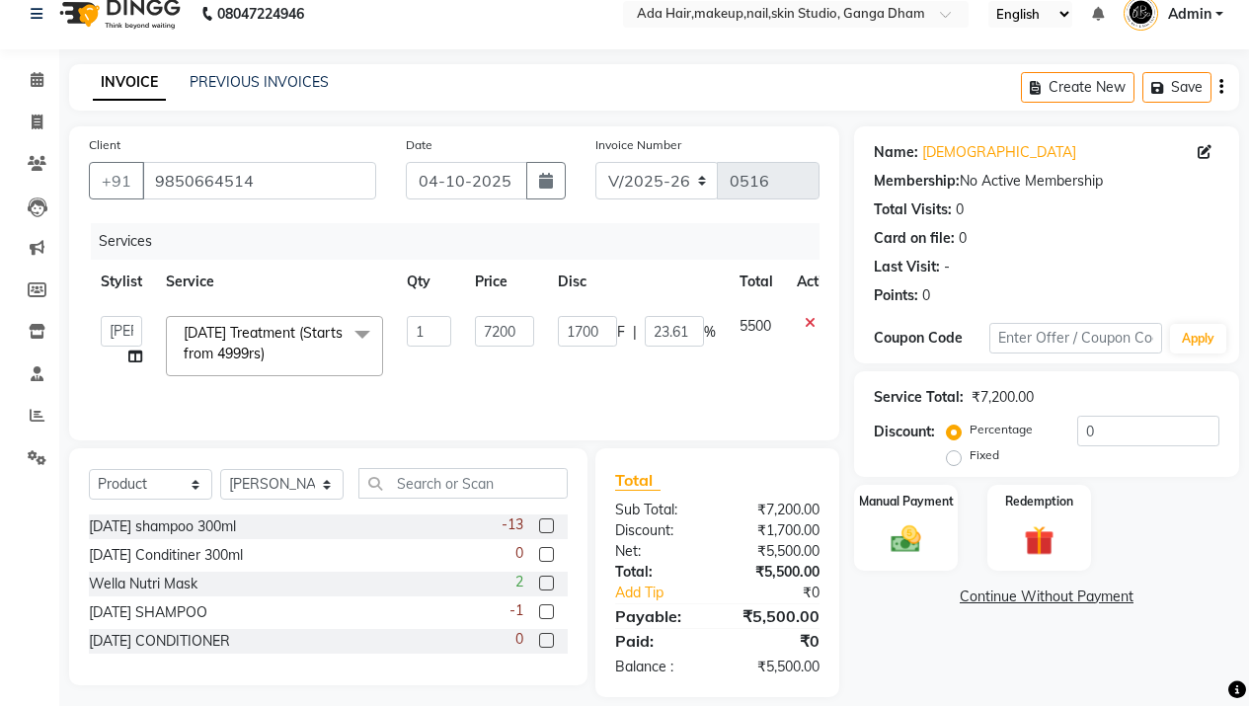
scroll to position [42, 0]
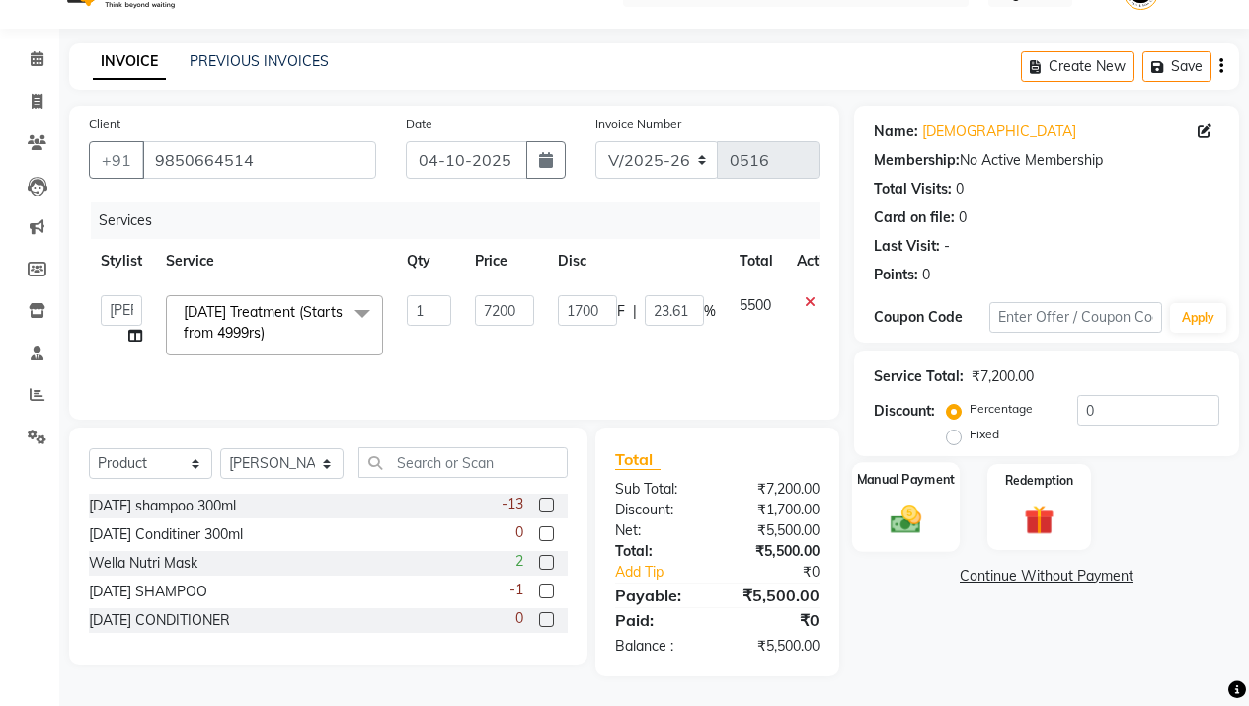
click at [884, 511] on img at bounding box center [905, 518] width 50 height 36
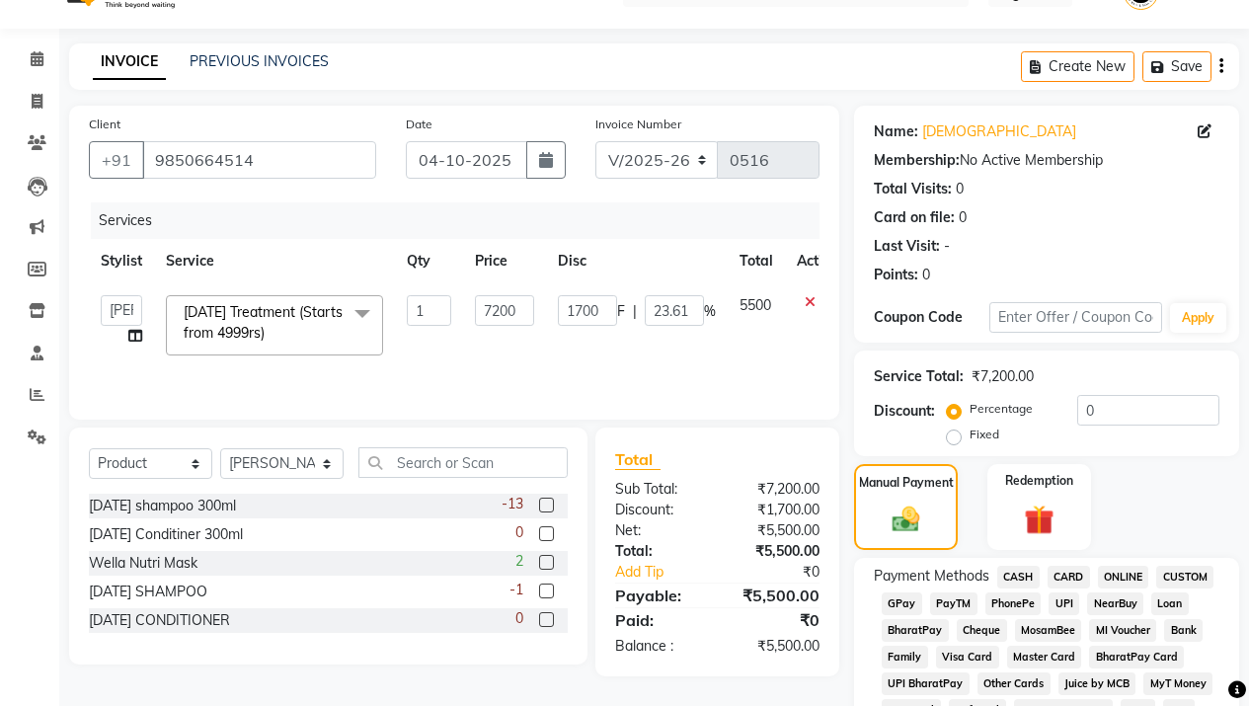
click at [890, 604] on span "GPay" at bounding box center [901, 603] width 40 height 23
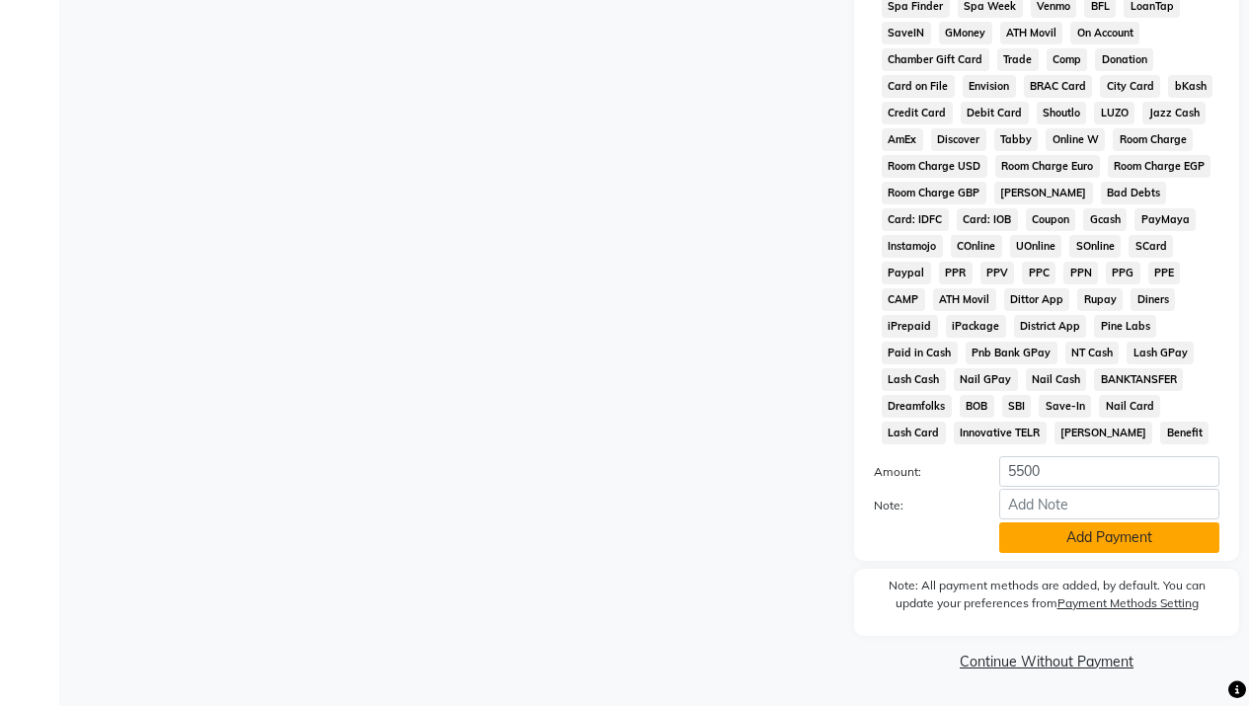
click at [1063, 544] on button "Add Payment" at bounding box center [1109, 537] width 220 height 31
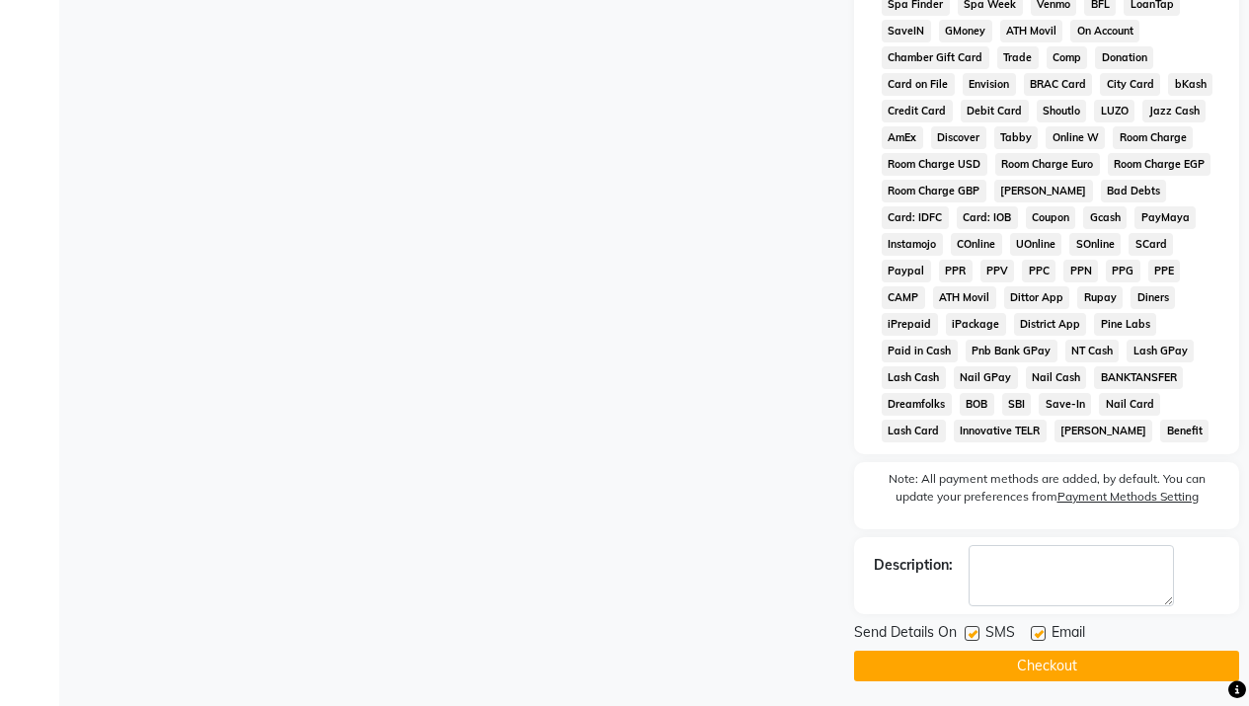
click at [999, 666] on button "Checkout" at bounding box center [1046, 665] width 385 height 31
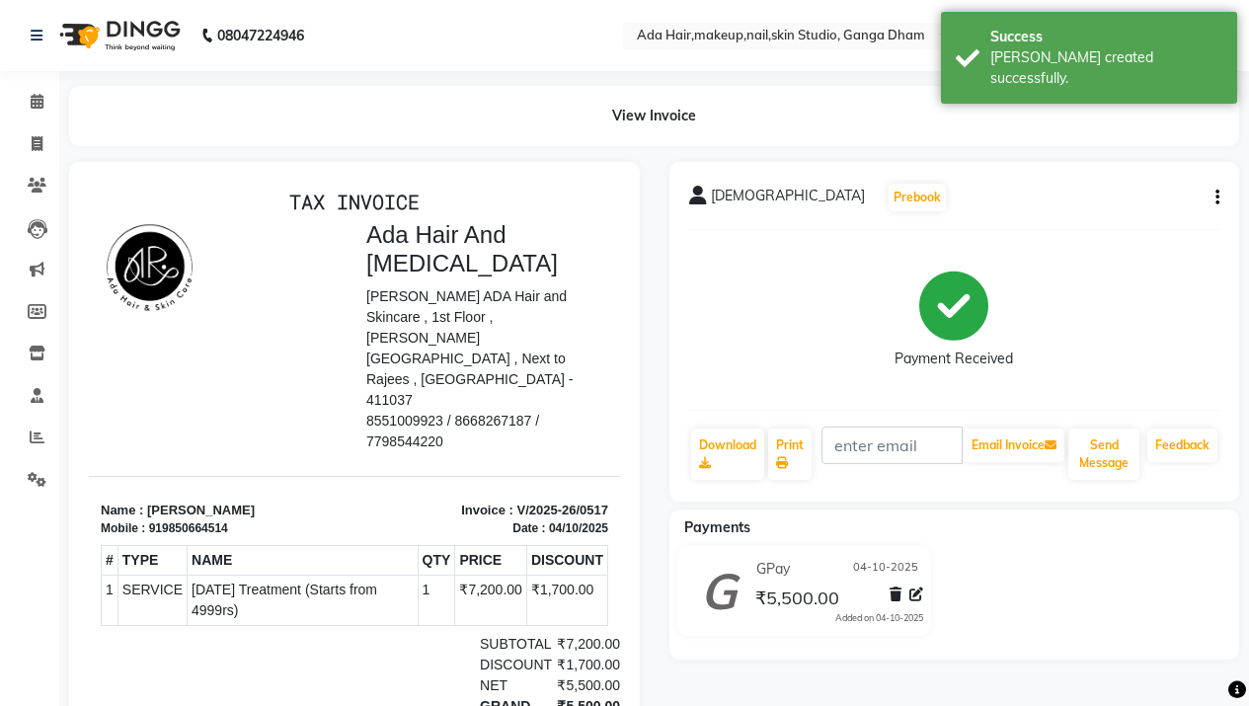
click at [127, 32] on img at bounding box center [117, 35] width 135 height 55
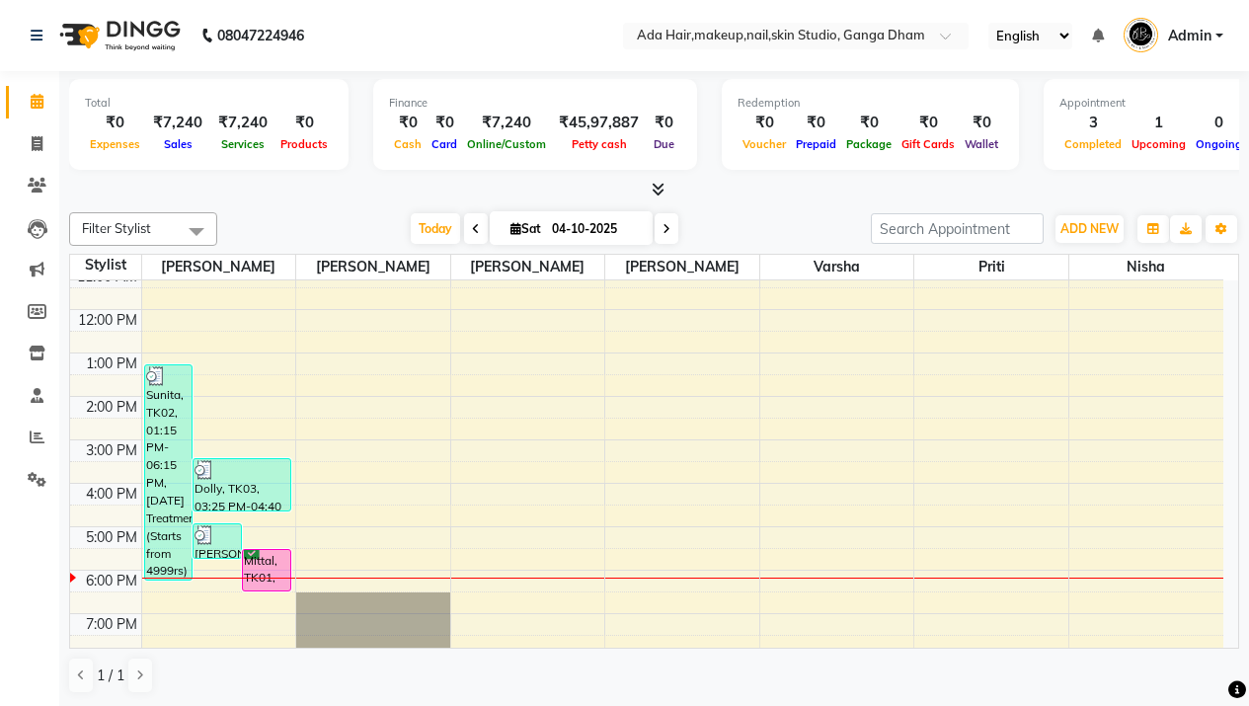
scroll to position [152, 0]
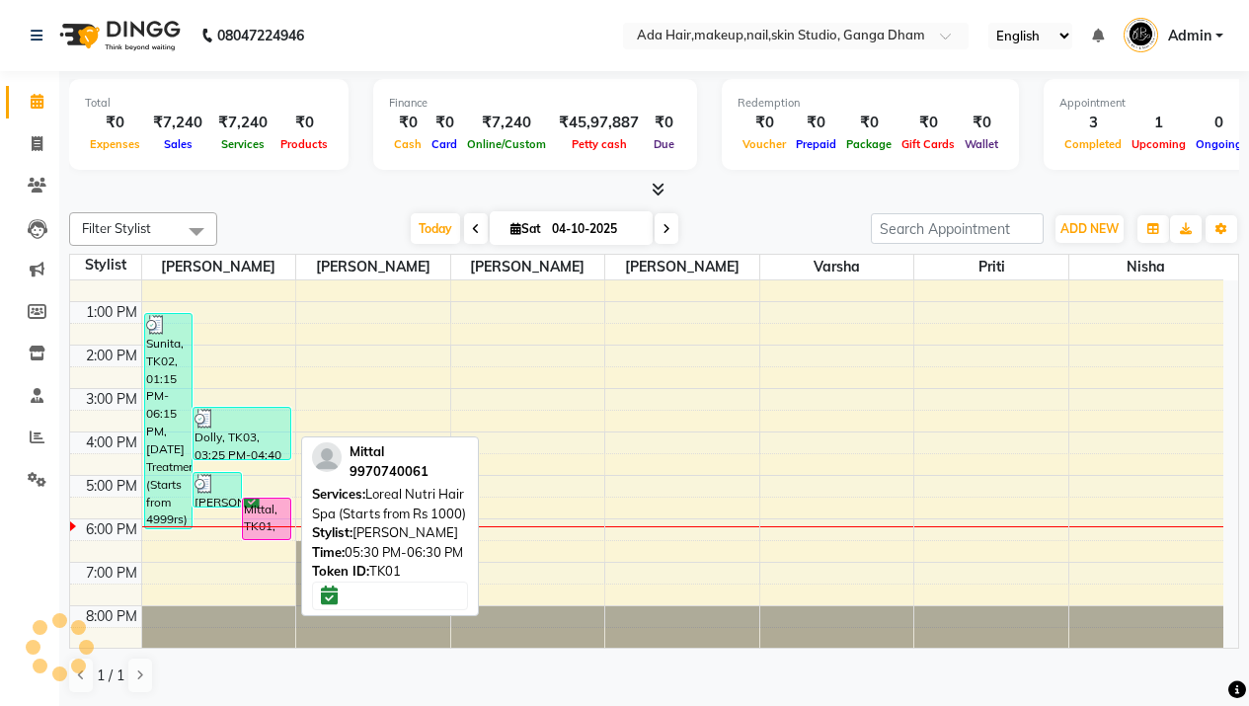
click at [271, 527] on div "Mittal, TK01, 05:30 PM-06:30 PM, Loreal Nutri Hair Spa (Starts from Rs 1000)" at bounding box center [266, 518] width 47 height 40
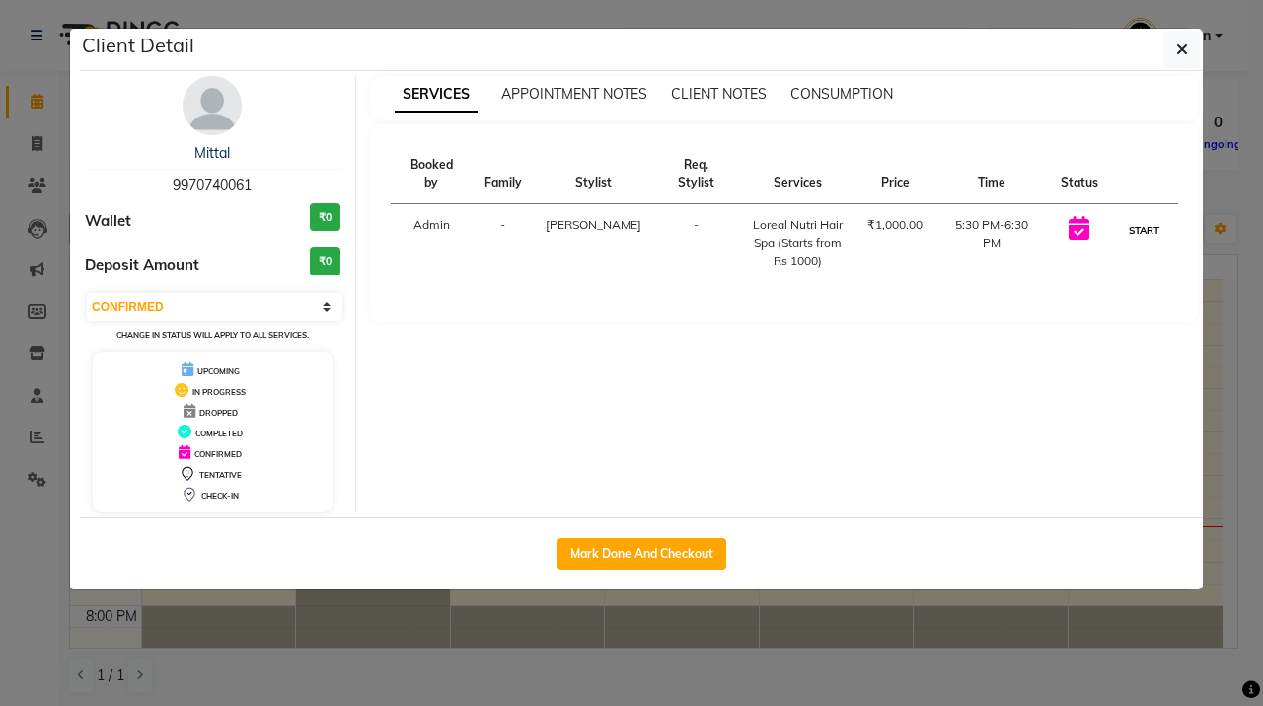
click at [1160, 218] on button "START" at bounding box center [1144, 230] width 40 height 25
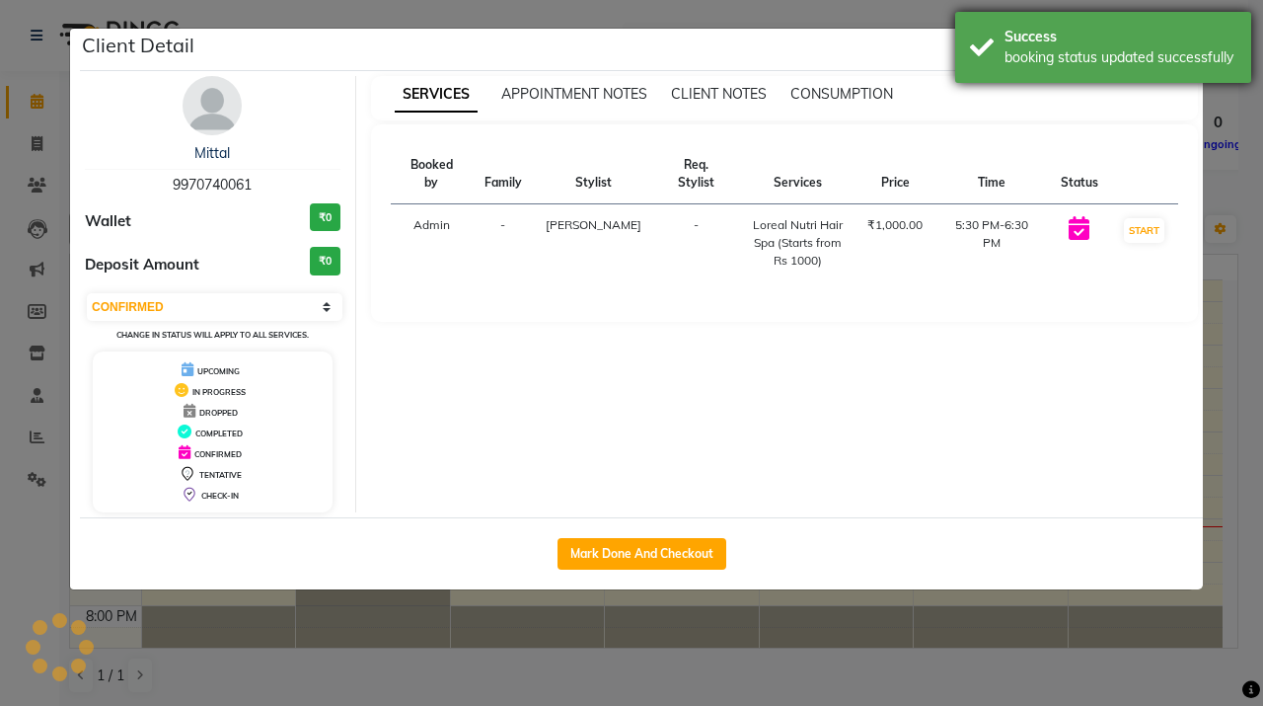
select select "1"
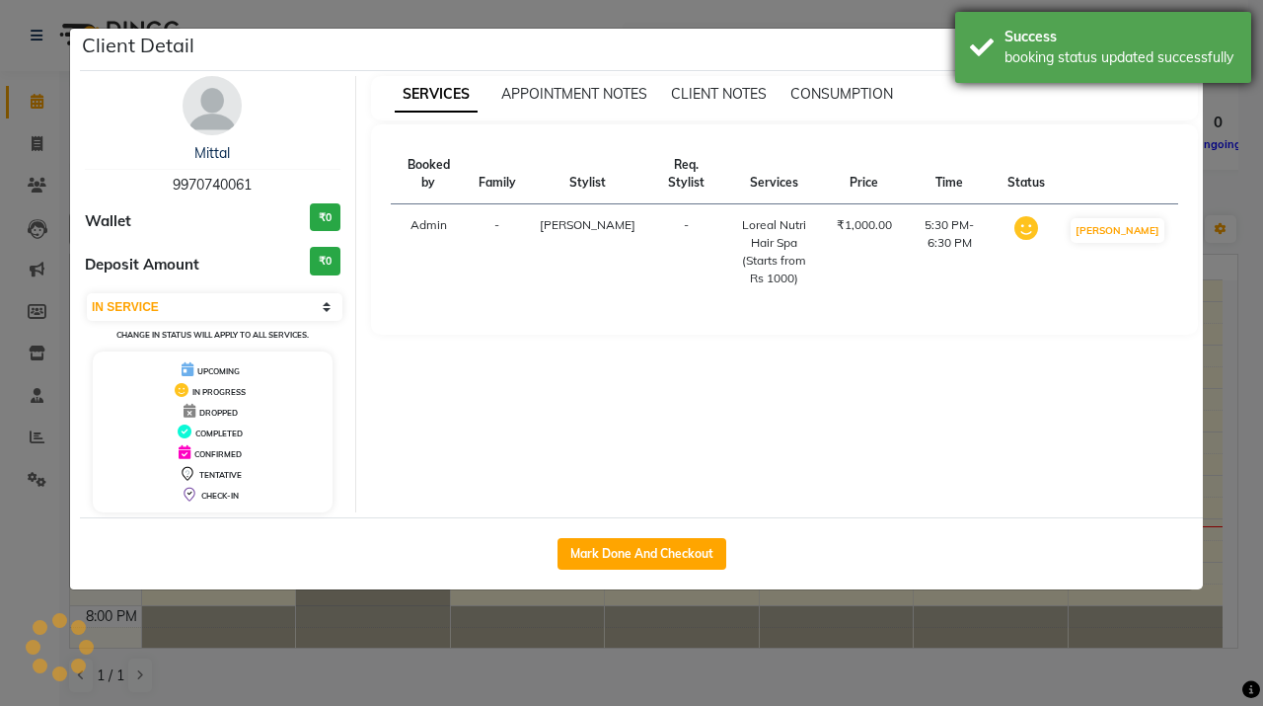
click at [1190, 53] on div "booking status updated successfully" at bounding box center [1121, 57] width 232 height 21
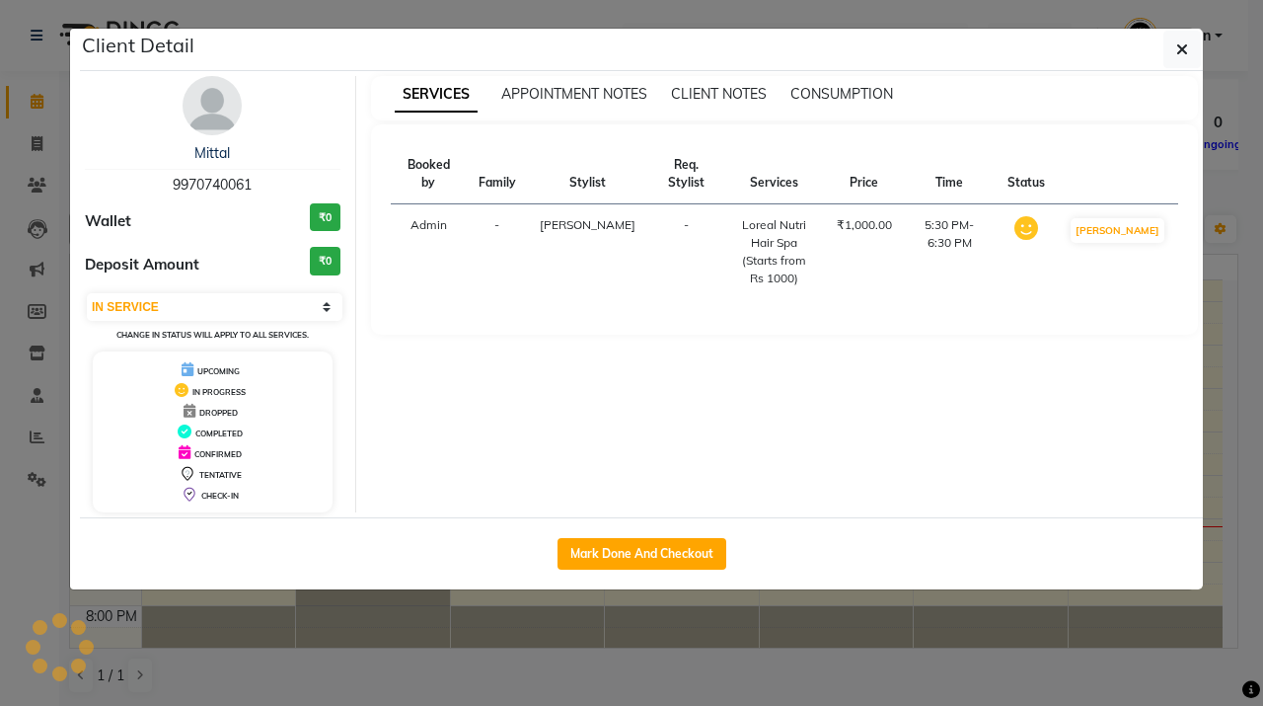
click at [1190, 53] on button "button" at bounding box center [1183, 50] width 38 height 38
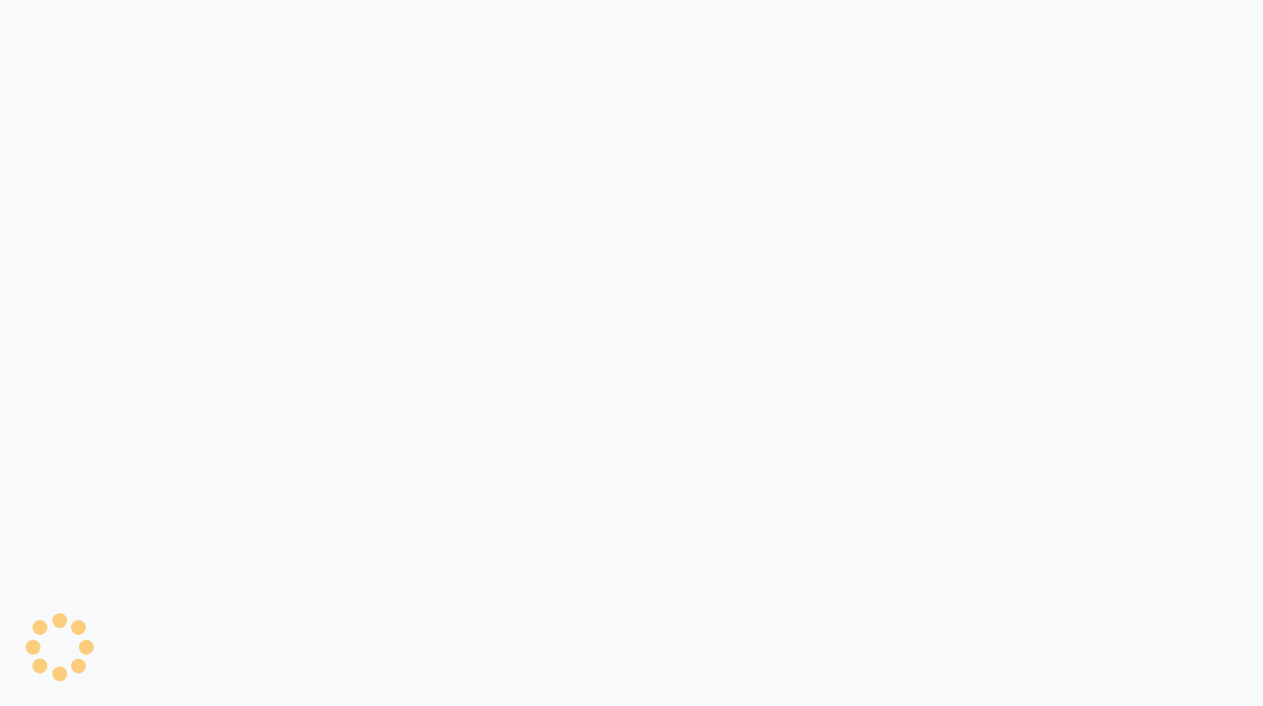
select select "748"
select select "service"
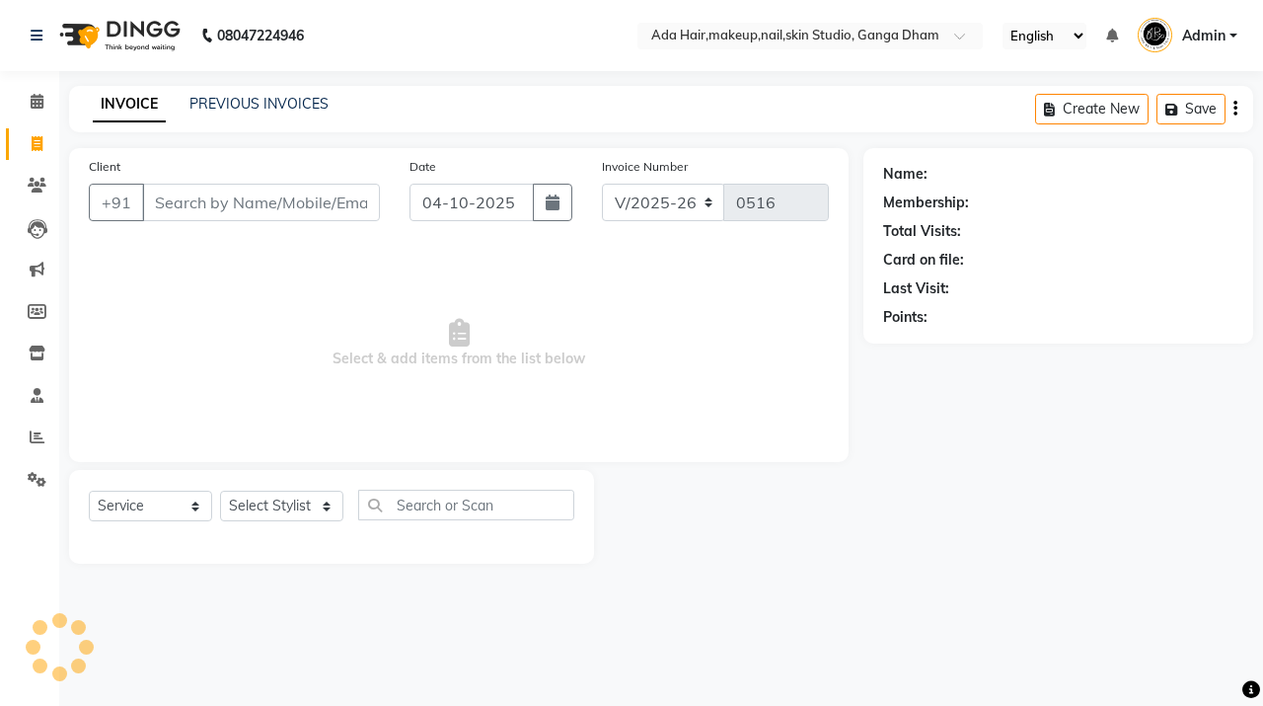
select select "11917"
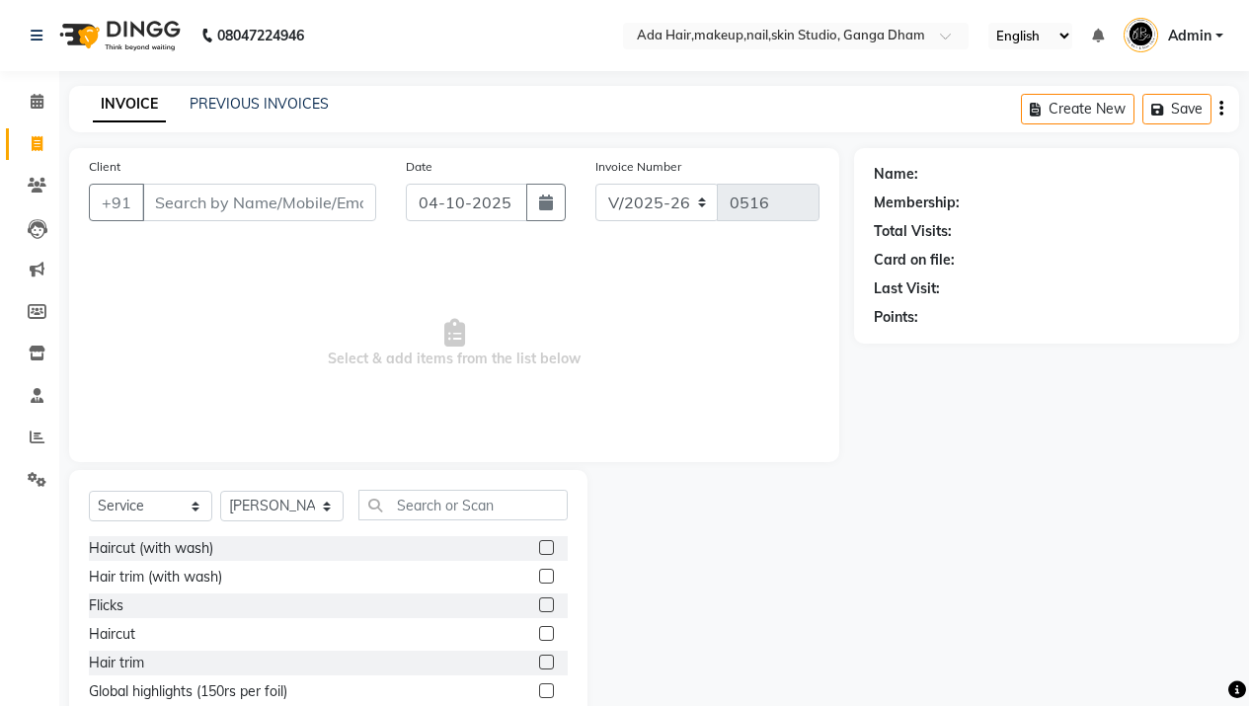
click at [130, 44] on img at bounding box center [117, 35] width 135 height 55
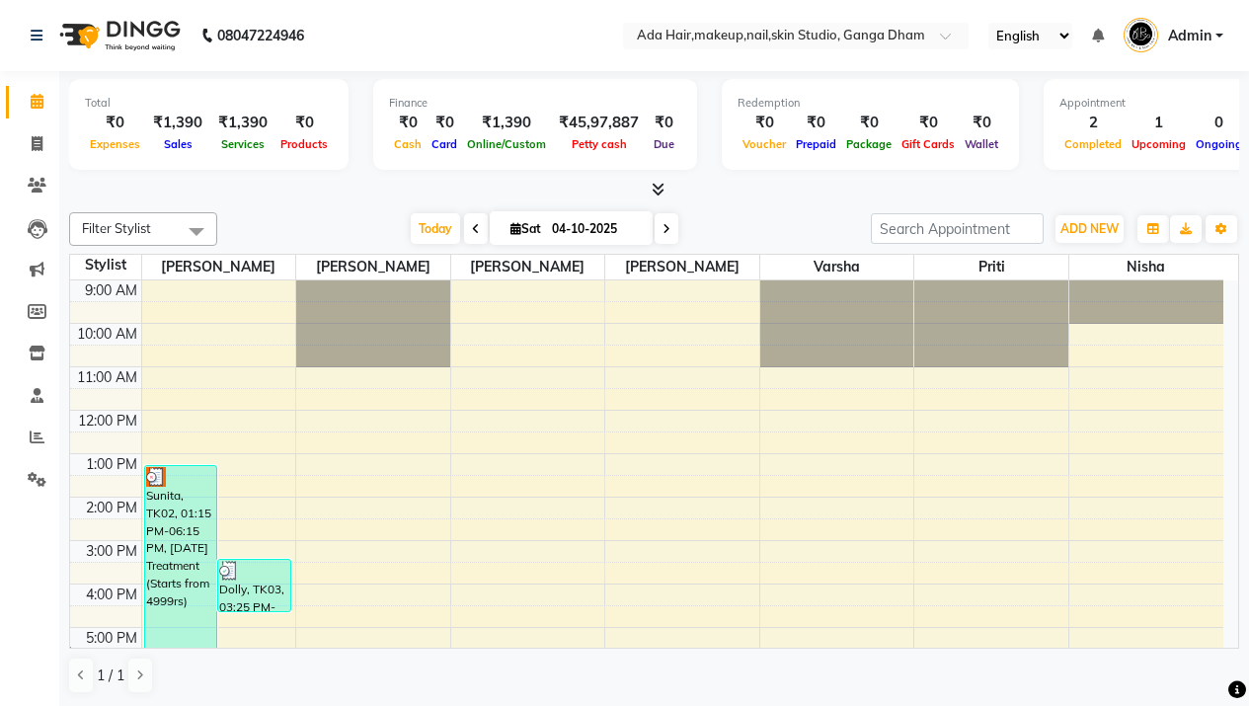
scroll to position [1, 0]
click at [27, 141] on span at bounding box center [37, 143] width 35 height 23
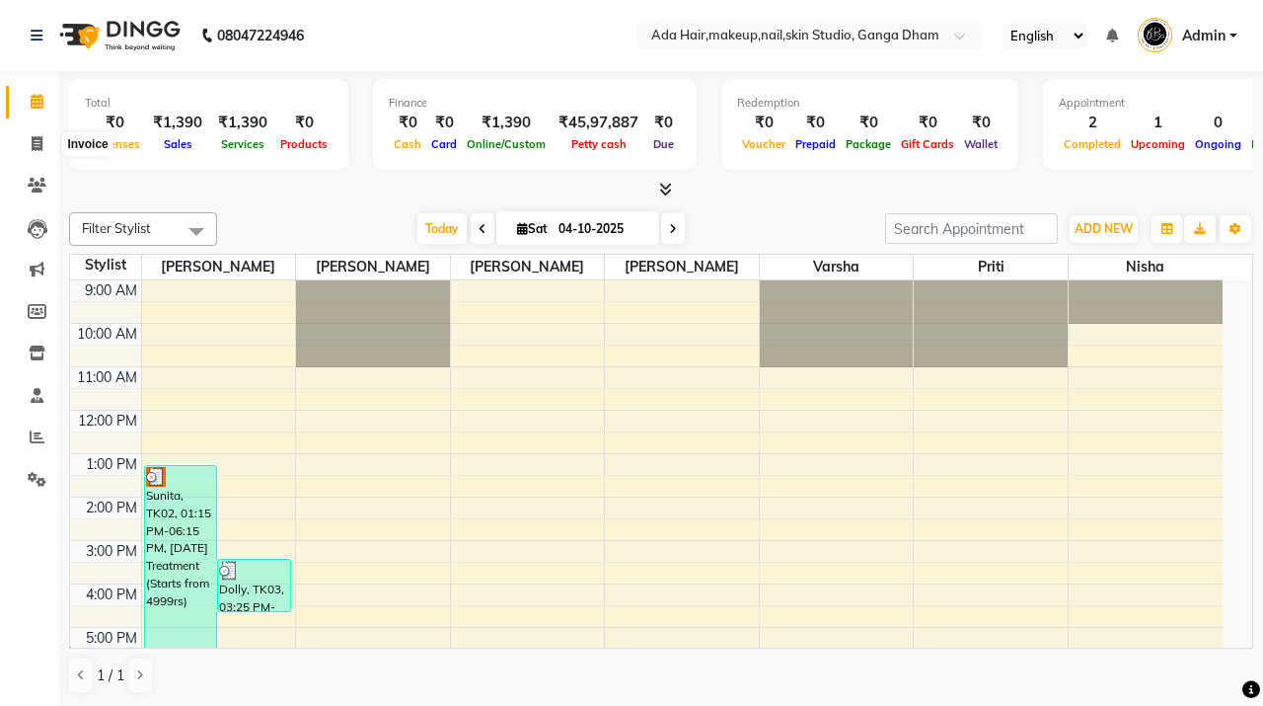
select select "748"
select select "service"
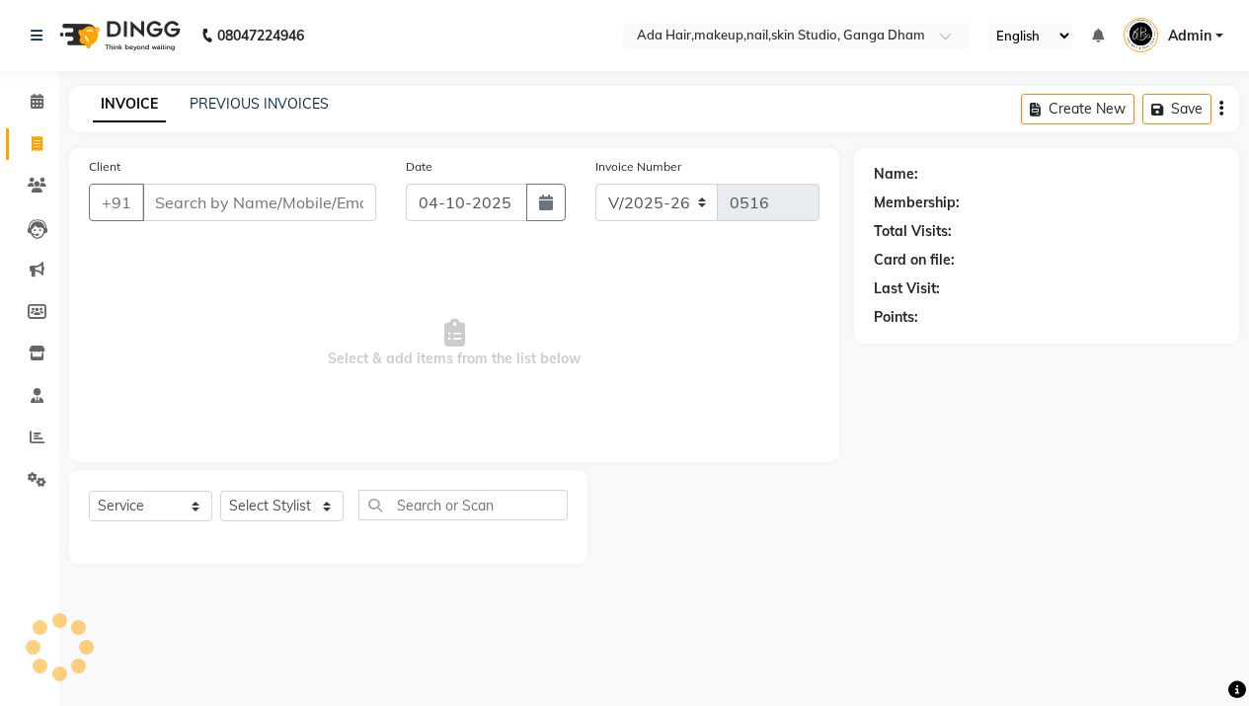
select select "11917"
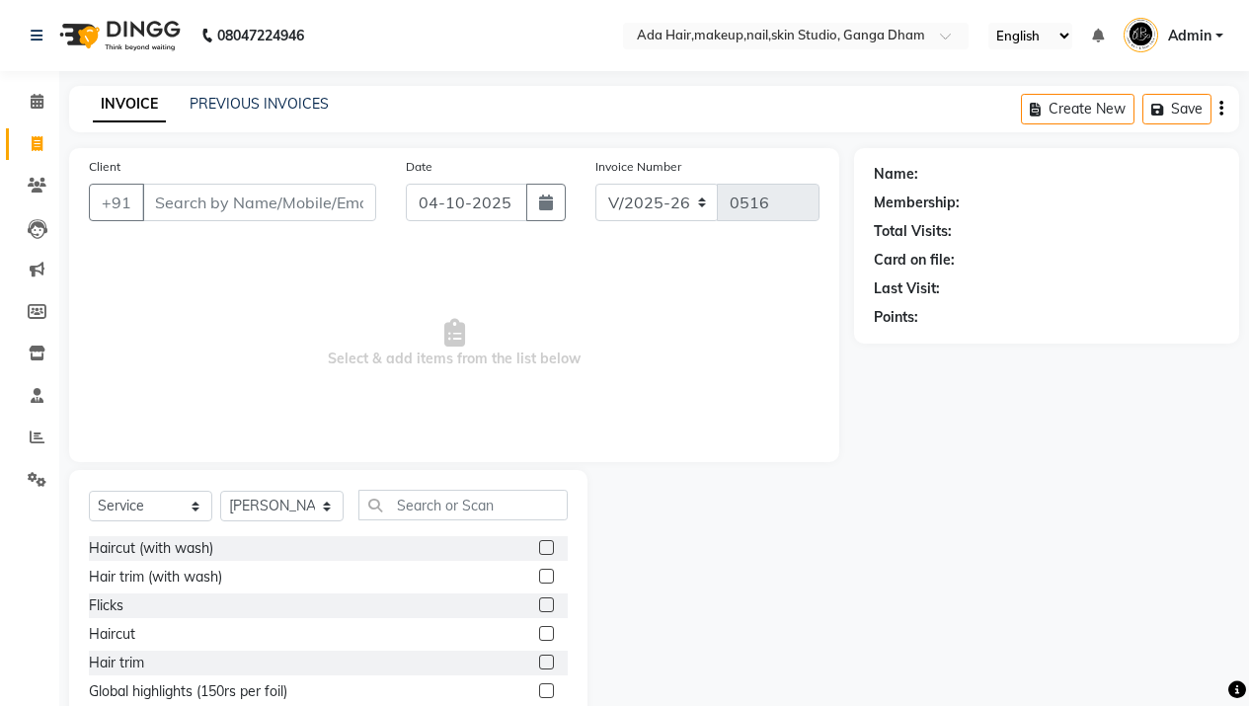
click at [321, 202] on input "Client" at bounding box center [259, 203] width 234 height 38
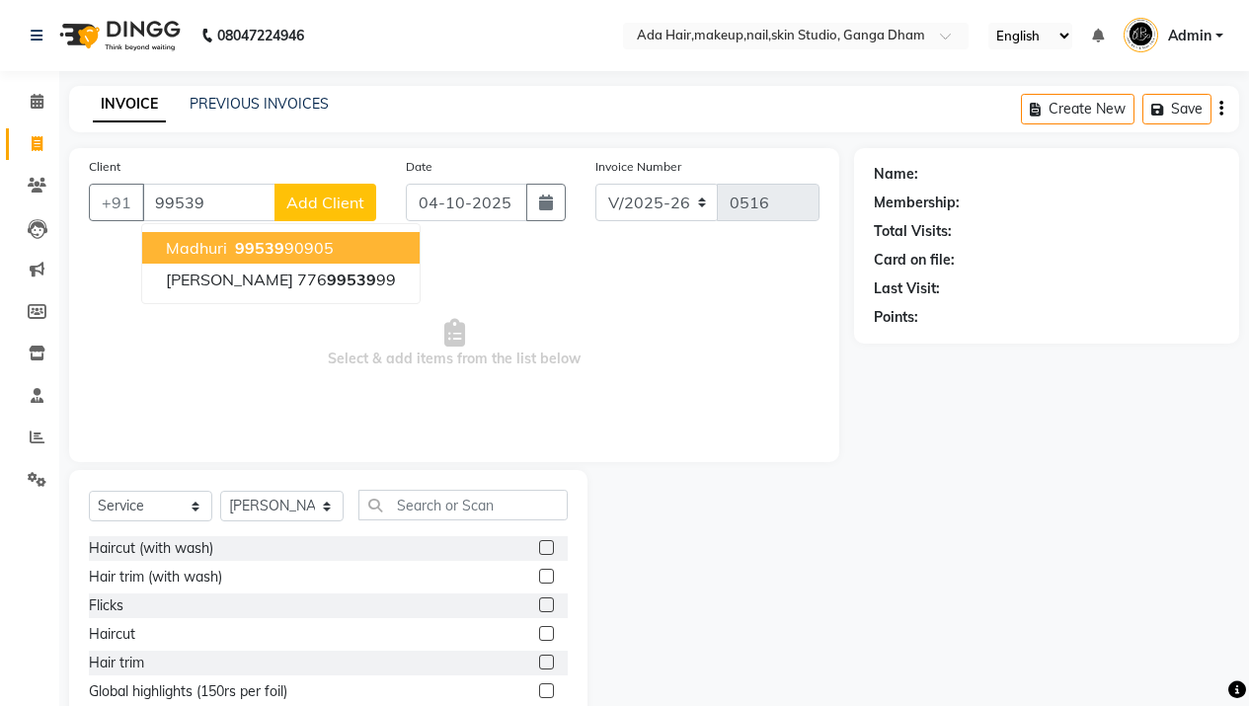
click at [318, 238] on ngb-highlight "99539 90905" at bounding box center [282, 248] width 103 height 20
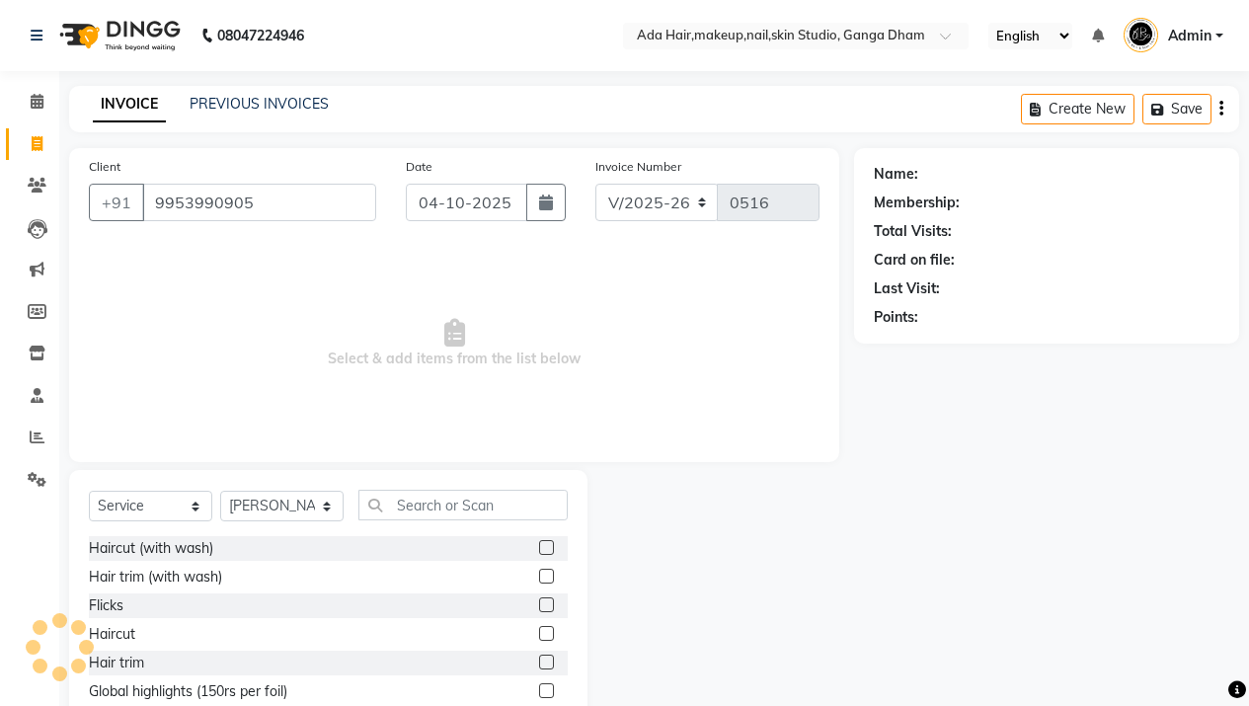
type input "9953990905"
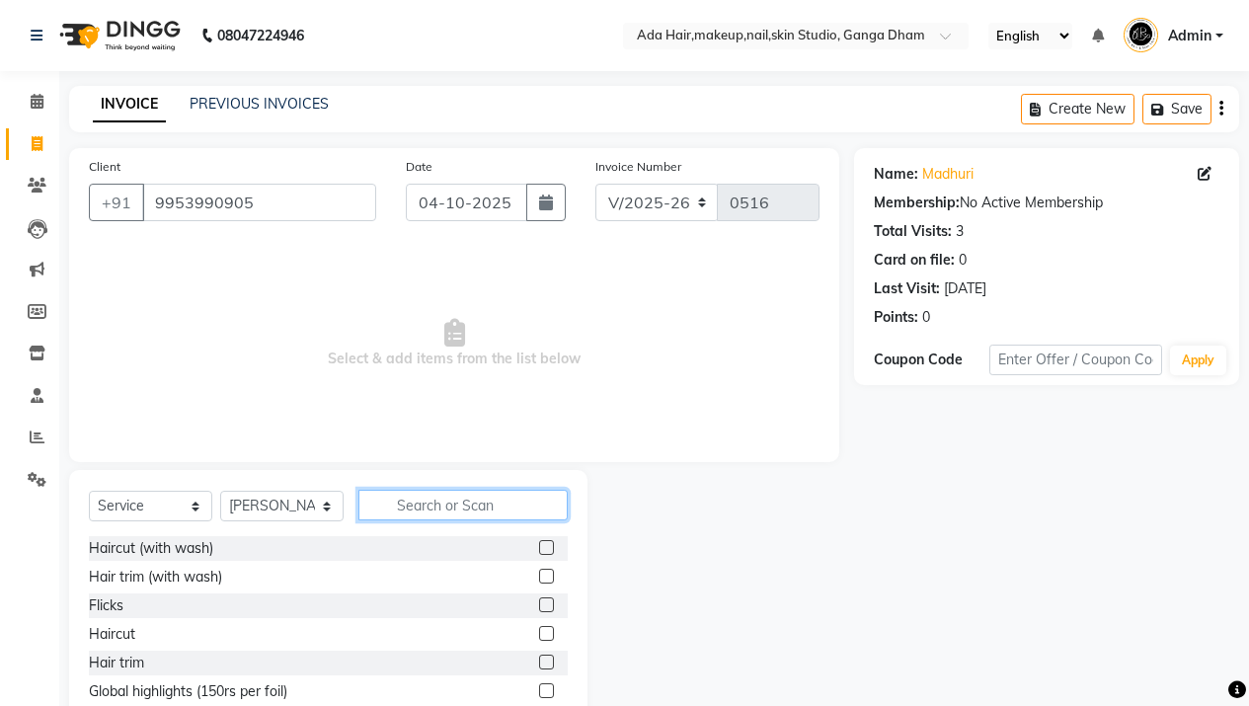
click at [442, 506] on input "text" at bounding box center [462, 505] width 209 height 31
type input "hair w"
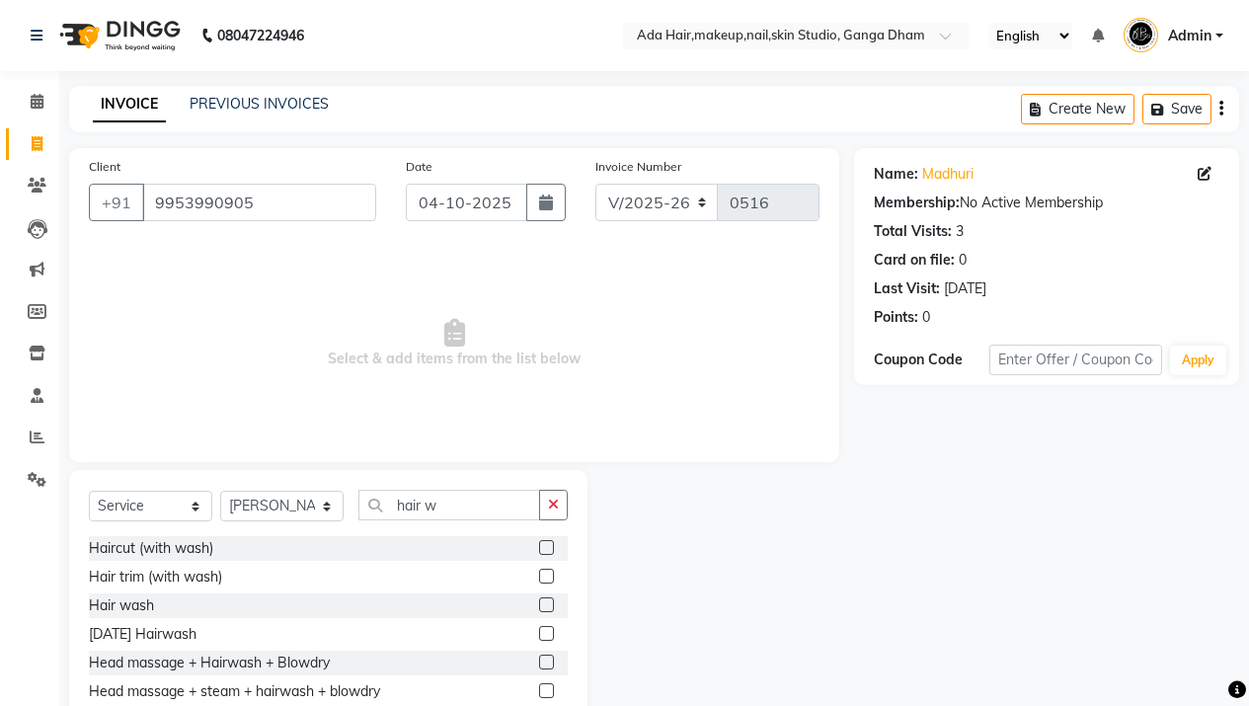
click at [539, 603] on label at bounding box center [546, 604] width 15 height 15
click at [539, 603] on input "checkbox" at bounding box center [545, 605] width 13 height 13
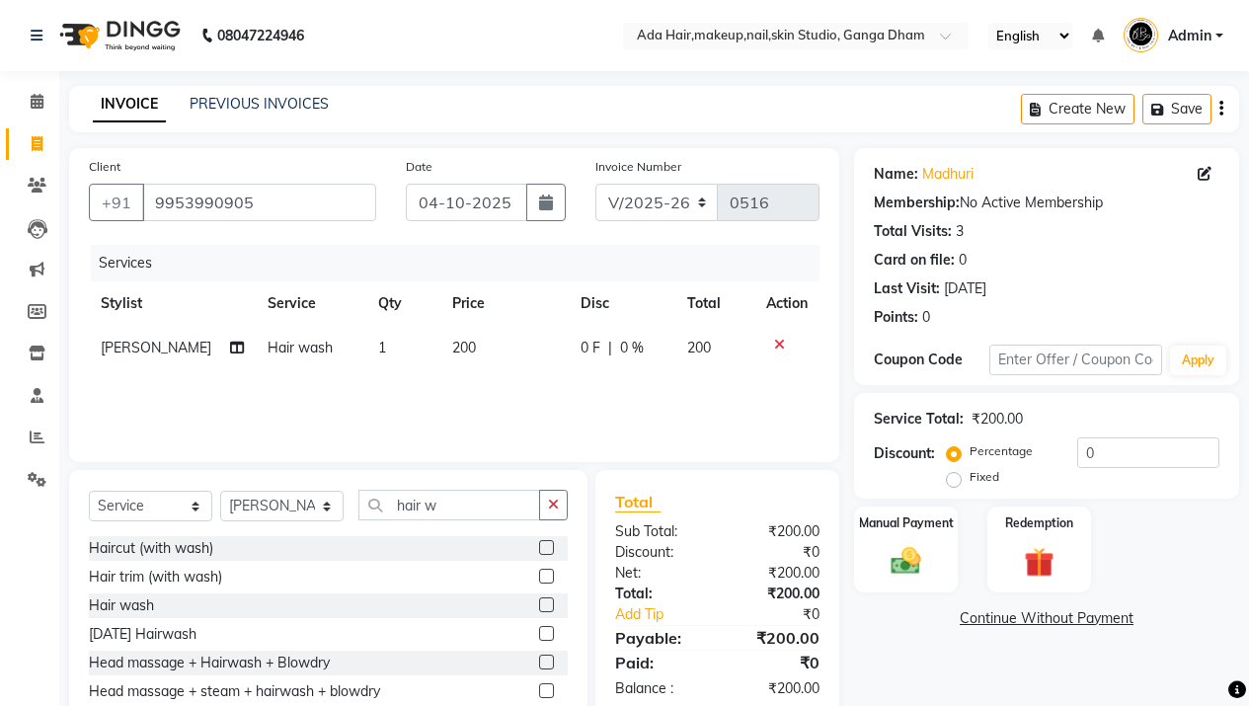
checkbox input "false"
click at [473, 483] on div "Select Service Product Membership Package Voucher Prepaid Gift Card Select Styl…" at bounding box center [328, 615] width 518 height 291
click at [475, 492] on input "hair w" at bounding box center [449, 505] width 182 height 31
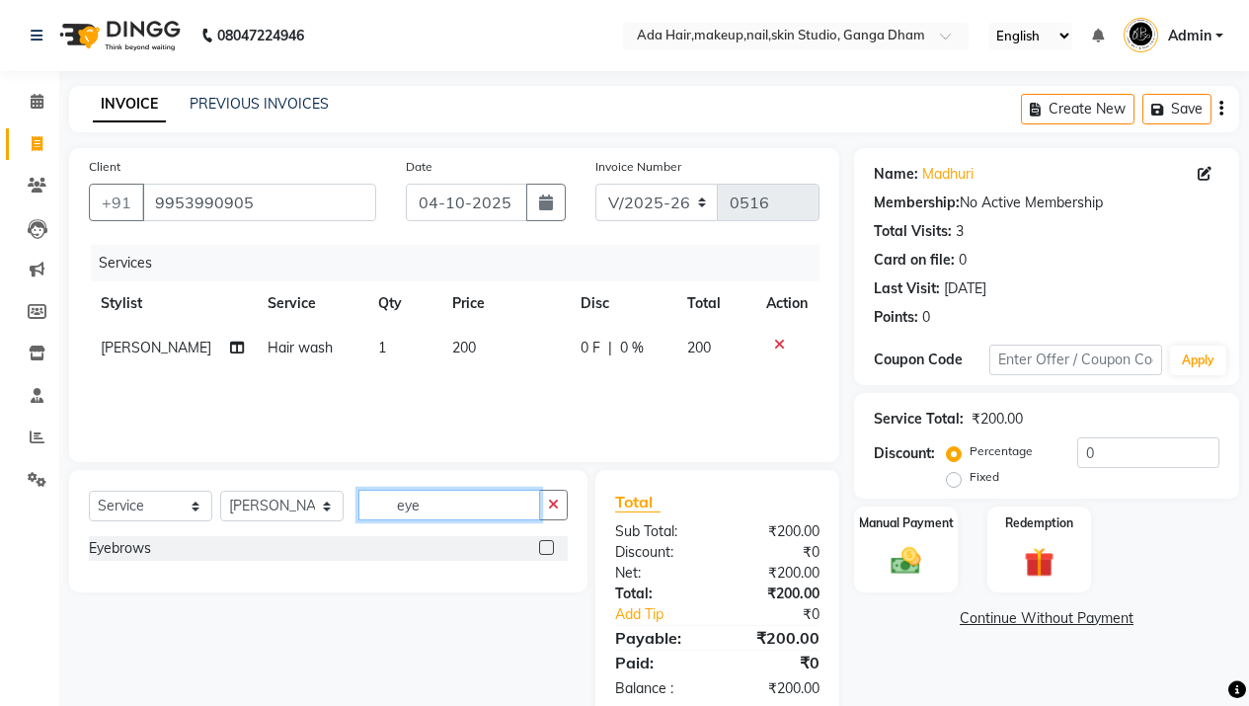
type input "eye"
click at [554, 550] on div at bounding box center [553, 548] width 29 height 25
click at [552, 549] on label at bounding box center [546, 547] width 15 height 15
click at [552, 549] on input "checkbox" at bounding box center [545, 548] width 13 height 13
checkbox input "false"
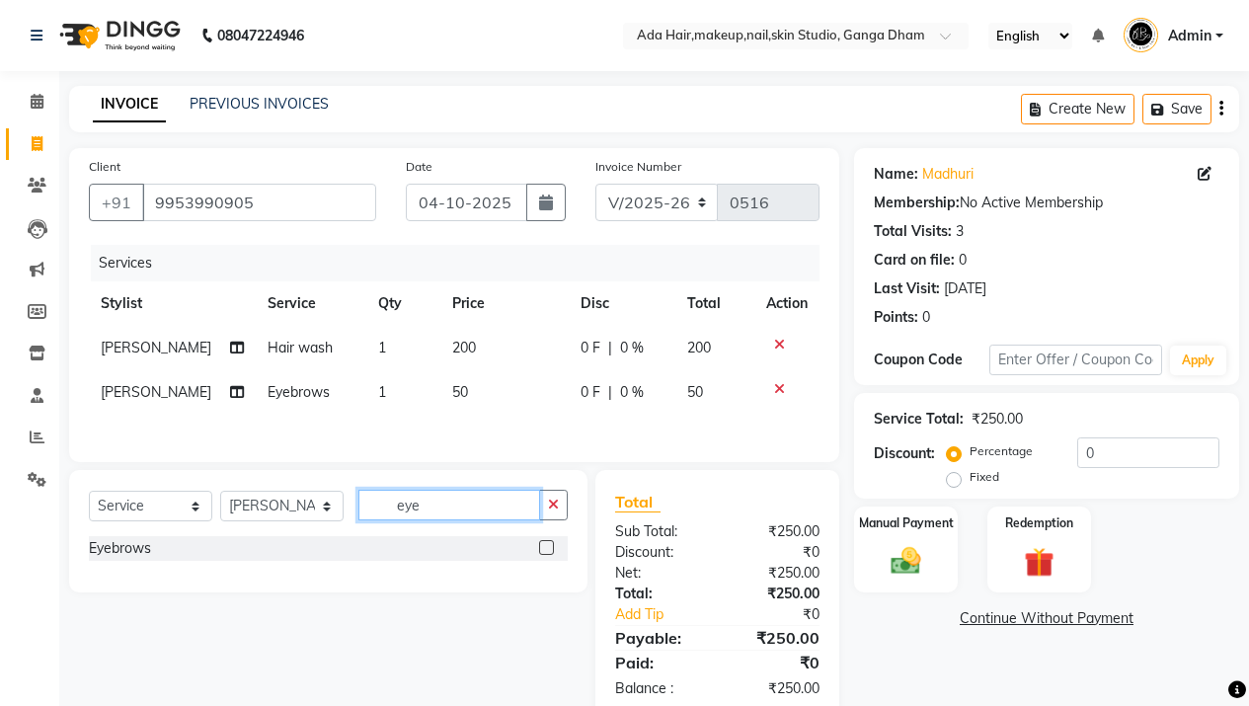
click at [478, 501] on input "eye" at bounding box center [449, 505] width 182 height 31
type input "upp"
click at [552, 553] on label at bounding box center [546, 547] width 15 height 15
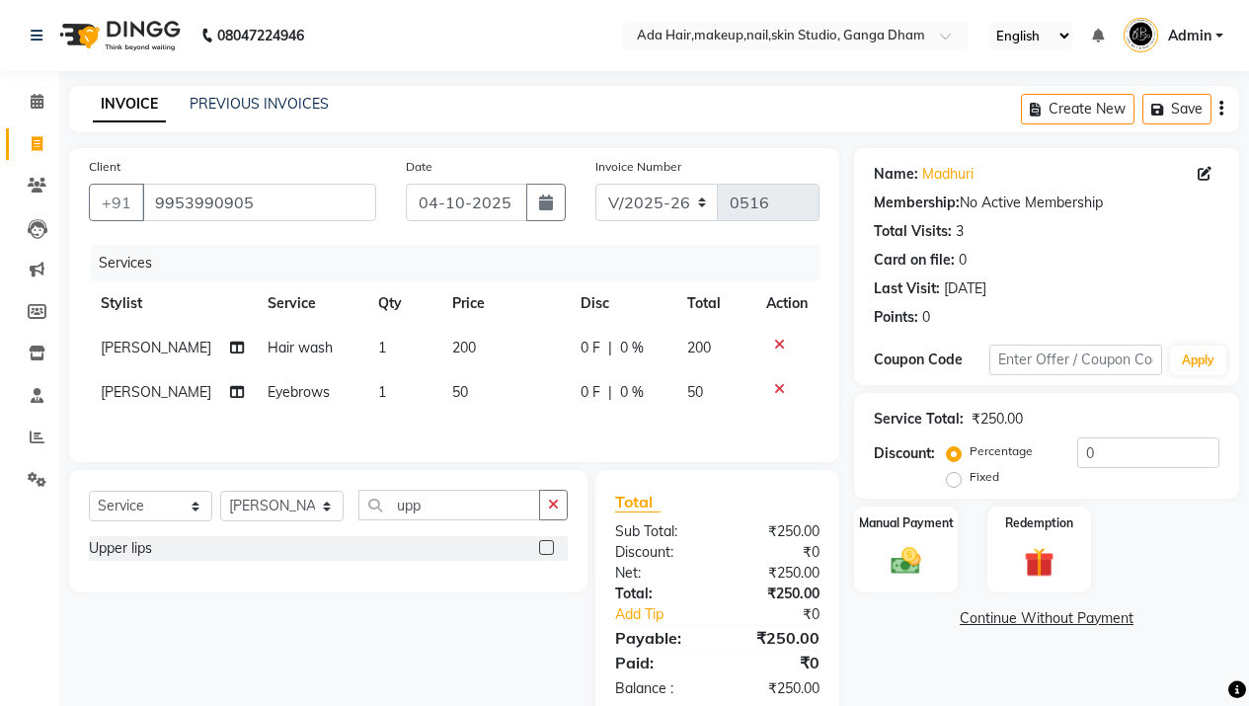
click at [552, 553] on input "checkbox" at bounding box center [545, 548] width 13 height 13
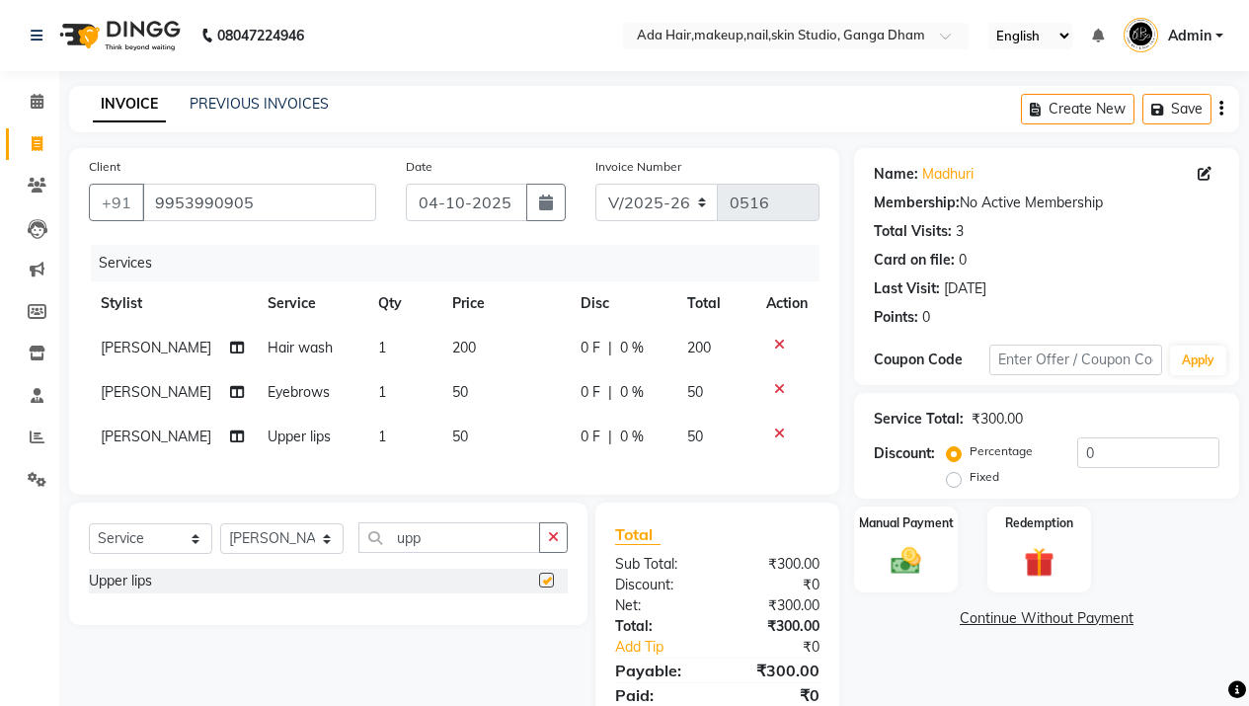
checkbox input "false"
click at [440, 398] on td "50" at bounding box center [504, 392] width 128 height 44
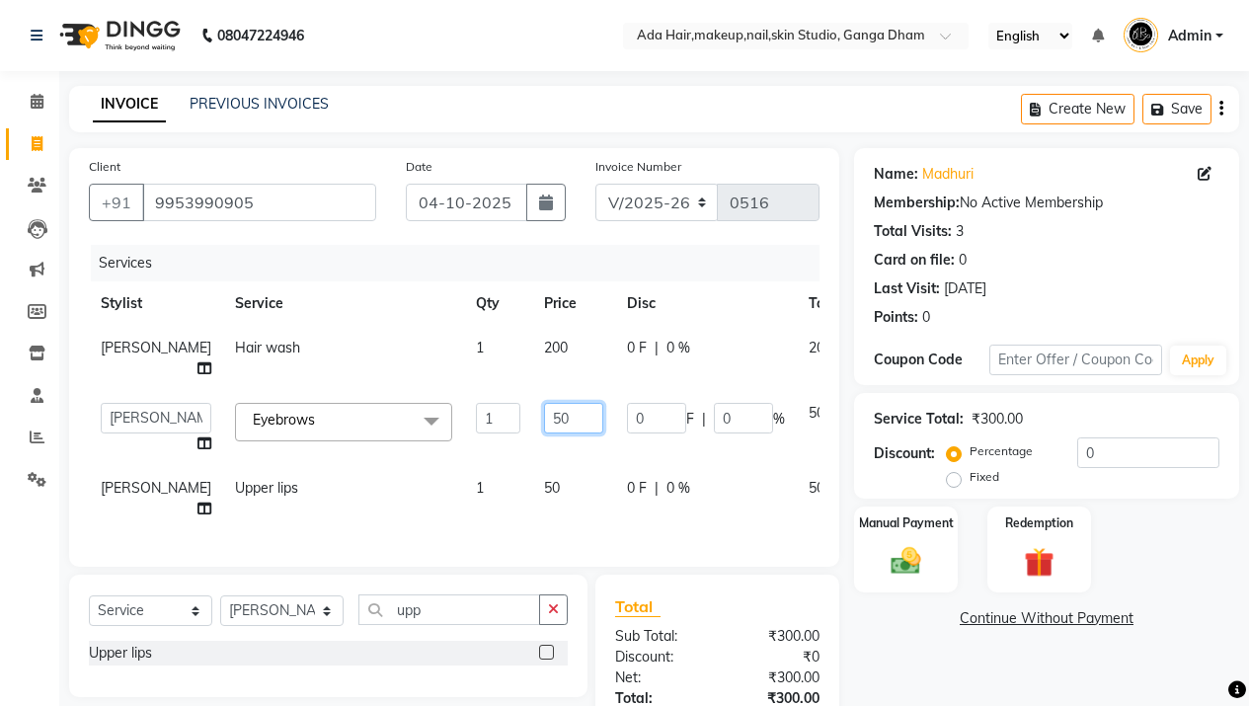
click at [544, 433] on input "50" at bounding box center [573, 418] width 59 height 31
type input "0"
type input "100"
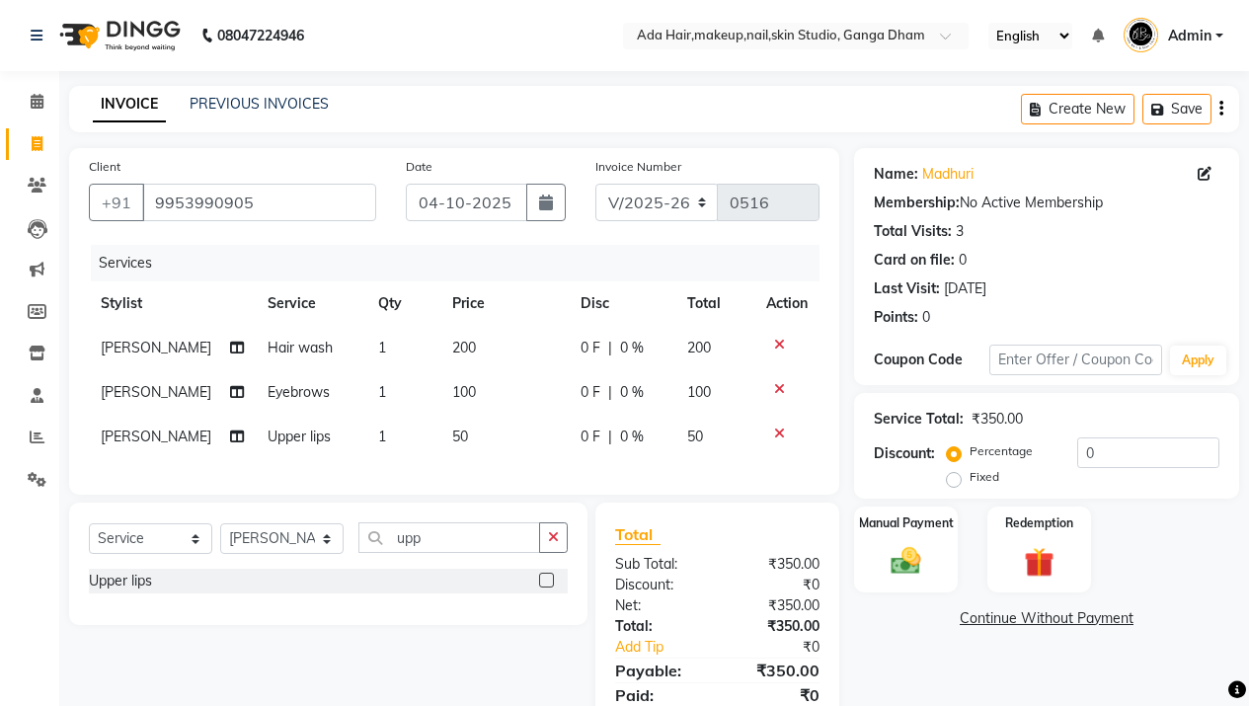
click at [679, 533] on div "Client [PHONE_NUMBER] Date [DATE] Invoice Number V/2025 V/[PHONE_NUMBER] Servic…" at bounding box center [454, 449] width 800 height 603
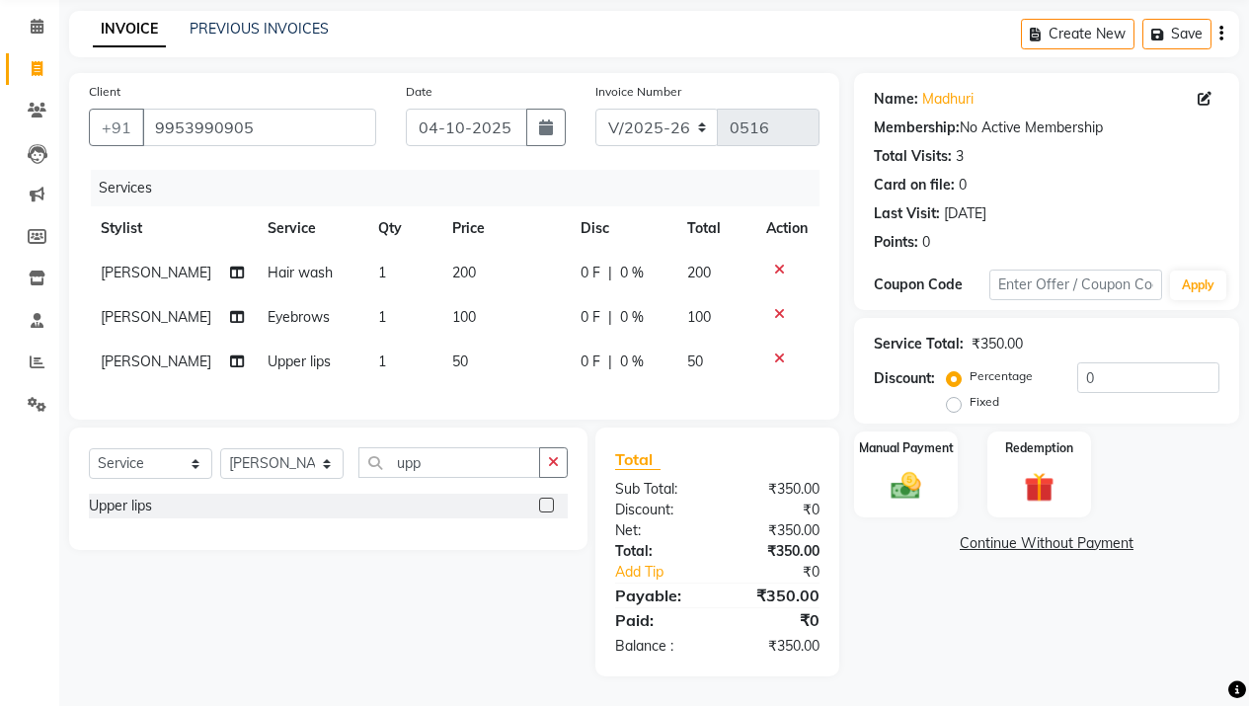
scroll to position [90, 0]
click at [895, 442] on div "Manual Payment" at bounding box center [906, 474] width 108 height 90
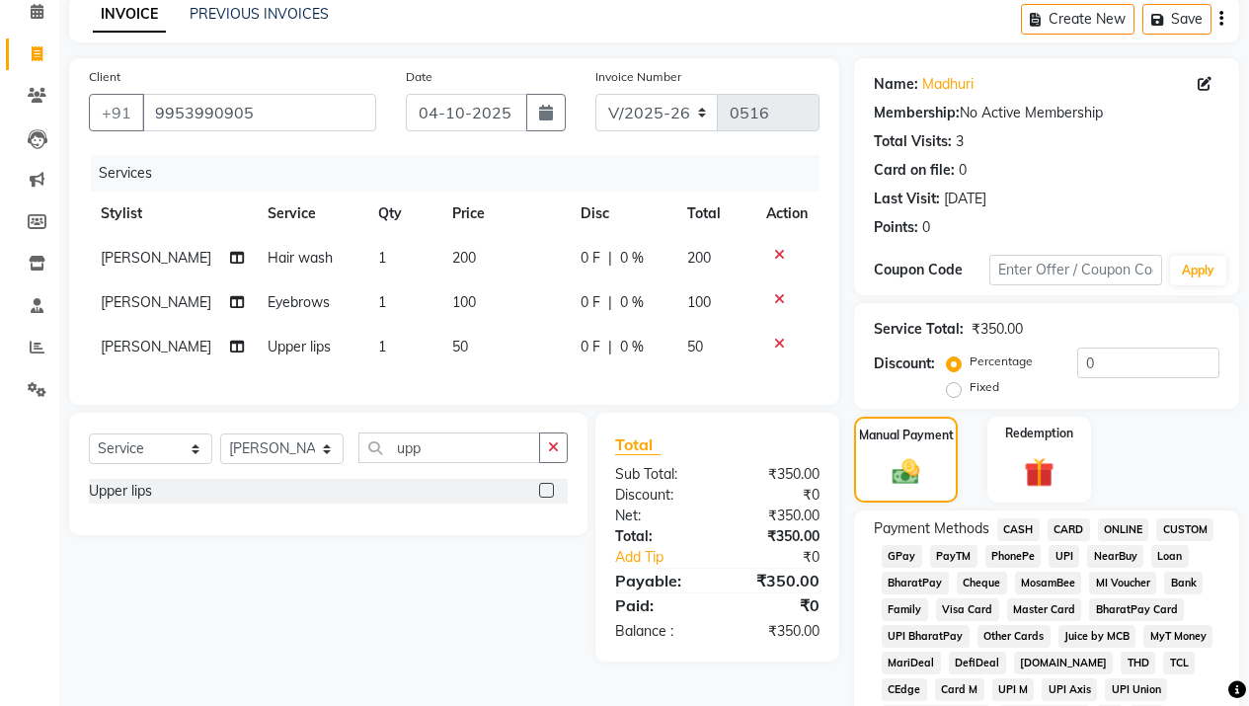
click at [895, 559] on span "GPay" at bounding box center [901, 556] width 40 height 23
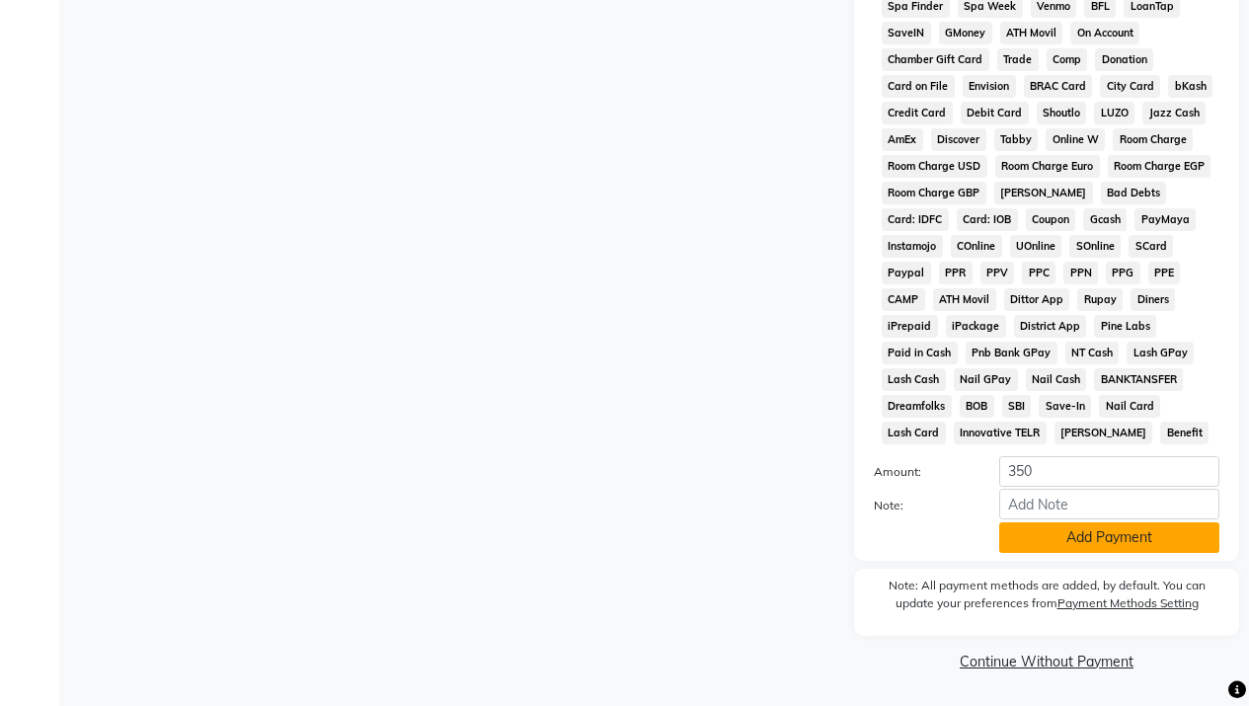
click at [1109, 552] on button "Add Payment" at bounding box center [1109, 537] width 220 height 31
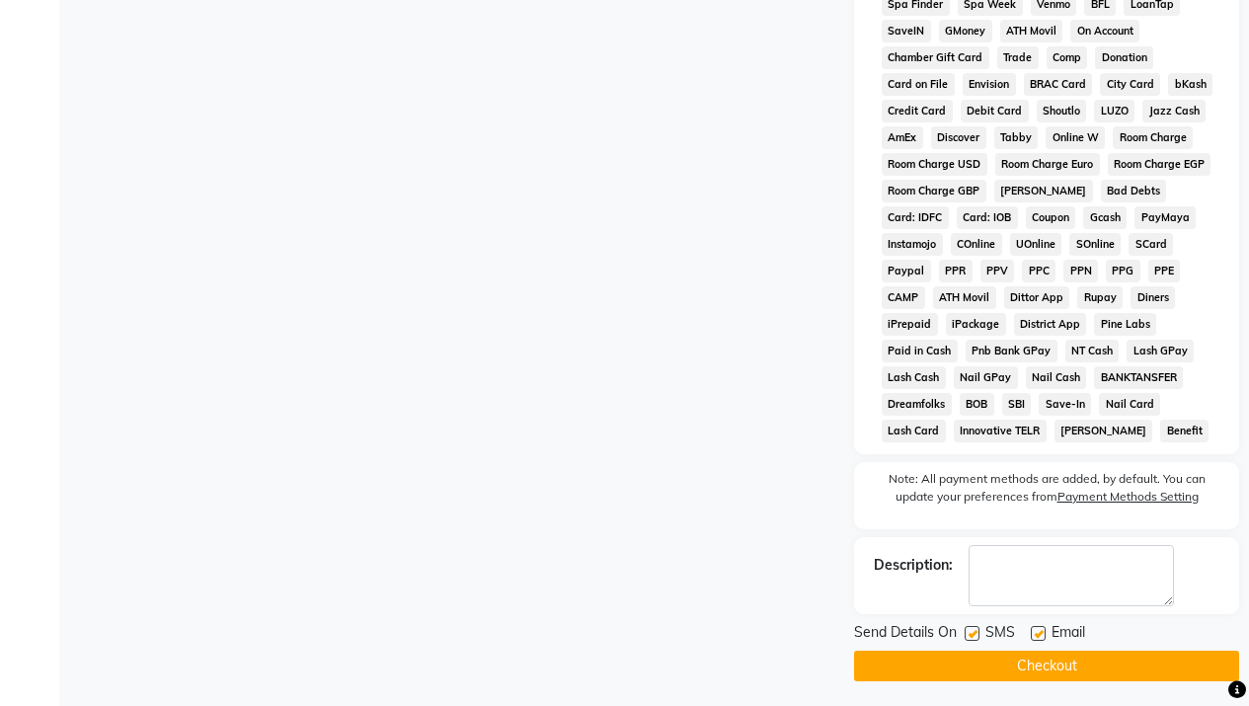
click at [1116, 670] on button "Checkout" at bounding box center [1046, 665] width 385 height 31
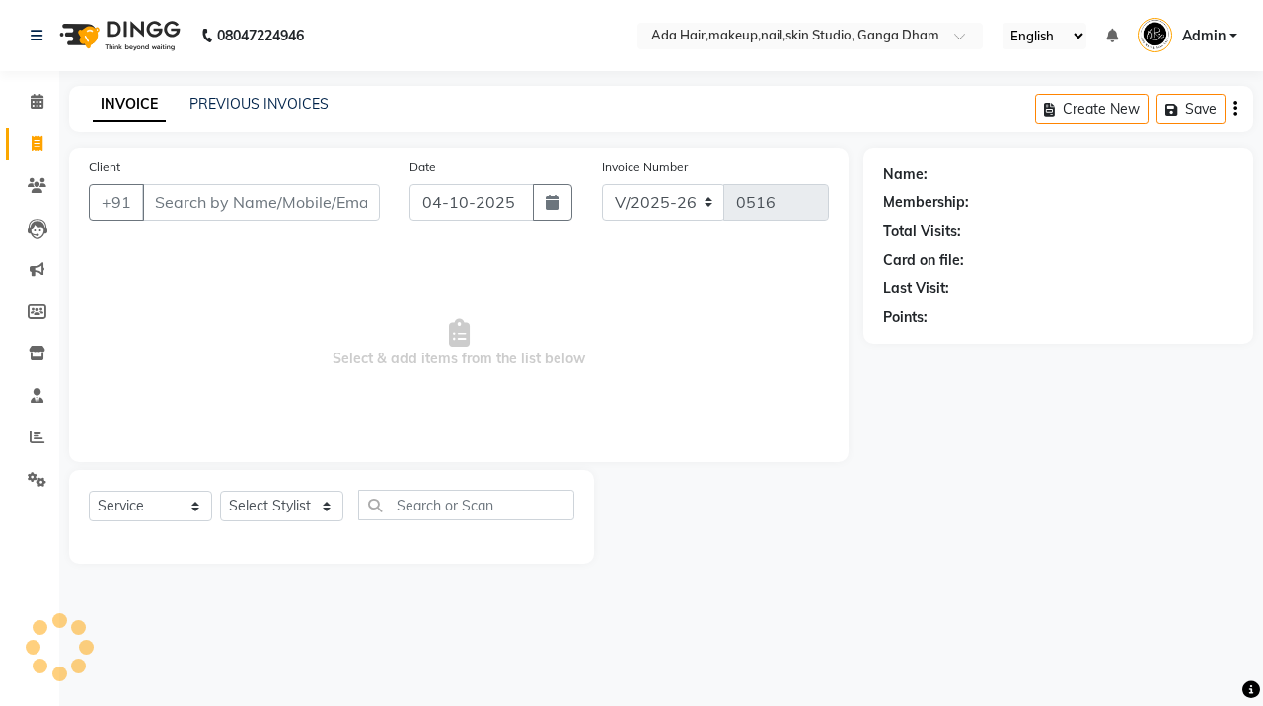
select select "748"
select select "service"
select select "11917"
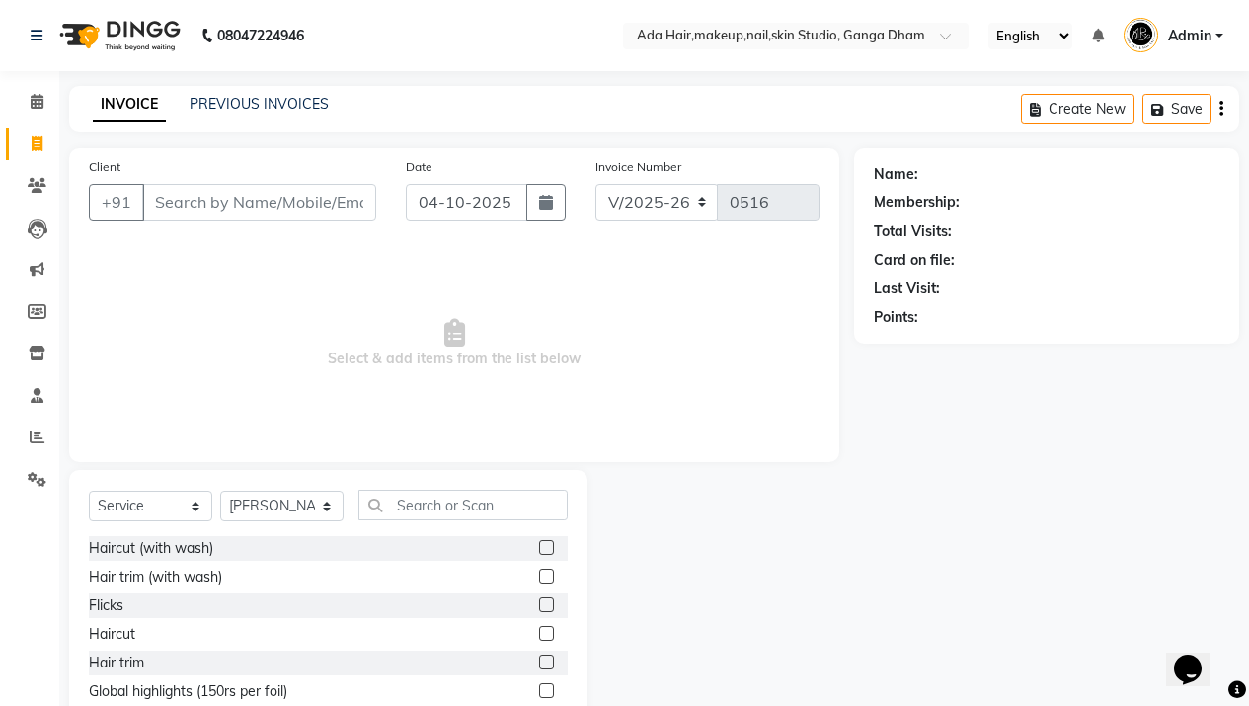
click at [193, 203] on input "Client" at bounding box center [259, 203] width 234 height 38
type input "y"
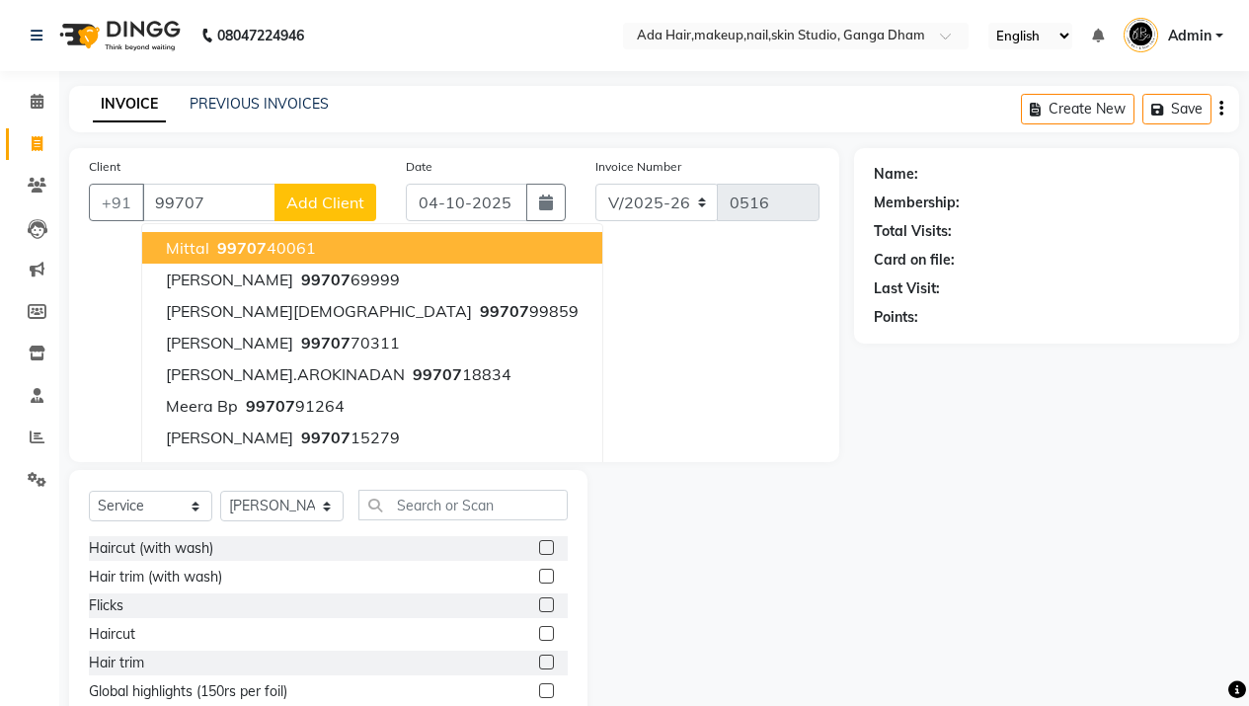
click at [339, 255] on button "Mittal 99707 40061" at bounding box center [372, 248] width 460 height 32
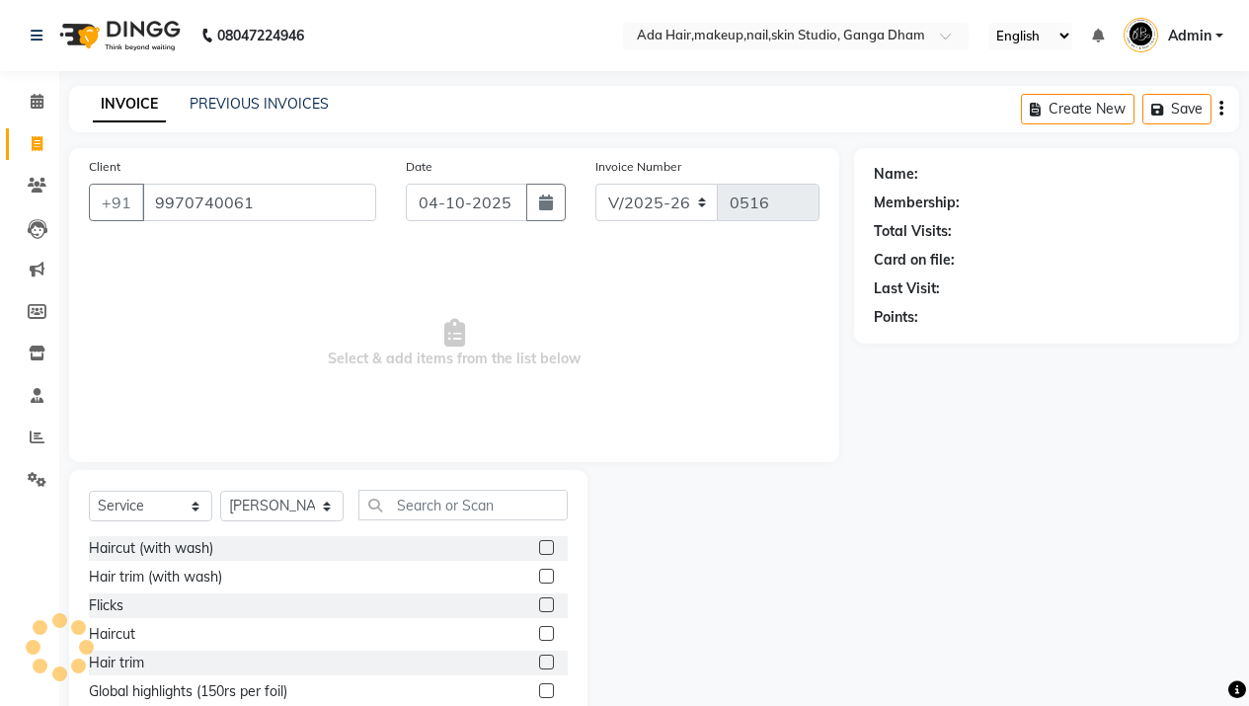
type input "9970740061"
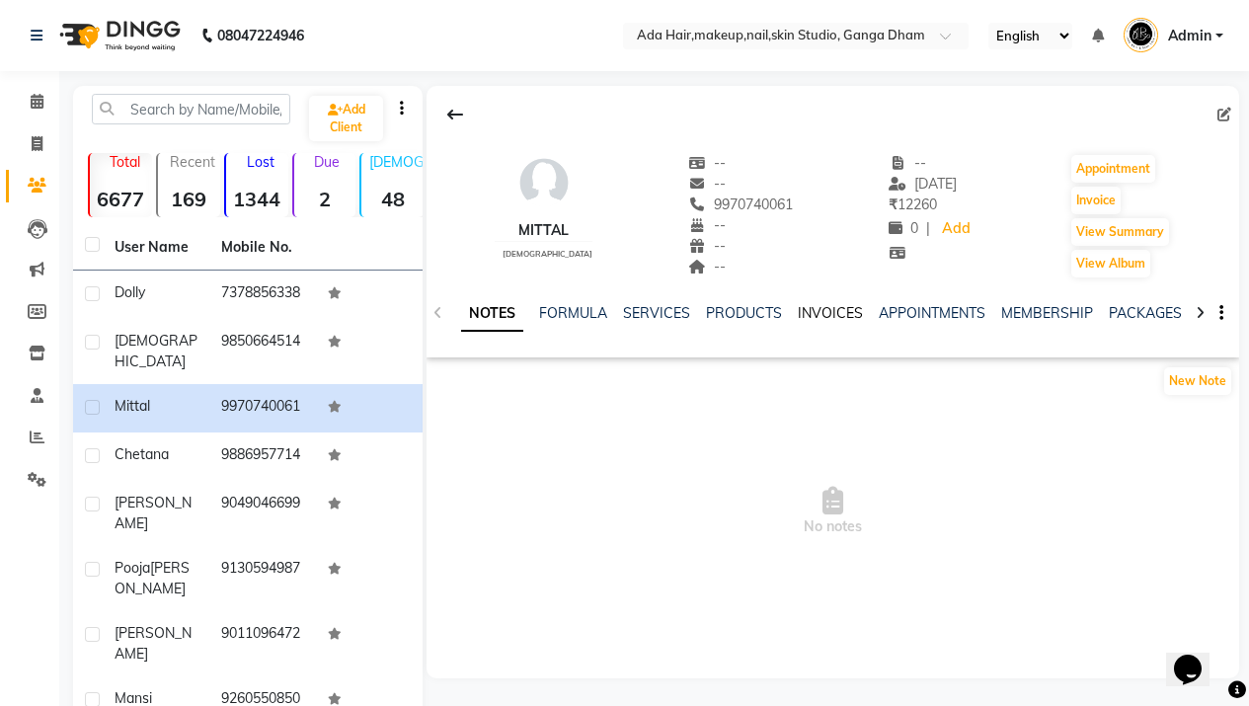
click at [824, 318] on link "INVOICES" at bounding box center [830, 313] width 65 height 18
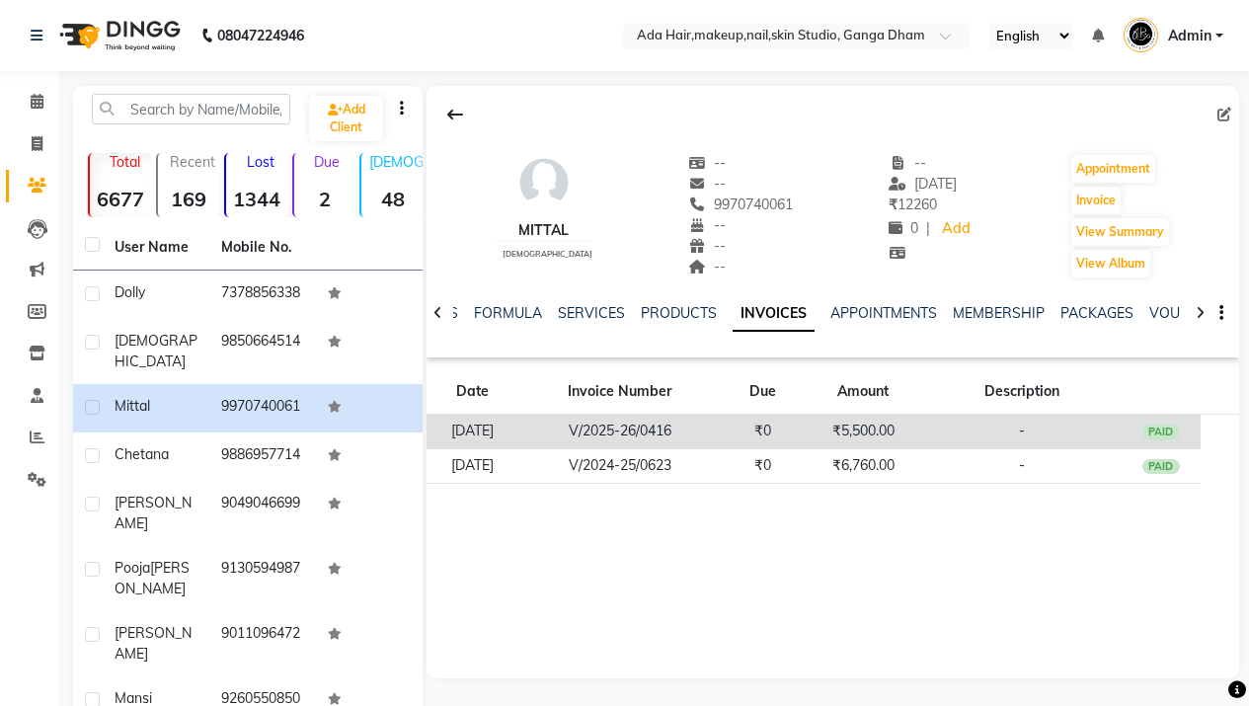
click at [801, 430] on td "₹0" at bounding box center [762, 432] width 81 height 35
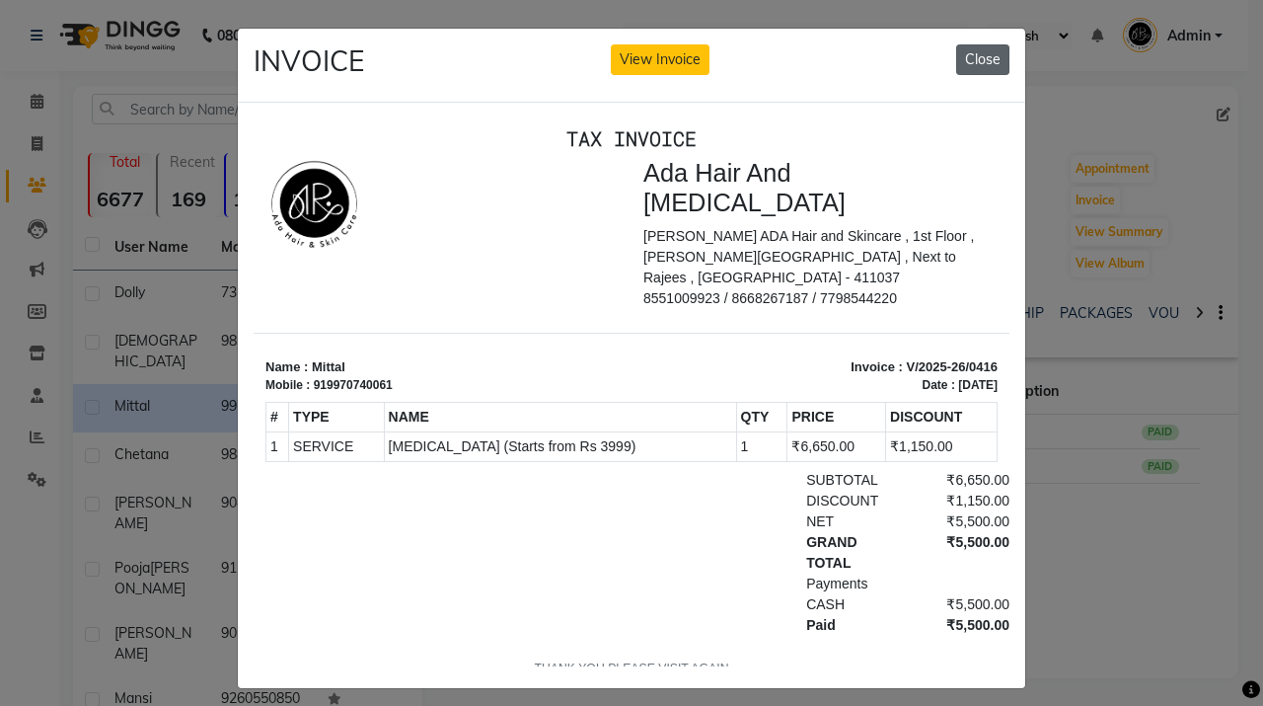
click at [984, 54] on button "Close" at bounding box center [982, 59] width 53 height 31
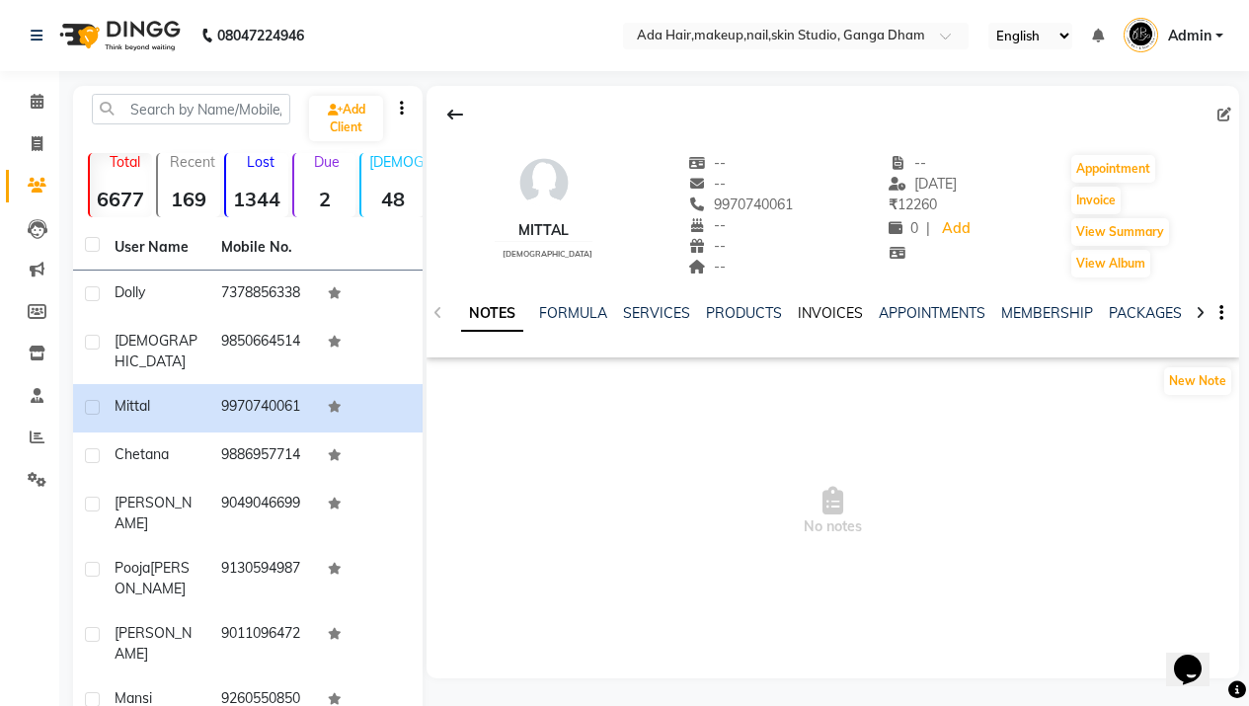
click at [813, 311] on link "INVOICES" at bounding box center [830, 313] width 65 height 18
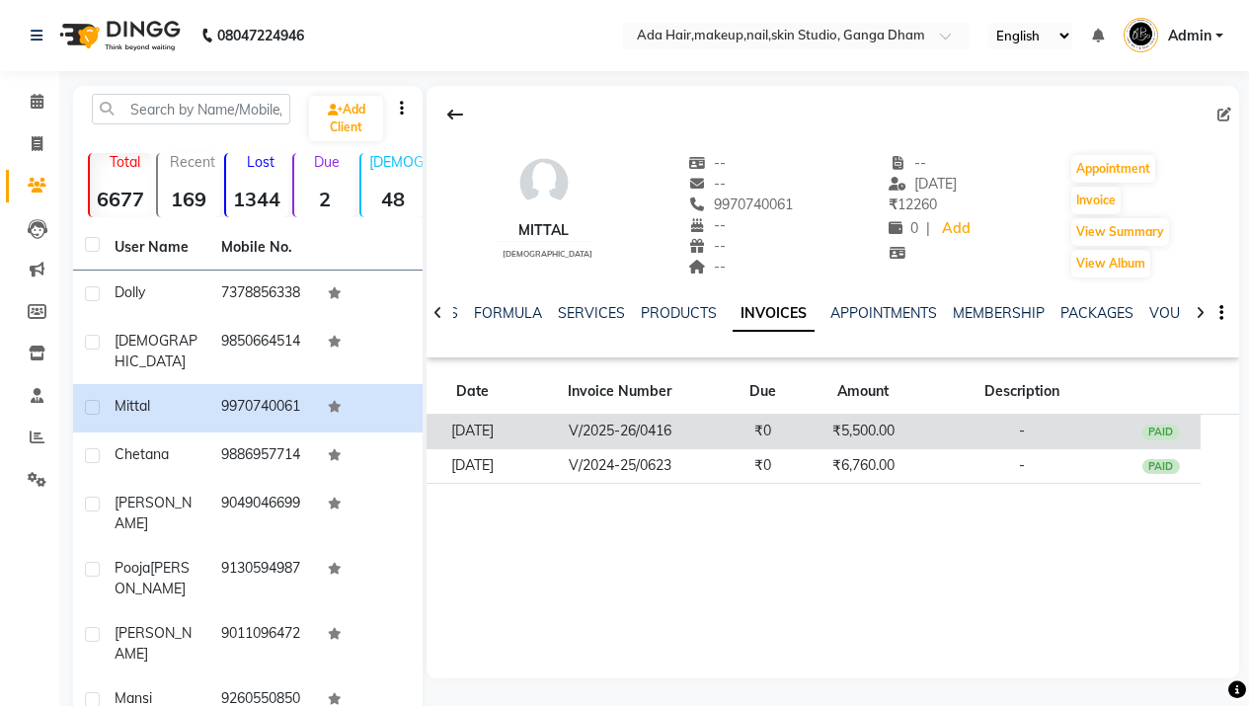
click at [855, 430] on td "₹5,500.00" at bounding box center [862, 432] width 120 height 35
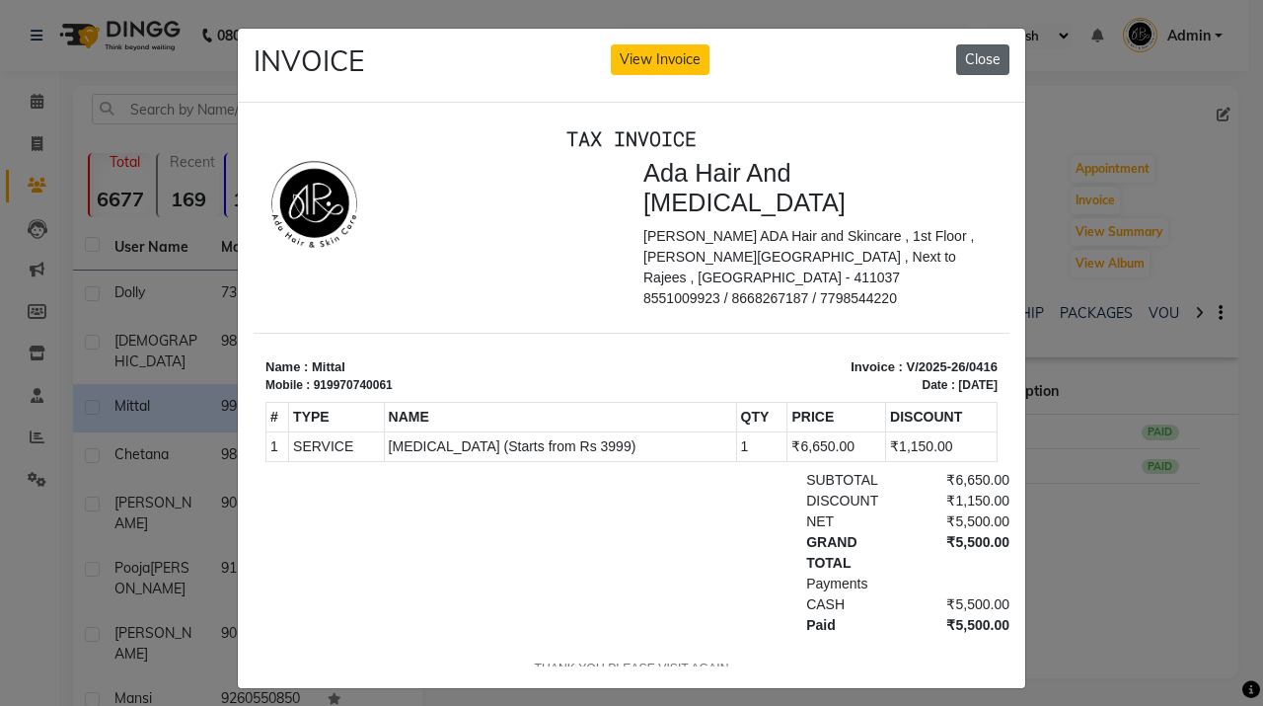
click at [973, 67] on button "Close" at bounding box center [982, 59] width 53 height 31
